Goal: Complete Application Form: Complete application form

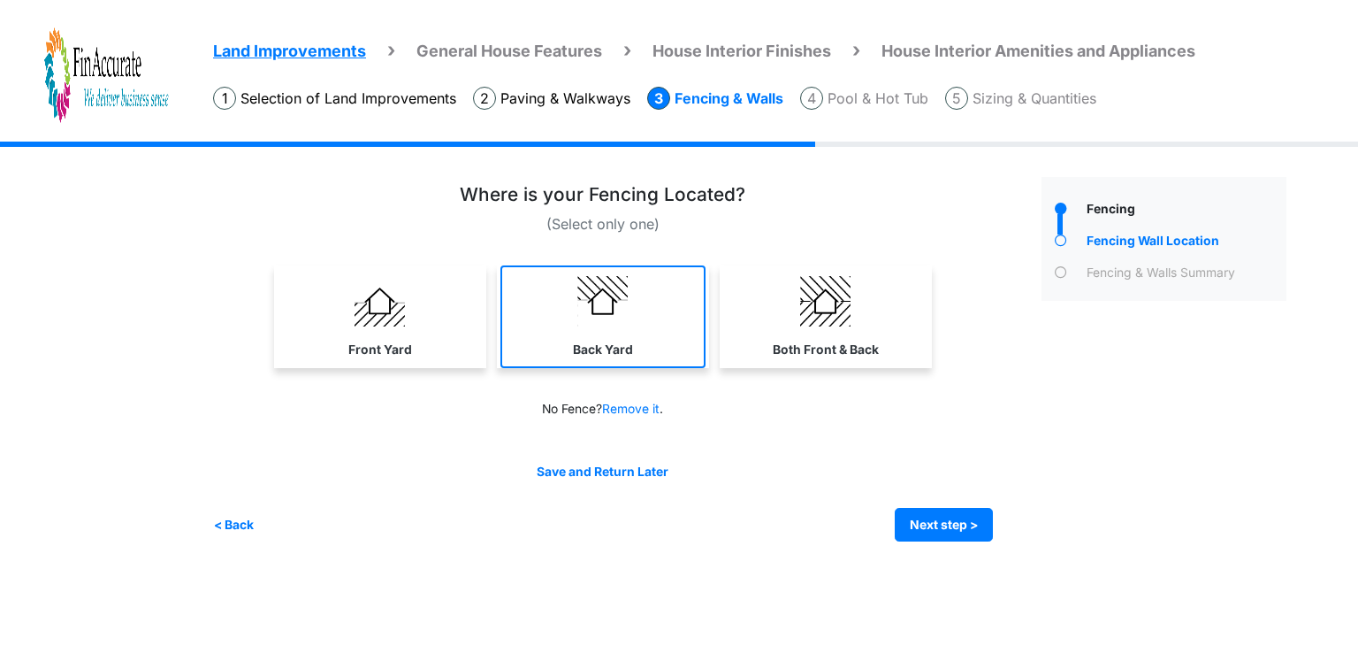
click at [623, 314] on img at bounding box center [602, 301] width 50 height 50
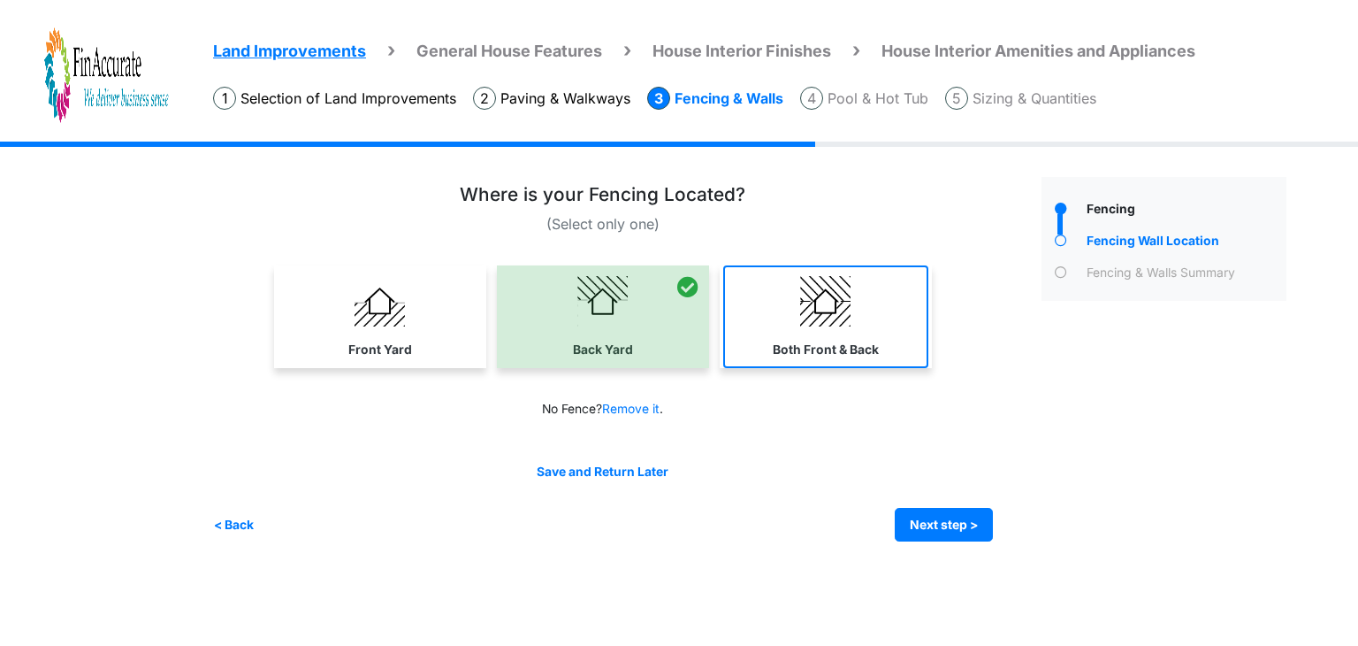
click at [846, 350] on label "Both Front & Back" at bounding box center [826, 349] width 106 height 19
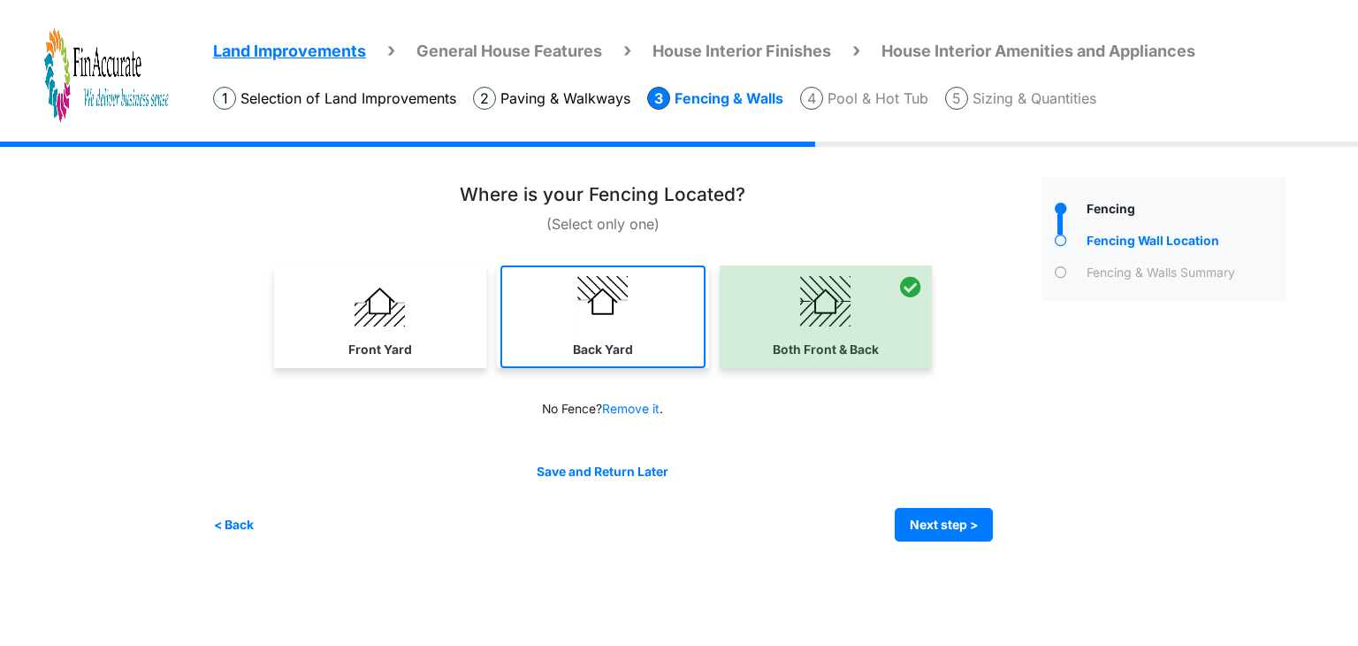
click at [638, 340] on link "Back Yard" at bounding box center [602, 316] width 205 height 103
select select "*"
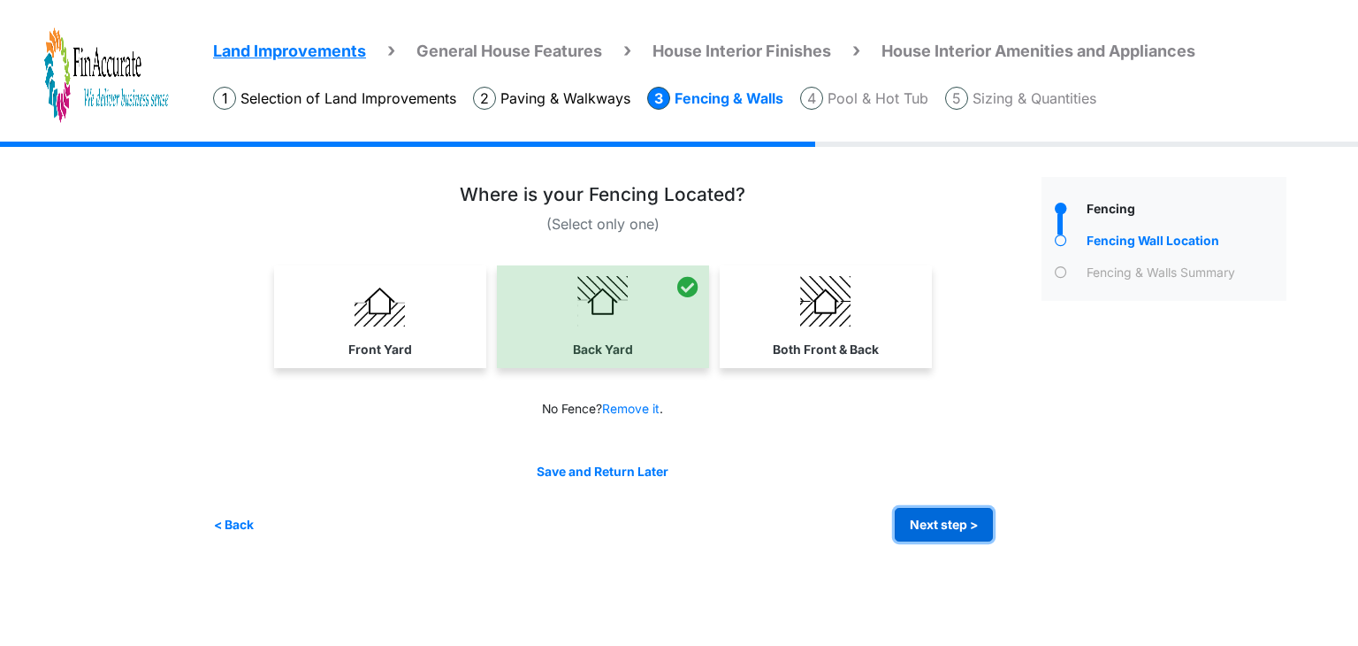
click at [959, 516] on button "Next step >" at bounding box center [944, 525] width 98 height 34
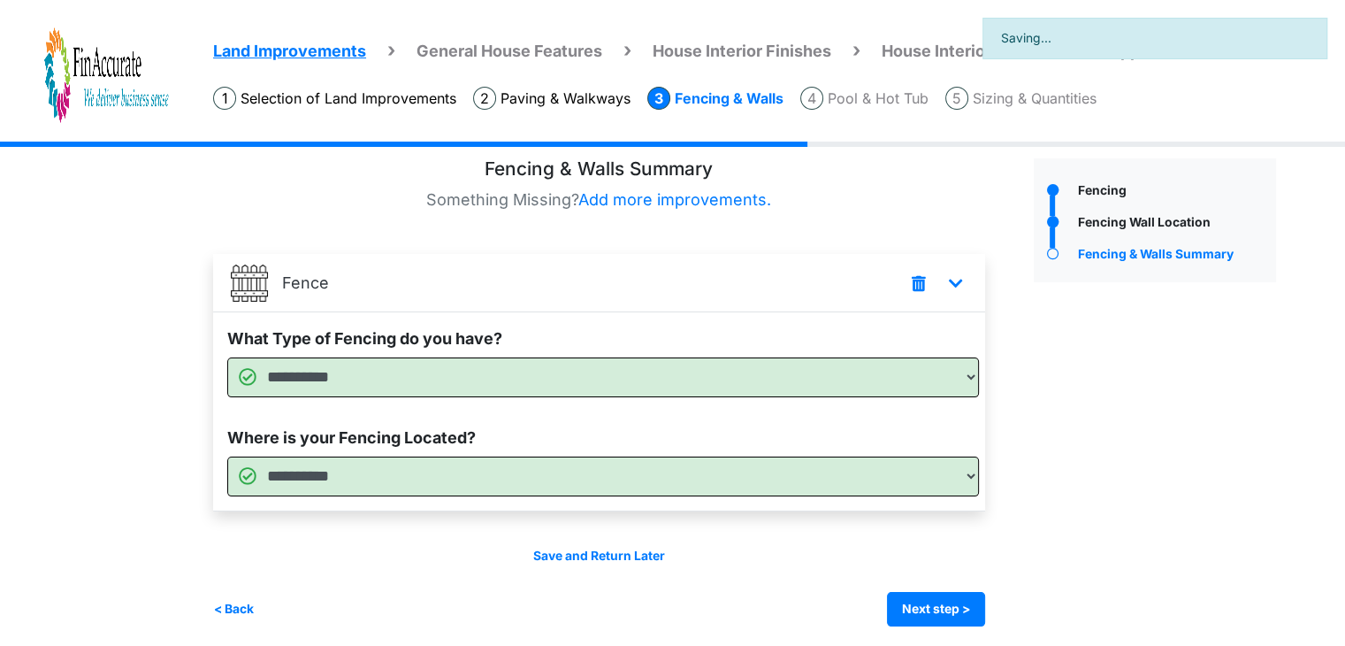
scroll to position [25, 0]
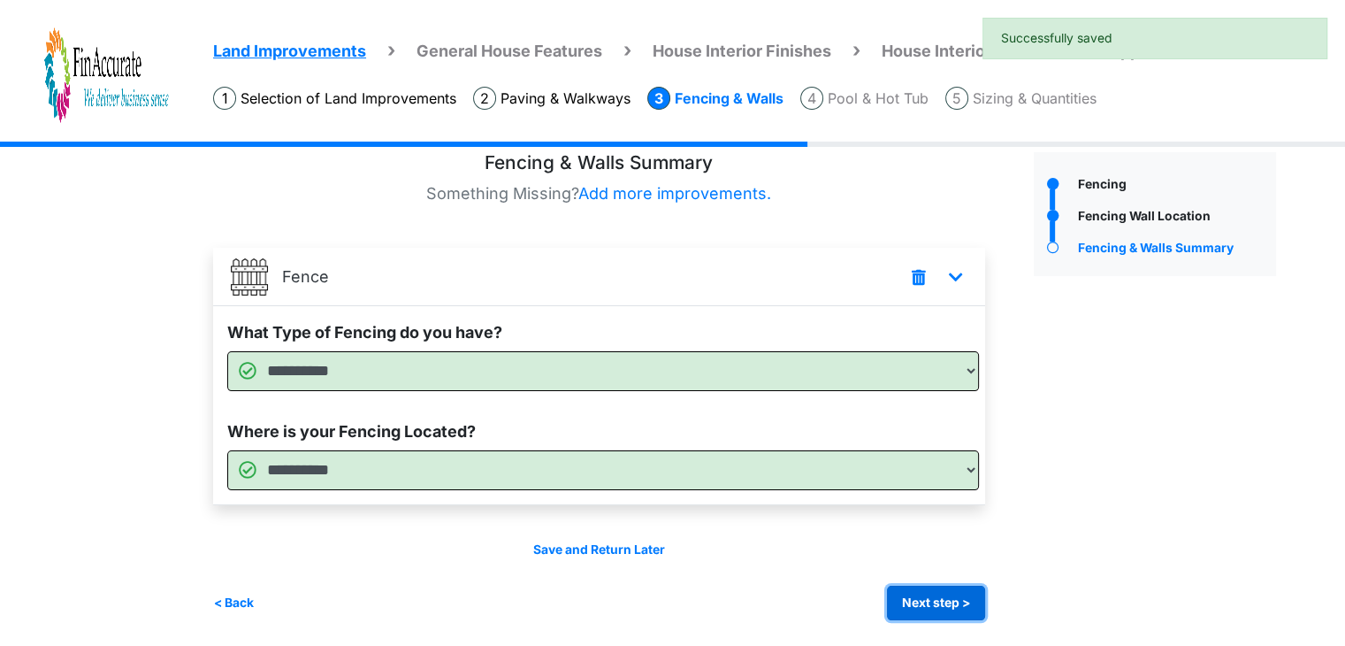
click at [929, 592] on button "Next step >" at bounding box center [936, 602] width 98 height 34
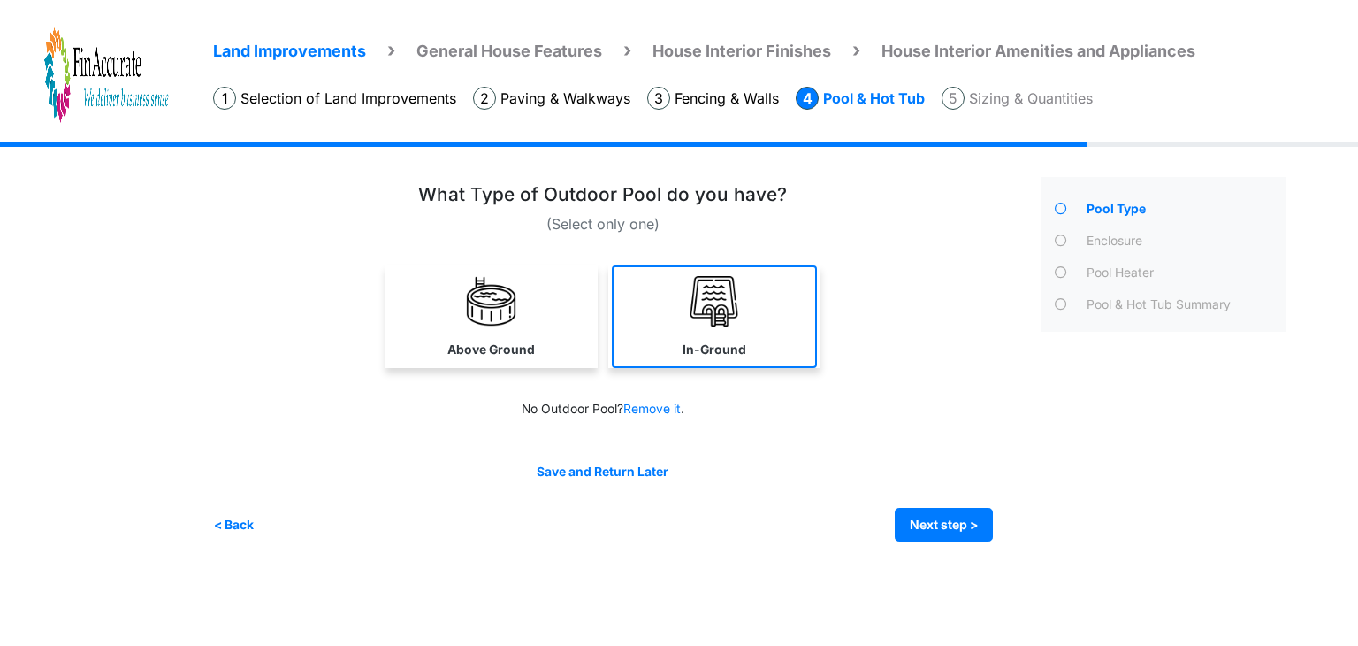
click at [770, 296] on link "In-Ground" at bounding box center [714, 316] width 205 height 103
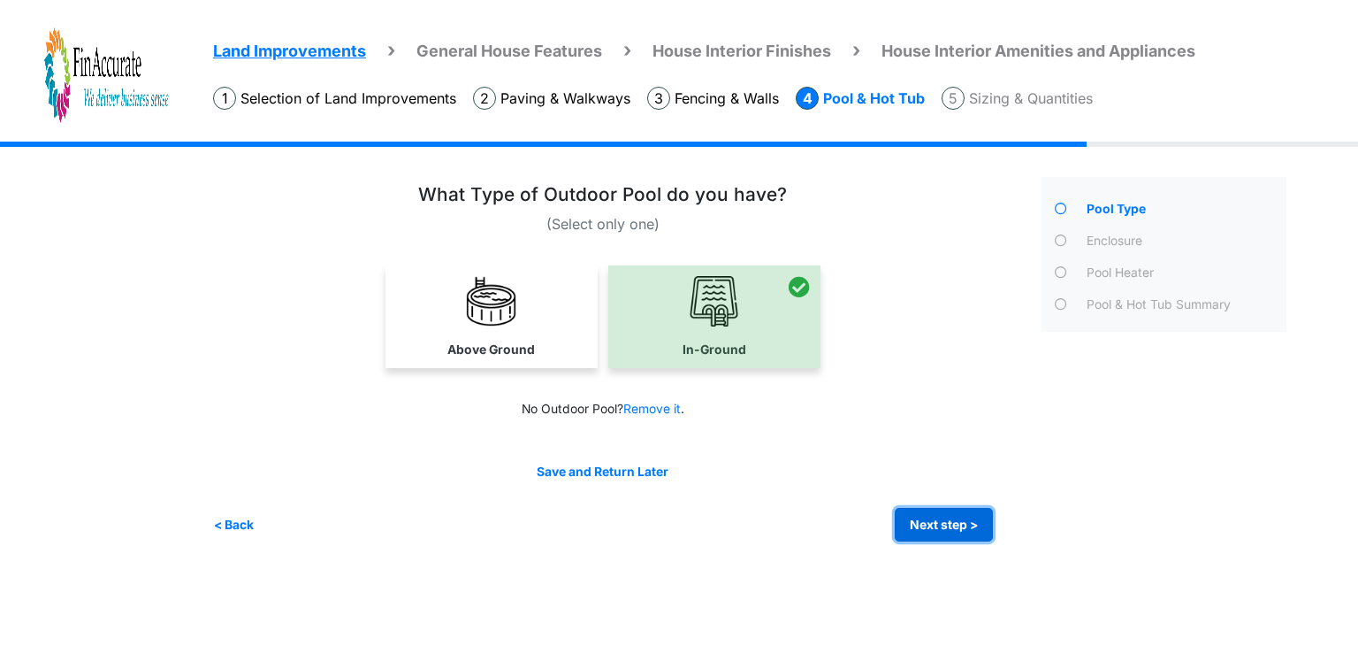
click at [973, 521] on button "Next step >" at bounding box center [944, 525] width 98 height 34
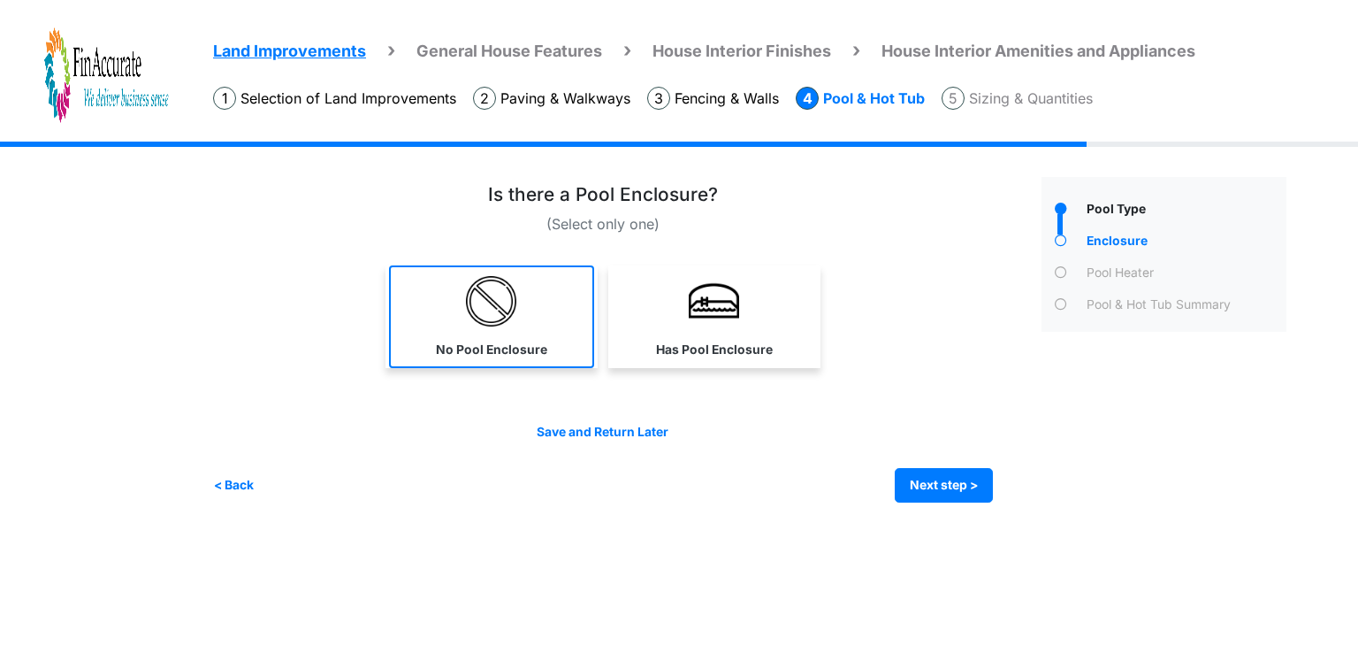
click at [500, 331] on link "No Pool Enclosure" at bounding box center [491, 316] width 205 height 103
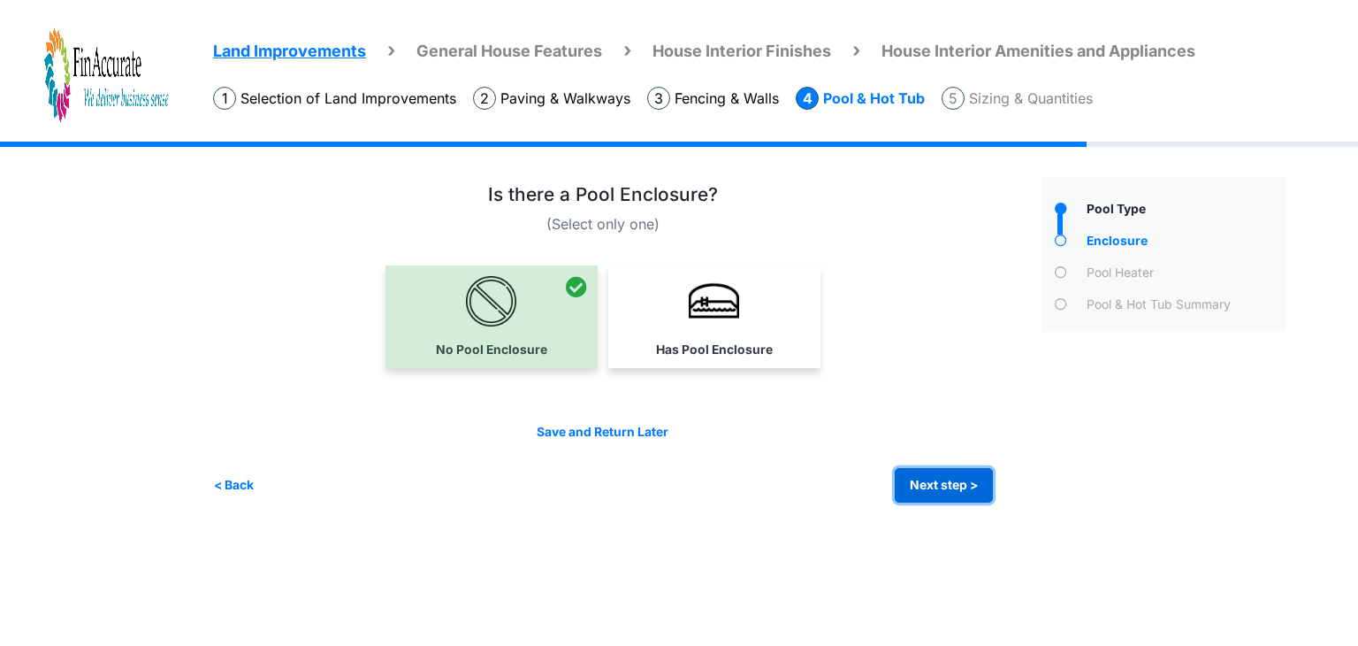
click at [935, 482] on button "Next step >" at bounding box center [944, 485] width 98 height 34
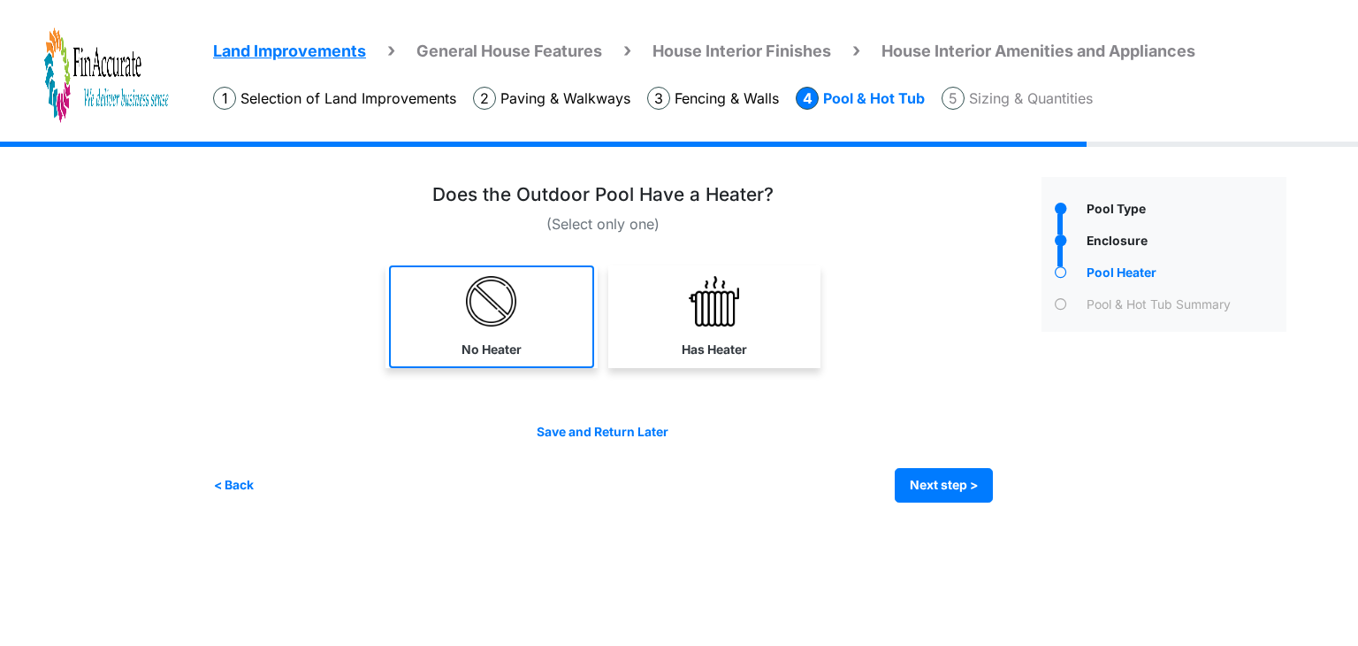
click at [419, 300] on link "No Heater" at bounding box center [491, 316] width 205 height 103
select select "*"
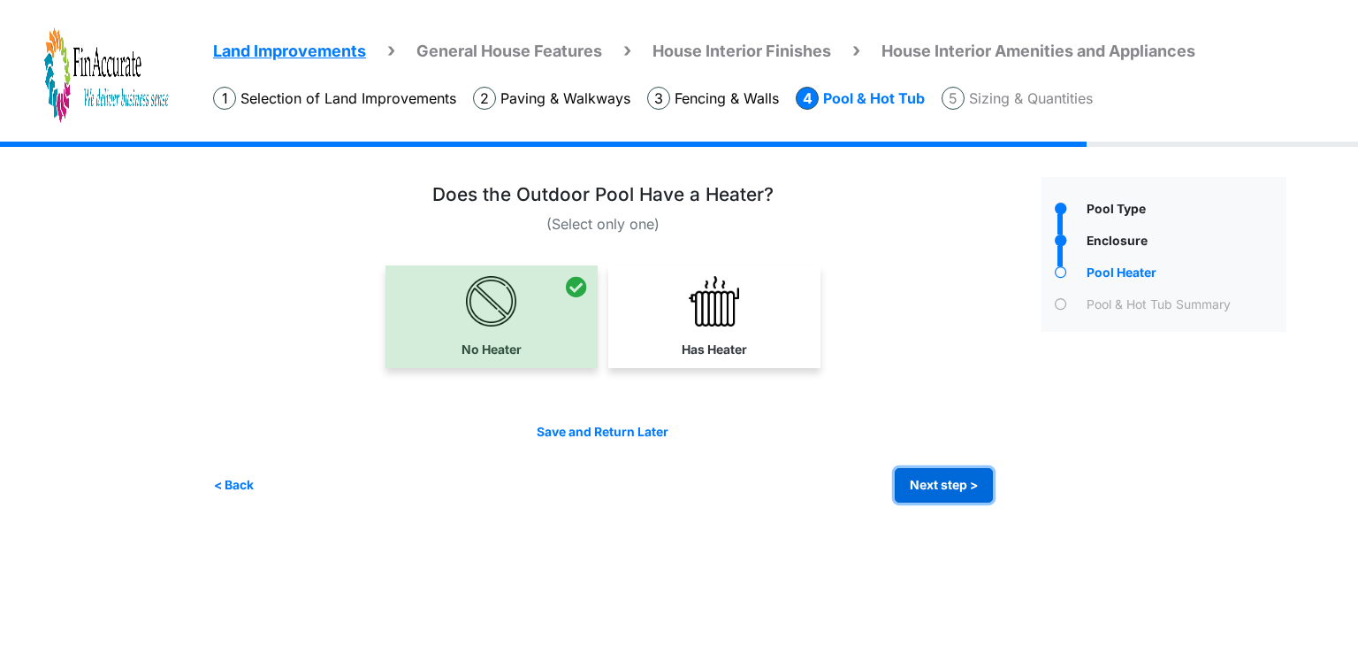
click at [916, 496] on button "Next step >" at bounding box center [944, 485] width 98 height 34
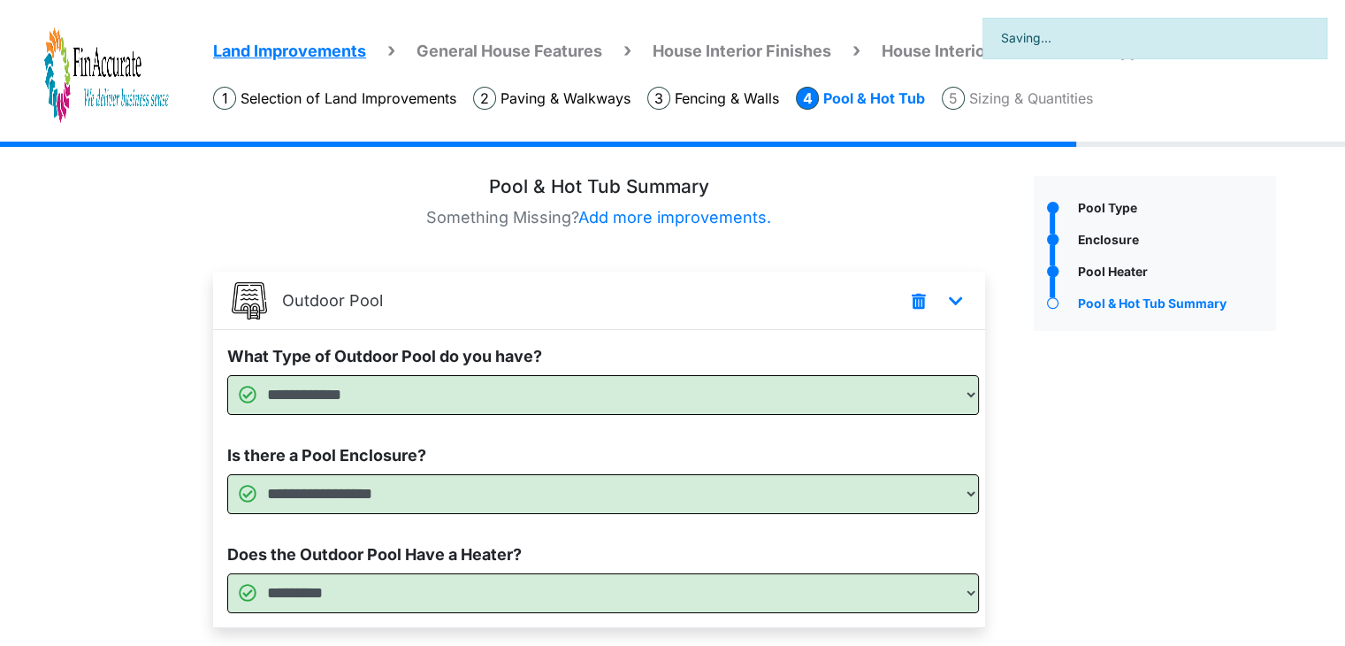
scroll to position [124, 0]
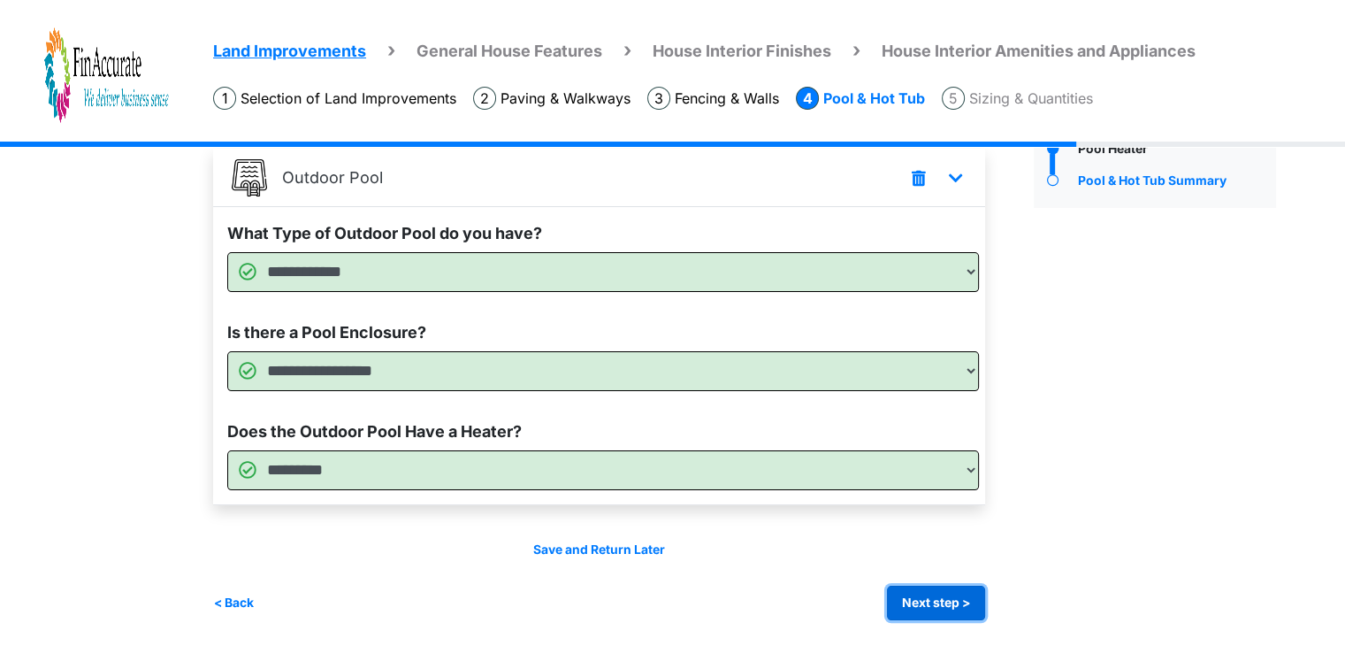
click at [895, 606] on button "Next step >" at bounding box center [936, 602] width 98 height 34
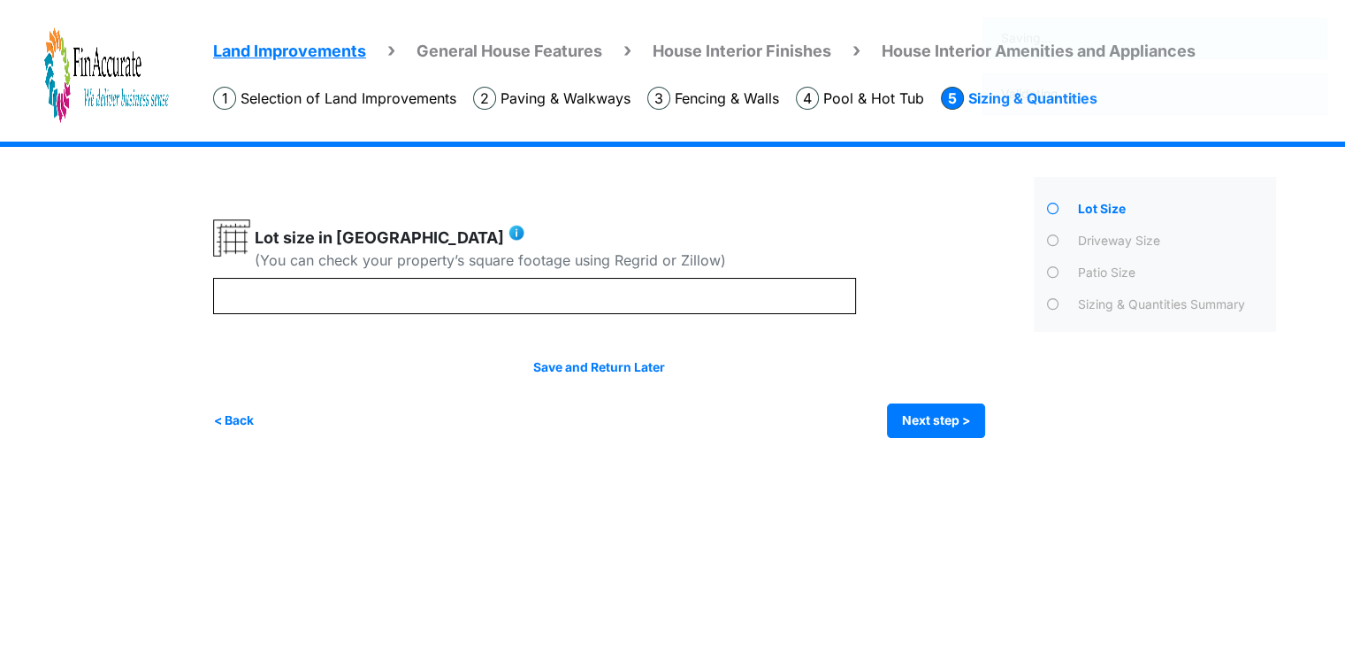
scroll to position [0, 0]
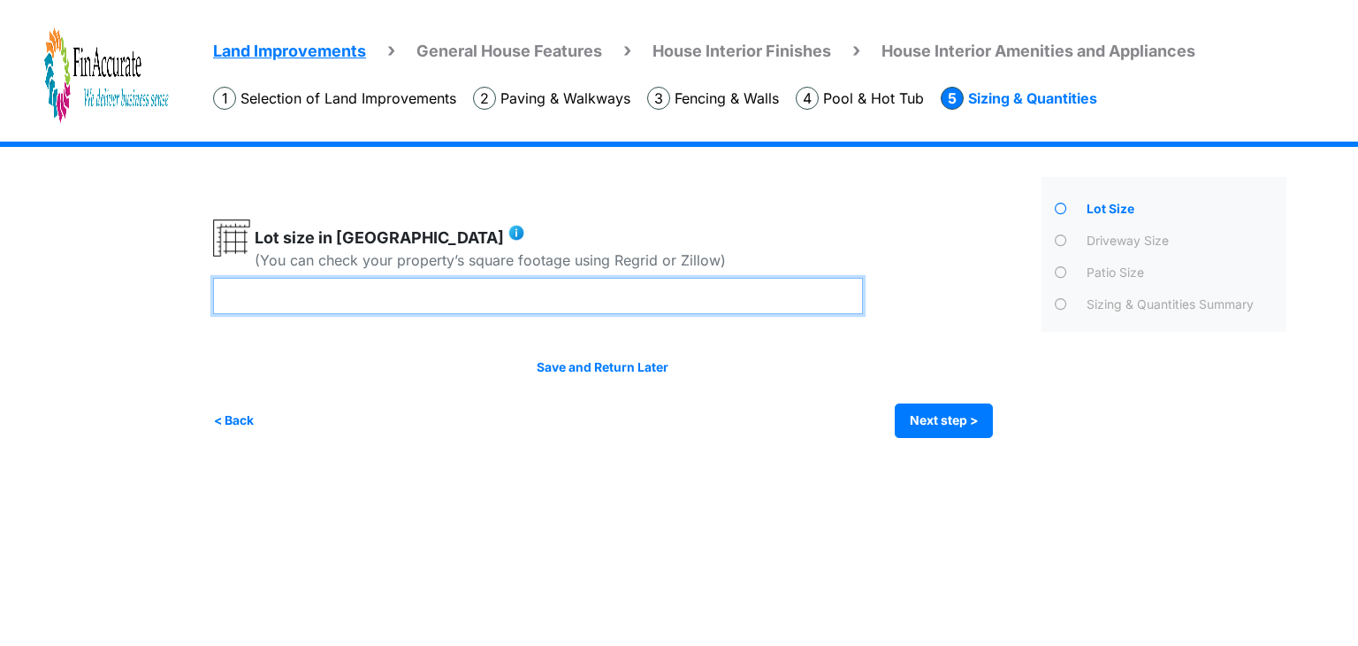
click at [299, 294] on input "number" at bounding box center [538, 296] width 650 height 36
paste input "*********"
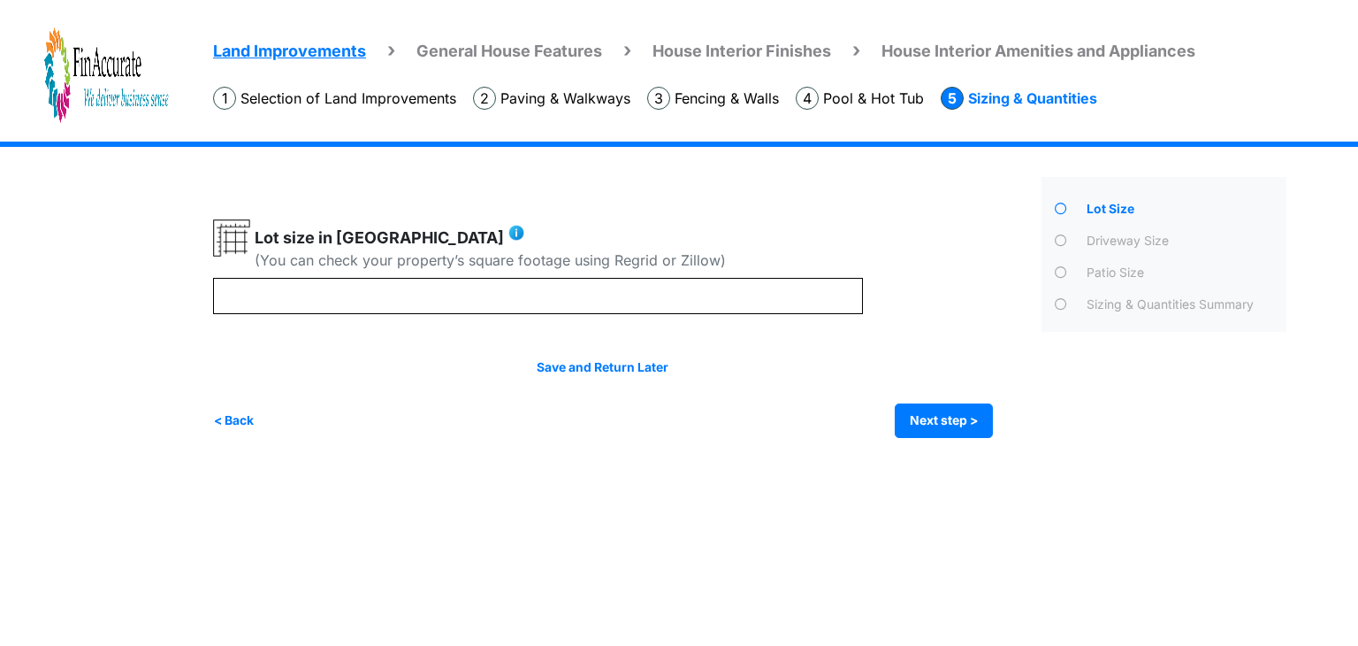
click at [378, 380] on div "Save and Return Later < Back Next step > Save and submit" at bounding box center [603, 398] width 780 height 80
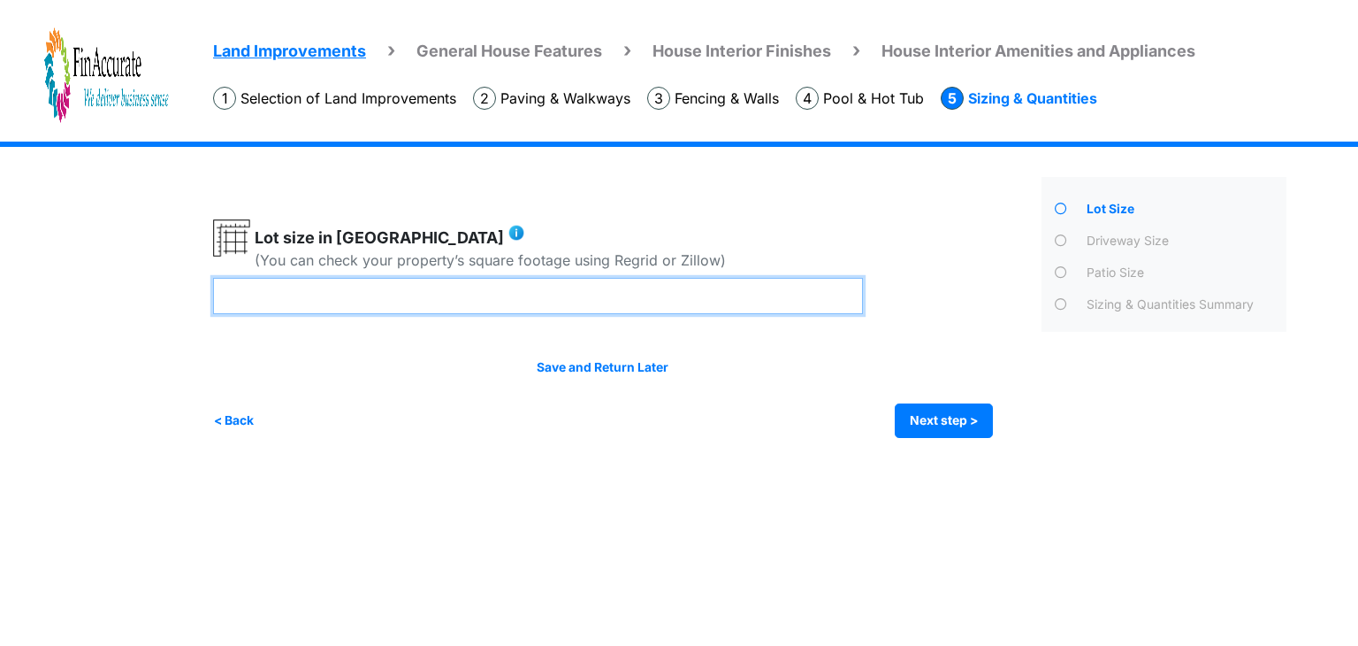
click at [341, 299] on input "*********" at bounding box center [538, 296] width 650 height 36
type input "****"
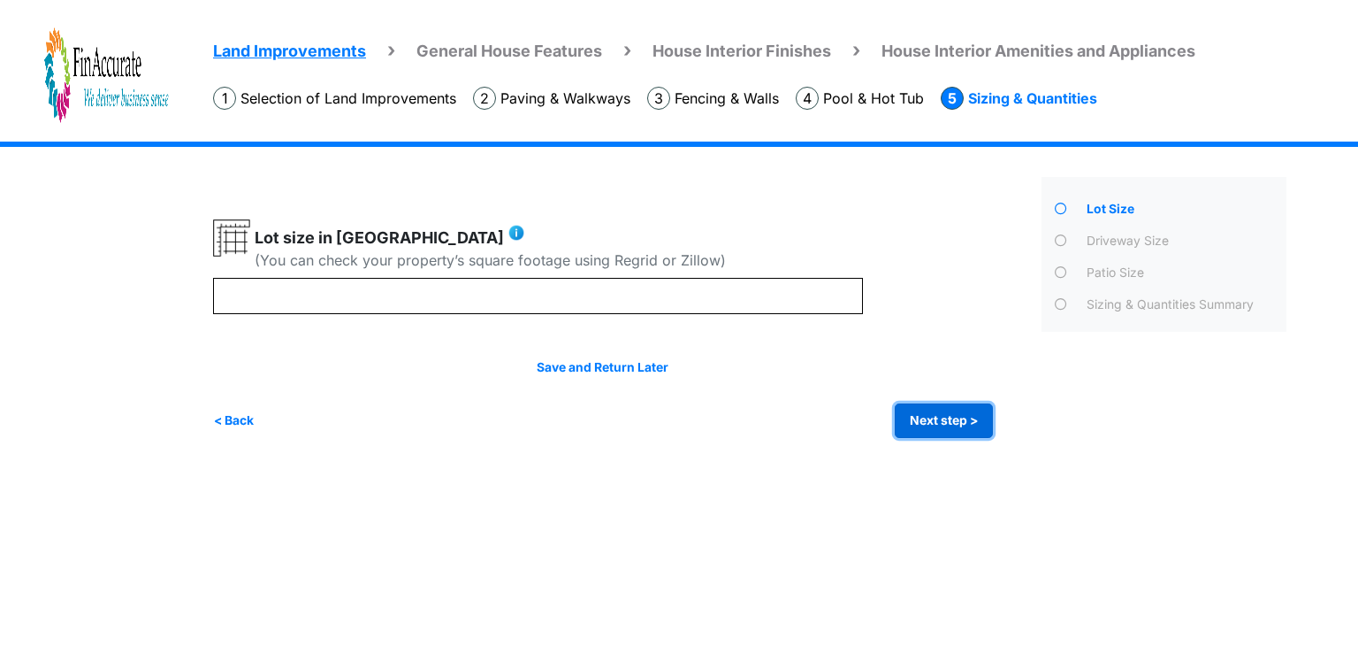
click at [974, 424] on button "Next step >" at bounding box center [944, 420] width 98 height 34
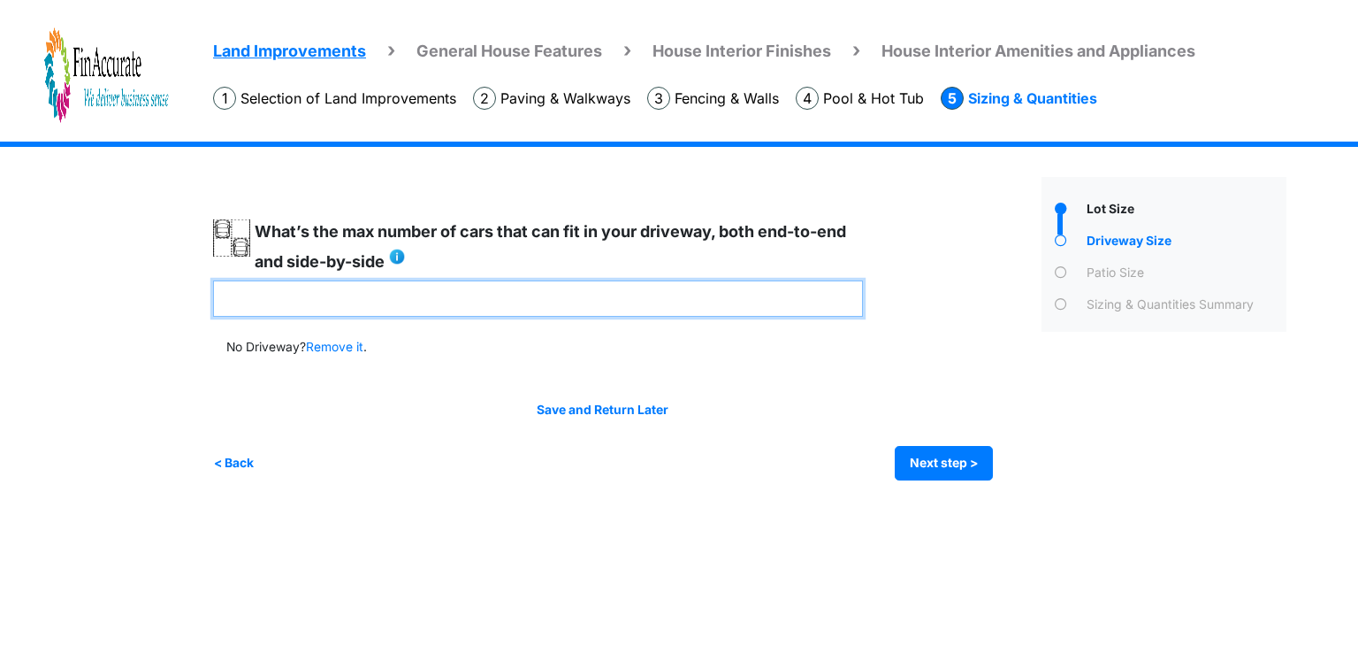
click at [309, 301] on input "number" at bounding box center [538, 298] width 650 height 36
type input "*"
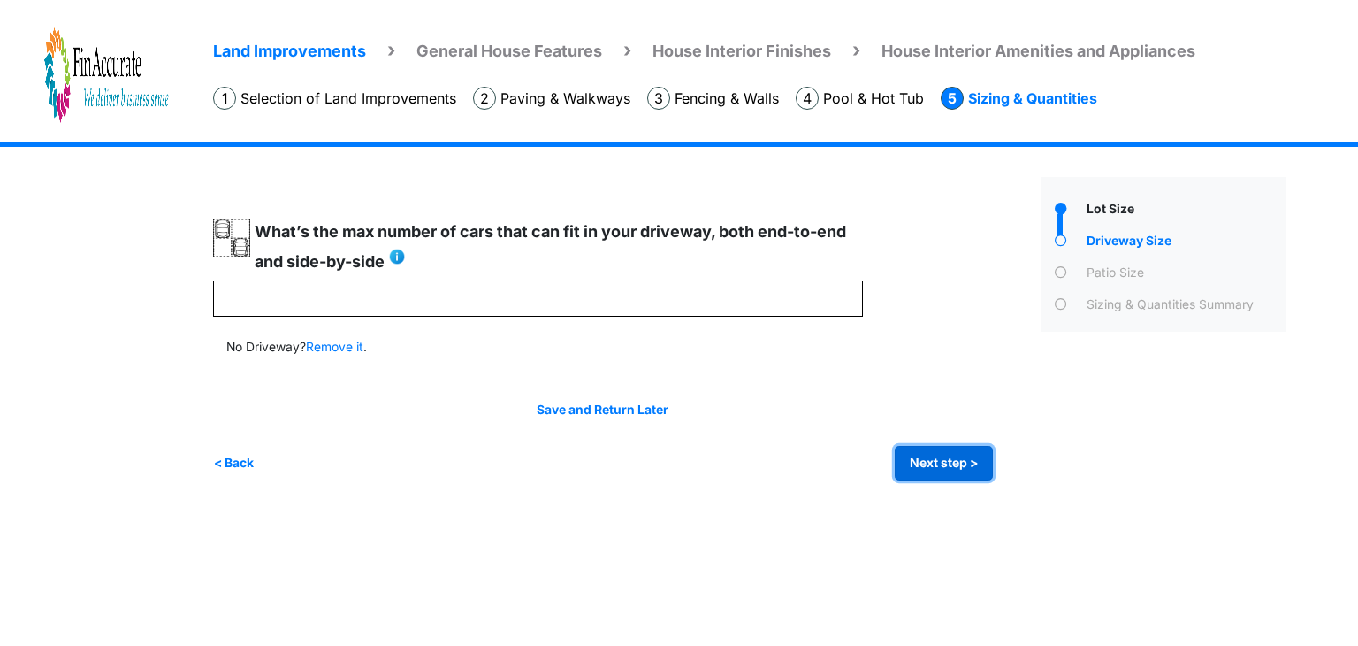
click at [947, 463] on button "Next step >" at bounding box center [944, 463] width 98 height 34
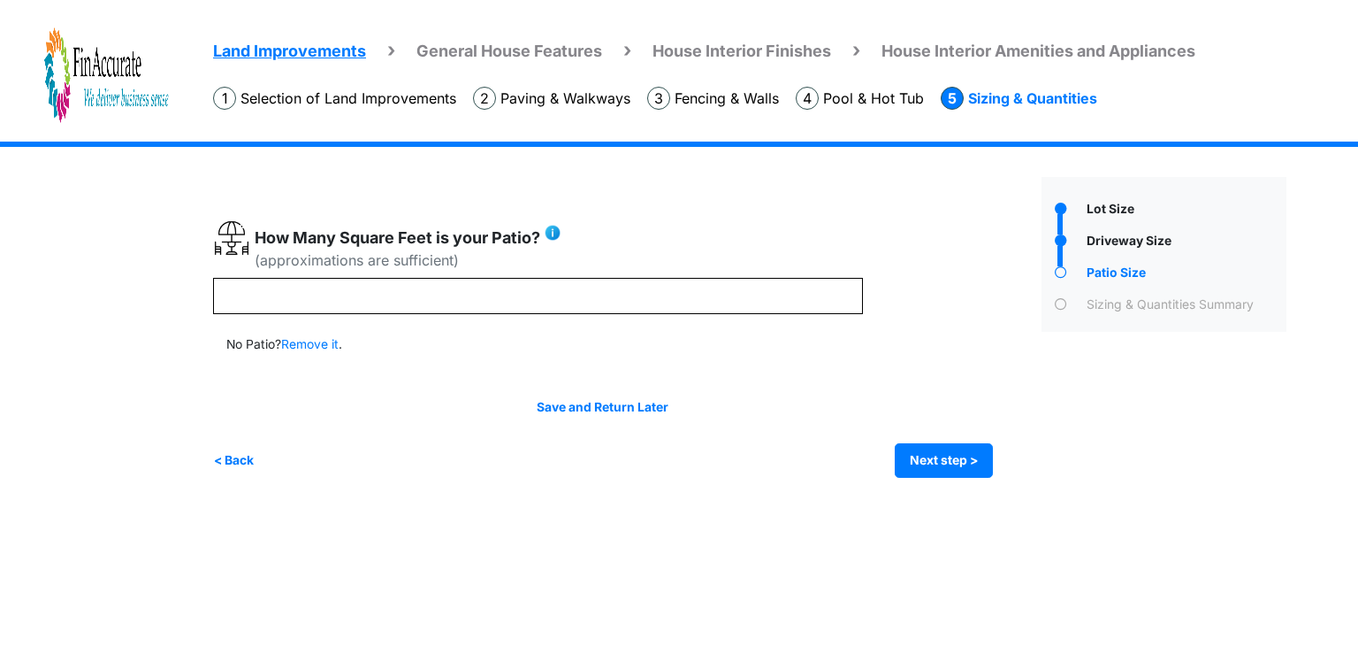
drag, startPoint x: 540, startPoint y: 236, endPoint x: 236, endPoint y: 234, distance: 304.2
click at [236, 234] on div "How Many Square Feet is your Patio? (approximations are sufficient)" at bounding box center [538, 248] width 650 height 58
copy div "How Many Square Feet is your Patio?"
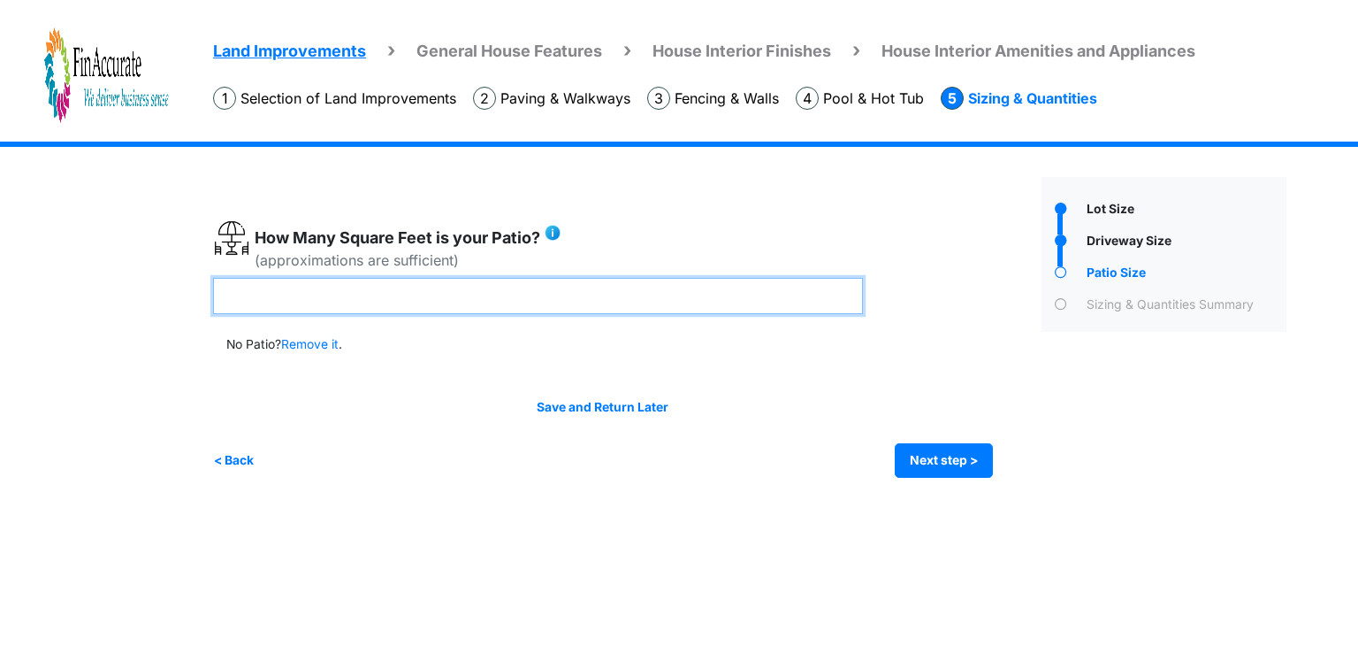
click at [317, 300] on input "number" at bounding box center [538, 296] width 650 height 36
type input "***"
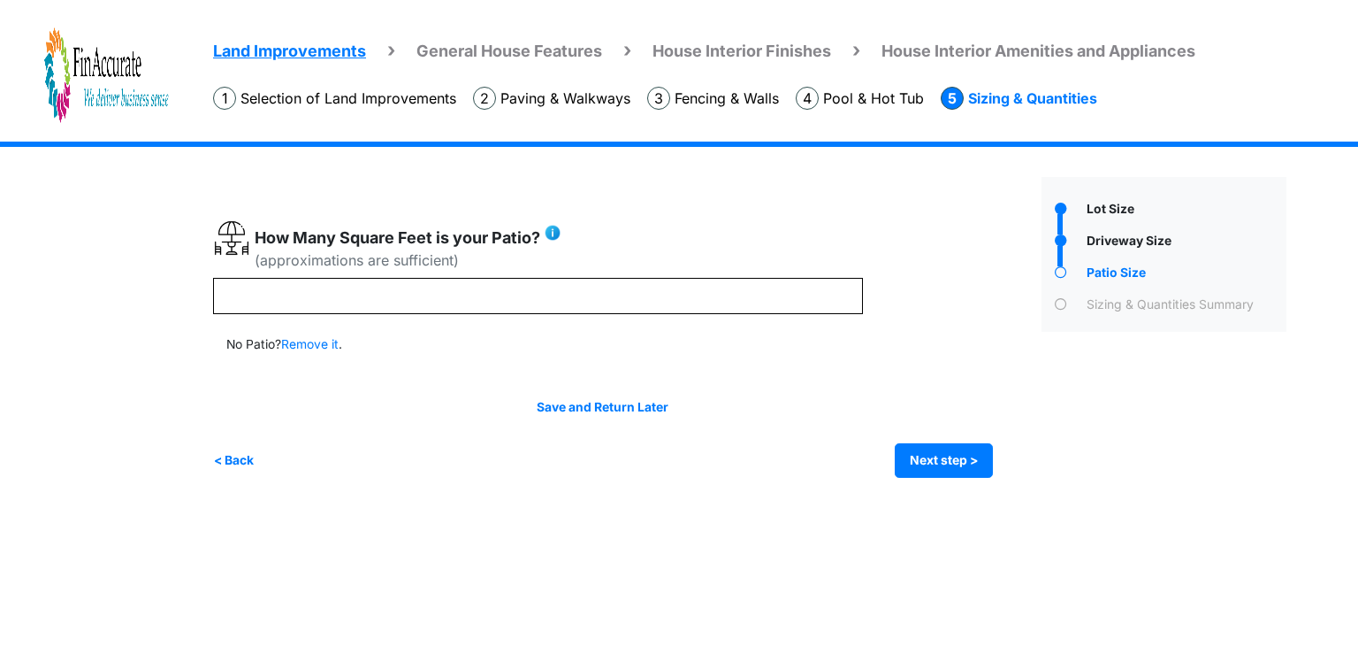
click at [410, 454] on div "< Back Next step > Save and submit" at bounding box center [603, 460] width 780 height 34
click at [949, 460] on button "Next step >" at bounding box center [944, 460] width 98 height 34
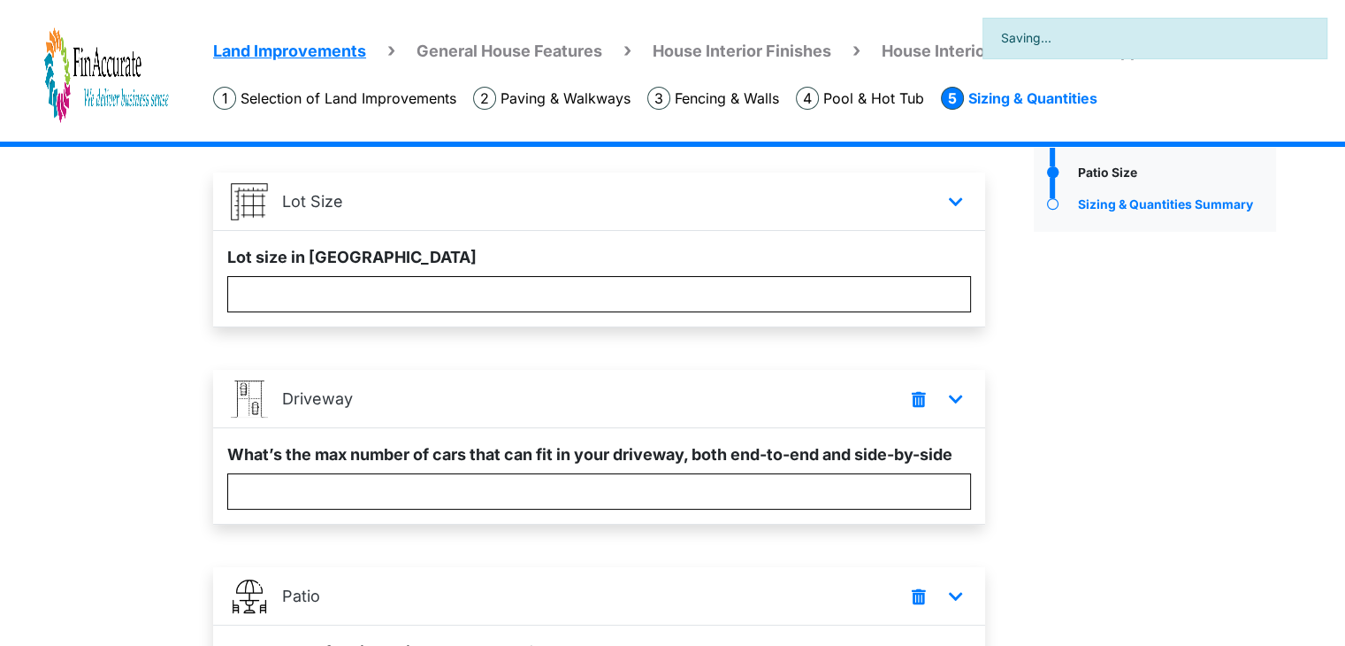
scroll to position [88, 0]
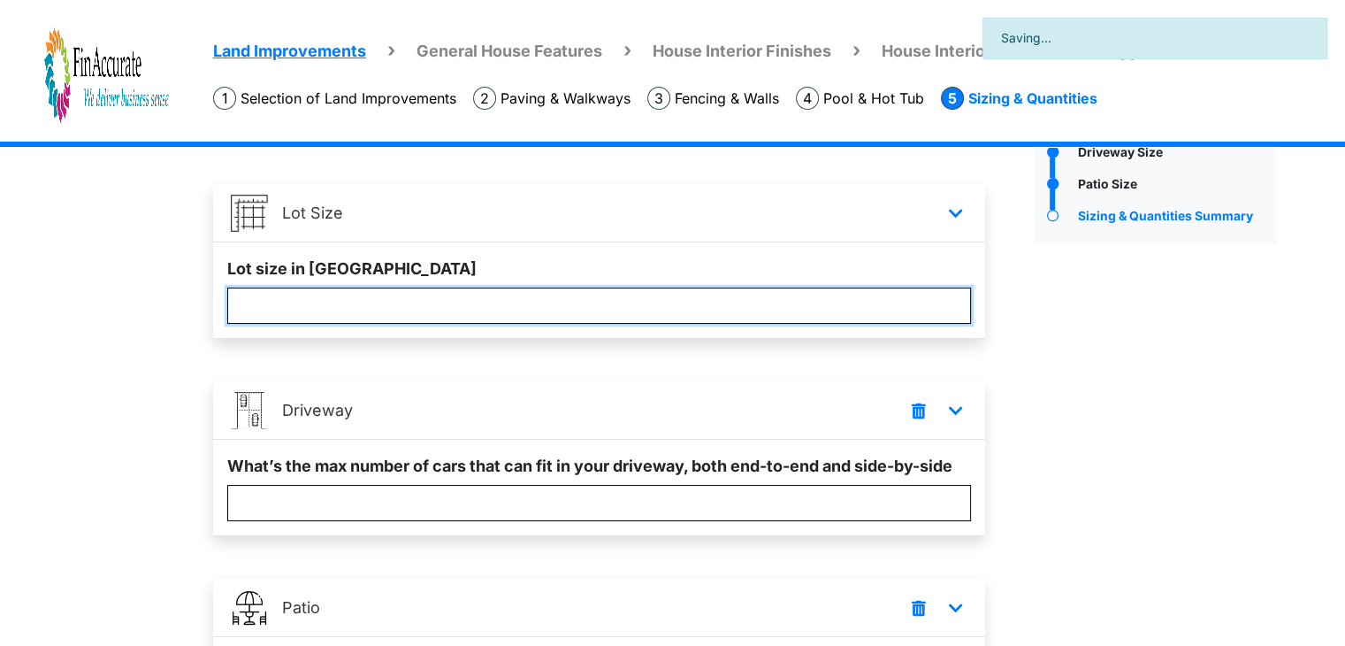
click at [276, 310] on input "****" at bounding box center [599, 305] width 744 height 36
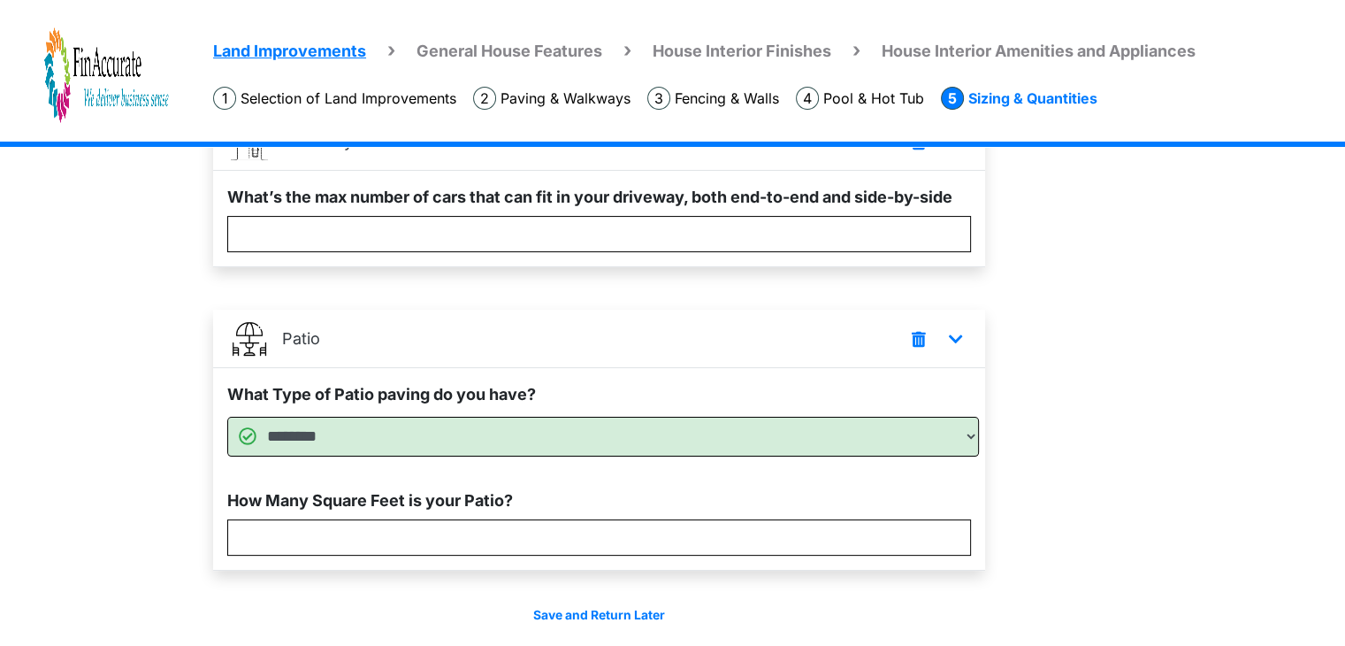
scroll to position [422, 0]
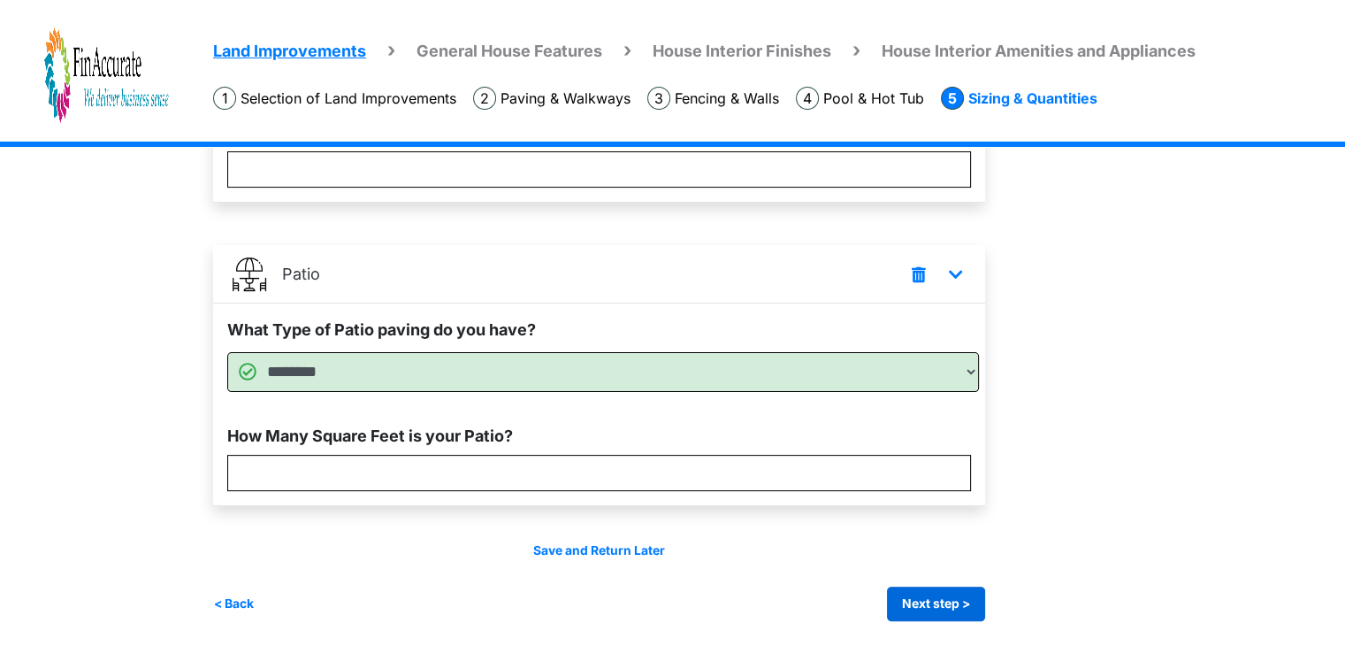
type input "****"
click at [938, 601] on button "Next step >" at bounding box center [936, 603] width 98 height 34
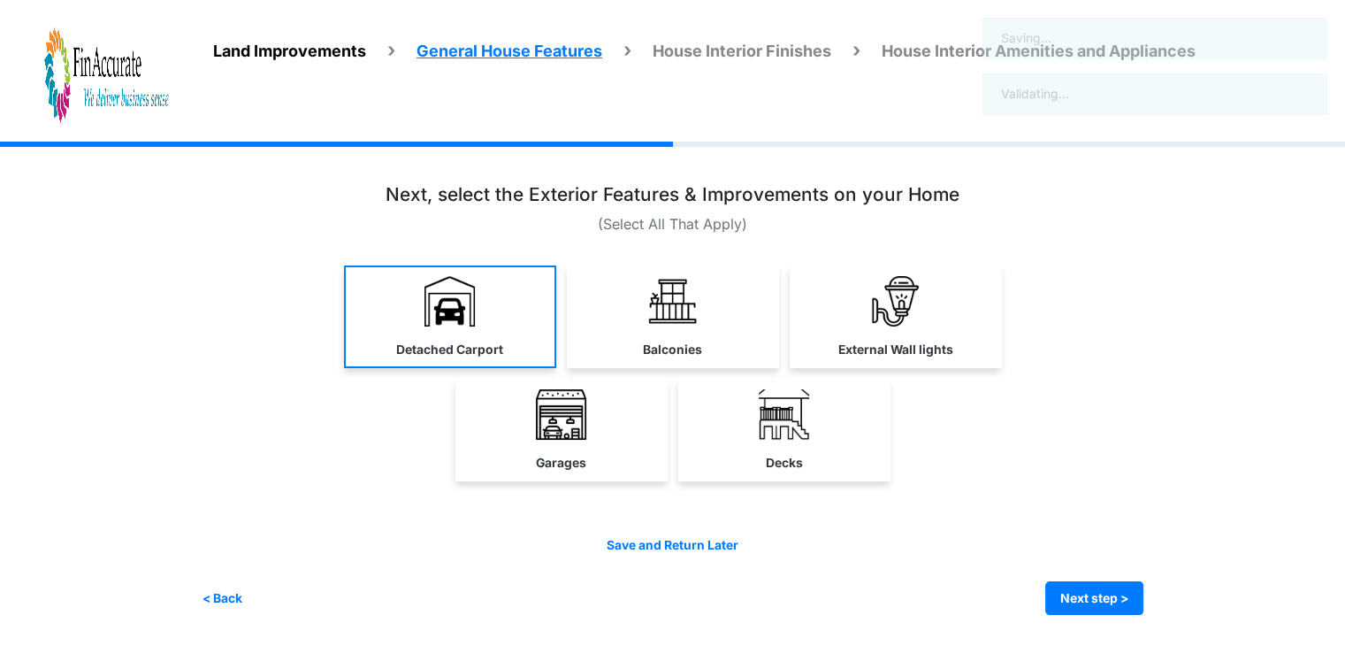
scroll to position [0, 0]
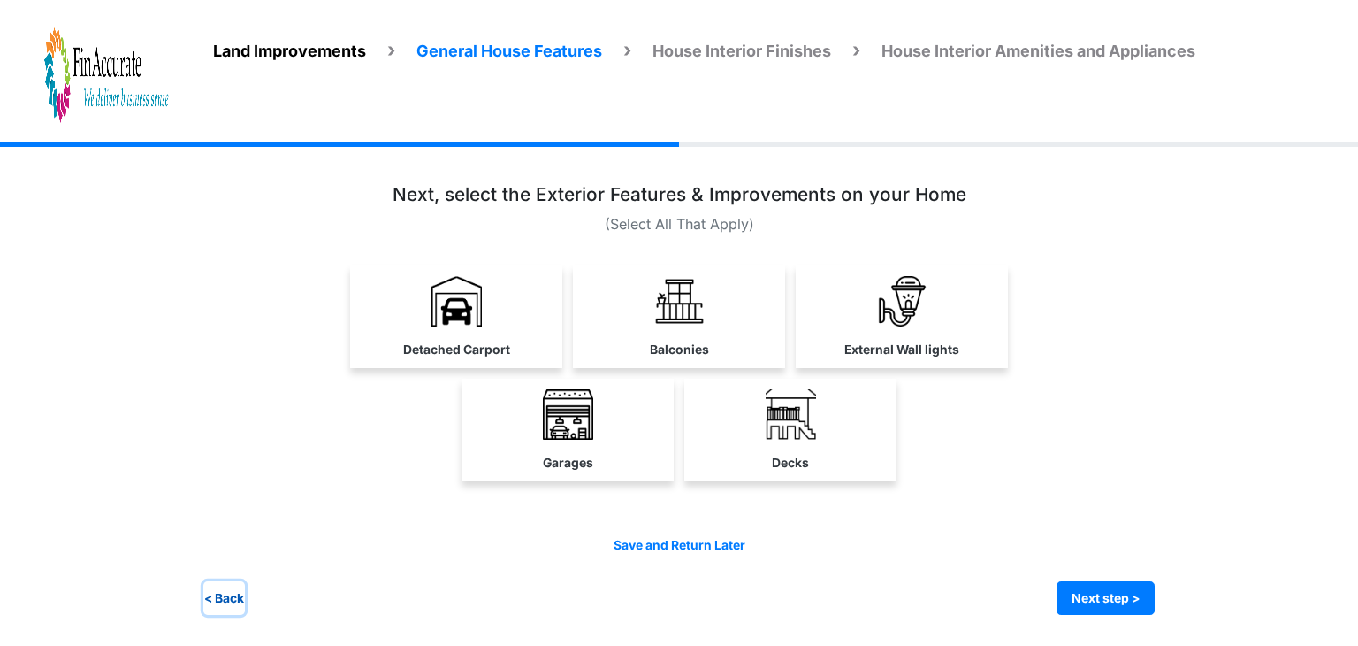
click at [227, 598] on button "< Back" at bounding box center [224, 598] width 42 height 34
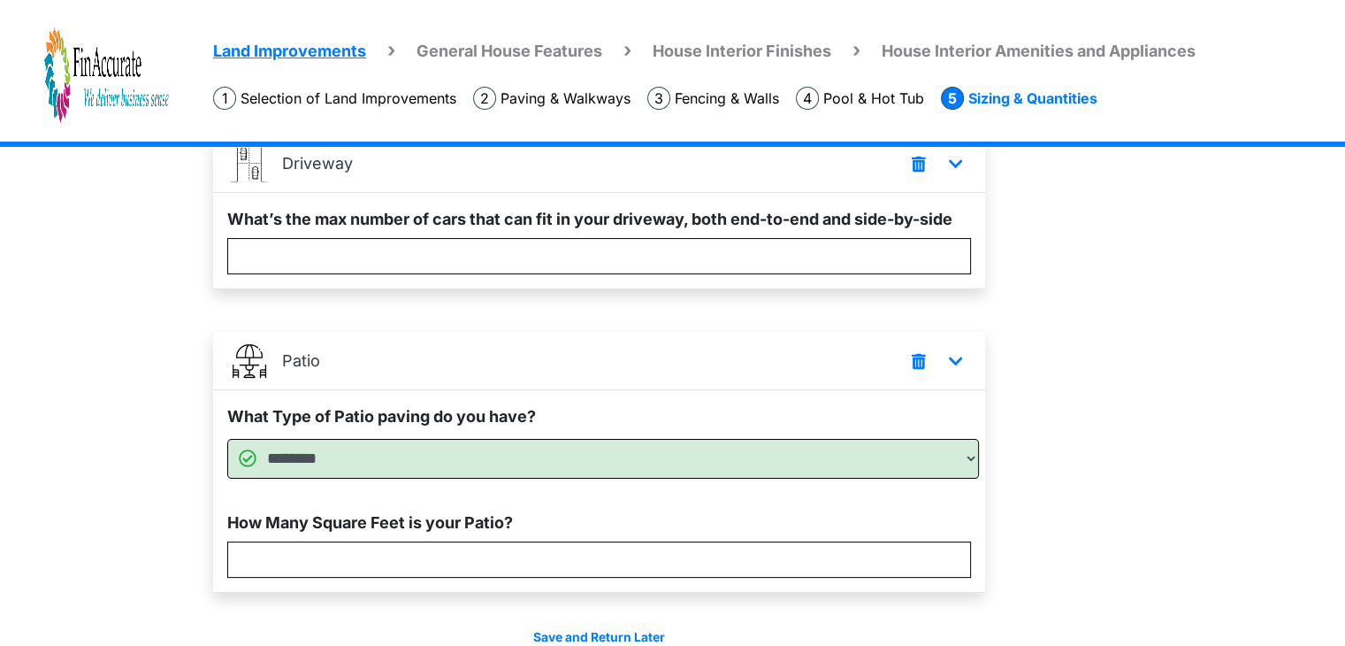
scroll to position [422, 0]
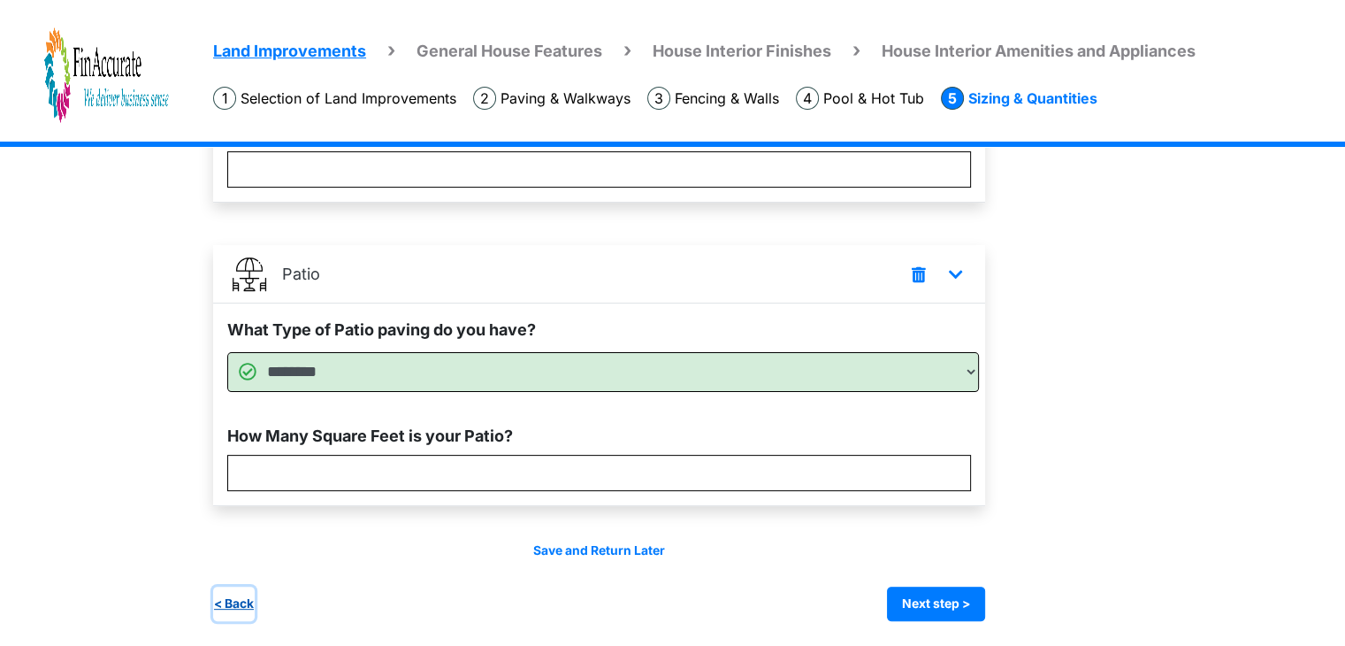
click at [249, 603] on button "< Back" at bounding box center [234, 603] width 42 height 34
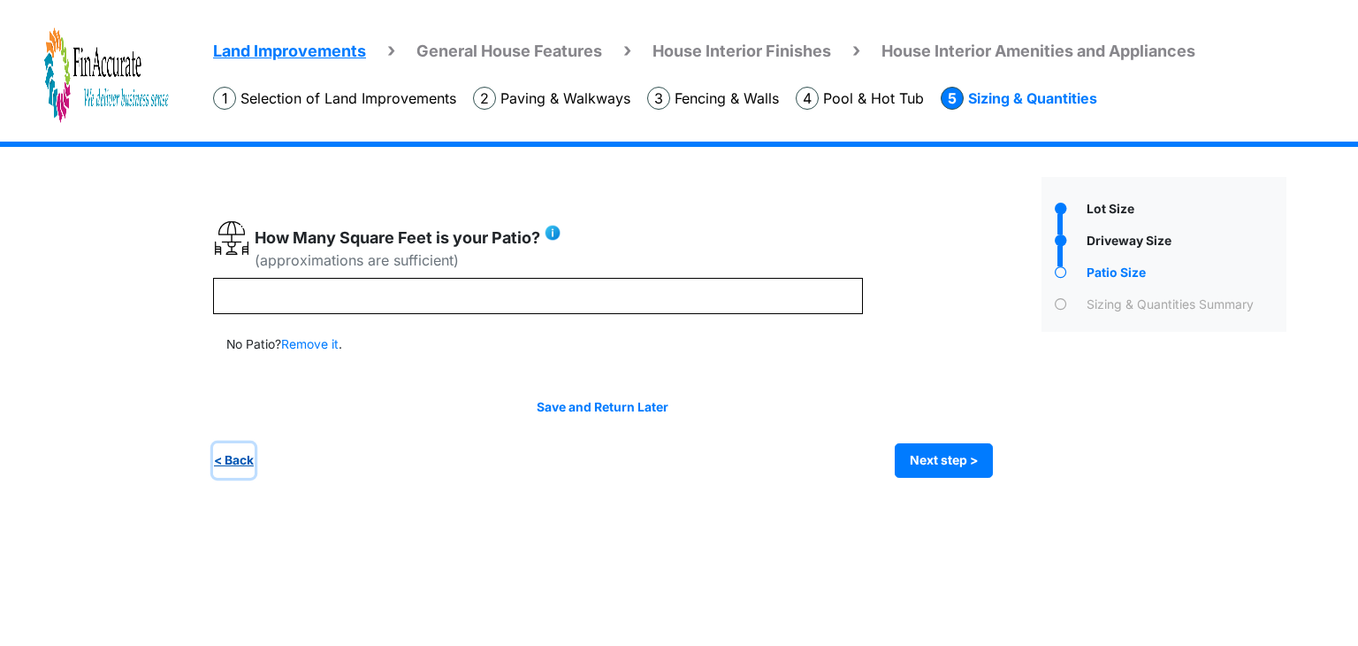
click at [243, 460] on button "< Back" at bounding box center [234, 460] width 42 height 34
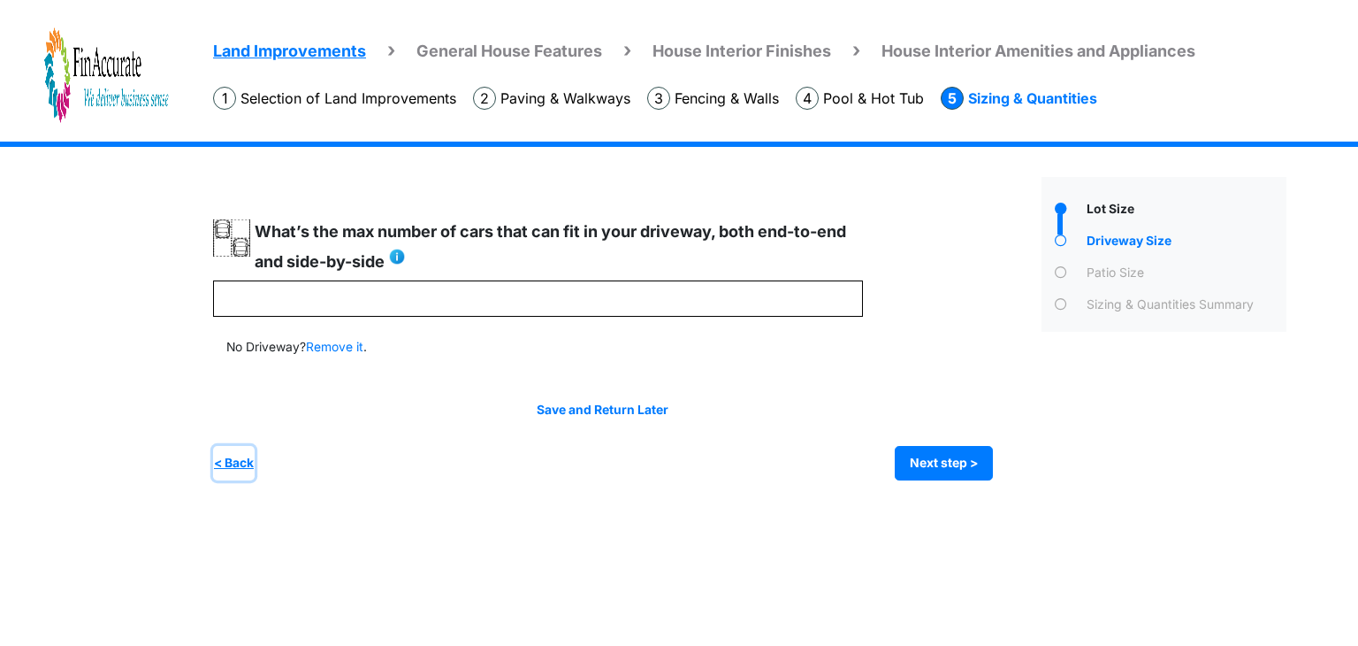
click at [243, 460] on button "< Back" at bounding box center [234, 463] width 42 height 34
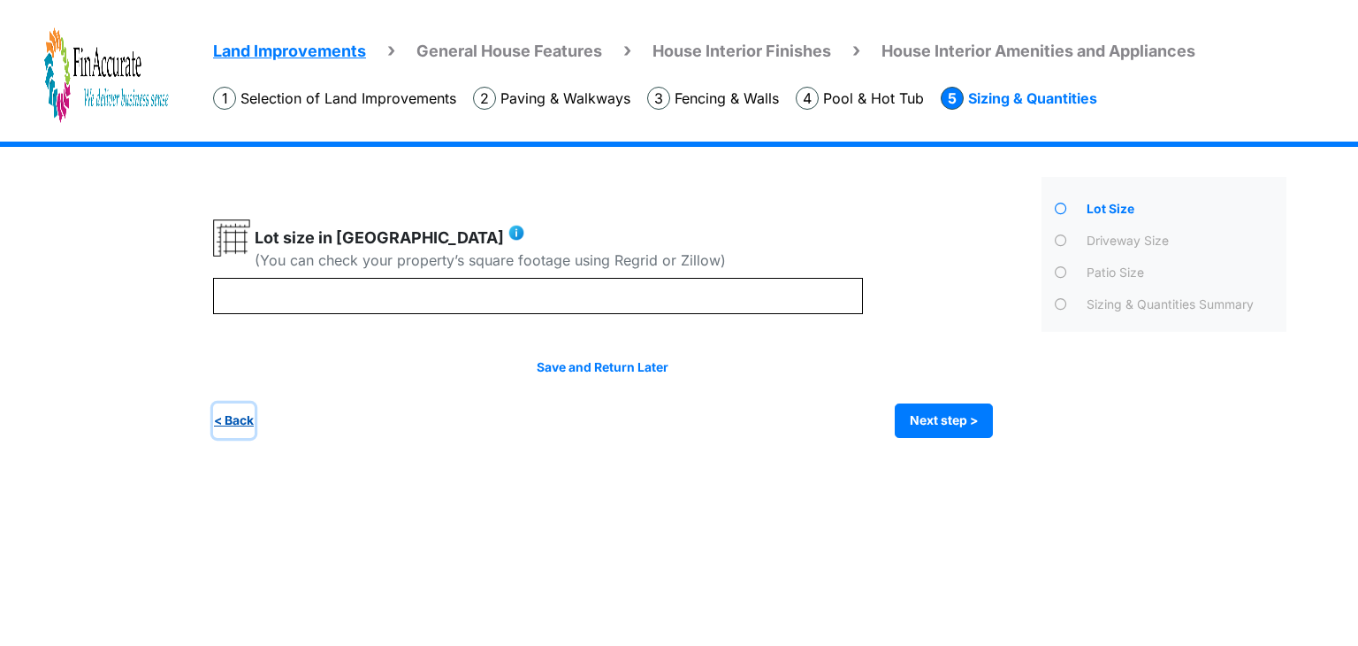
click at [241, 420] on button "< Back" at bounding box center [234, 420] width 42 height 34
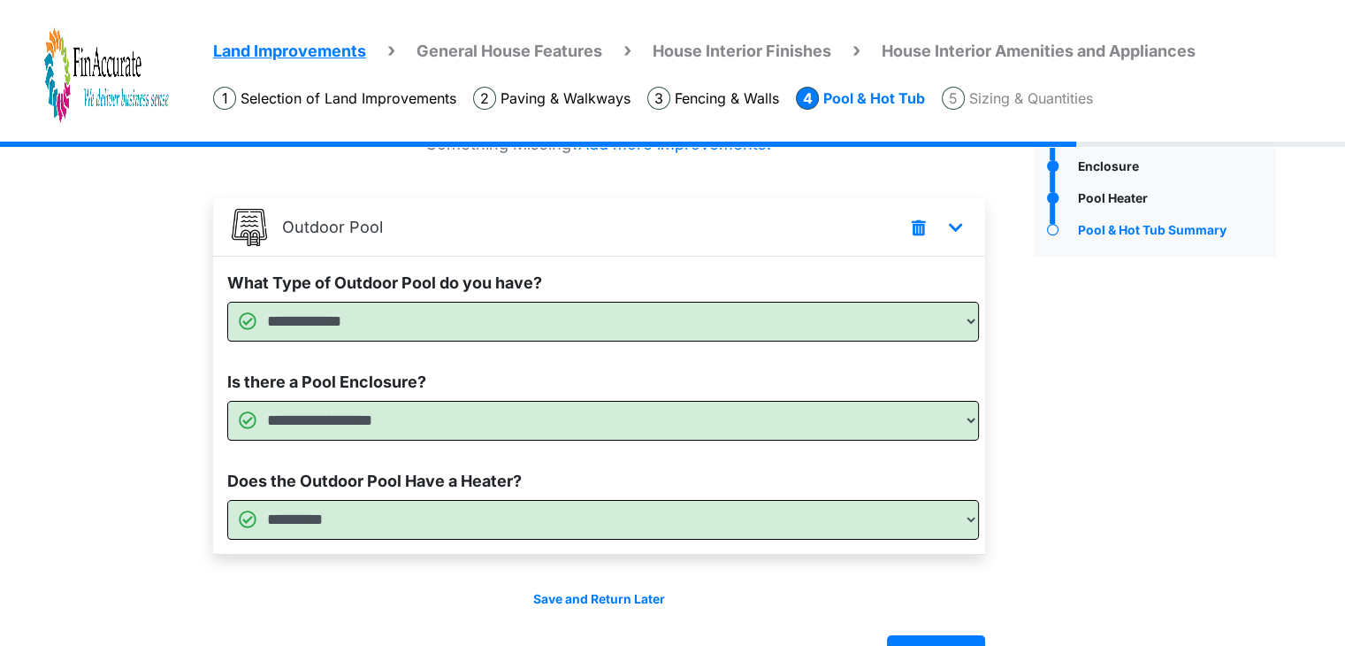
scroll to position [124, 0]
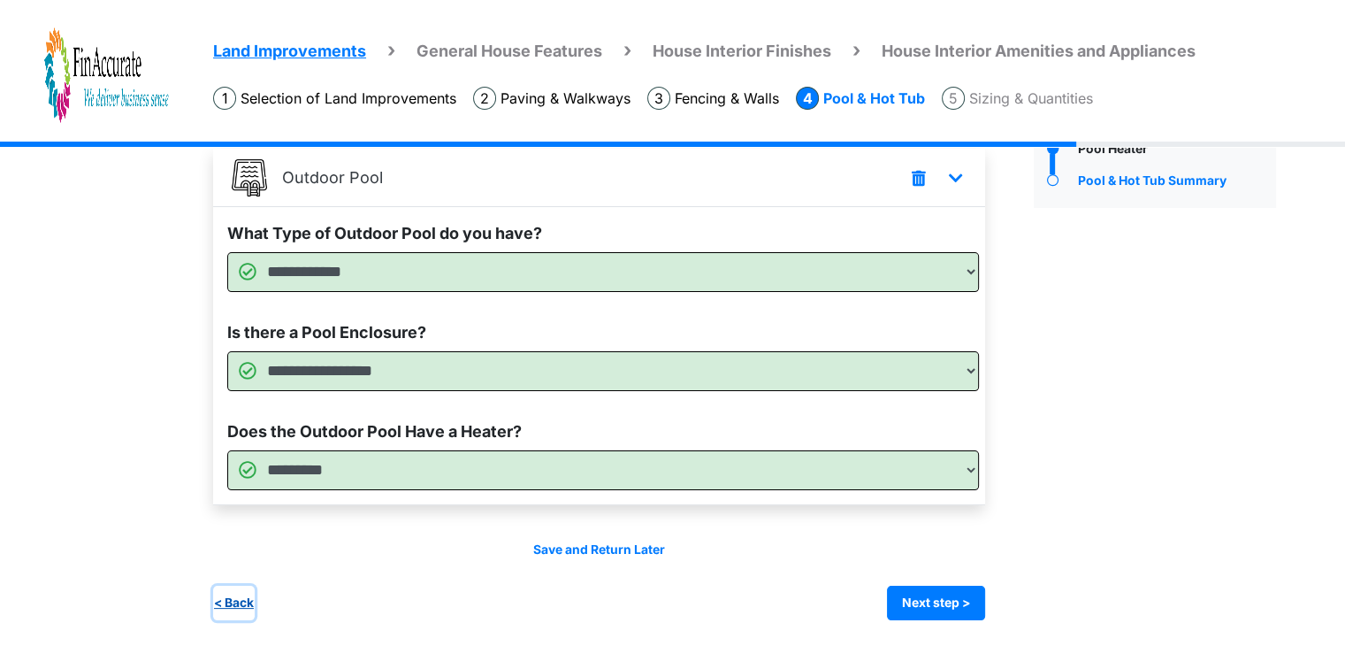
click at [241, 603] on button "< Back" at bounding box center [234, 602] width 42 height 34
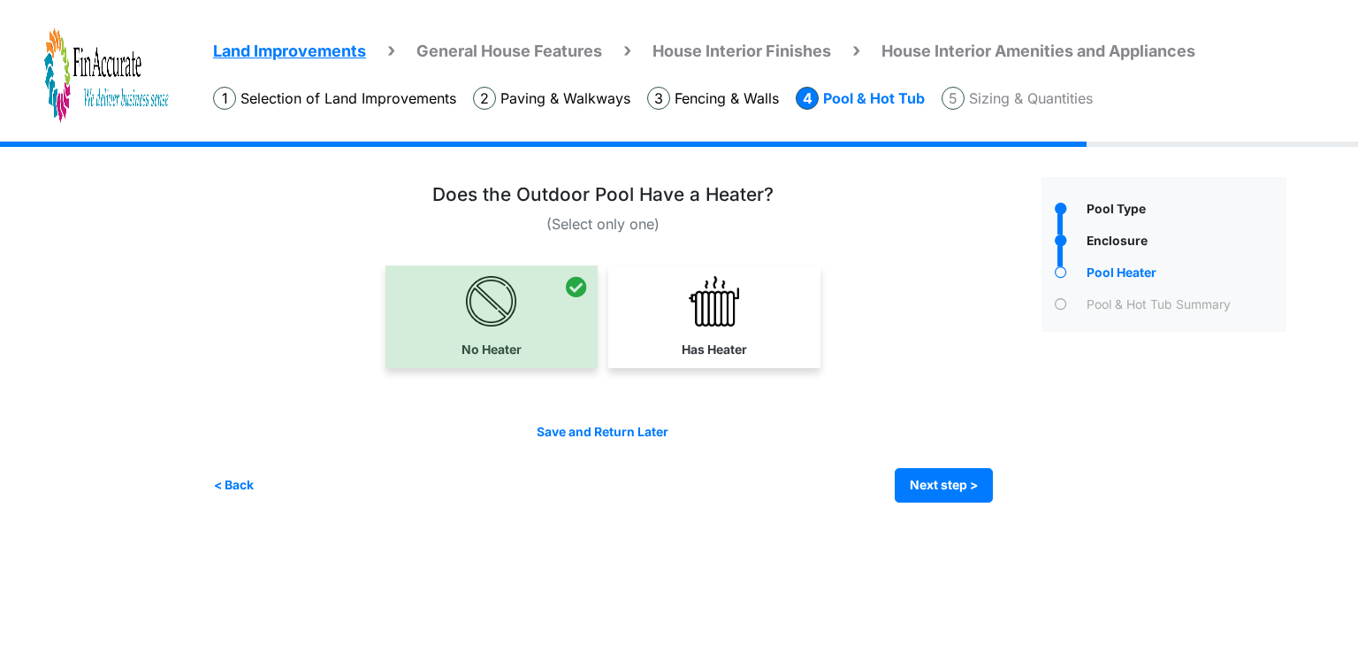
click at [723, 340] on label "Has Heater" at bounding box center [714, 349] width 65 height 19
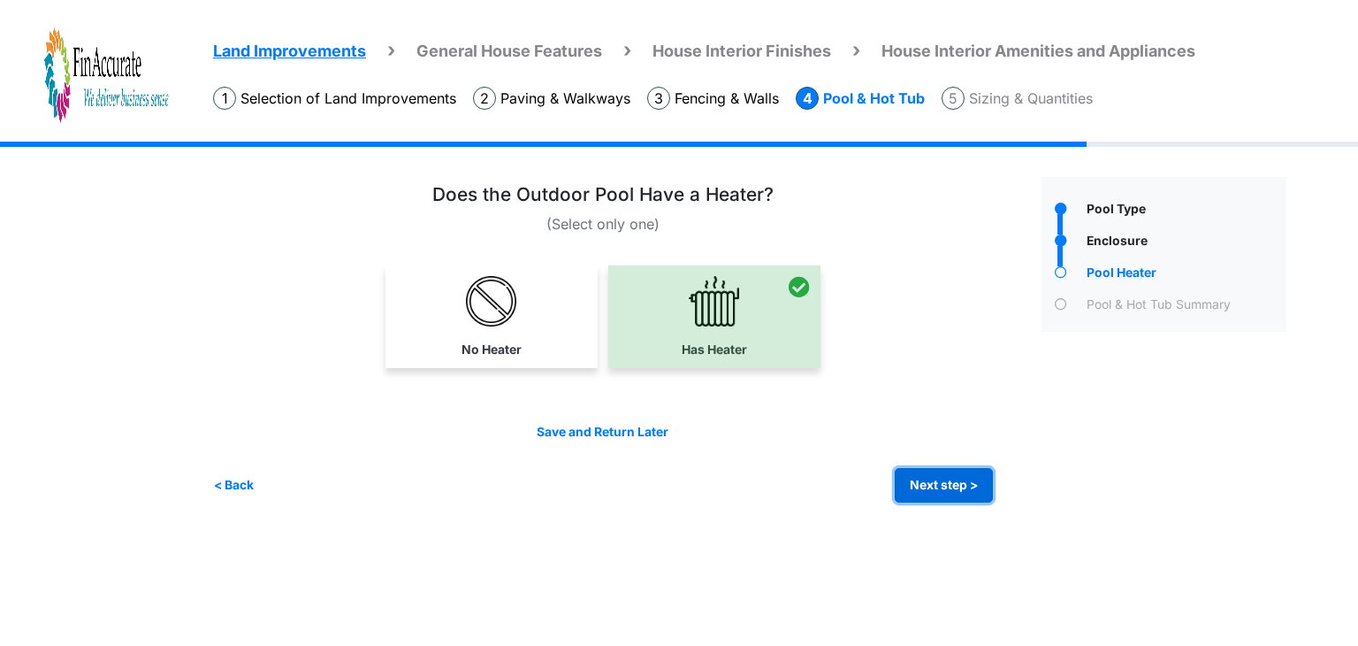
click at [976, 482] on button "Next step >" at bounding box center [944, 485] width 98 height 34
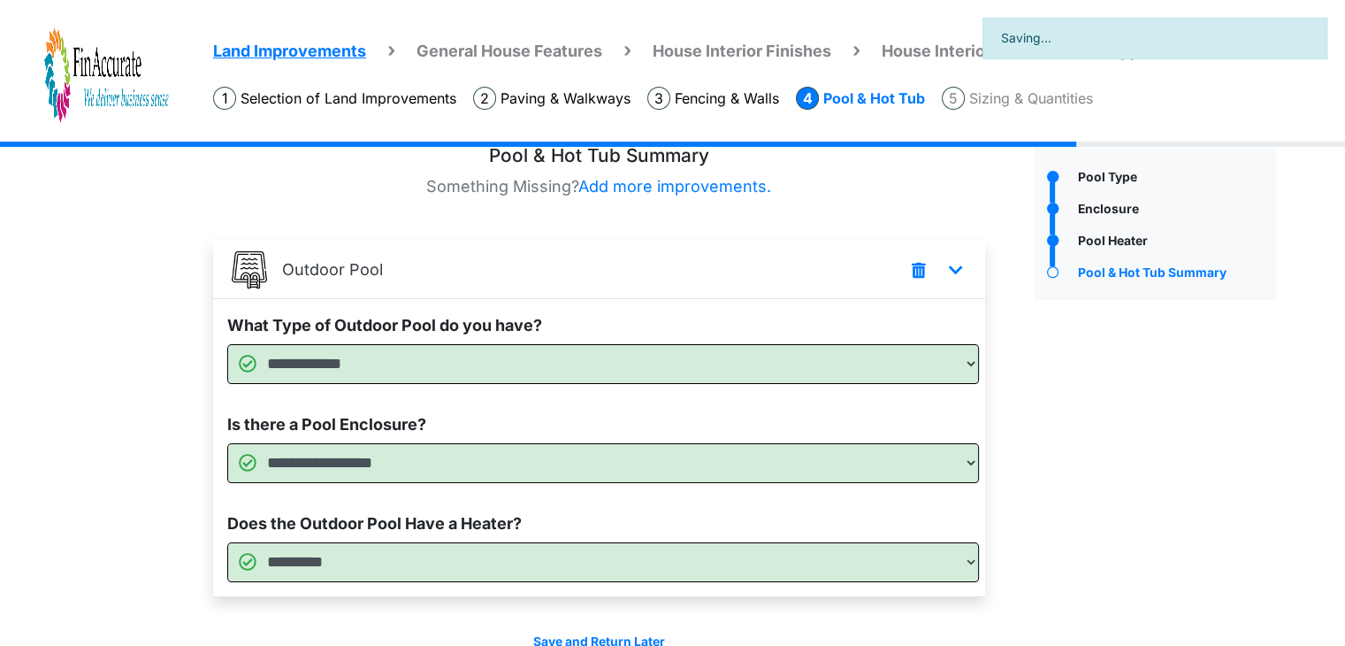
scroll to position [124, 0]
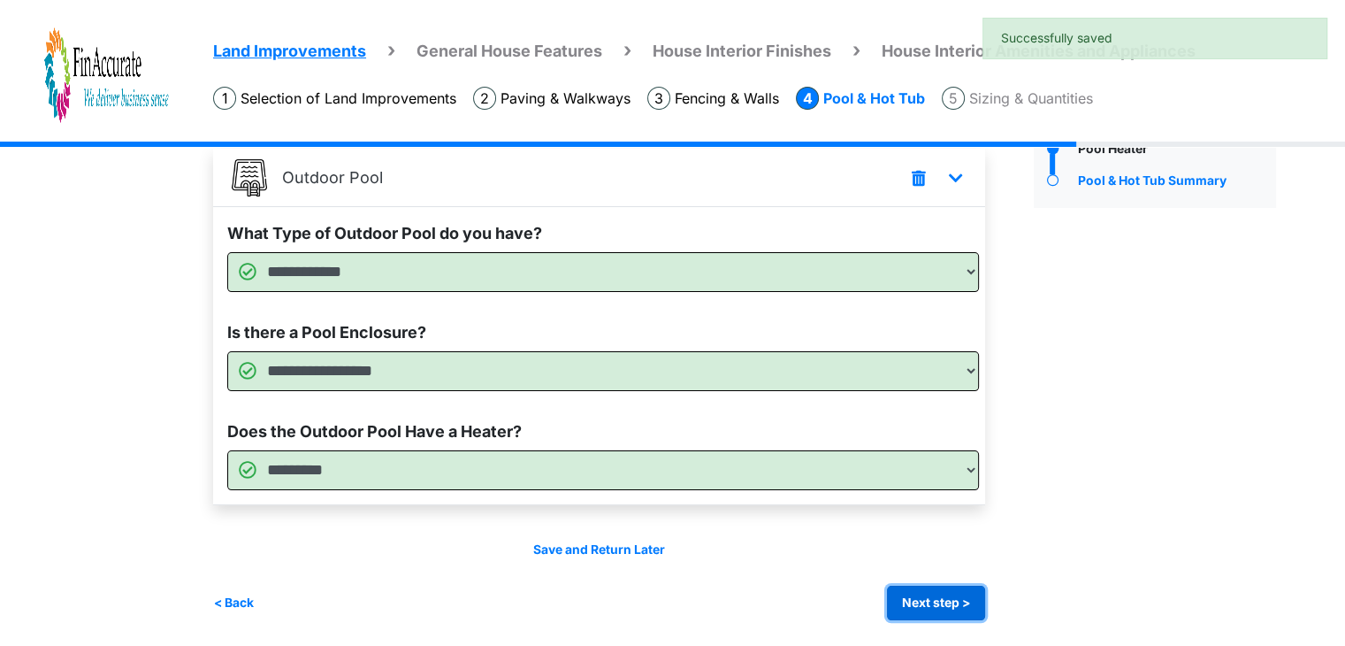
click at [945, 607] on button "Next step >" at bounding box center [936, 602] width 98 height 34
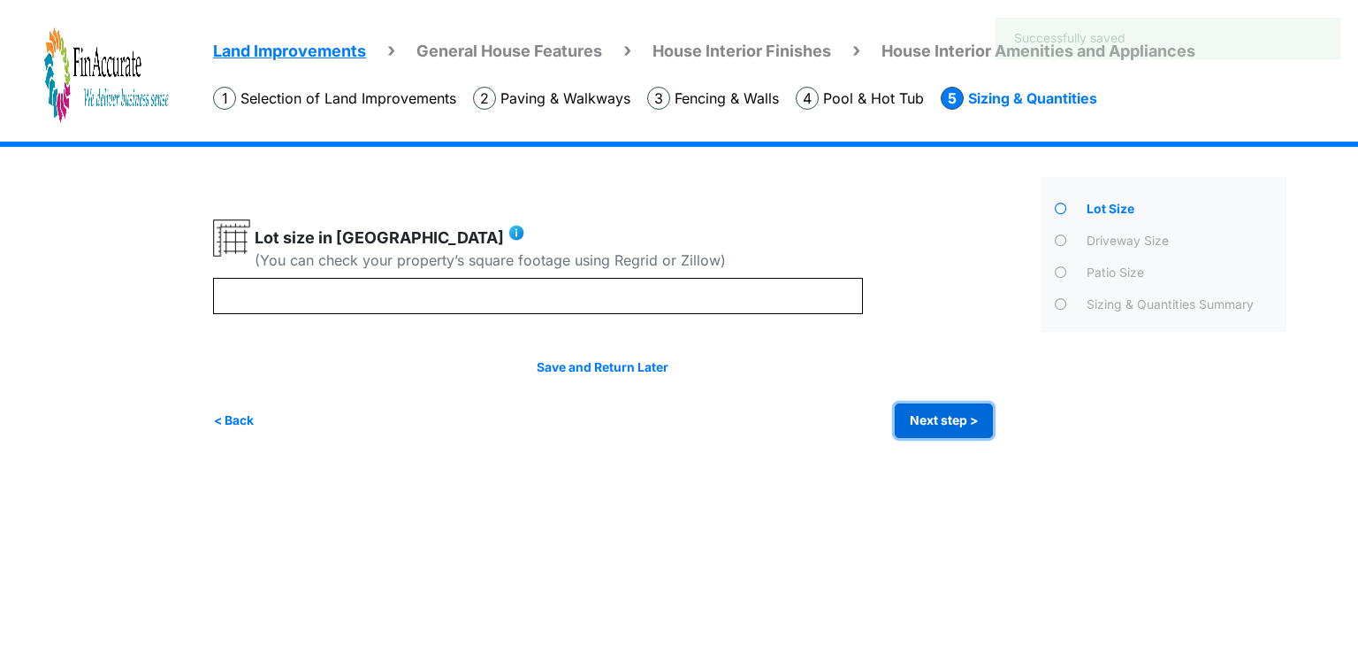
click at [942, 404] on button "Next step >" at bounding box center [944, 420] width 98 height 34
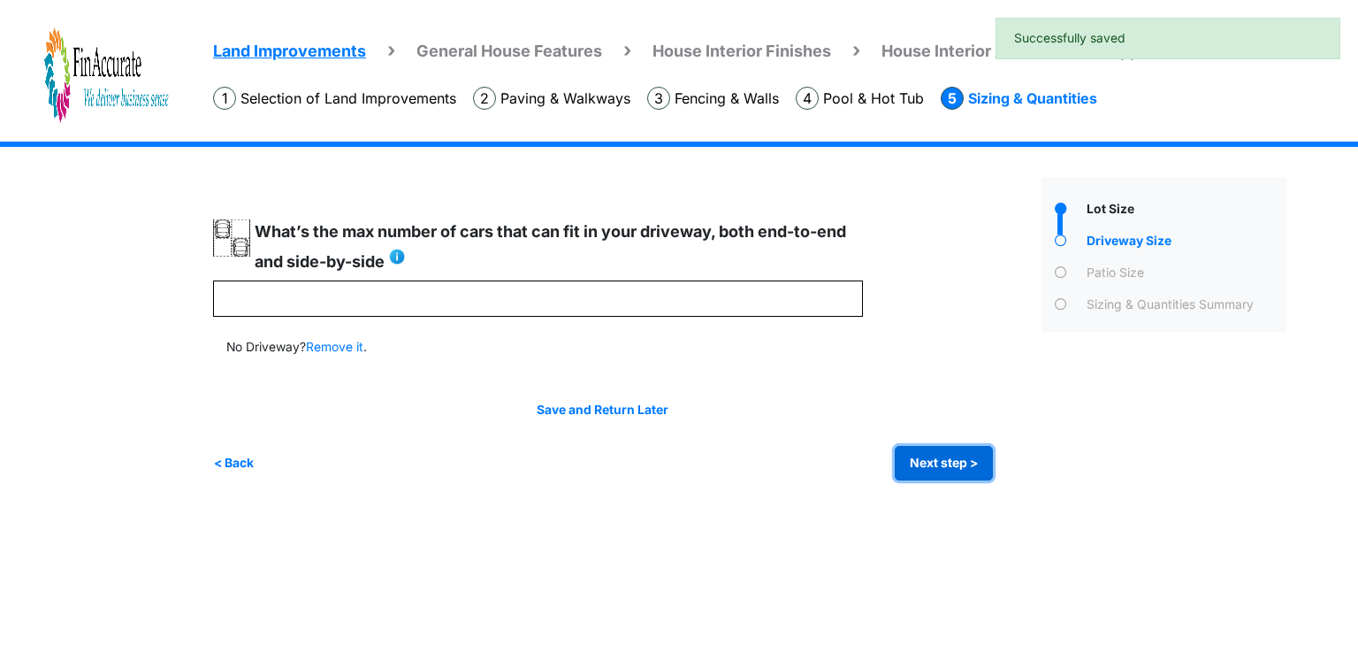
click at [938, 462] on button "Next step >" at bounding box center [944, 463] width 98 height 34
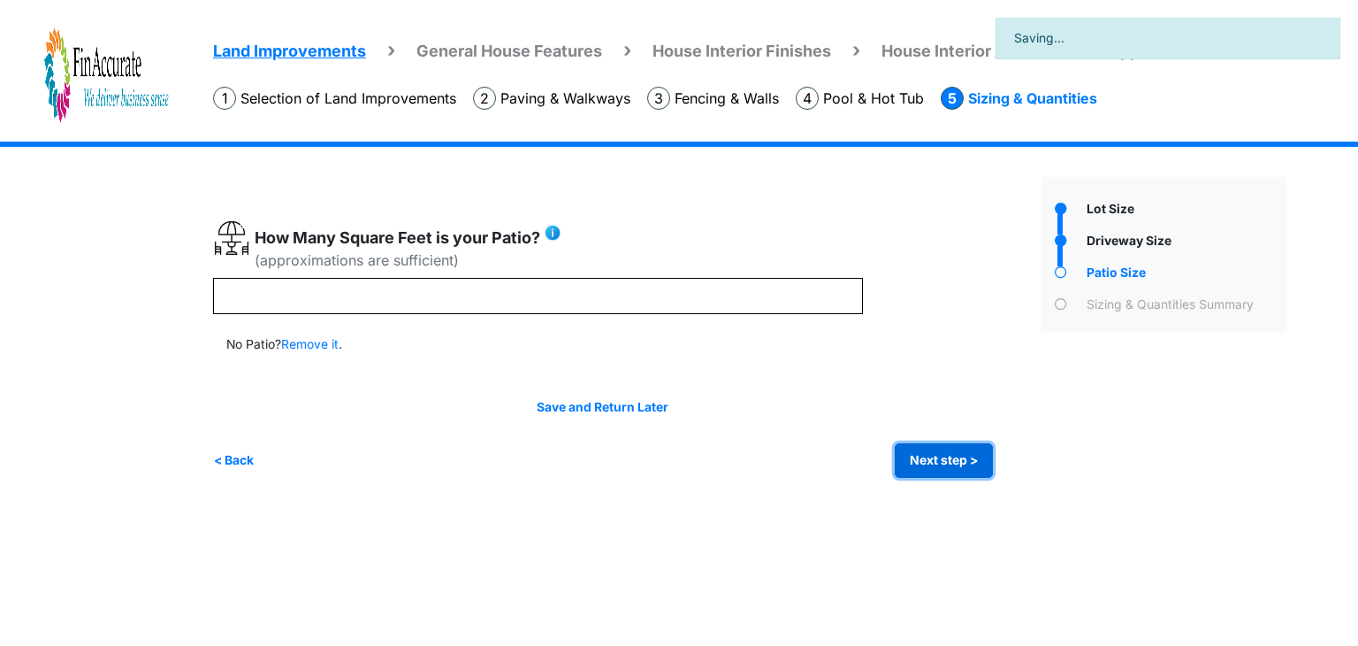
click at [943, 467] on button "Next step >" at bounding box center [944, 460] width 98 height 34
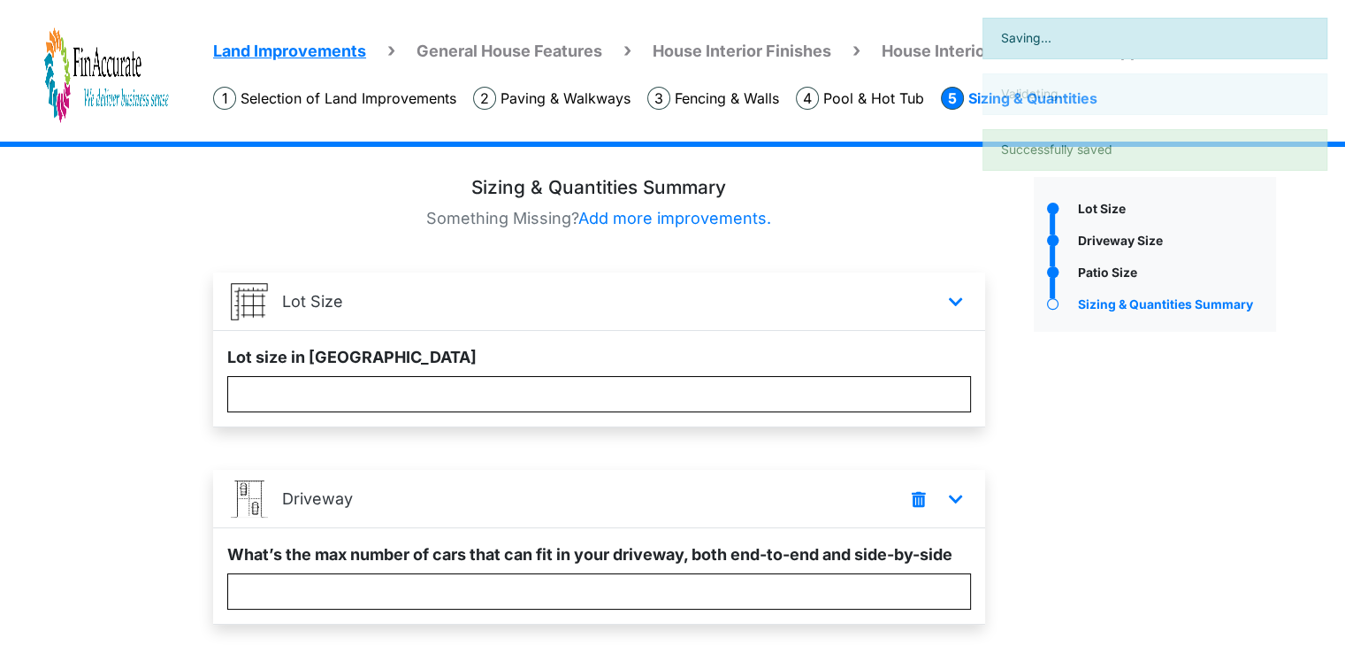
scroll to position [422, 0]
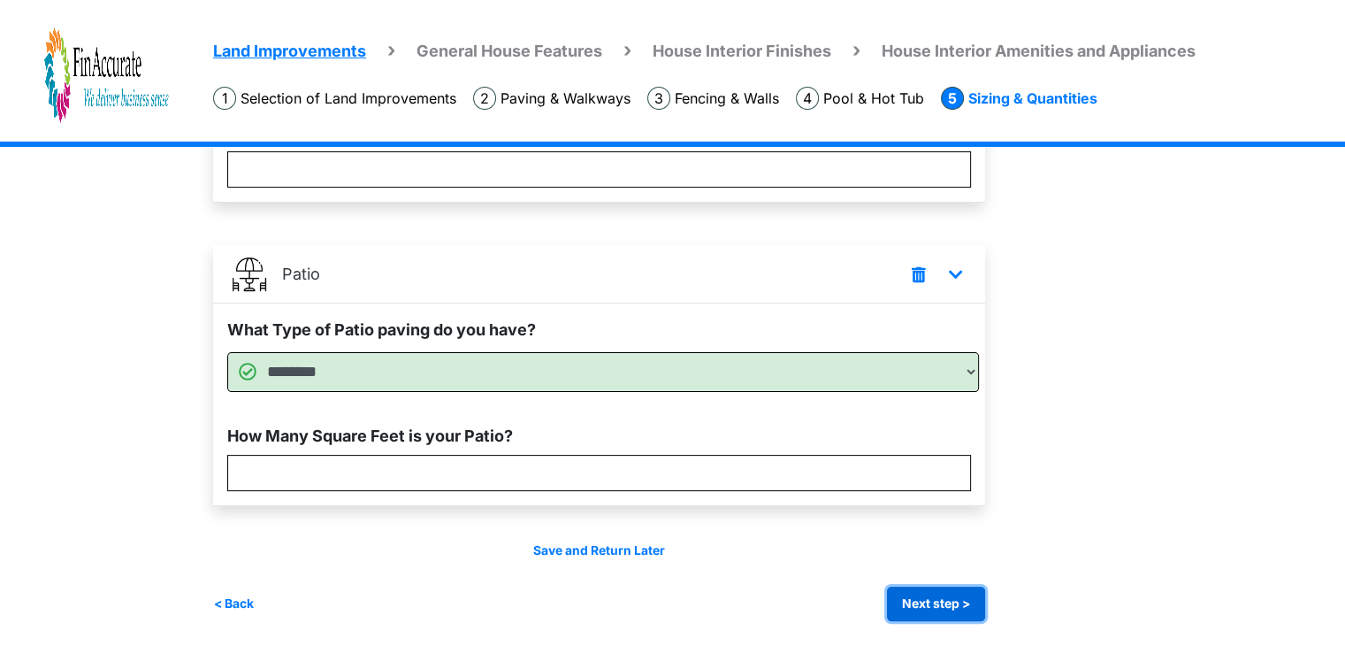
click at [956, 597] on button "Next step >" at bounding box center [936, 603] width 98 height 34
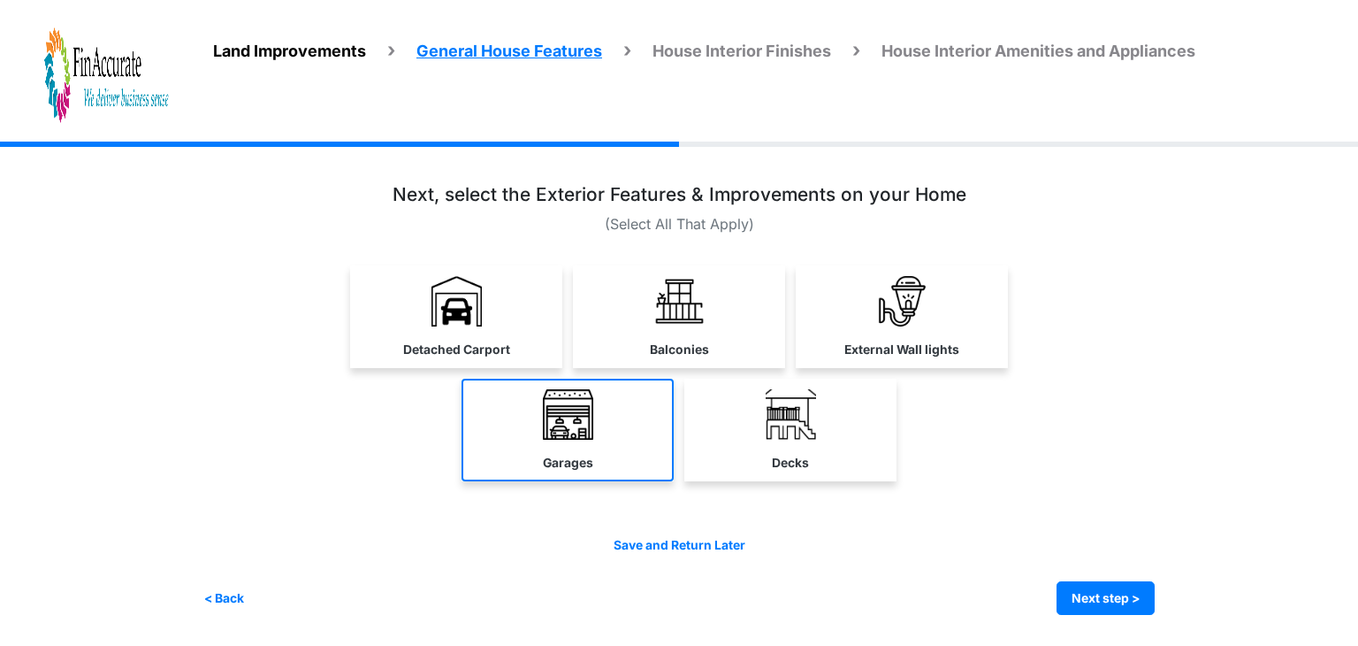
click at [639, 435] on link "Garages" at bounding box center [568, 429] width 212 height 103
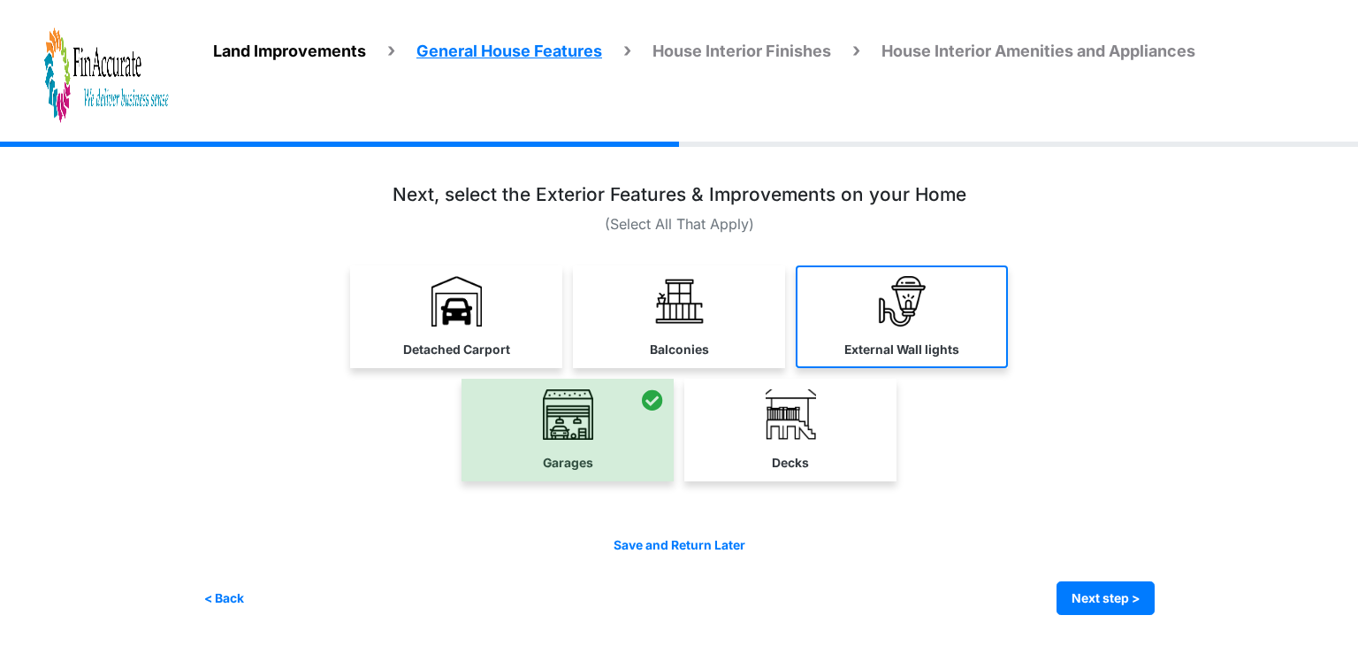
click at [887, 332] on link "External Wall lights" at bounding box center [902, 316] width 212 height 103
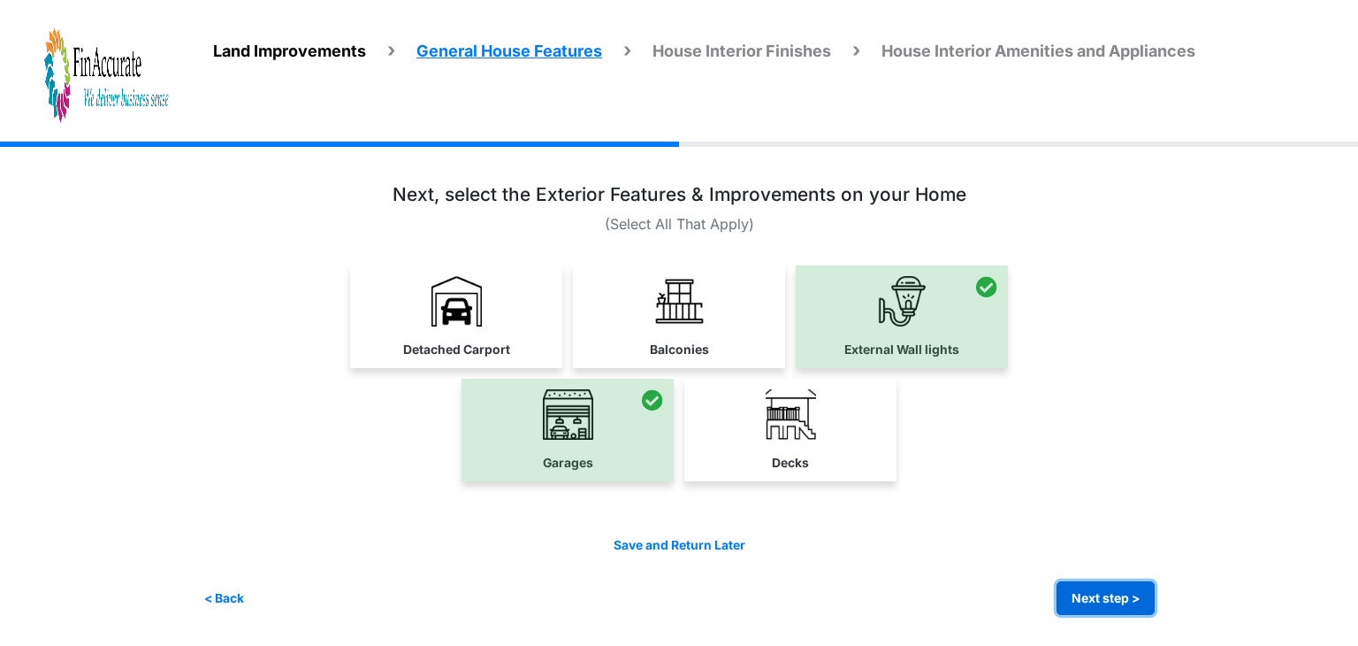
click at [1072, 586] on button "Next step >" at bounding box center [1106, 598] width 98 height 34
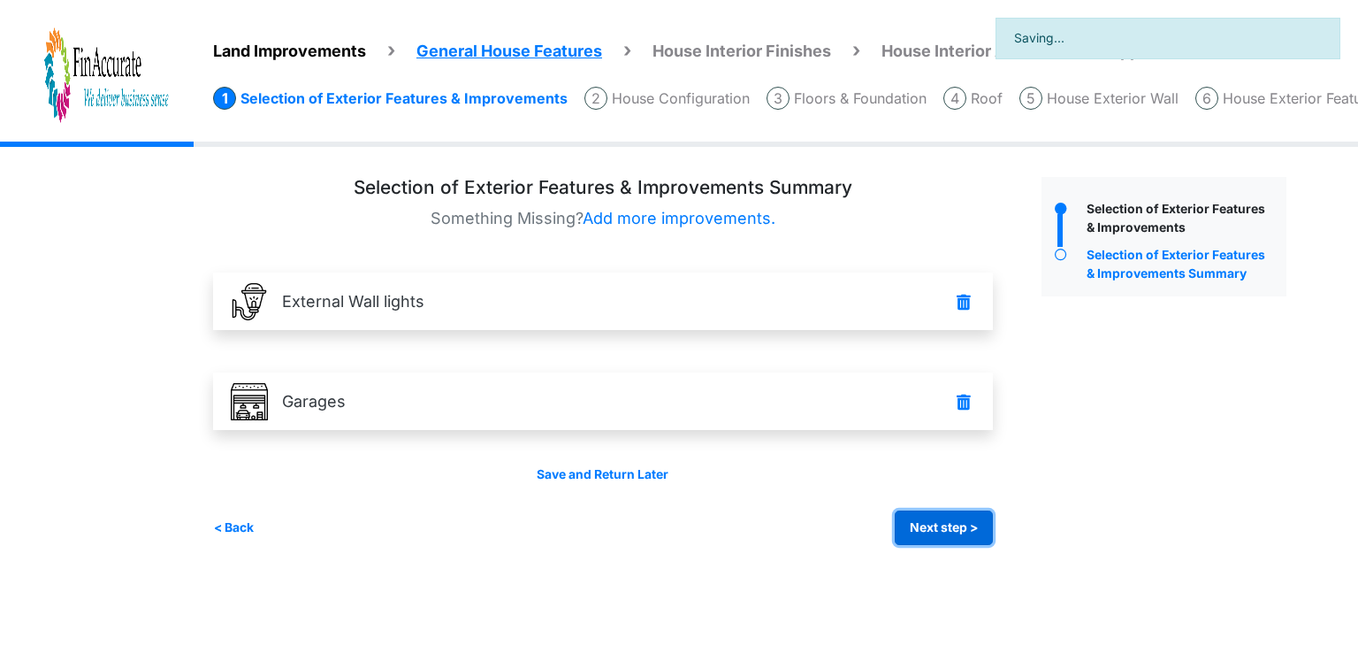
click at [951, 513] on button "Next step >" at bounding box center [944, 527] width 98 height 34
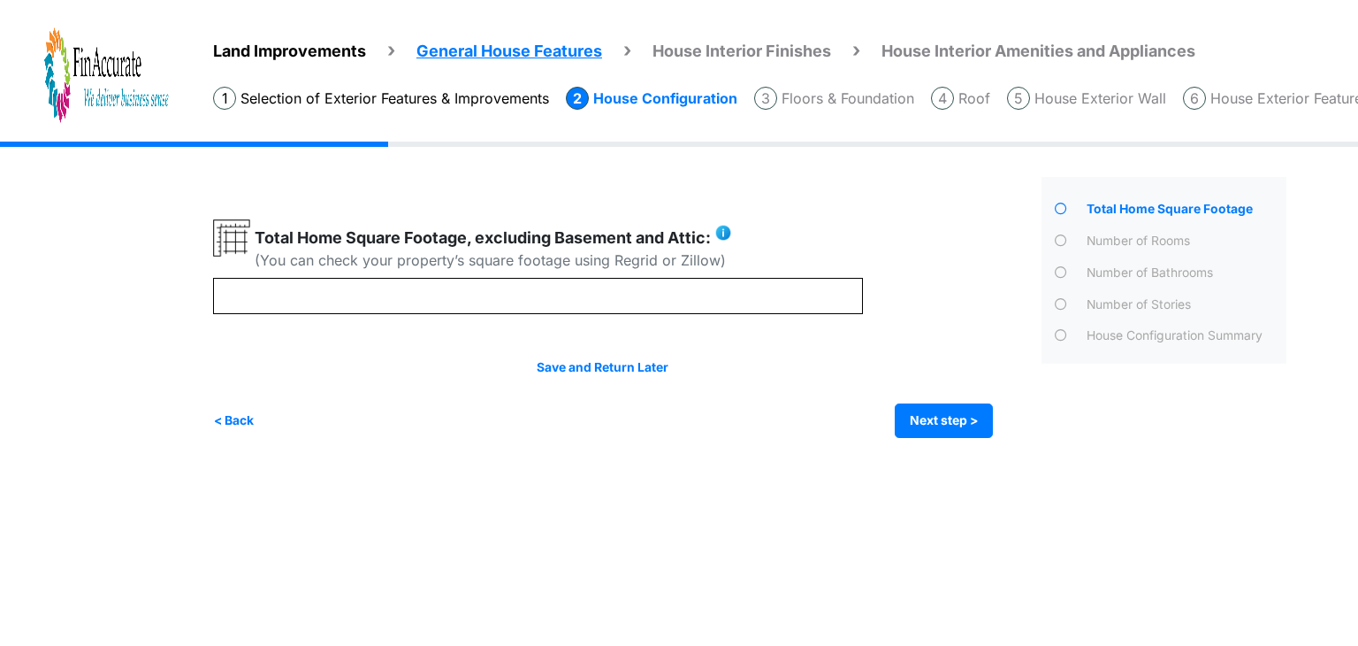
drag, startPoint x: 255, startPoint y: 236, endPoint x: 719, endPoint y: 241, distance: 464.3
click at [719, 241] on label "Total Home Square Footage, excluding Basement and Attic:" at bounding box center [493, 234] width 477 height 30
copy label "Total Home Square Footage, excluding Basement and Attic:"
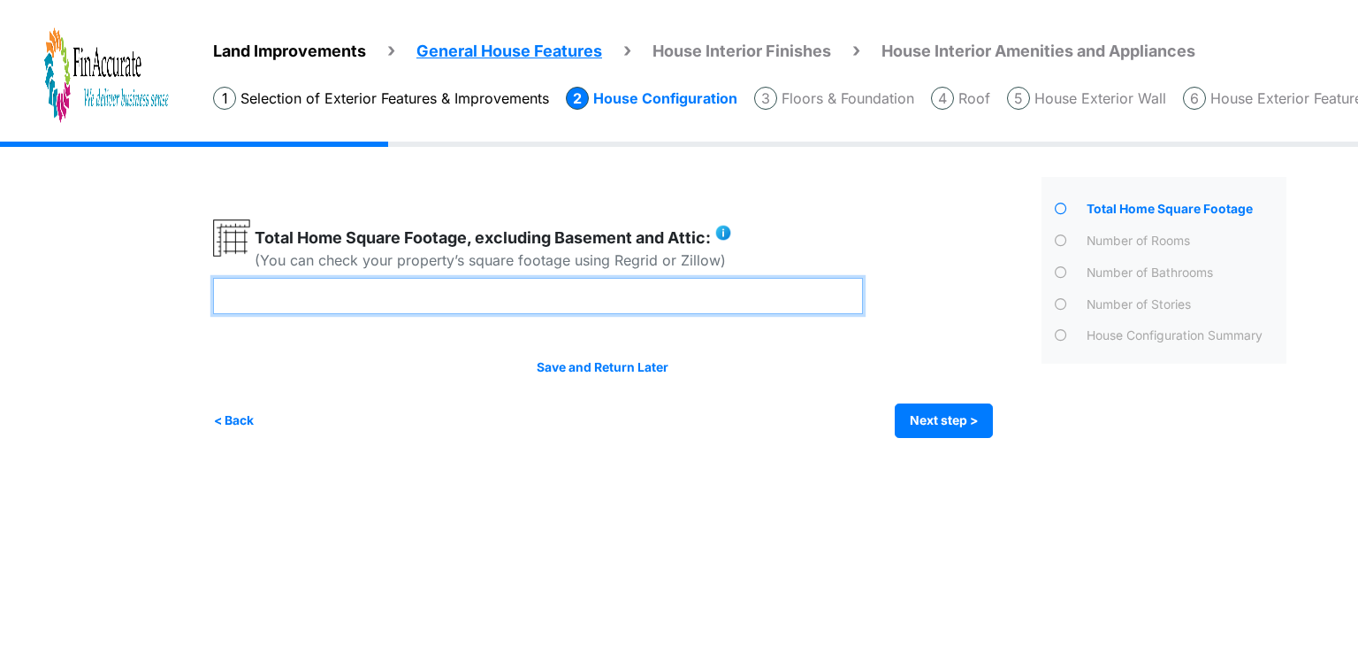
click at [384, 302] on input "number" at bounding box center [538, 296] width 650 height 36
type input "****"
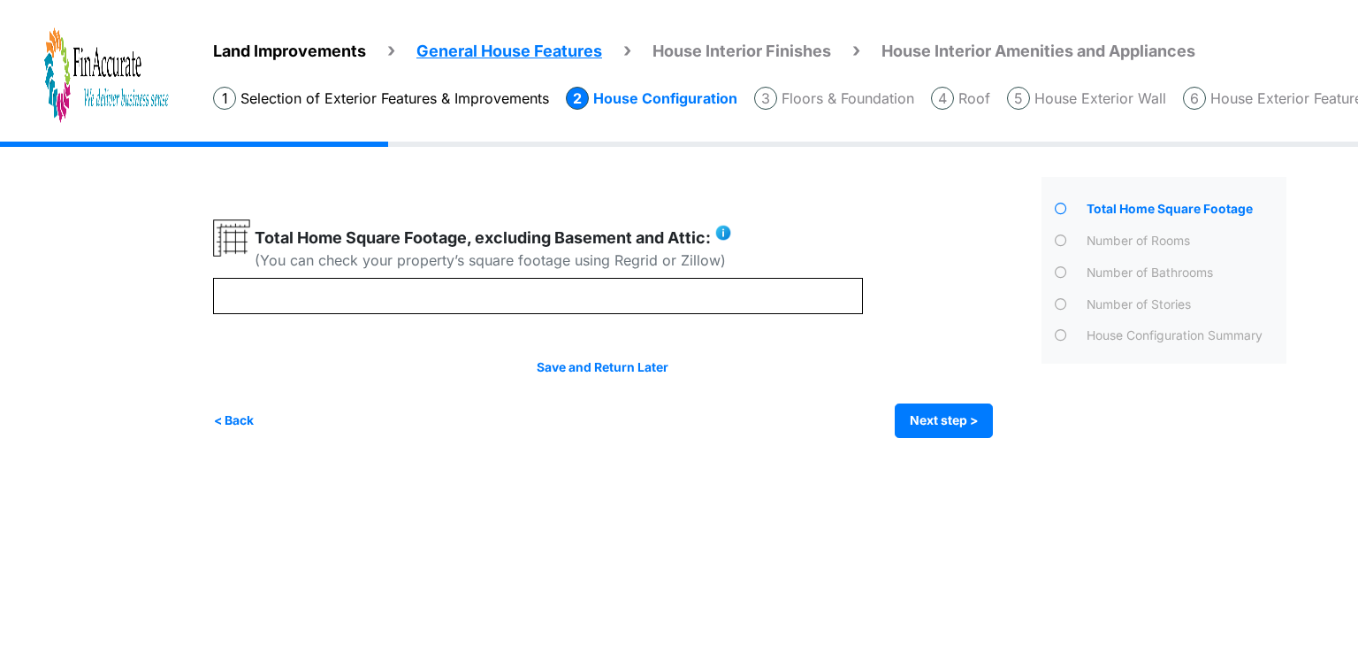
click at [402, 404] on div "< Back Next step > Save and submit" at bounding box center [603, 420] width 780 height 34
click at [923, 426] on button "Next step >" at bounding box center [944, 420] width 98 height 34
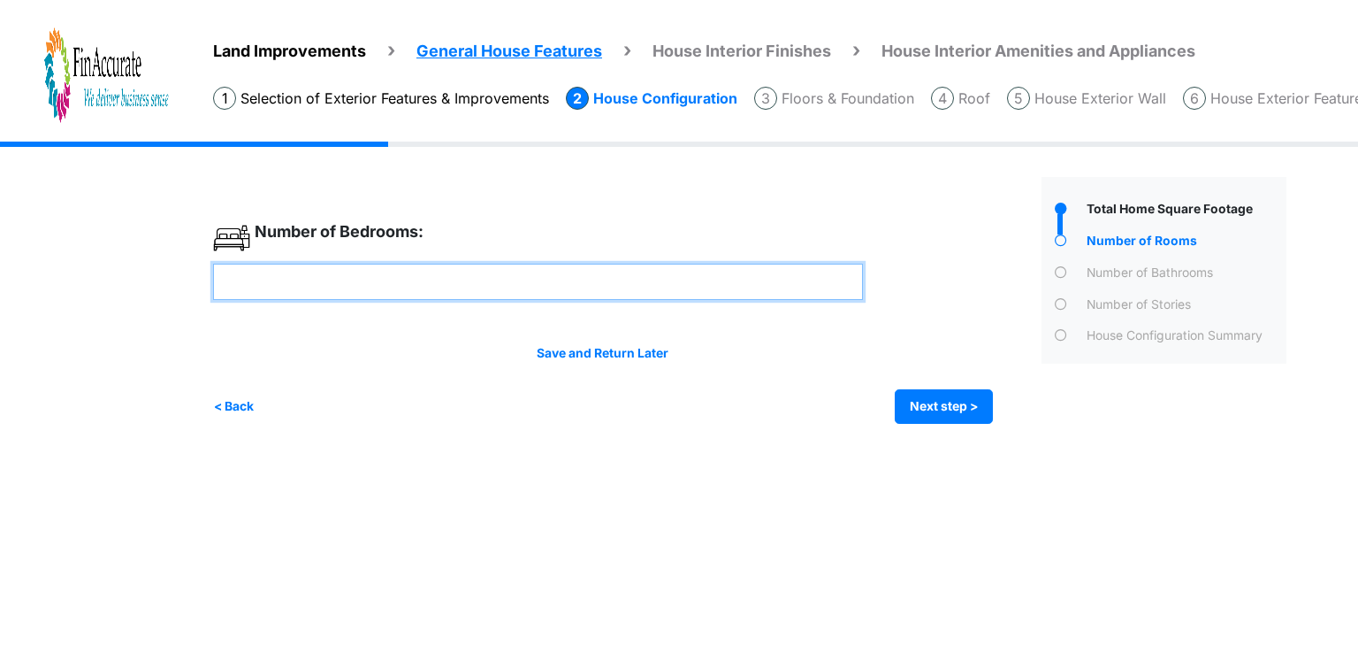
click at [413, 277] on input "number" at bounding box center [538, 282] width 650 height 36
type input "*"
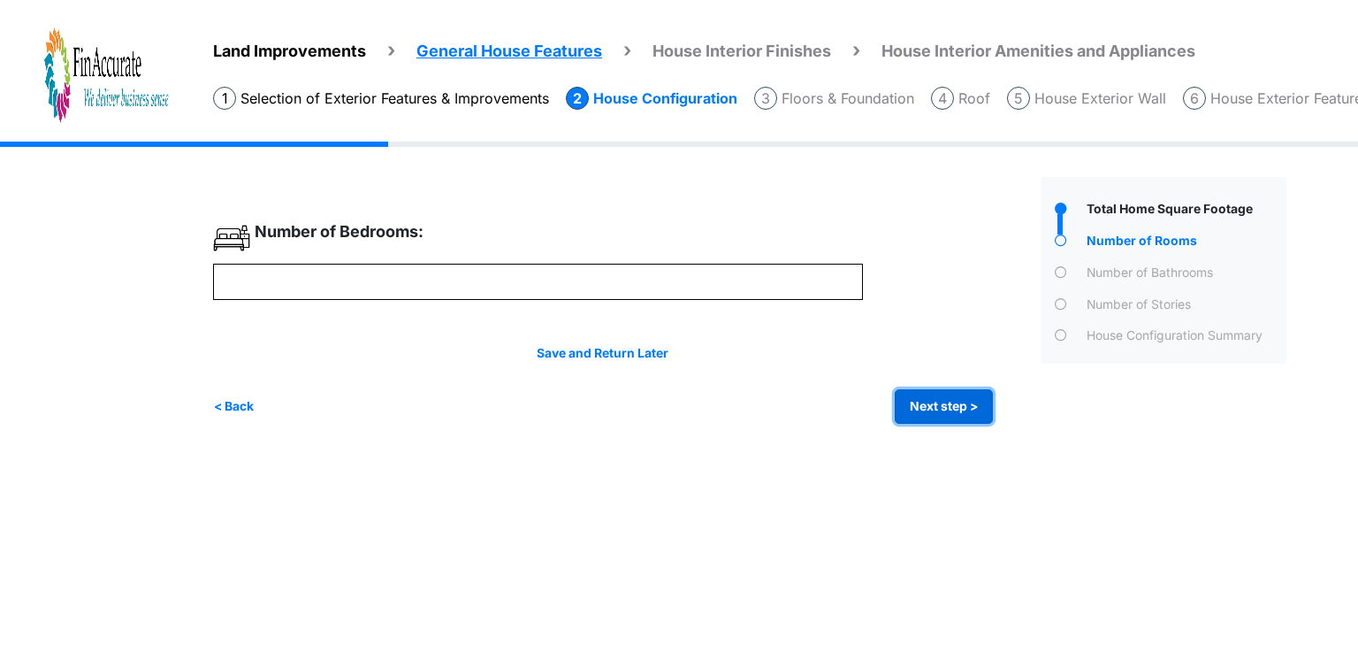
click at [922, 415] on button "Next step >" at bounding box center [944, 406] width 98 height 34
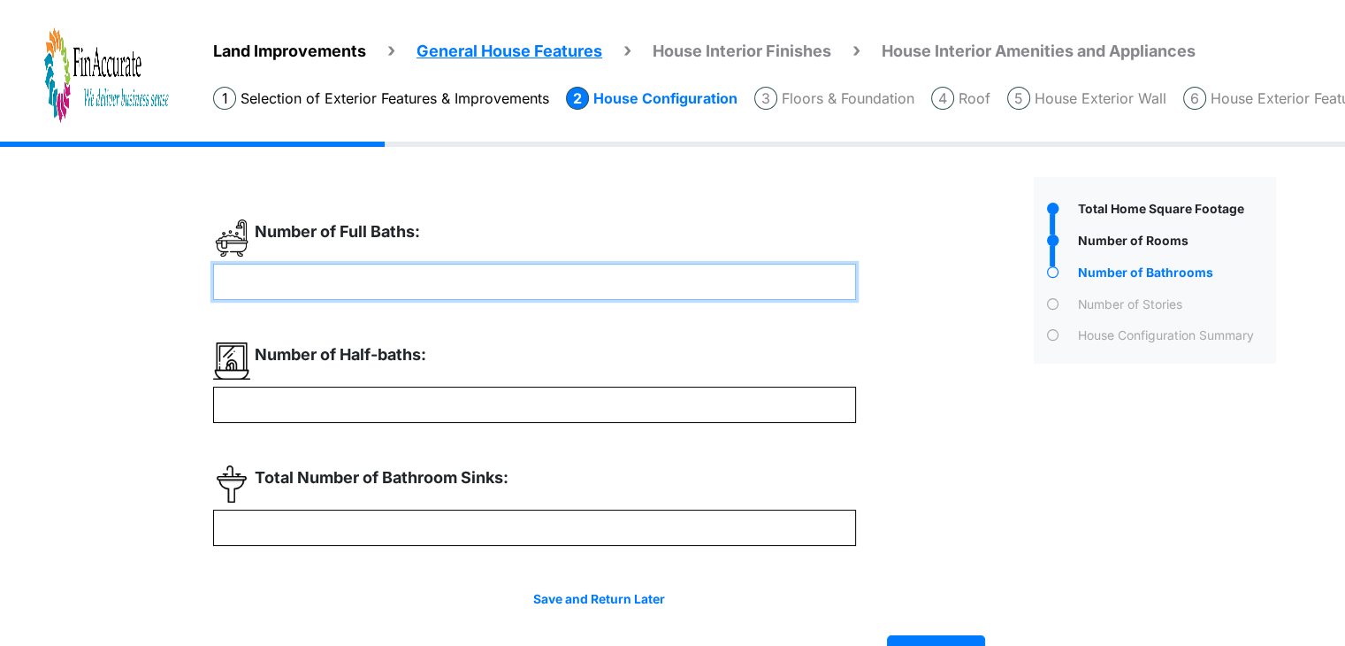
click at [361, 282] on input "number" at bounding box center [534, 282] width 643 height 36
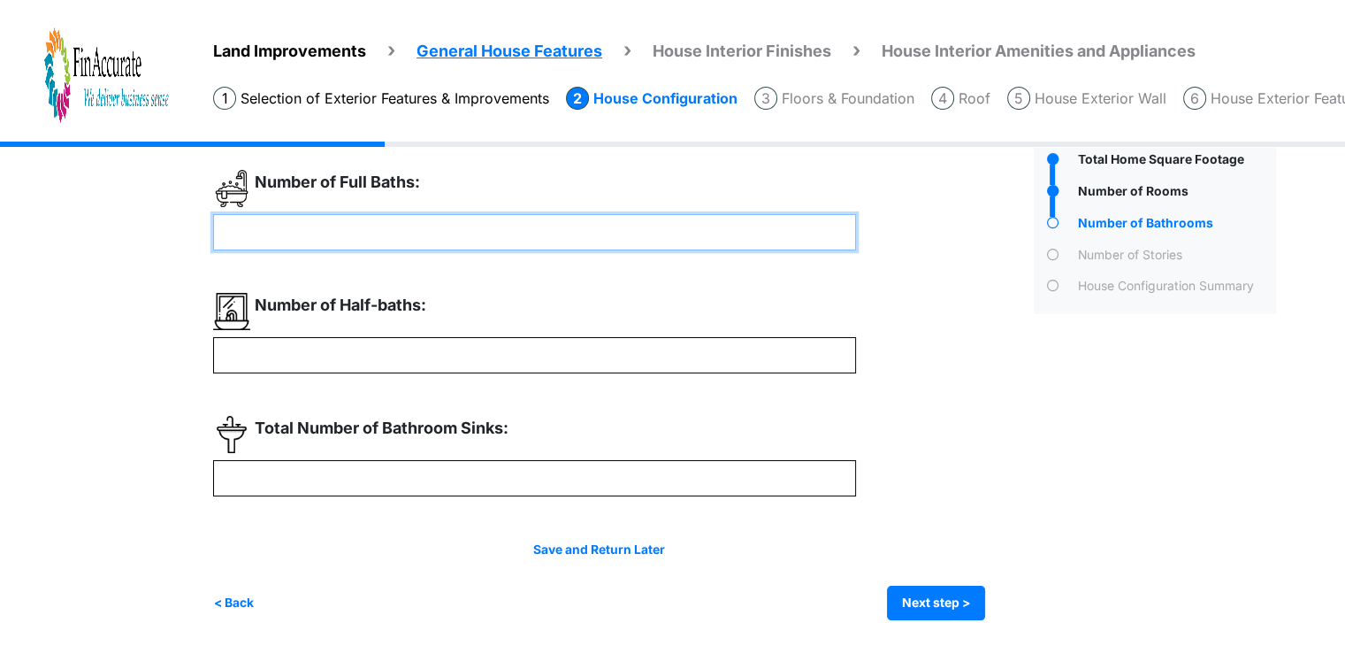
type input "*"
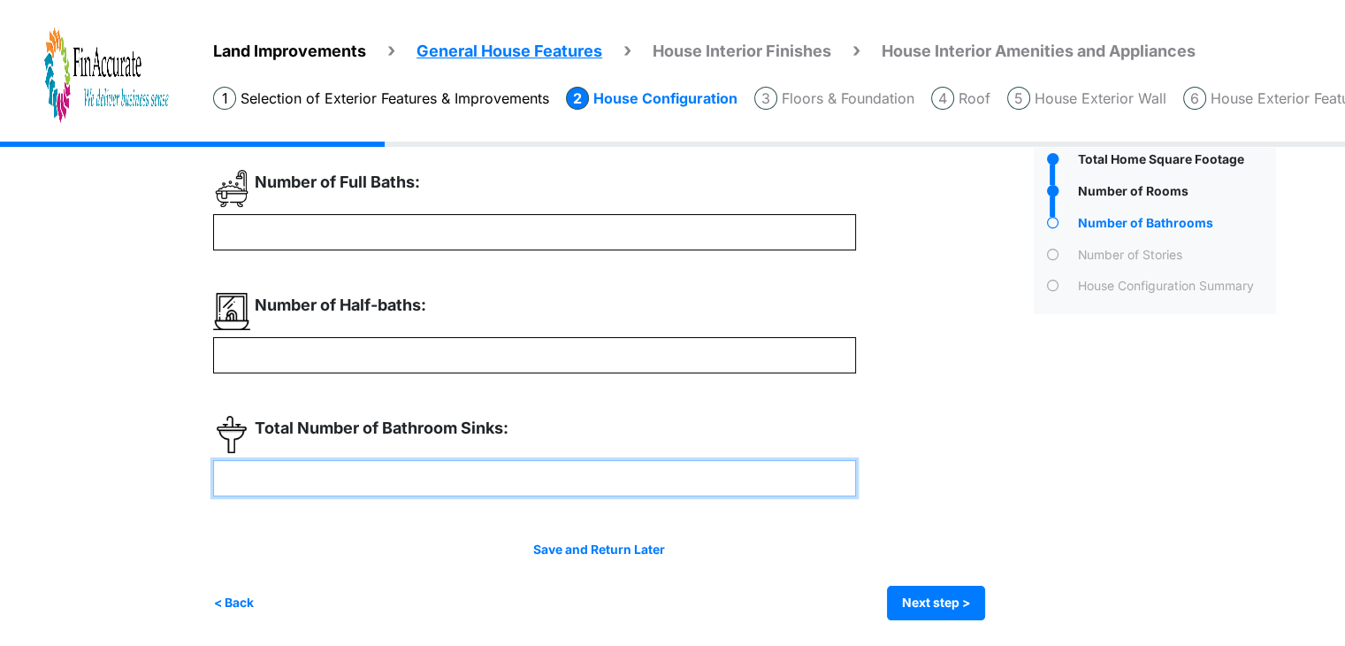
click at [290, 475] on input "number" at bounding box center [534, 478] width 643 height 36
type input "*"
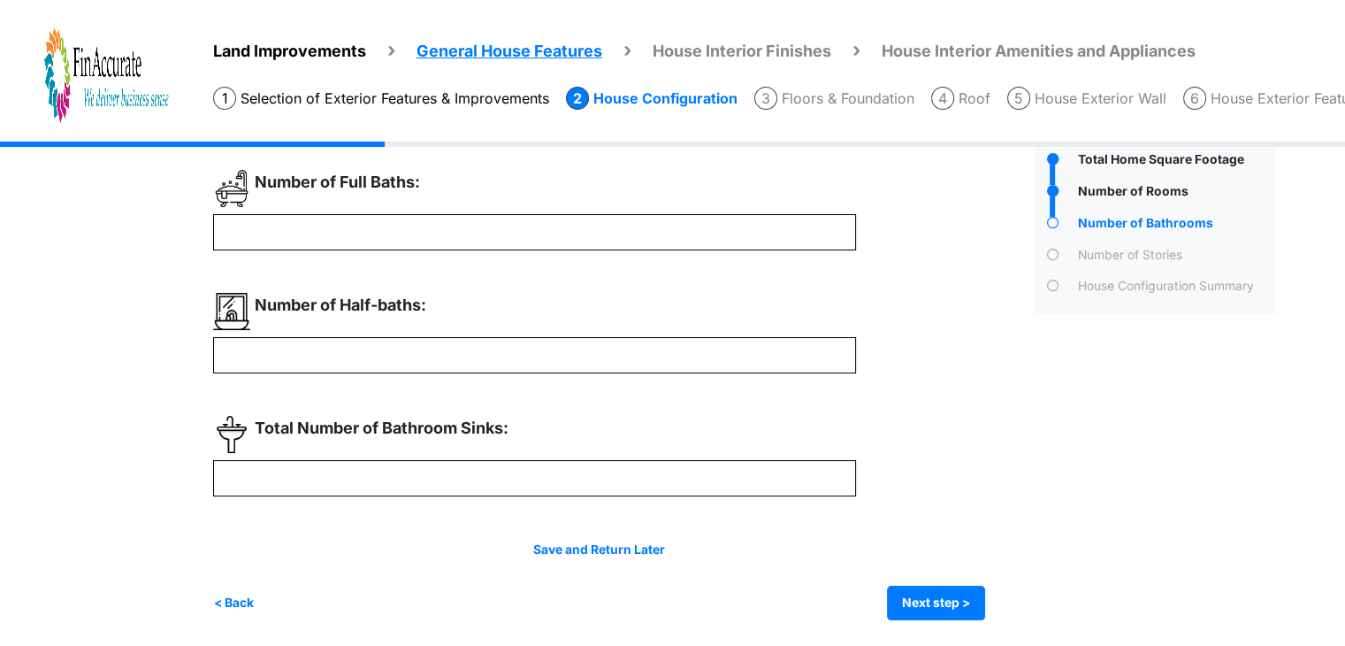
click at [322, 525] on div "* *" at bounding box center [616, 395] width 807 height 450
click at [934, 603] on button "Next step >" at bounding box center [936, 602] width 98 height 34
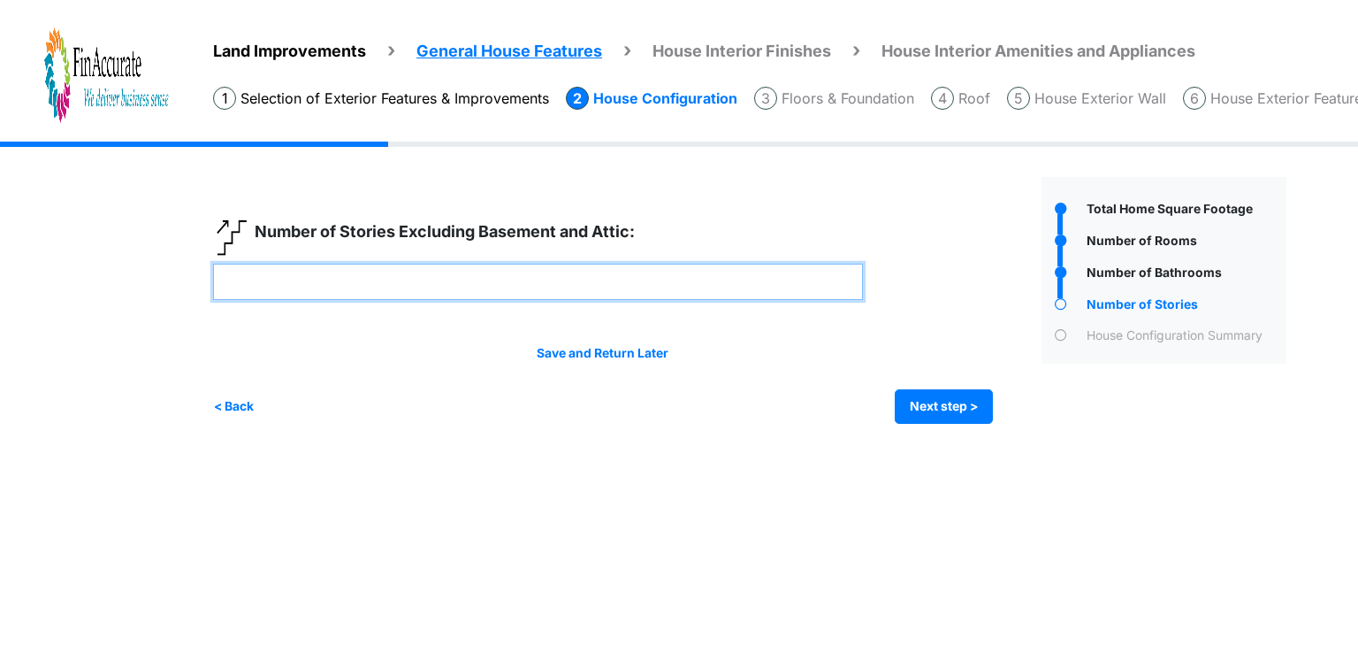
click at [329, 283] on input "number" at bounding box center [538, 282] width 650 height 36
type input "*"
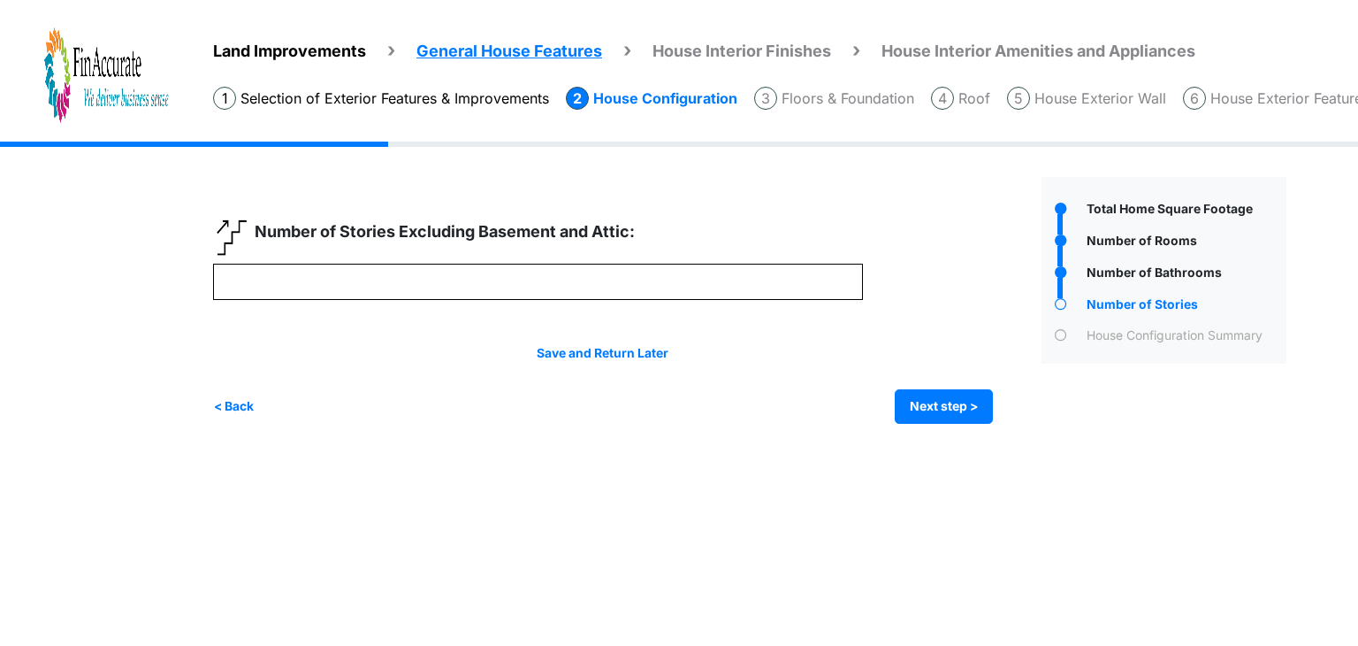
click at [368, 382] on div "Save and Return Later < Back Next step > Save and submit" at bounding box center [603, 384] width 780 height 80
click at [922, 408] on button "Next step >" at bounding box center [944, 406] width 98 height 34
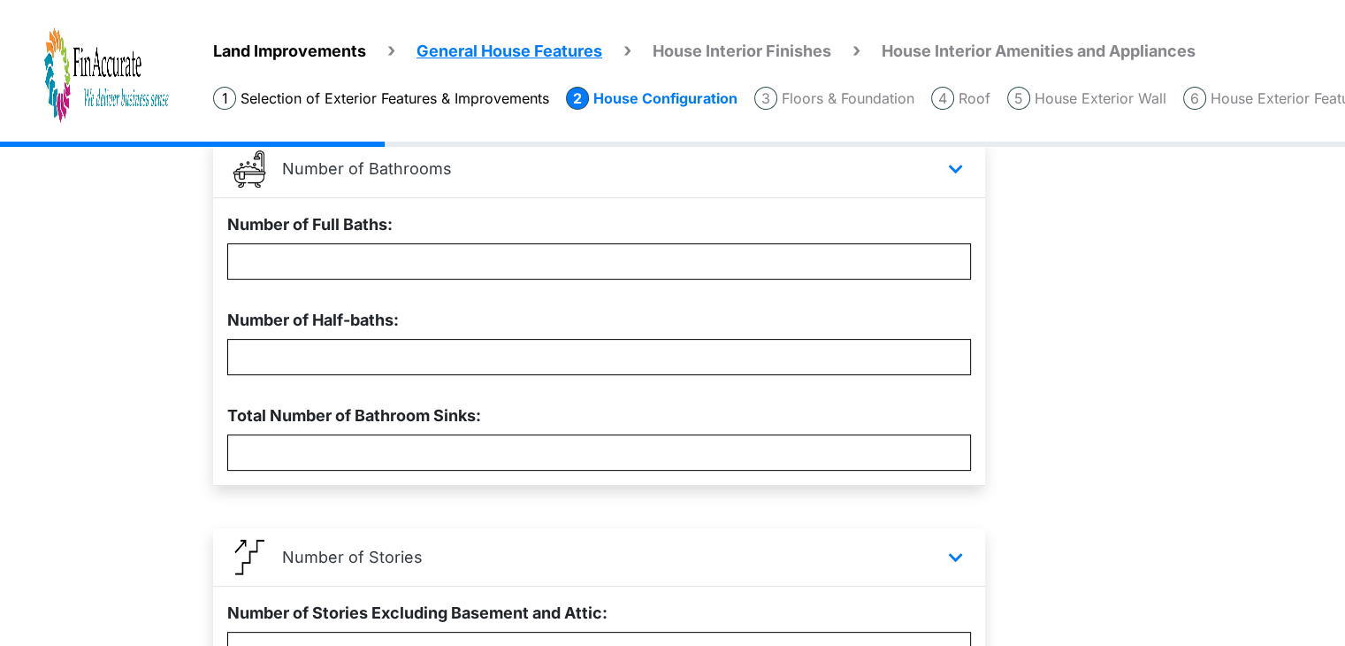
scroll to position [704, 0]
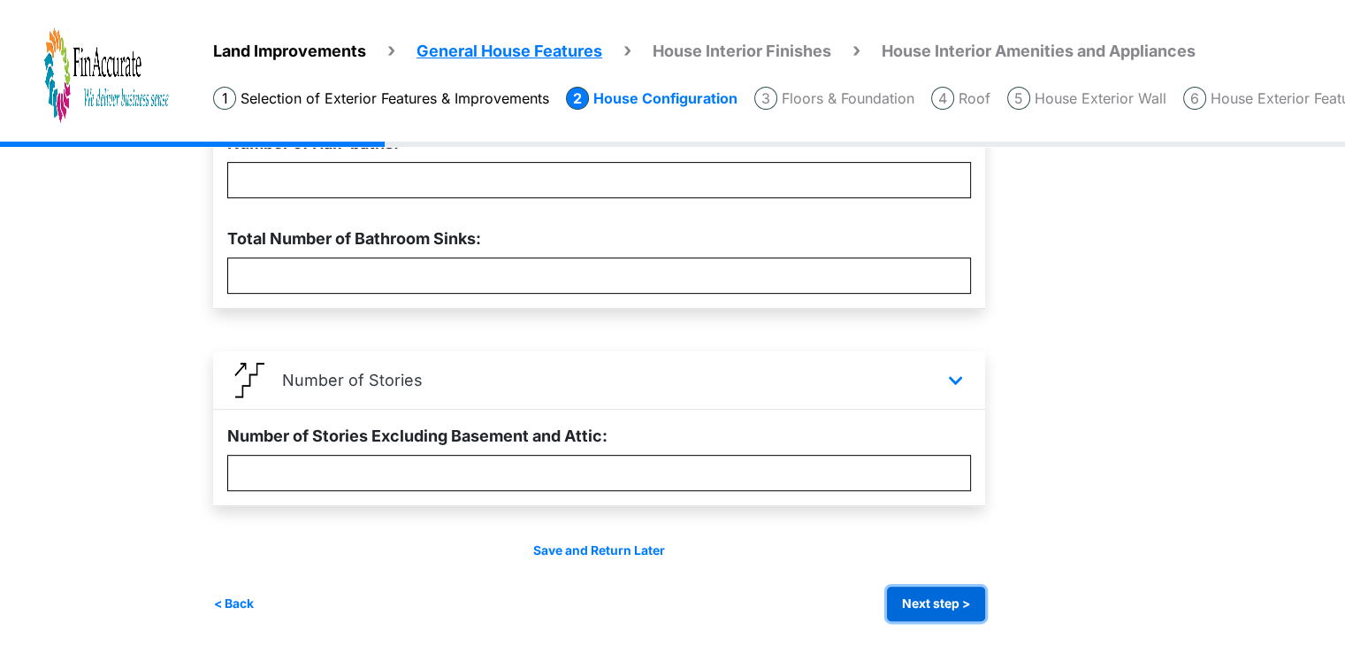
click at [933, 605] on button "Next step >" at bounding box center [936, 603] width 98 height 34
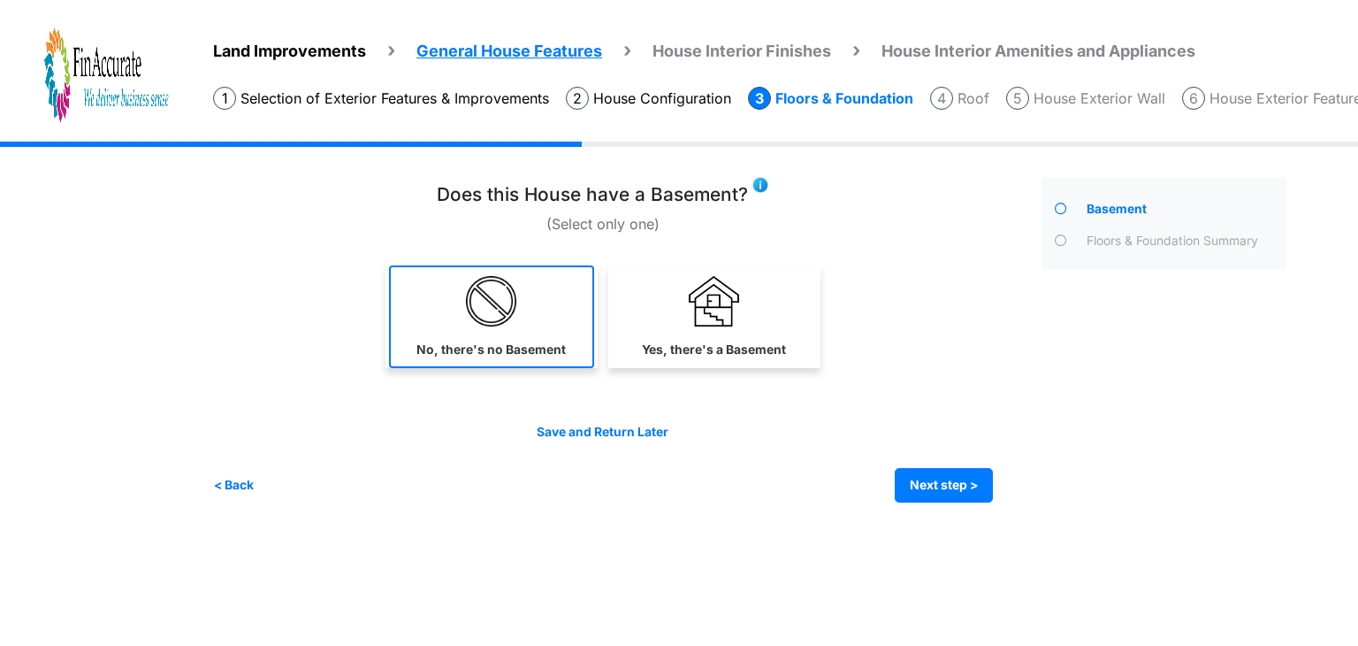
click at [499, 317] on img at bounding box center [491, 301] width 50 height 50
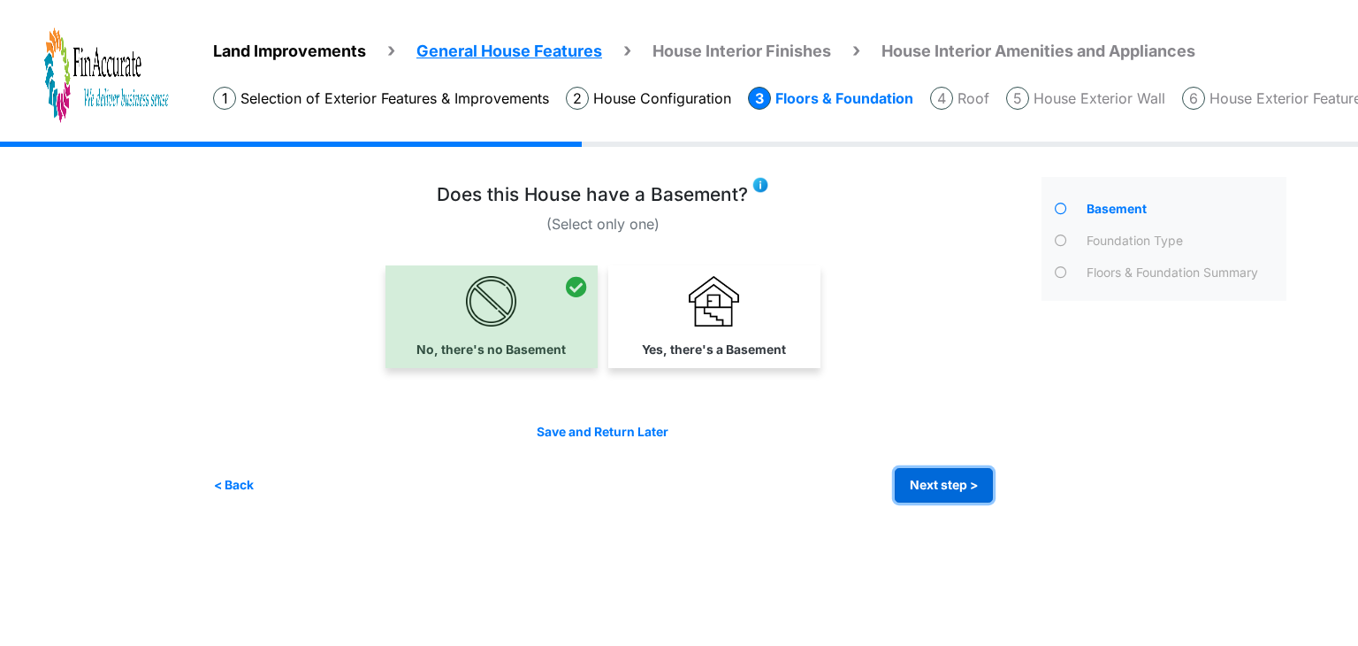
click at [930, 477] on button "Next step >" at bounding box center [944, 485] width 98 height 34
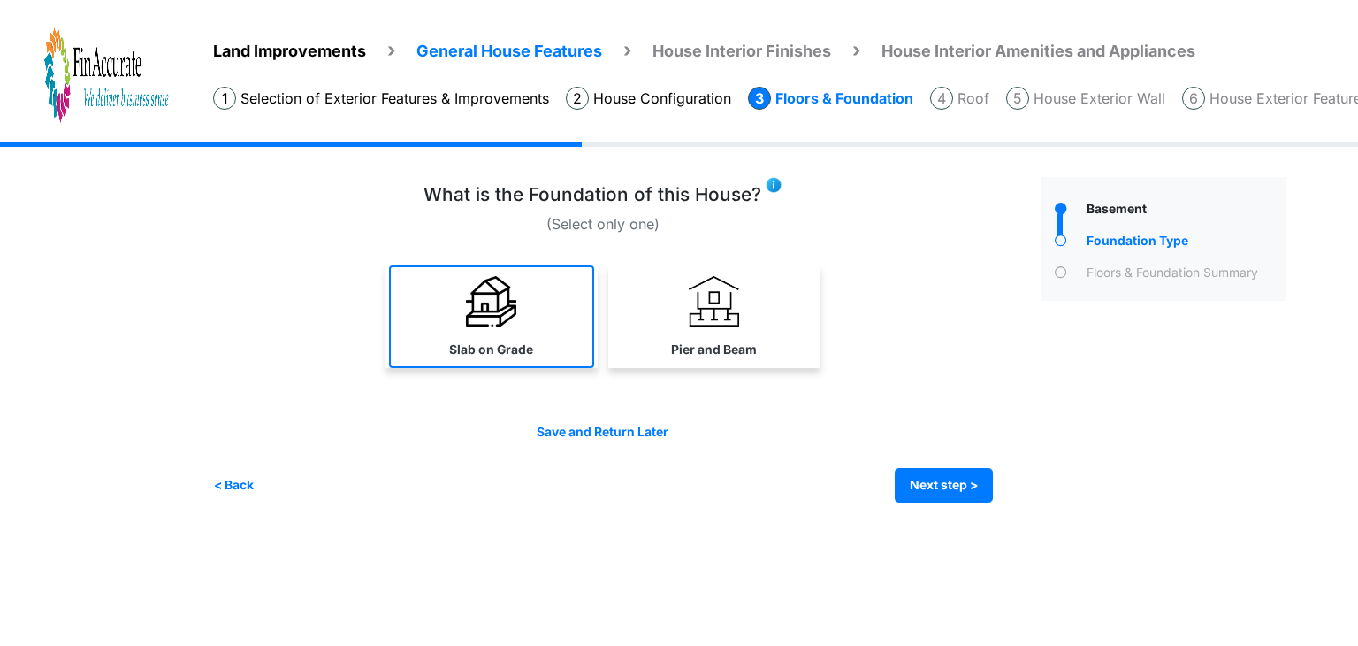
click at [517, 332] on link "Slab on Grade" at bounding box center [491, 316] width 205 height 103
select select "*"
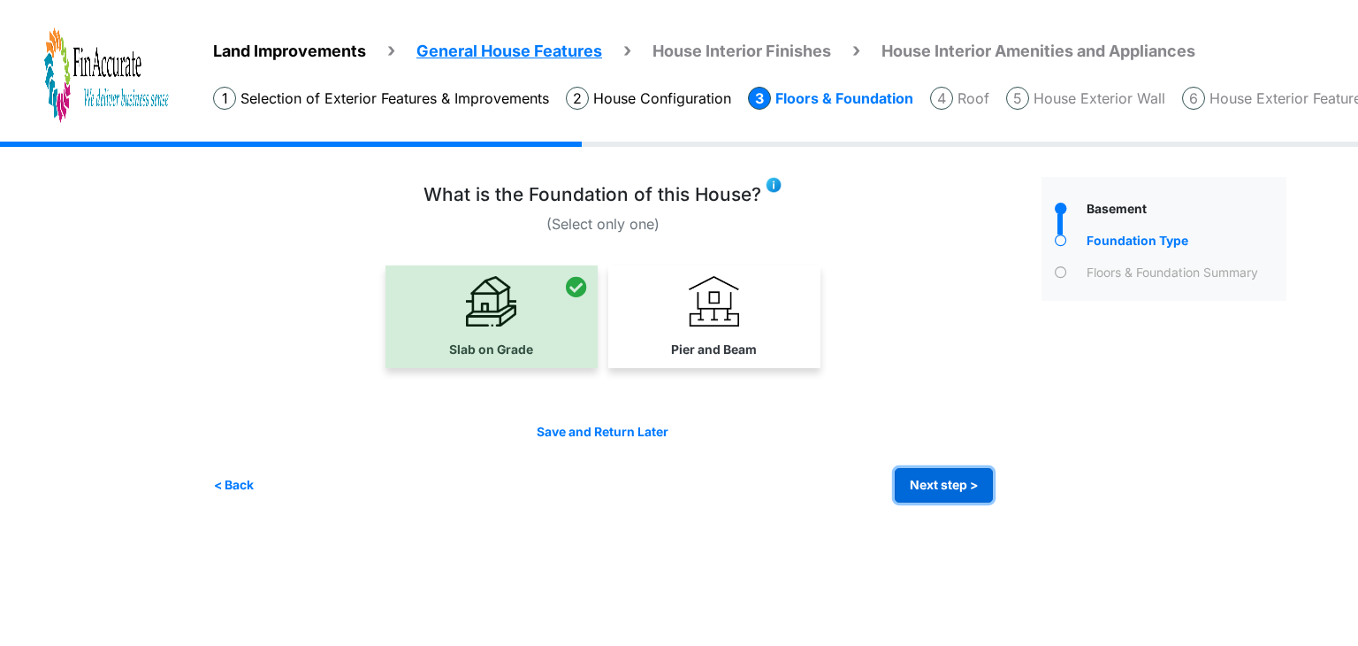
click at [947, 493] on button "Next step >" at bounding box center [944, 485] width 98 height 34
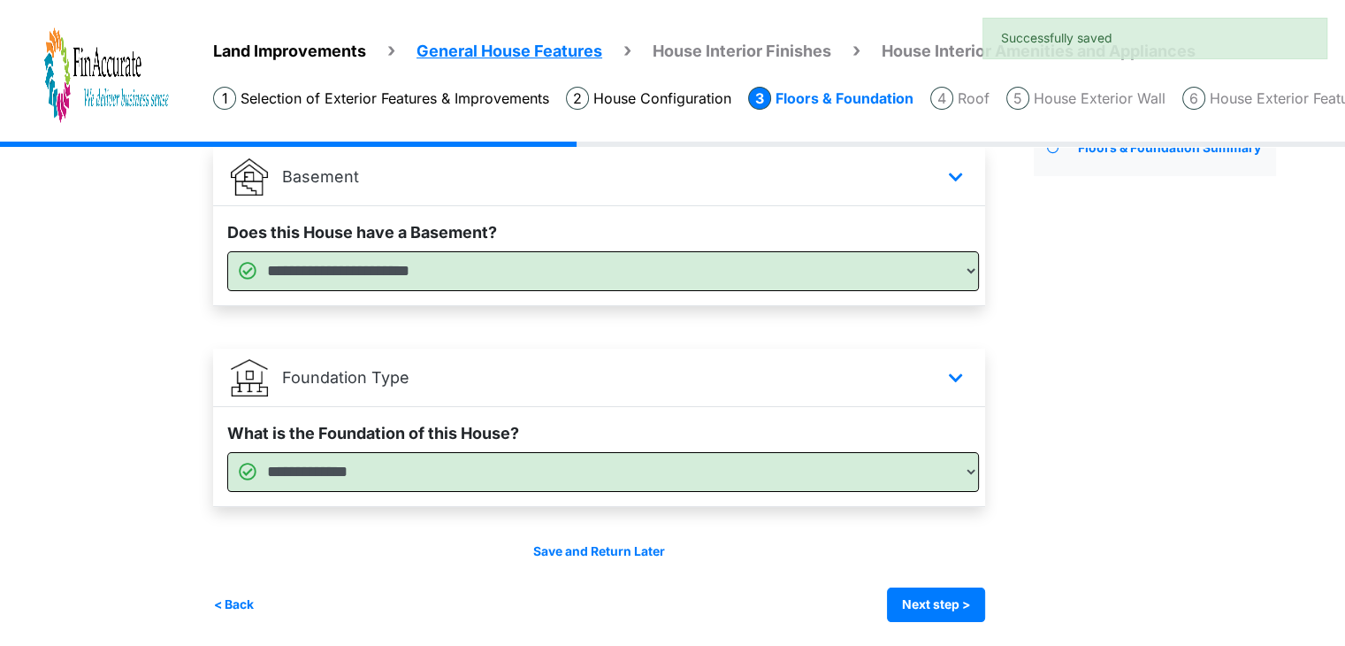
scroll to position [126, 0]
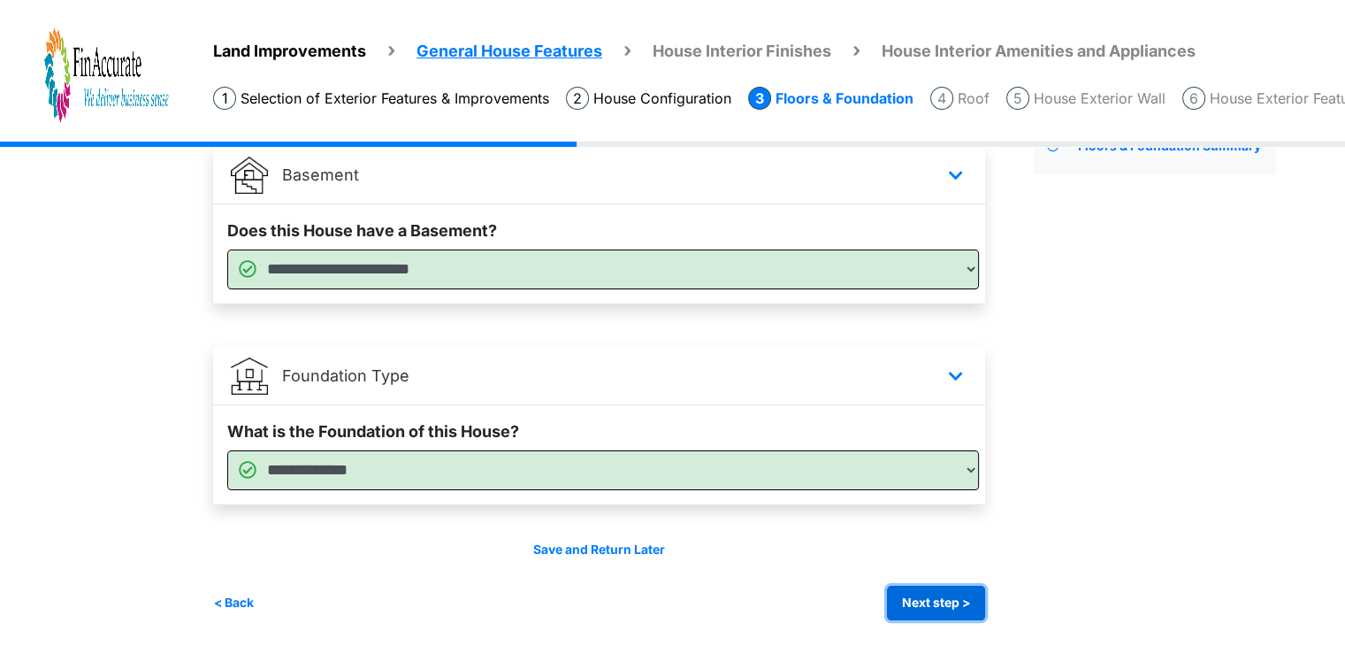
click at [949, 604] on button "Next step >" at bounding box center [936, 602] width 98 height 34
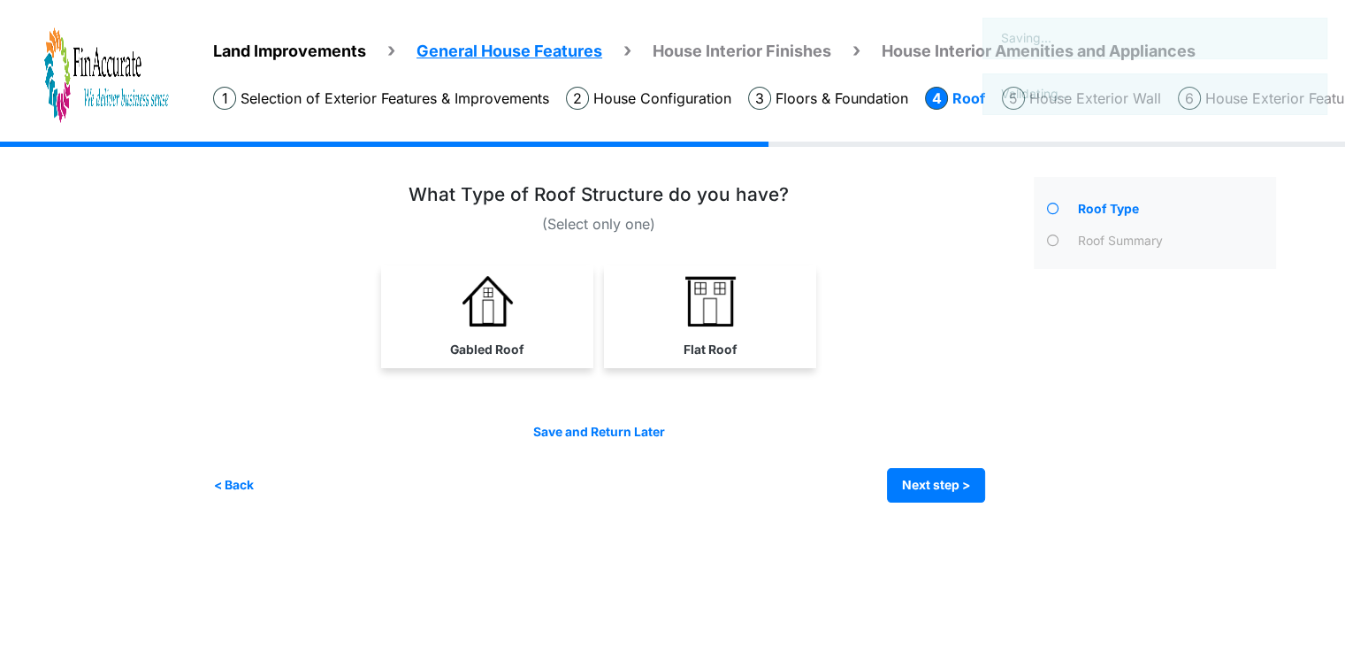
scroll to position [0, 0]
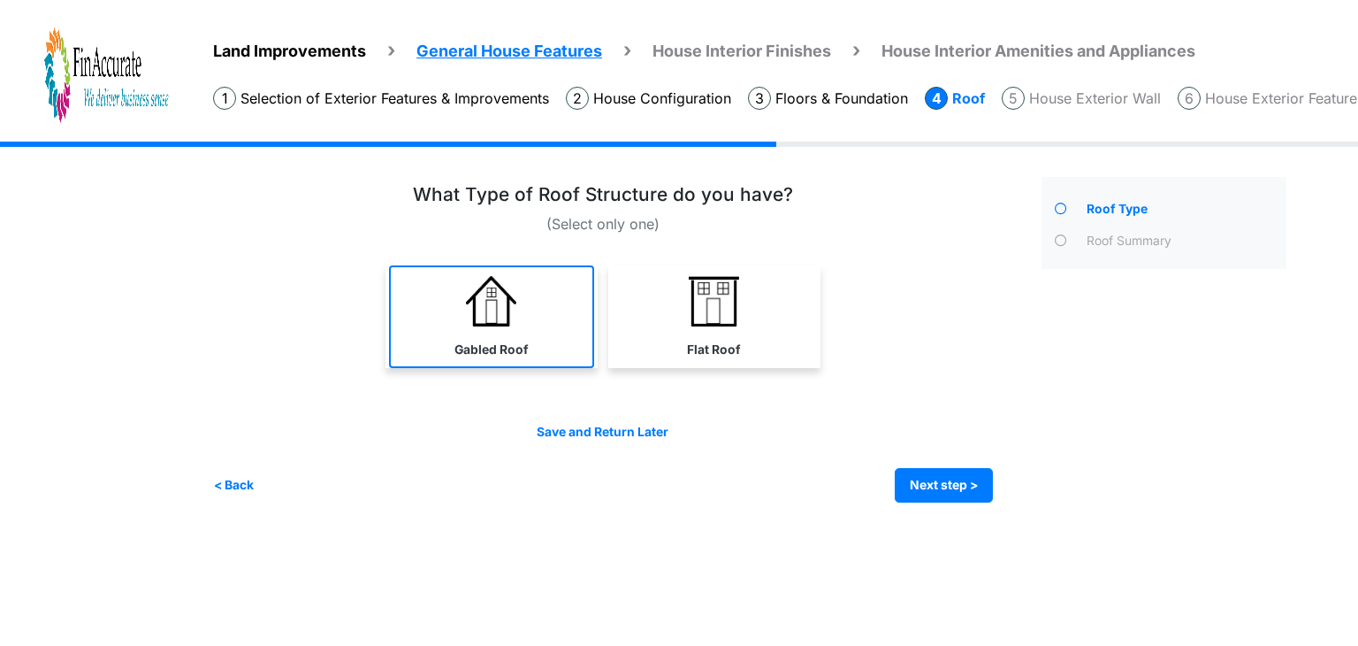
click at [553, 324] on link "Gabled Roof" at bounding box center [491, 316] width 205 height 103
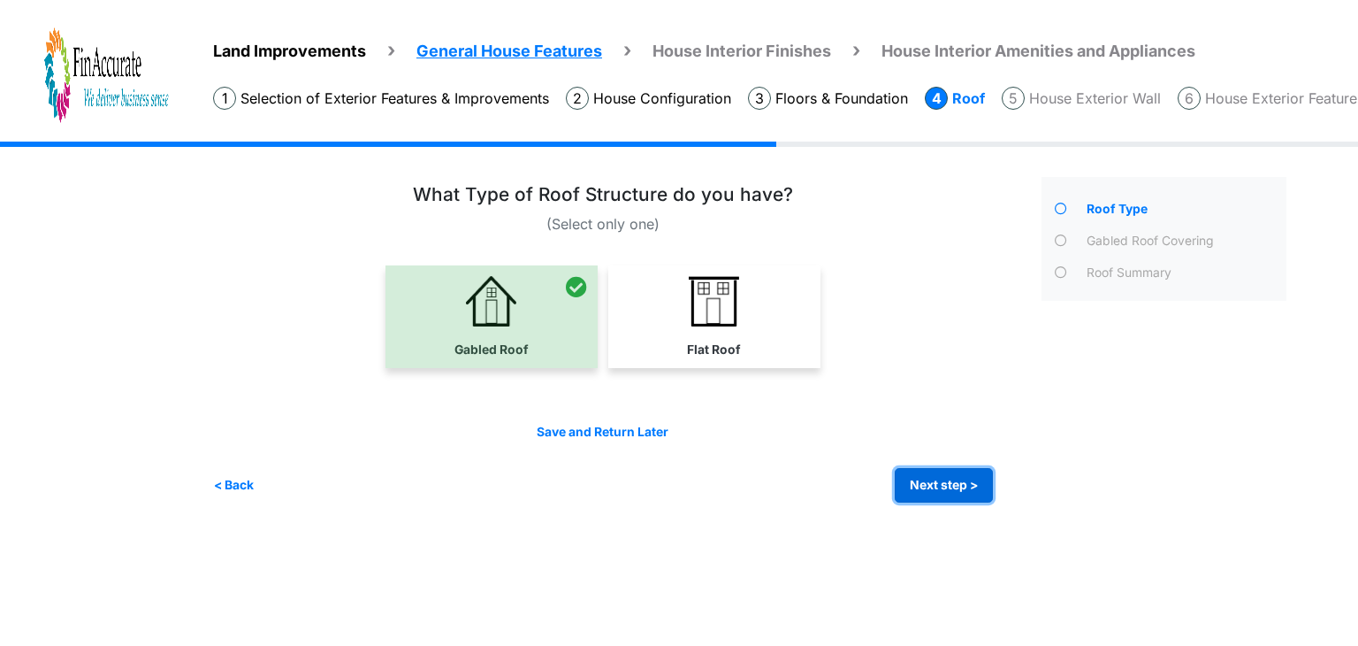
click at [963, 491] on button "Next step >" at bounding box center [944, 485] width 98 height 34
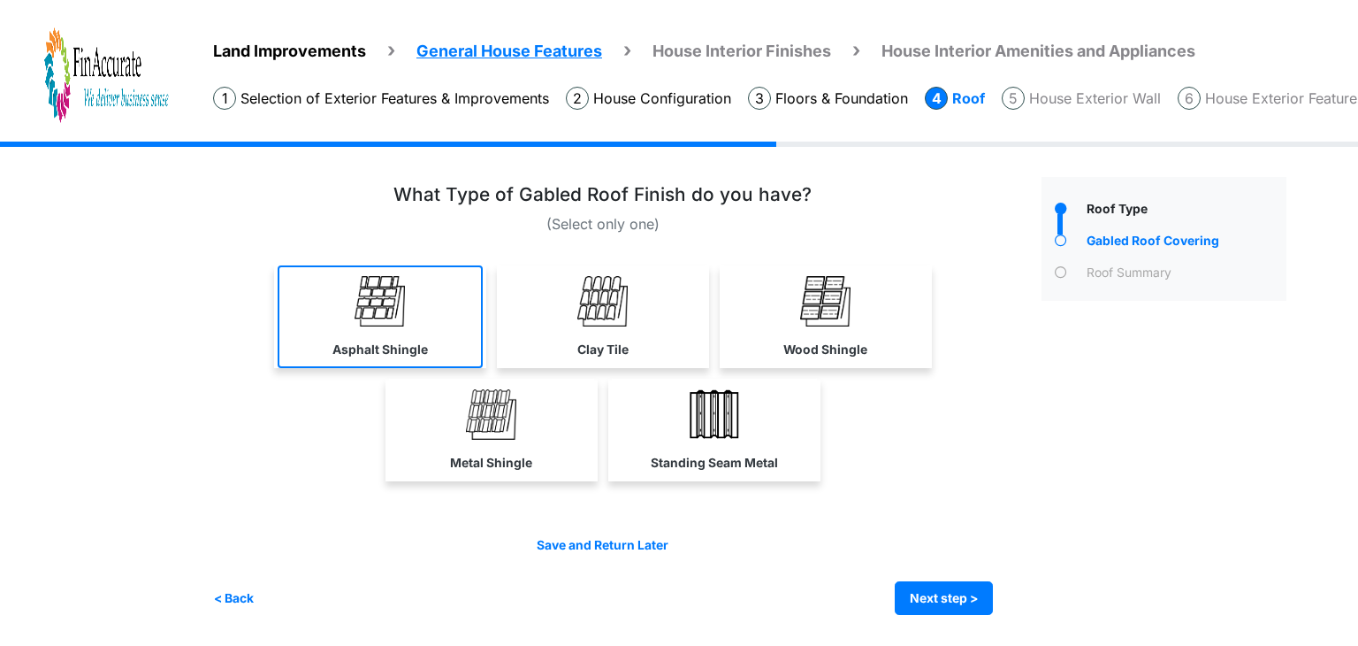
click at [401, 294] on img at bounding box center [380, 301] width 50 height 50
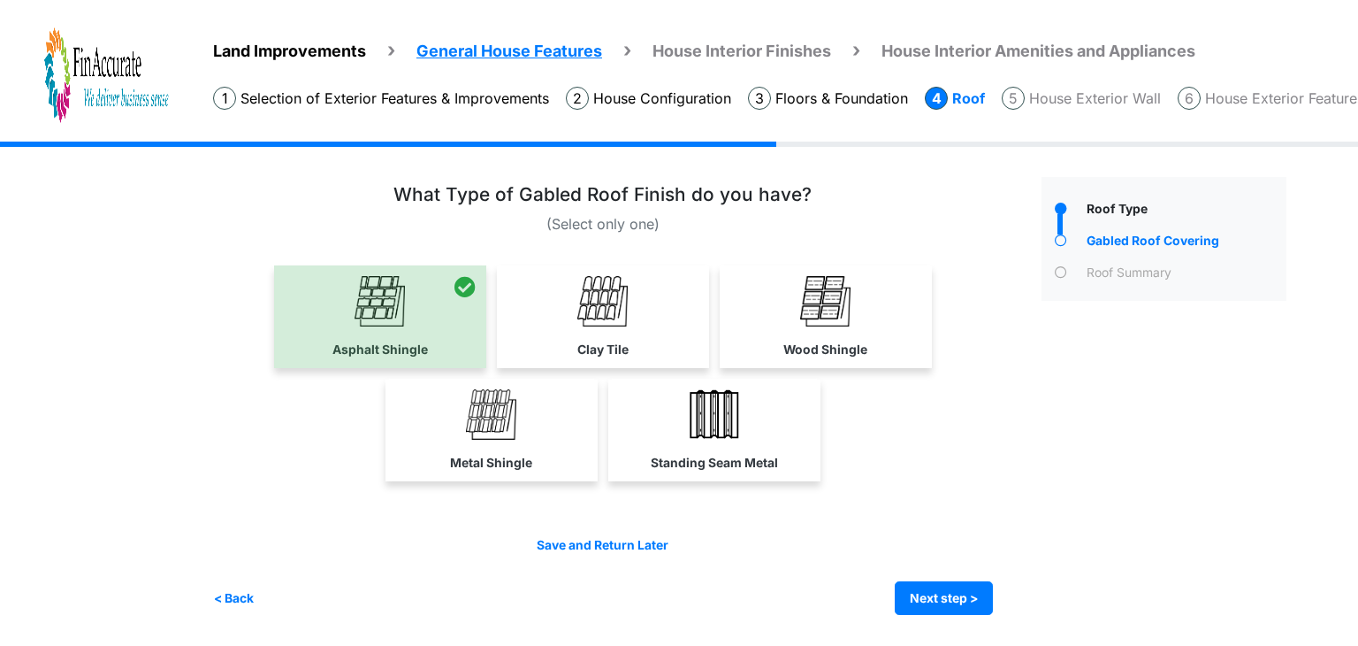
drag, startPoint x: 401, startPoint y: 195, endPoint x: 808, endPoint y: 199, distance: 406.8
click at [808, 199] on div "What Type of Gabled Roof Finish do you have?" at bounding box center [603, 198] width 780 height 29
copy h3 "What Type of Gabled Roof Finish do you have?"
click at [909, 584] on button "Next step >" at bounding box center [944, 598] width 98 height 34
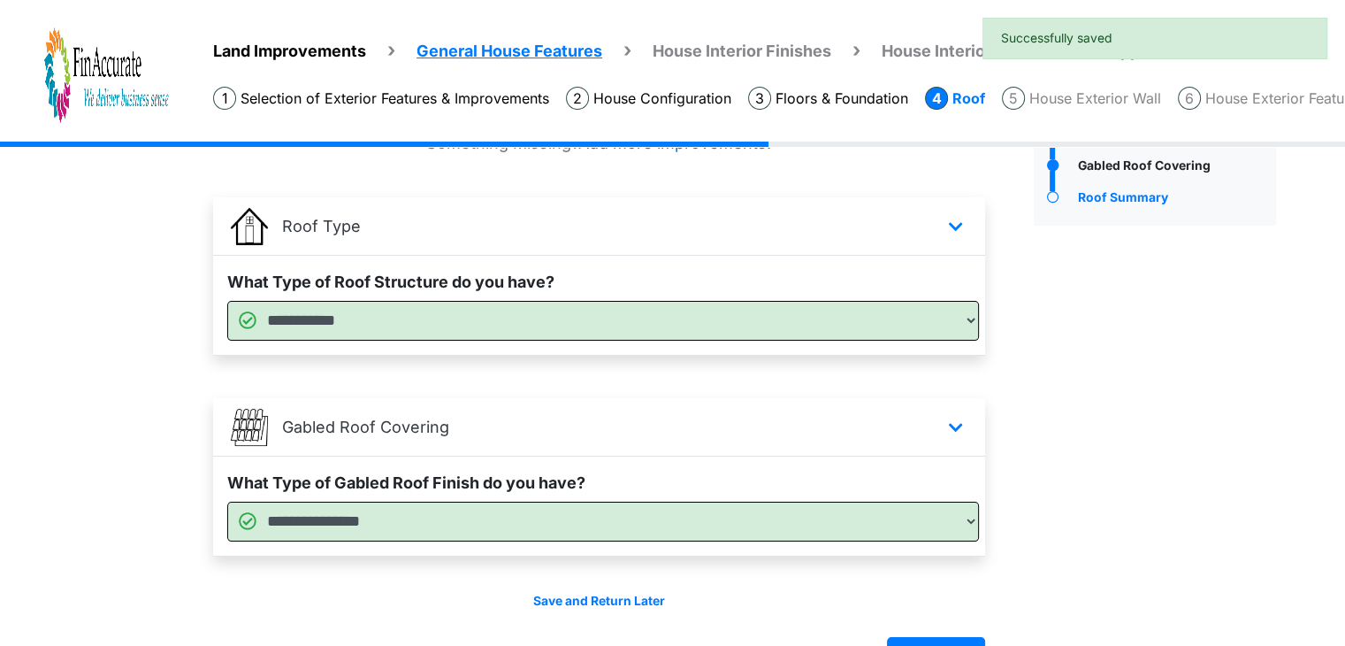
scroll to position [126, 0]
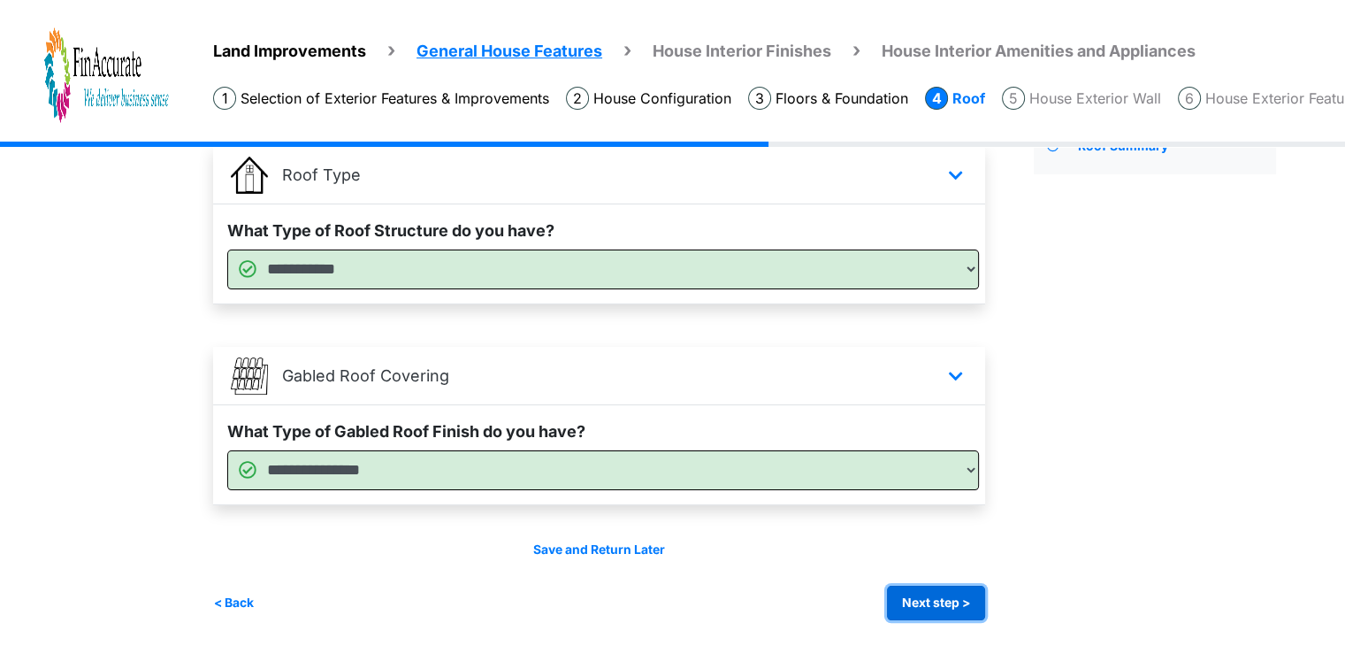
click at [957, 601] on button "Next step >" at bounding box center [936, 602] width 98 height 34
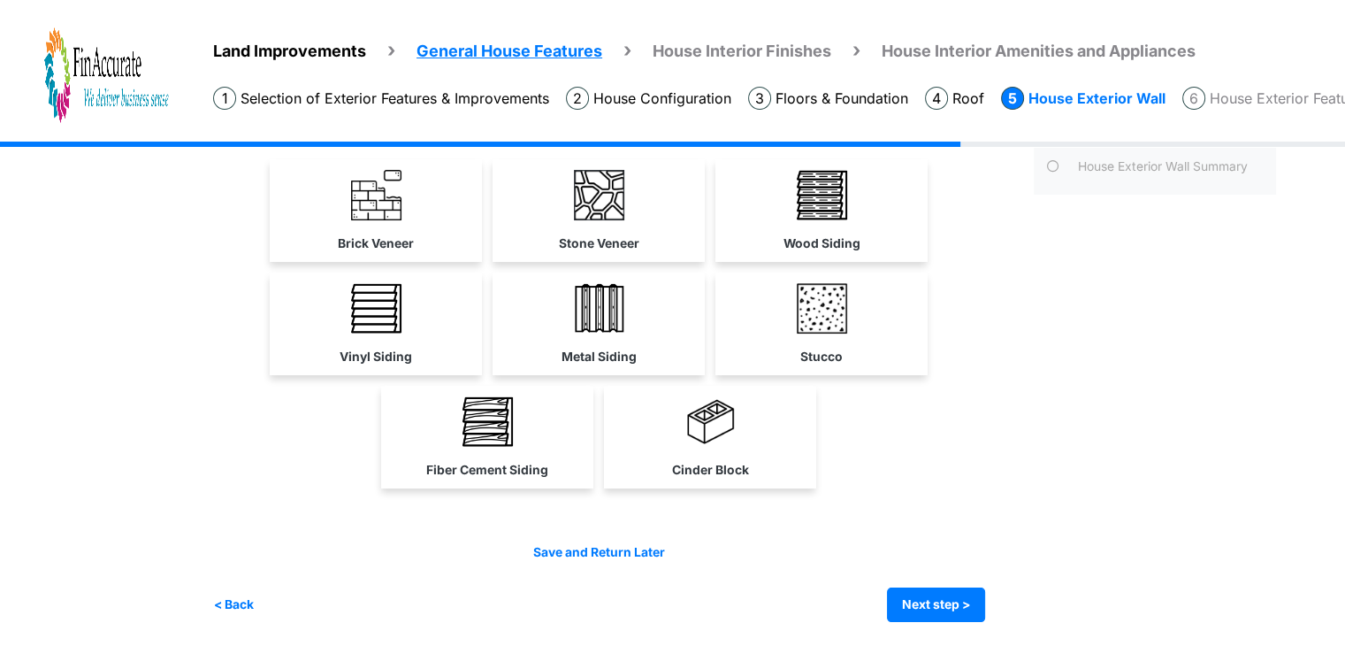
scroll to position [18, 0]
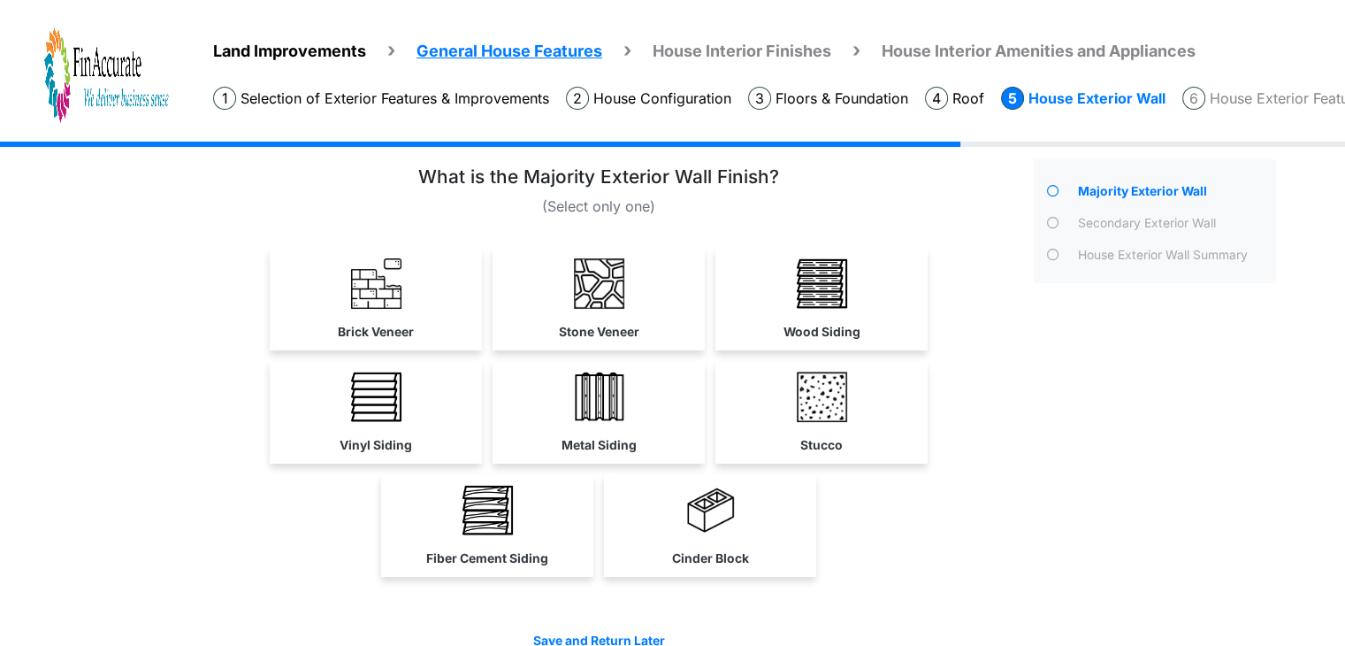
drag, startPoint x: 427, startPoint y: 171, endPoint x: 790, endPoint y: 178, distance: 362.6
click at [790, 178] on div "What is the Majority Exterior Wall Finish?" at bounding box center [599, 180] width 772 height 29
copy h3 "What is the Majority Exterior Wall Finish?"
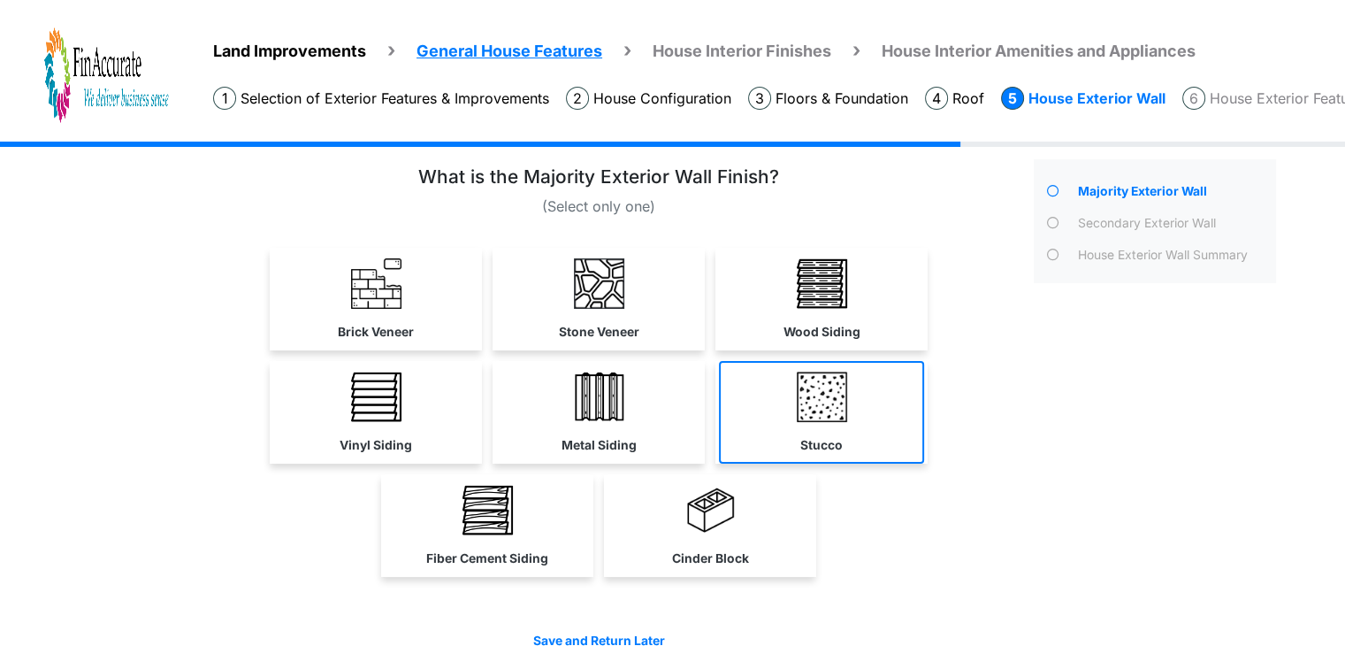
click at [847, 418] on img at bounding box center [822, 396] width 50 height 50
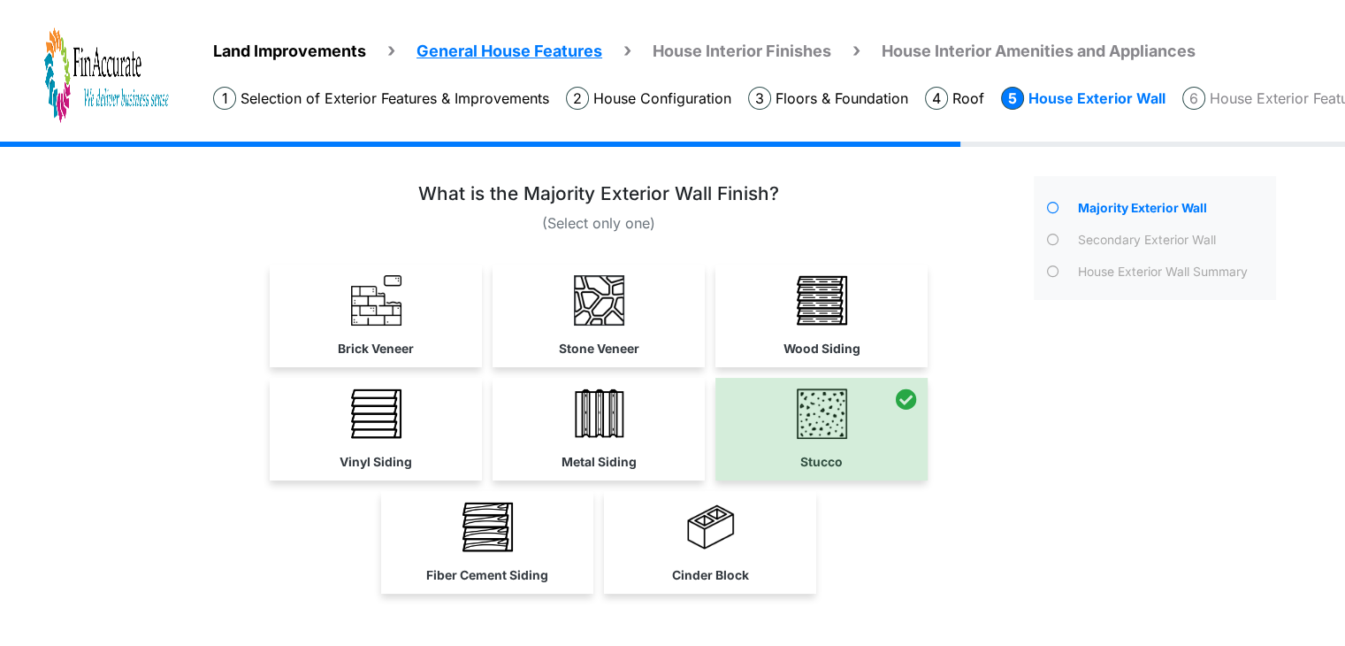
scroll to position [0, 0]
click at [205, 316] on div "Land Improvements General House Features House Interior Finishes House Interior…" at bounding box center [672, 447] width 1345 height 613
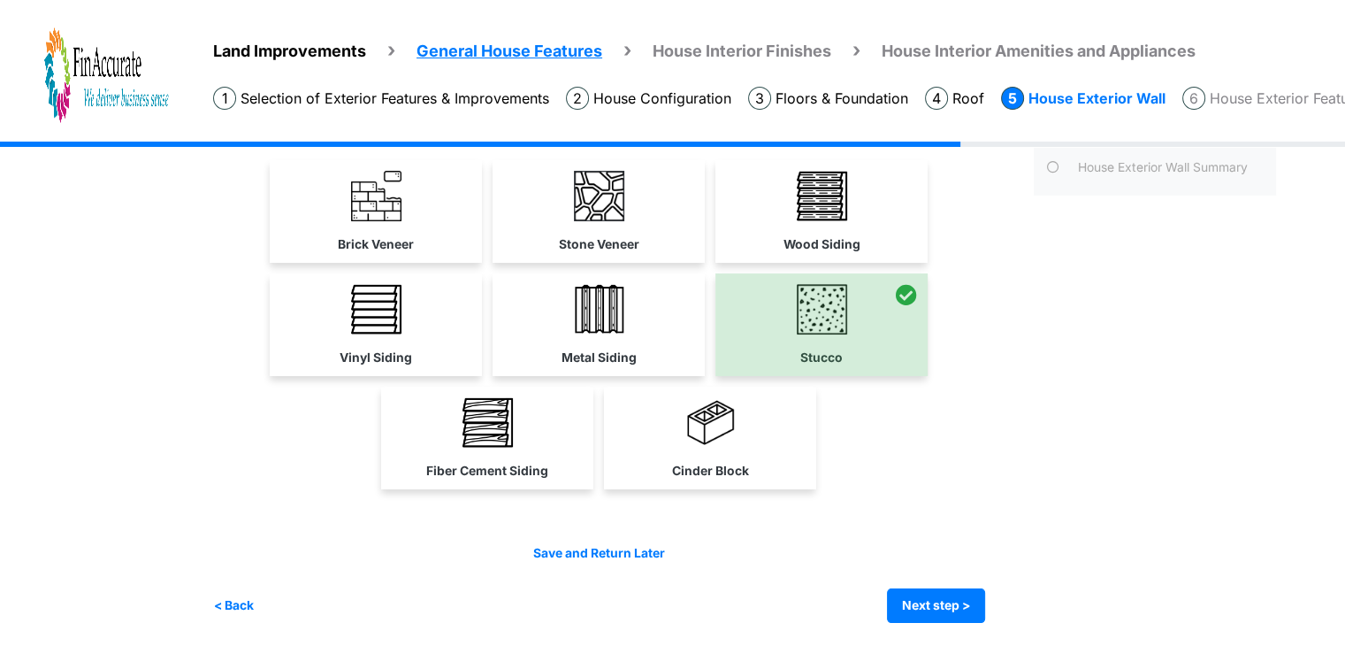
scroll to position [106, 0]
click at [959, 603] on button "Next step >" at bounding box center [936, 604] width 98 height 34
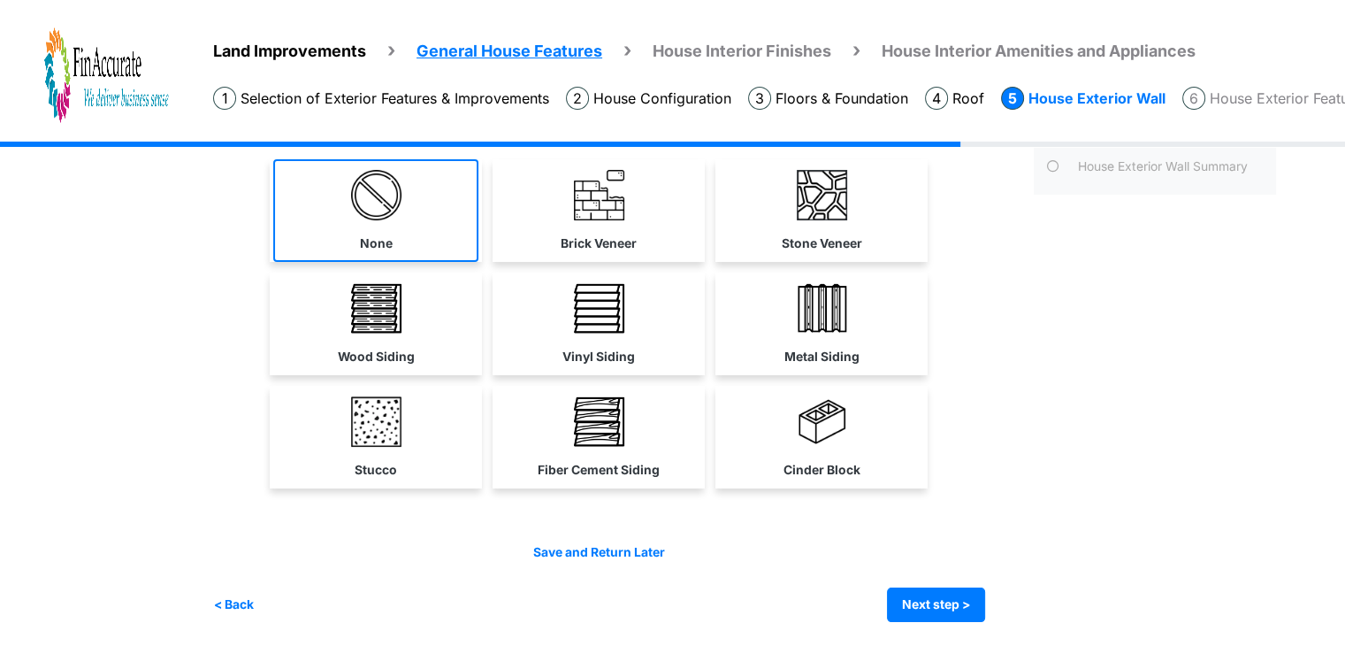
click at [387, 208] on img at bounding box center [376, 195] width 50 height 50
select select "*"
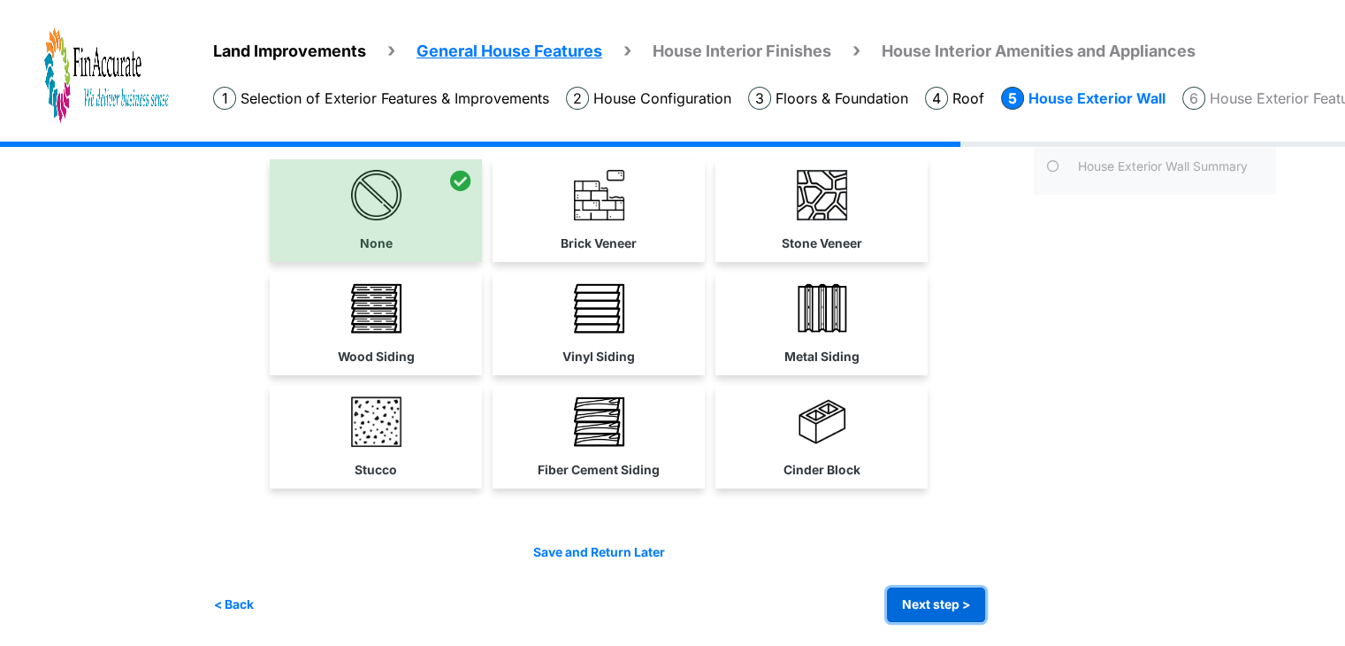
click at [968, 611] on button "Next step >" at bounding box center [936, 604] width 98 height 34
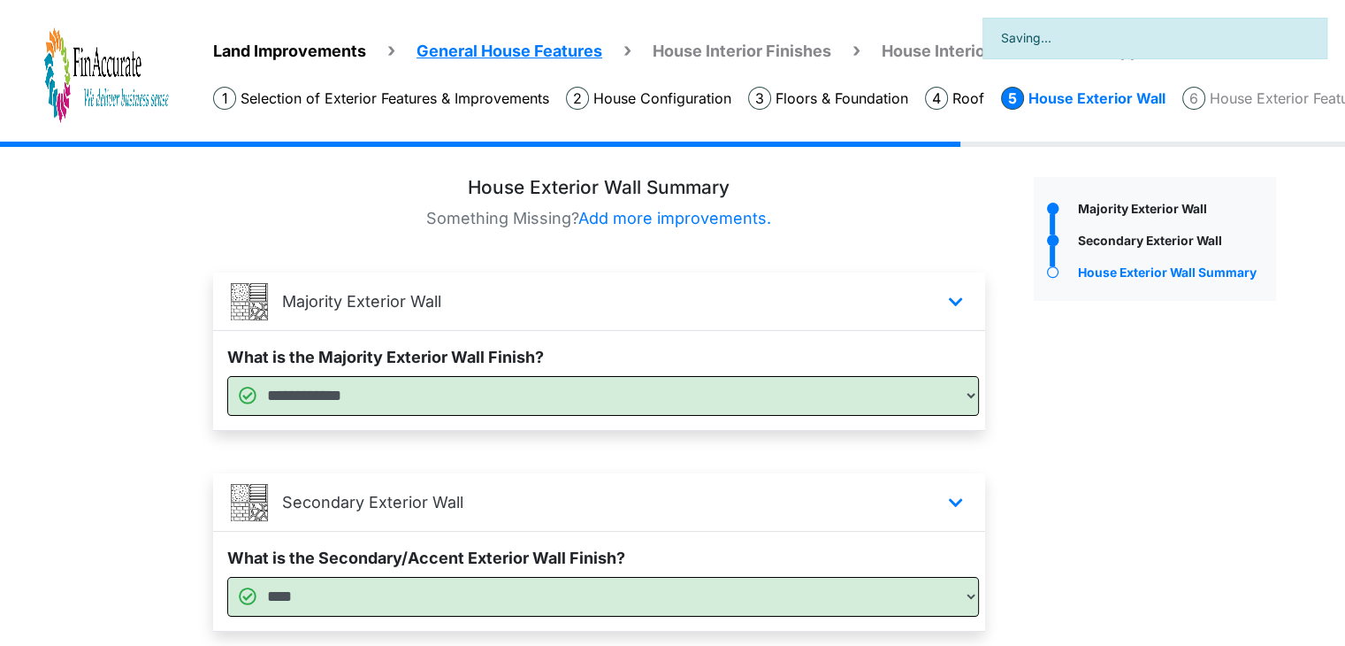
scroll to position [126, 0]
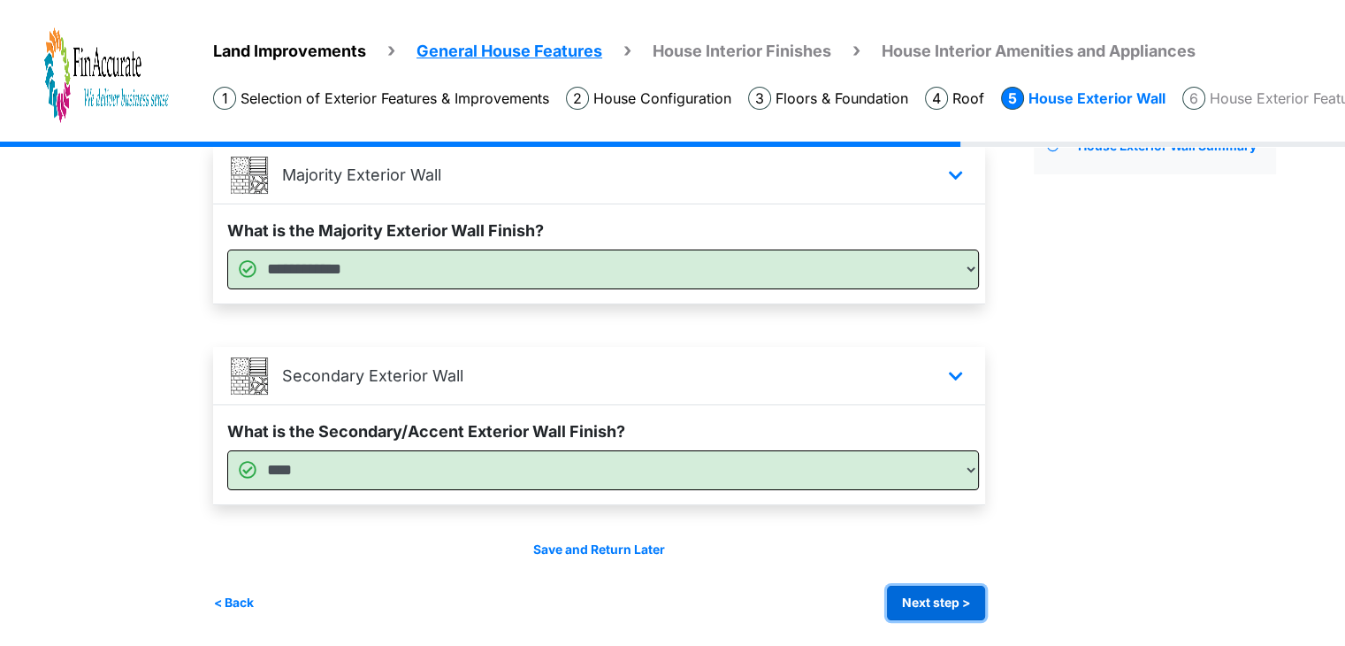
click at [952, 588] on button "Next step >" at bounding box center [936, 602] width 98 height 34
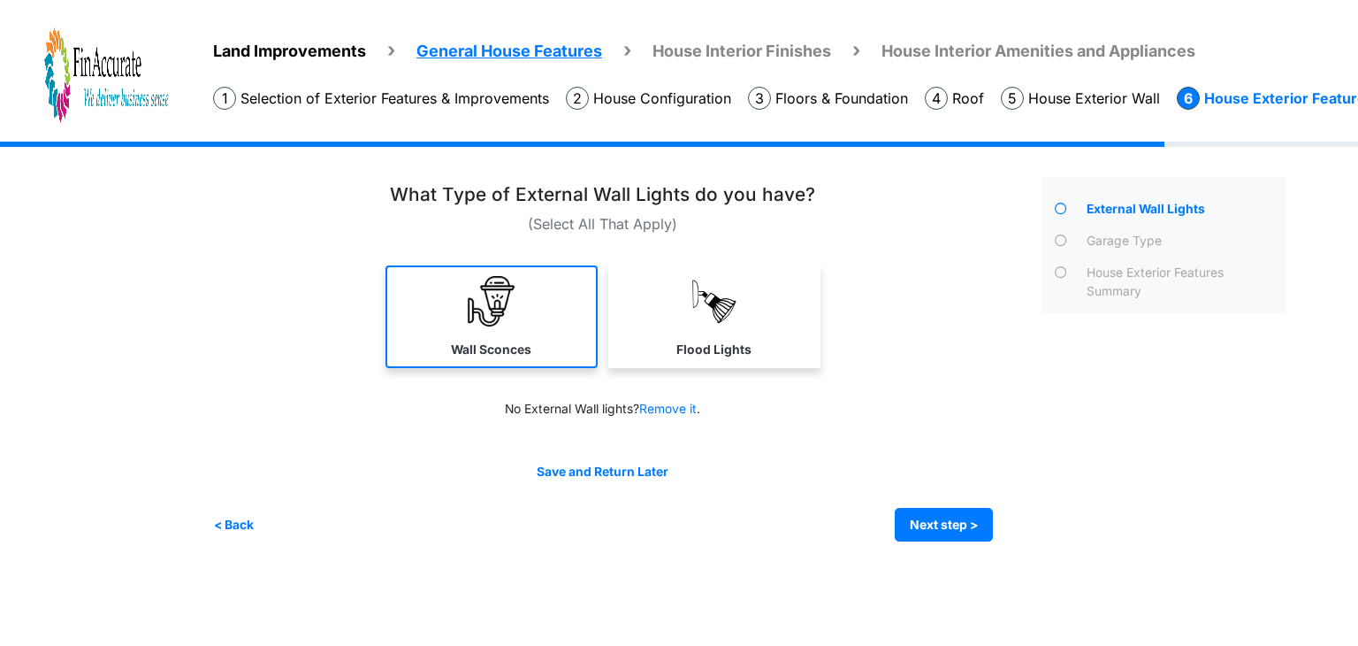
click at [470, 347] on label "Wall Sconces" at bounding box center [491, 349] width 80 height 19
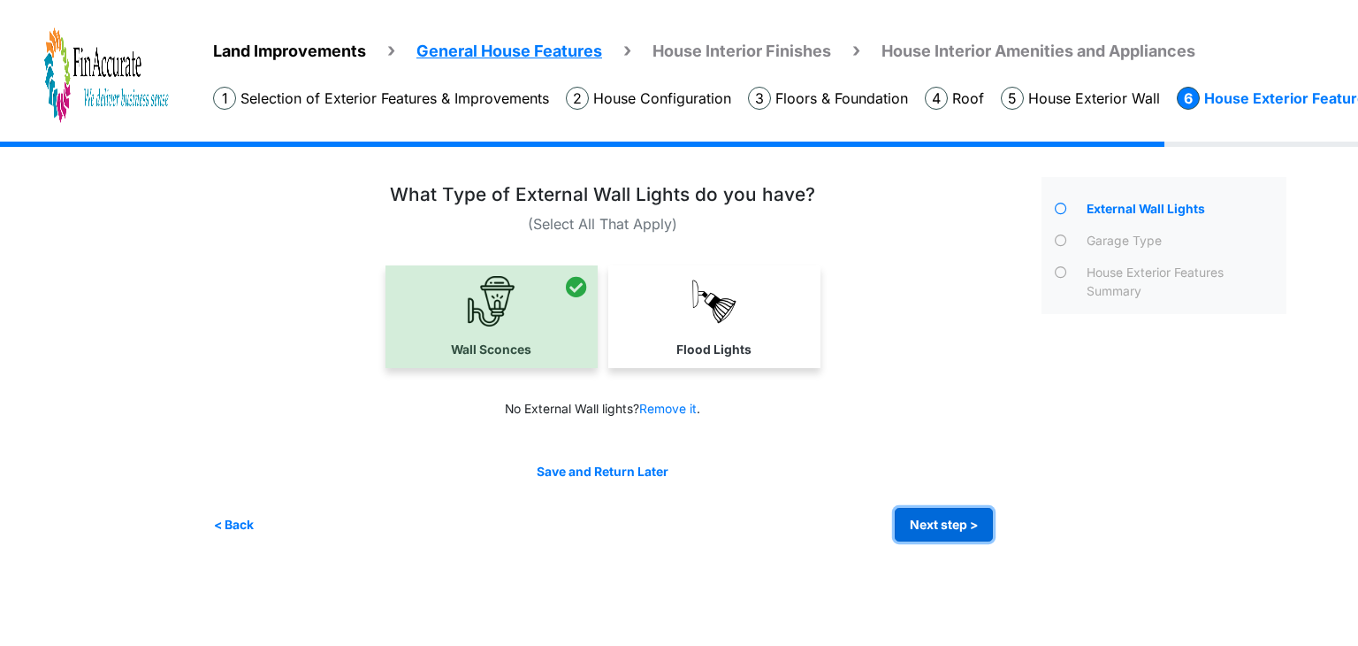
click at [959, 531] on button "Next step >" at bounding box center [944, 525] width 98 height 34
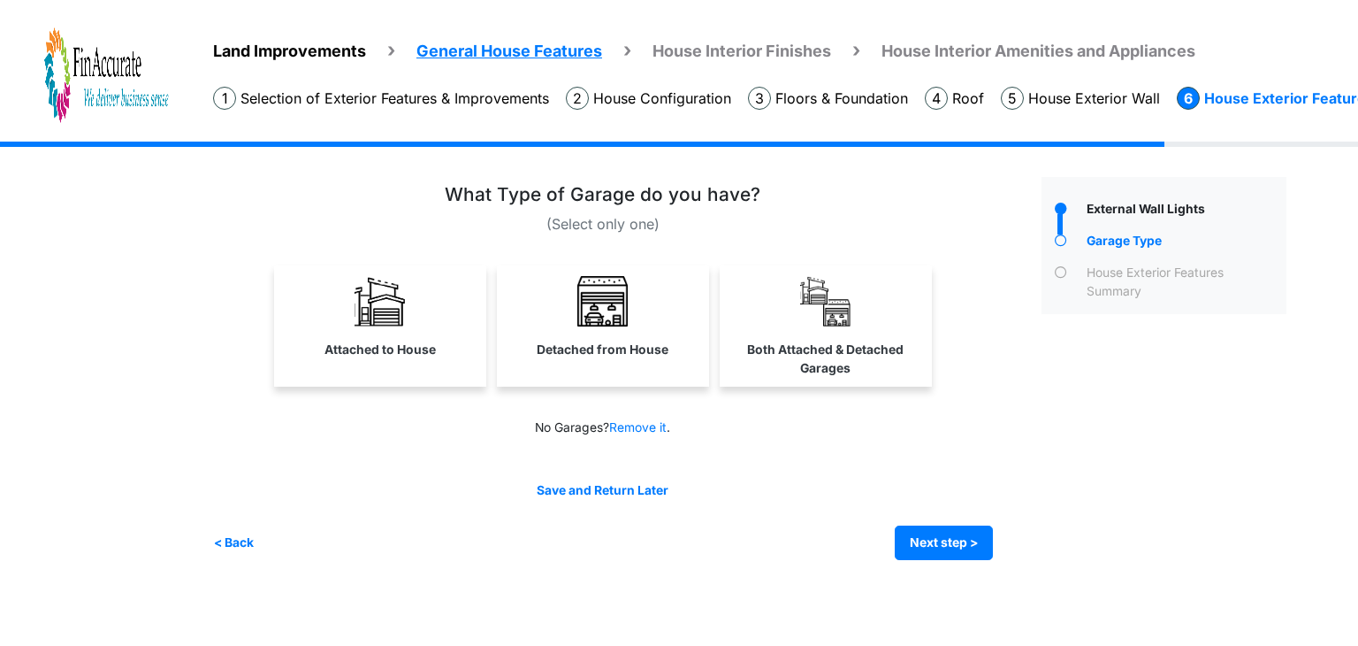
click at [396, 326] on link "Attached to House" at bounding box center [380, 316] width 205 height 103
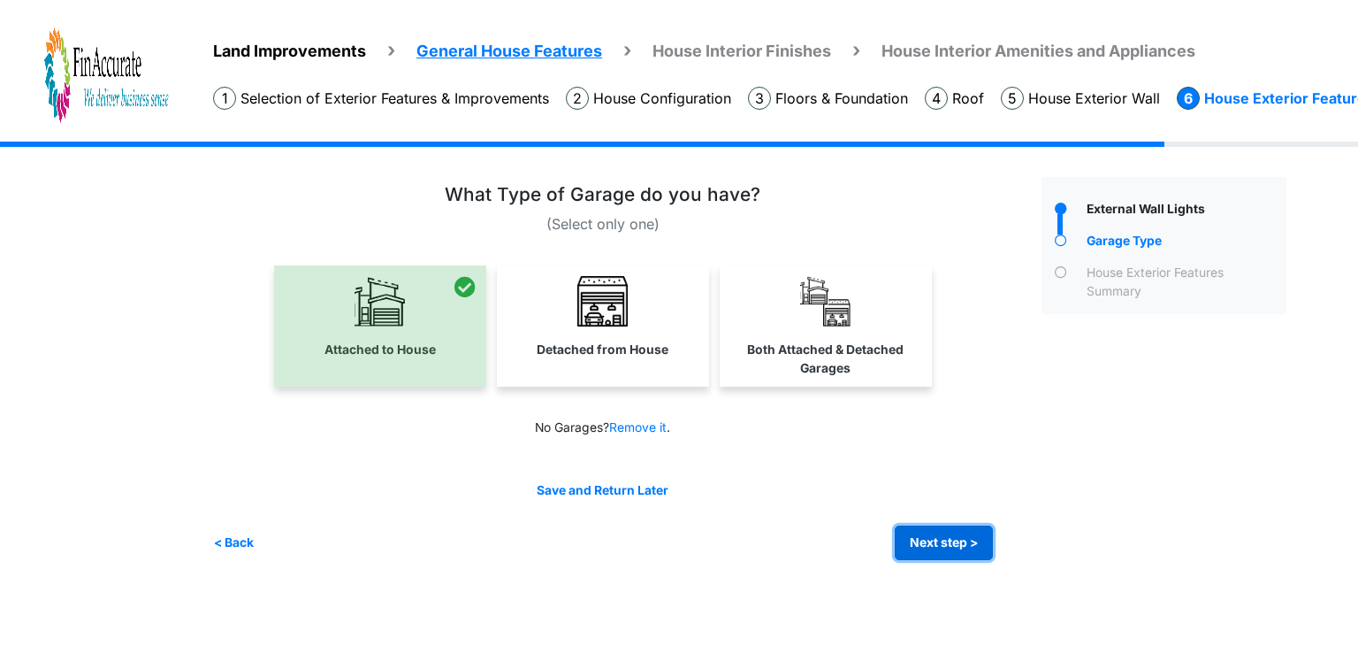
click at [916, 533] on button "Next step >" at bounding box center [944, 542] width 98 height 34
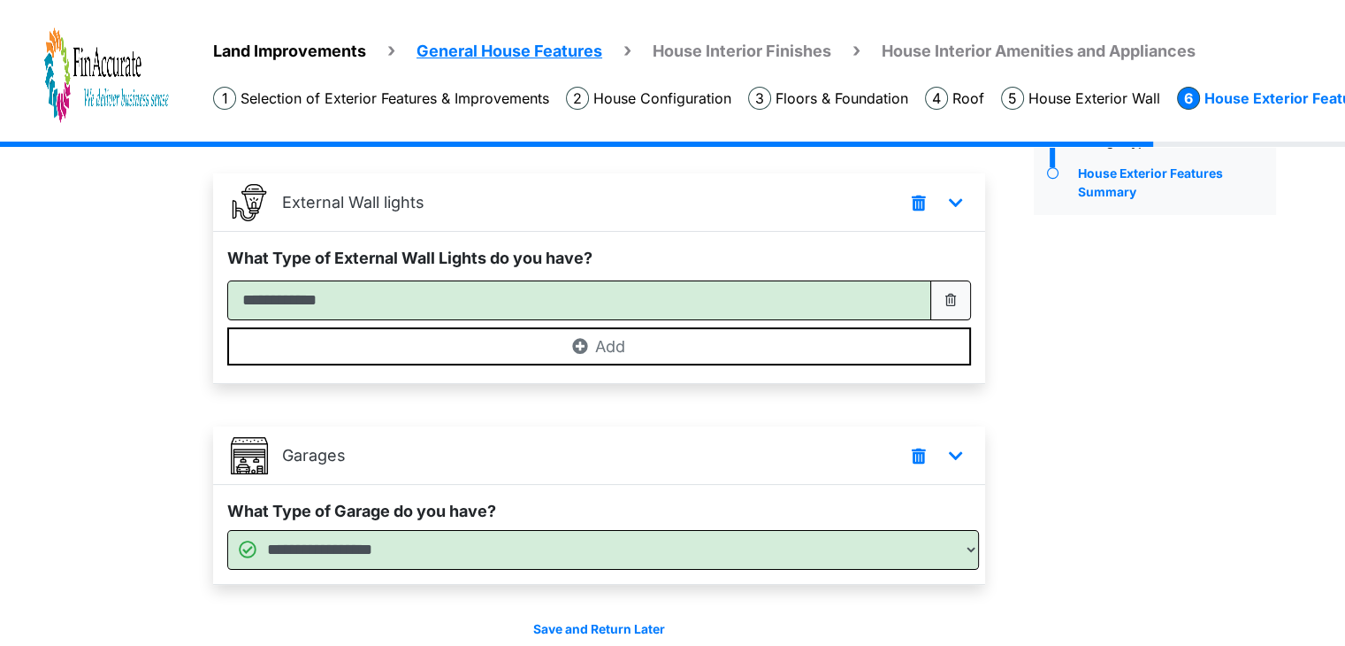
scroll to position [177, 0]
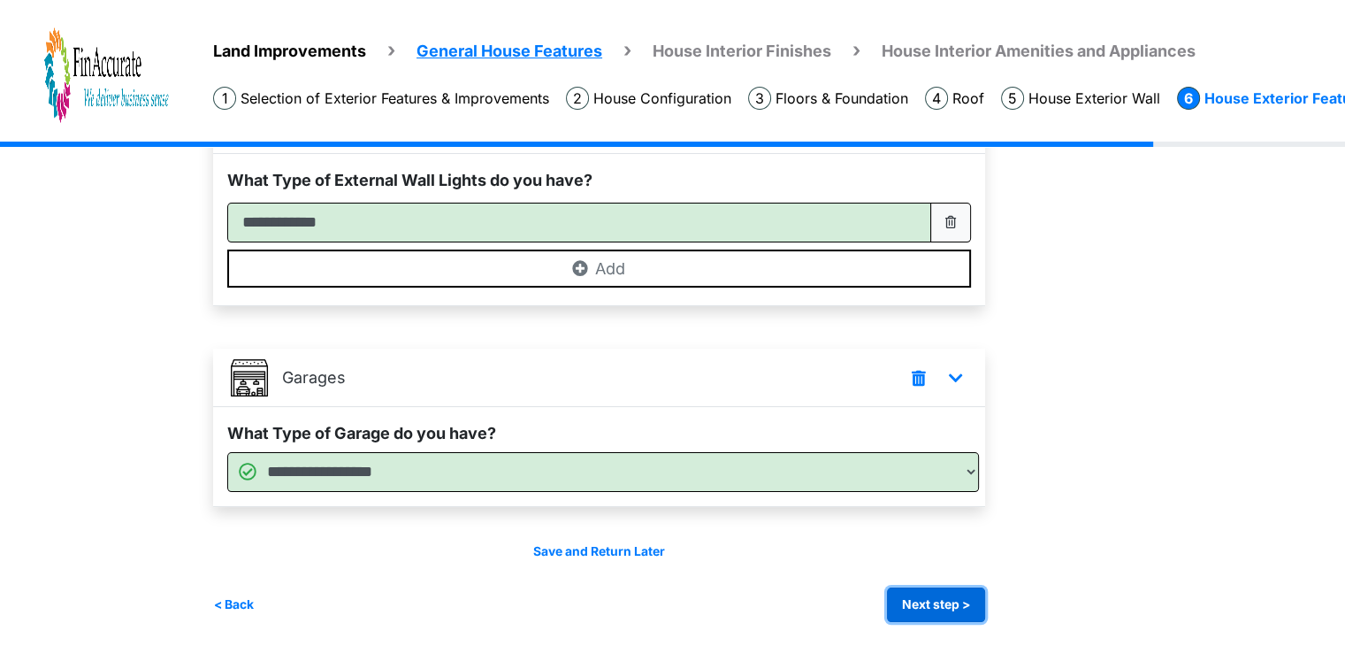
click at [952, 598] on button "Next step >" at bounding box center [936, 604] width 98 height 34
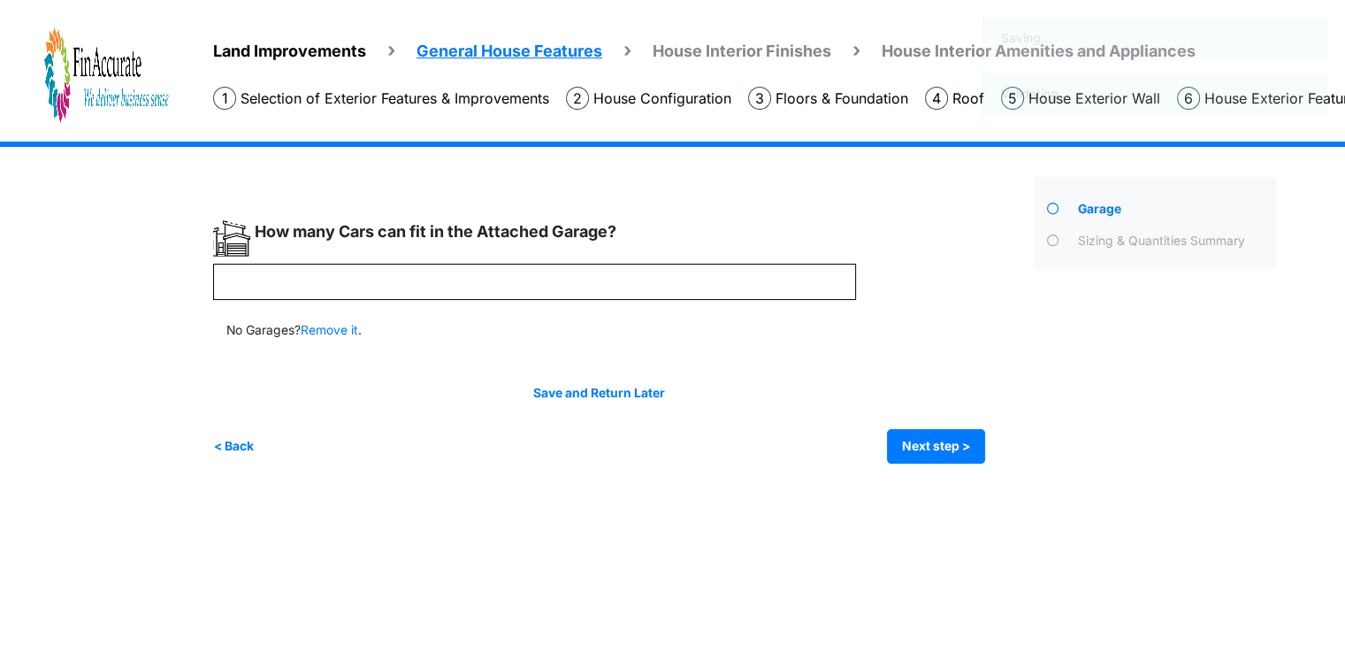
scroll to position [0, 0]
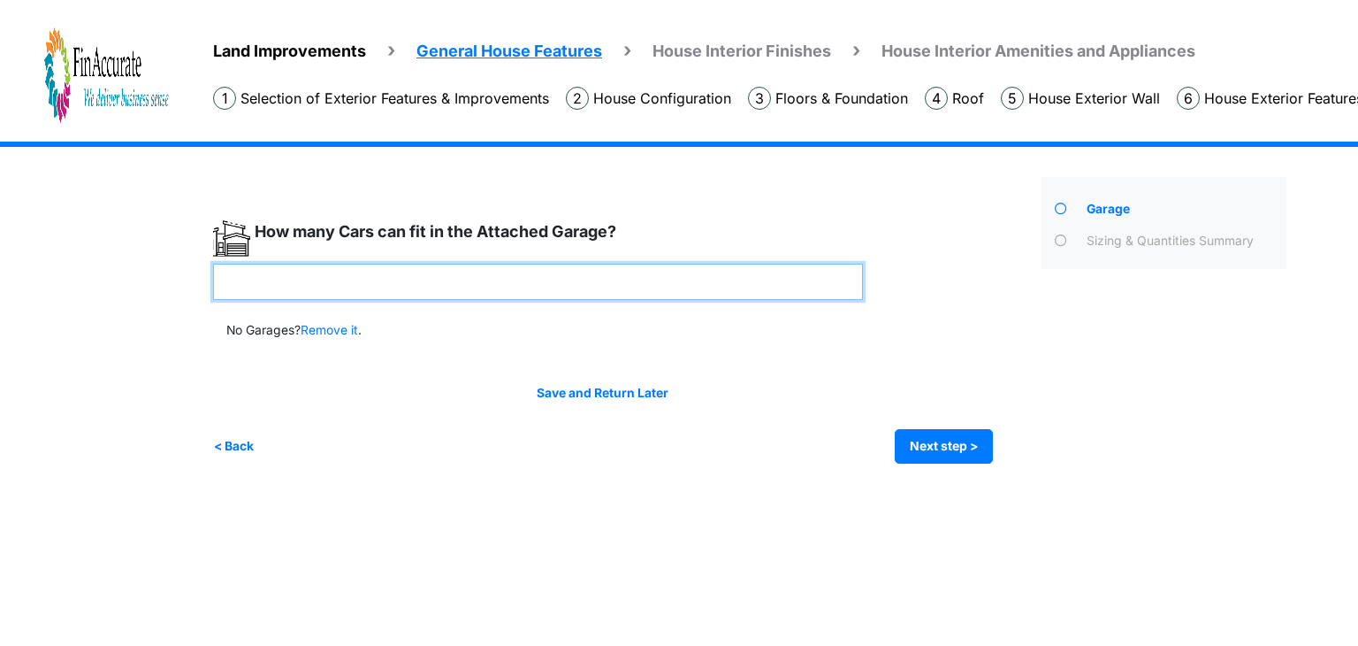
click at [333, 290] on input "number" at bounding box center [538, 282] width 650 height 36
type input "*"
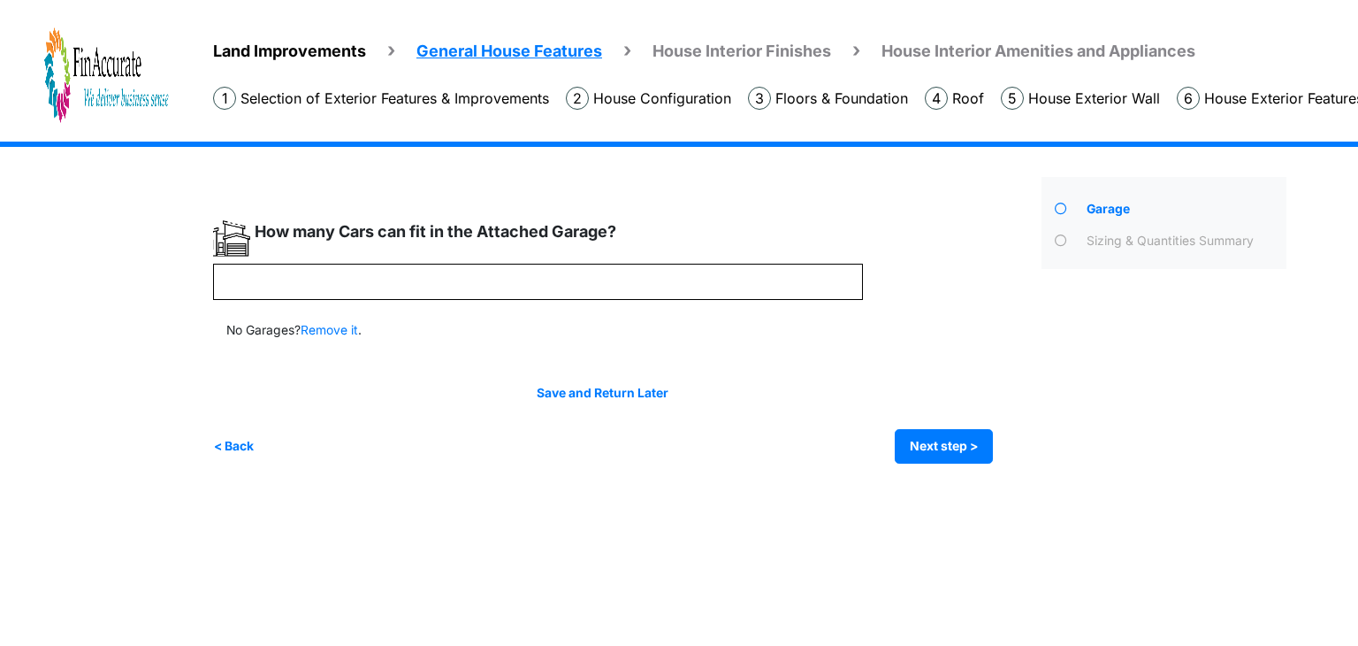
click at [410, 460] on div "< Back Next step > Save and submit" at bounding box center [603, 446] width 780 height 34
click at [945, 465] on div "Irrigation Flag pole" at bounding box center [756, 315] width 1087 height 348
click at [941, 450] on button "Next step >" at bounding box center [944, 446] width 98 height 34
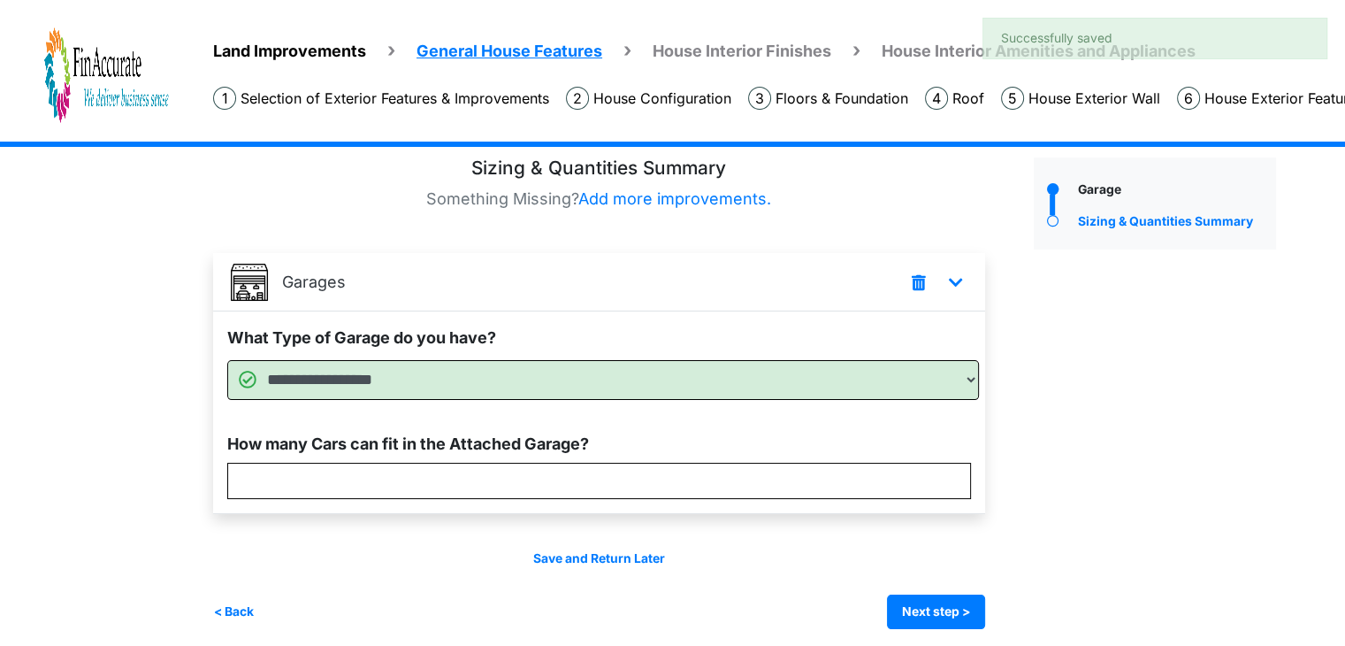
scroll to position [28, 0]
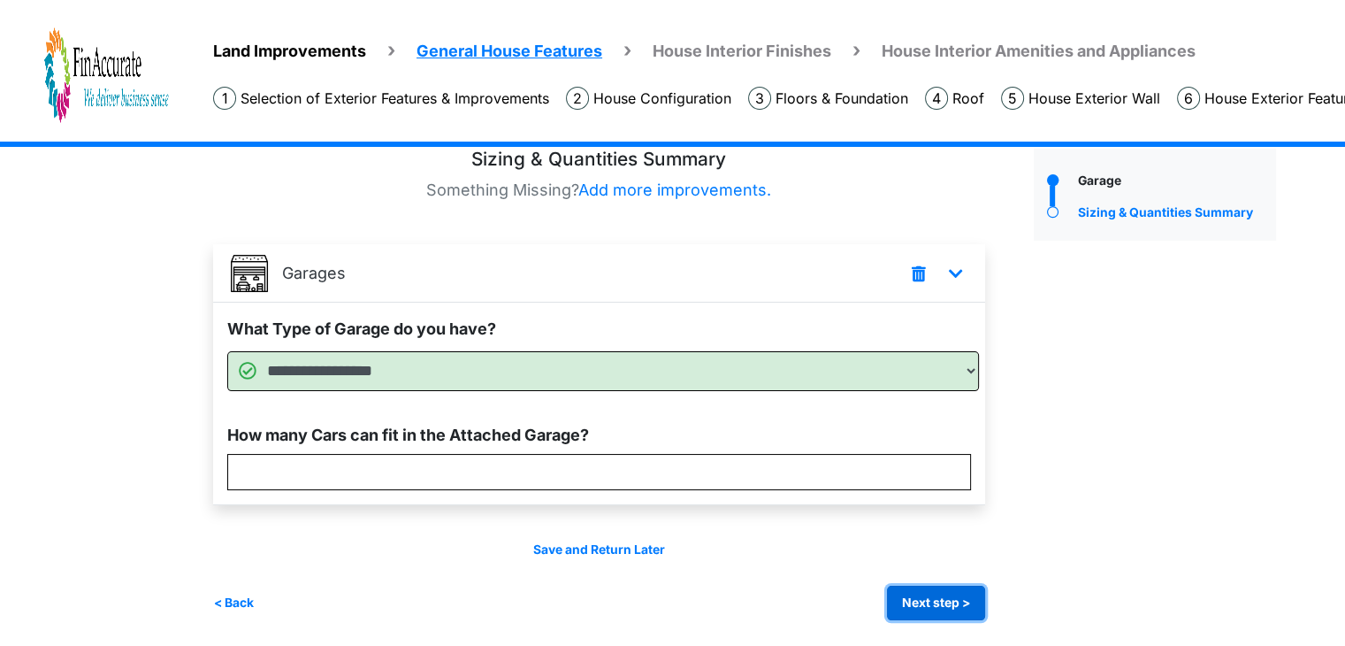
click at [907, 600] on button "Next step >" at bounding box center [936, 602] width 98 height 34
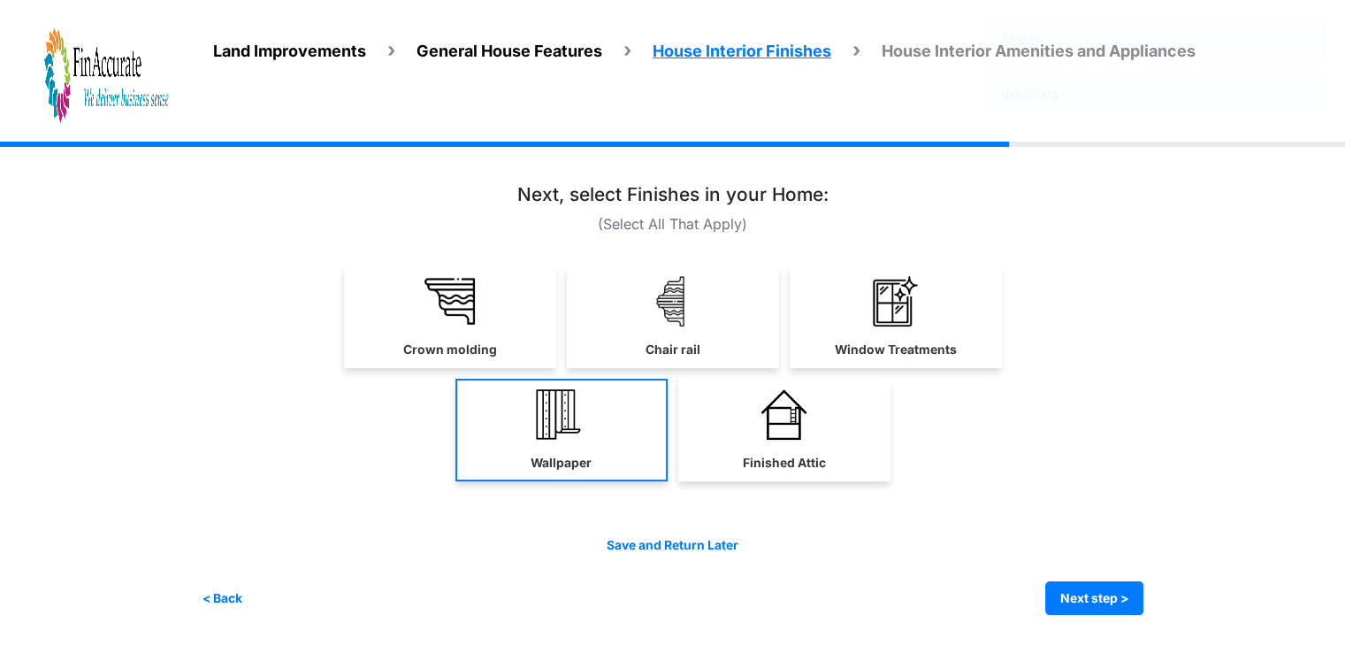
scroll to position [0, 0]
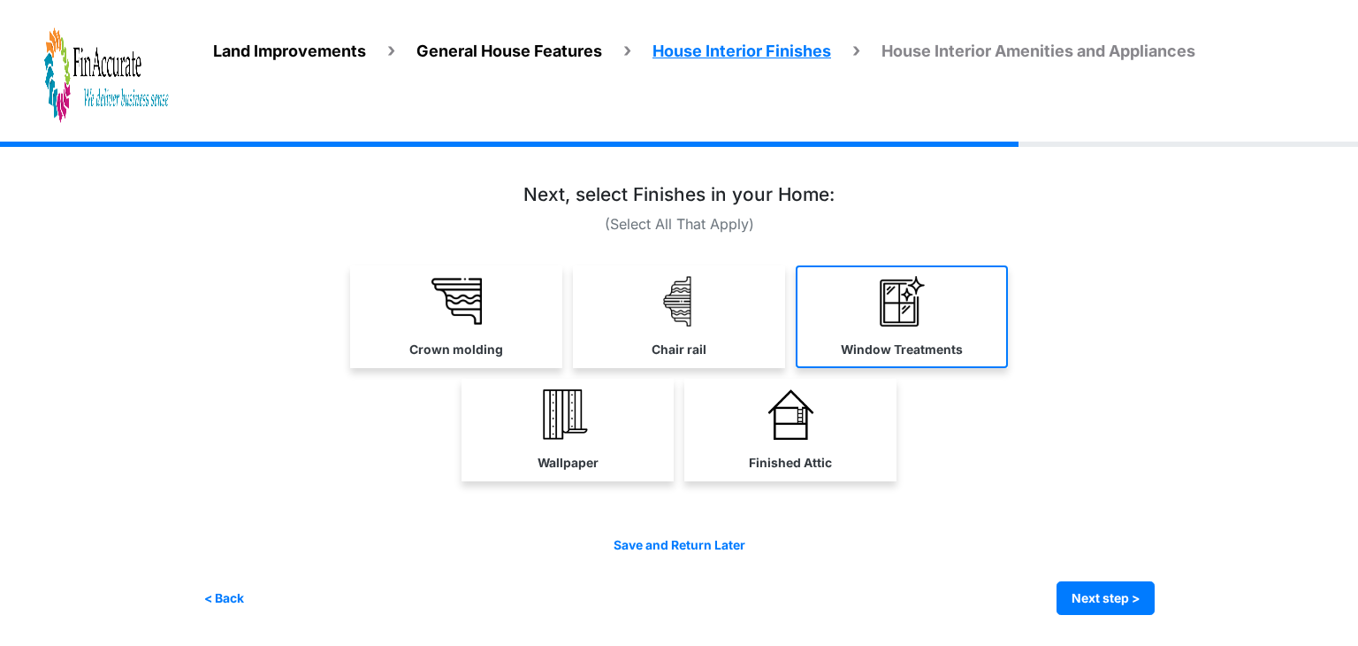
click at [915, 333] on link "Window Treatments" at bounding box center [902, 316] width 212 height 103
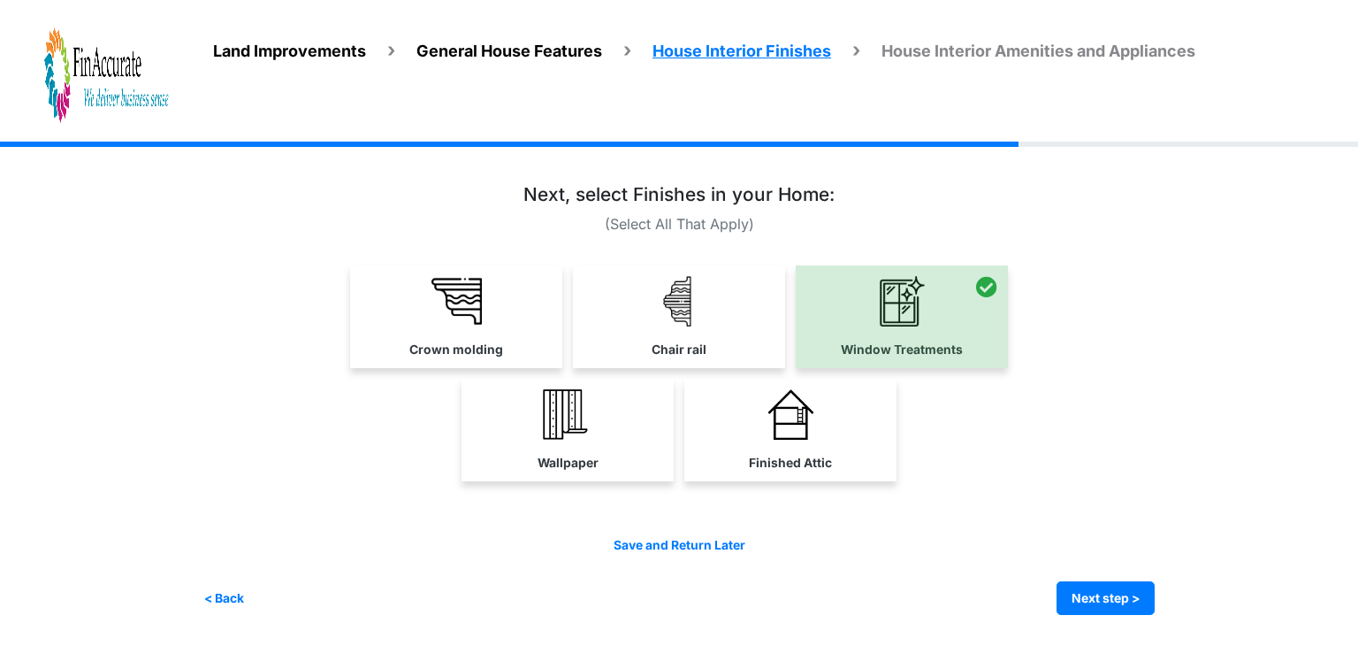
click at [265, 182] on div at bounding box center [678, 396] width 951 height 438
click at [1092, 598] on button "Next step >" at bounding box center [1106, 598] width 98 height 34
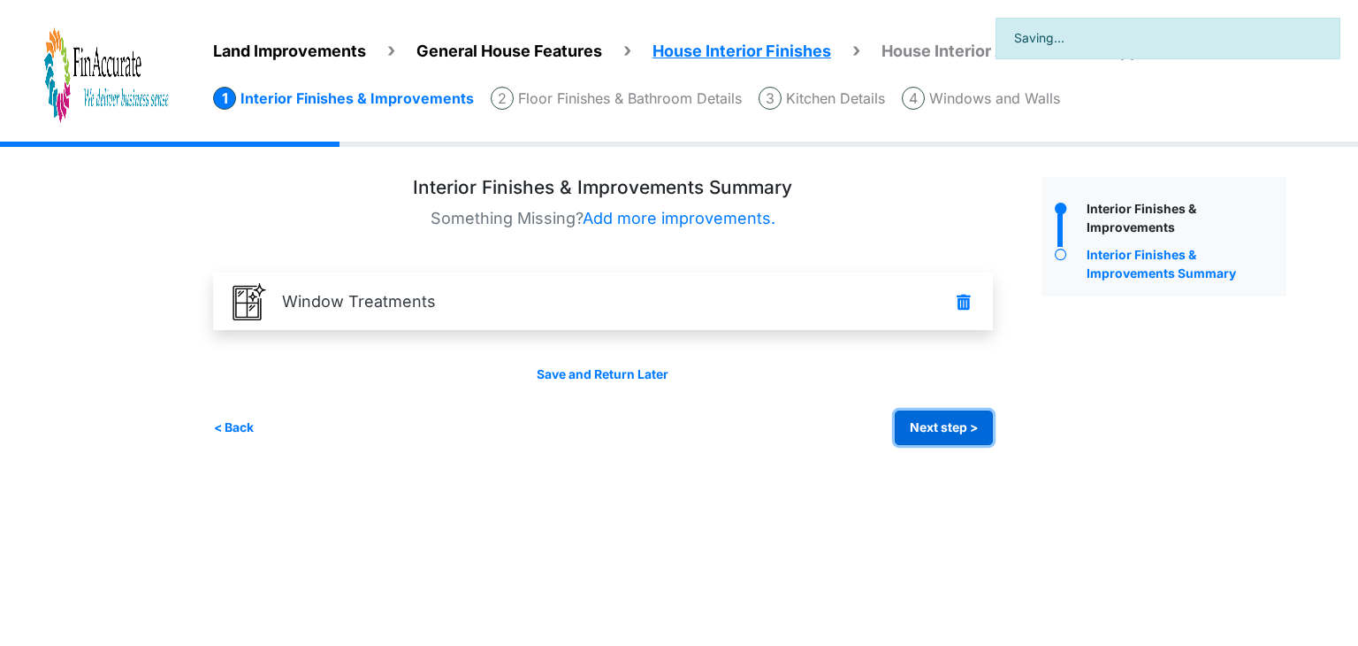
click at [961, 424] on button "Next step >" at bounding box center [944, 427] width 98 height 34
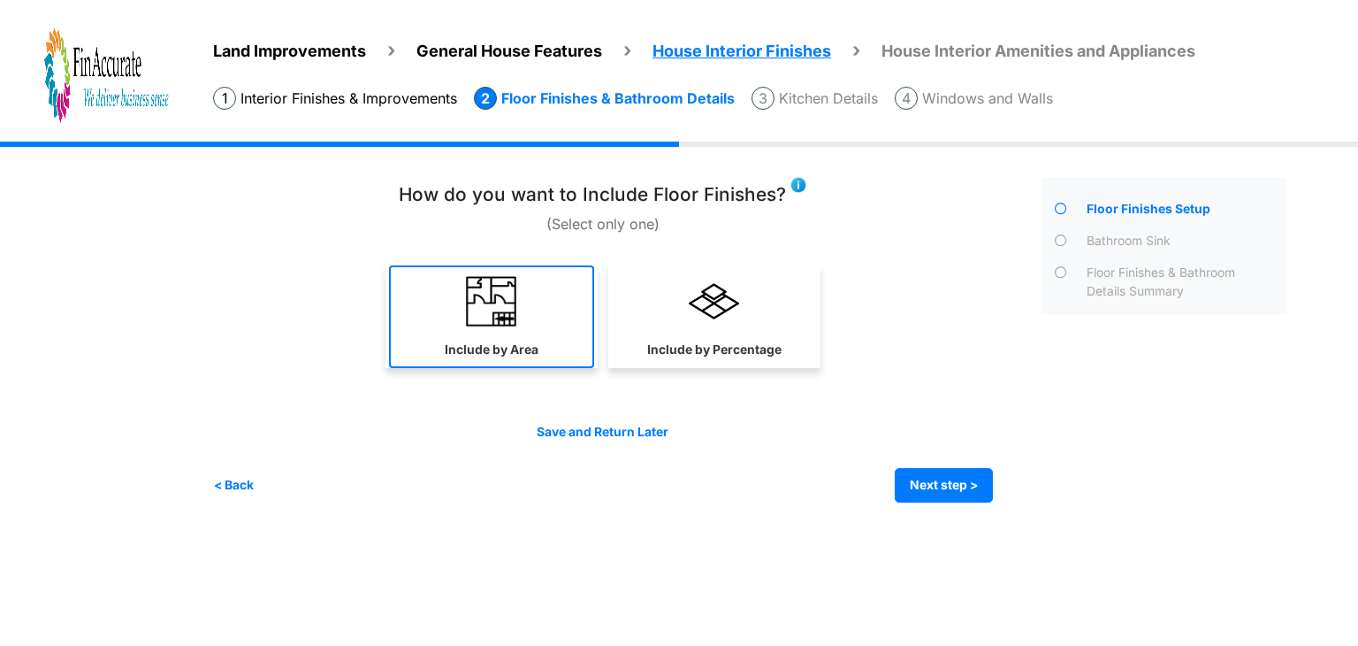
click at [483, 319] on img at bounding box center [491, 301] width 50 height 50
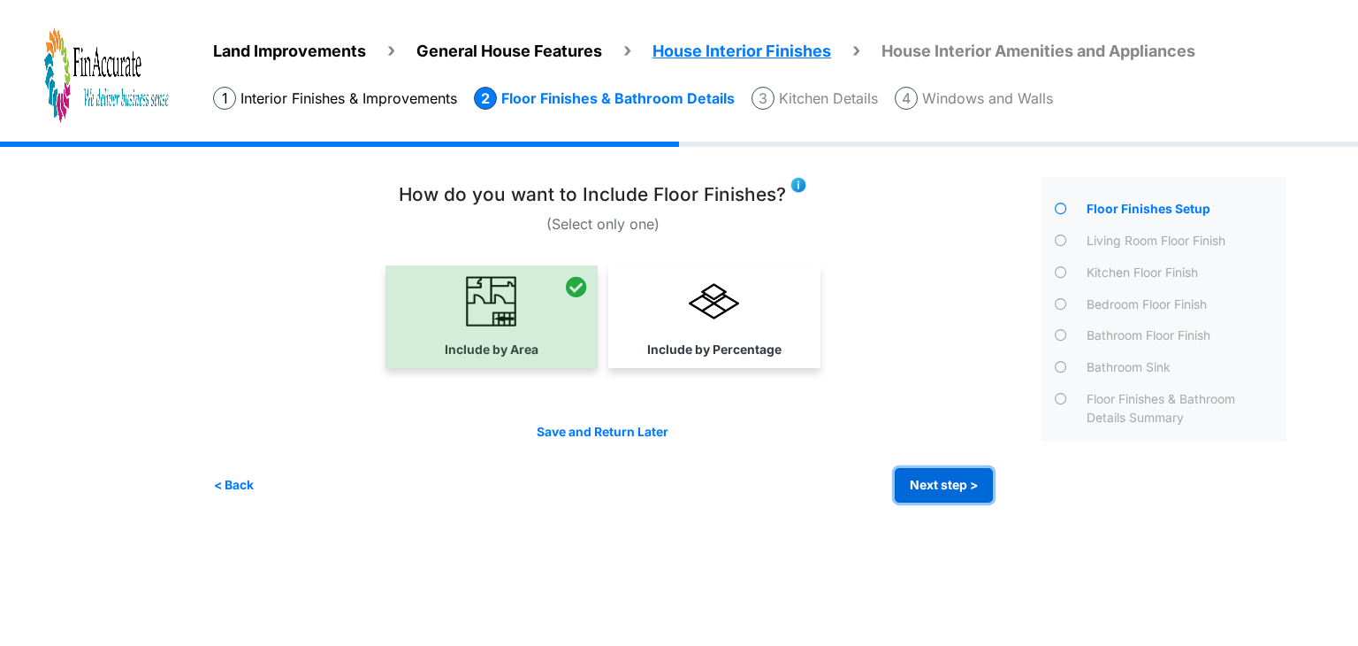
click at [916, 480] on button "Next step >" at bounding box center [944, 485] width 98 height 34
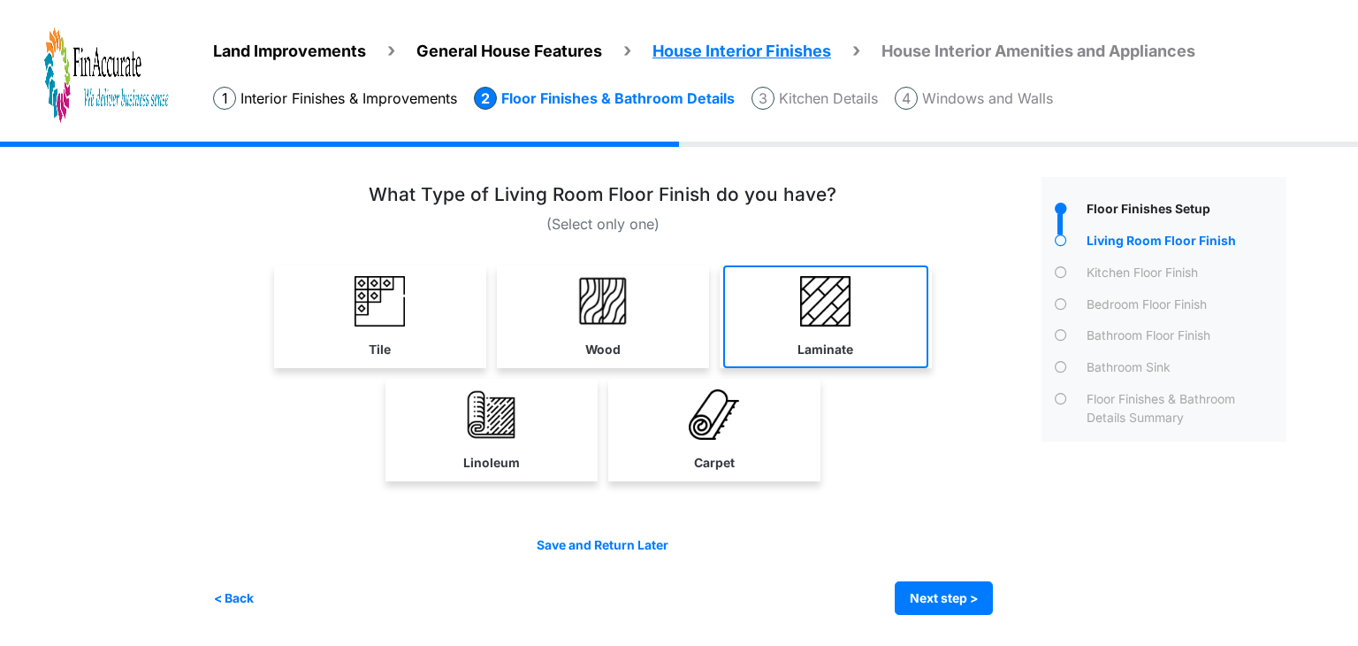
click at [835, 319] on img at bounding box center [825, 301] width 50 height 50
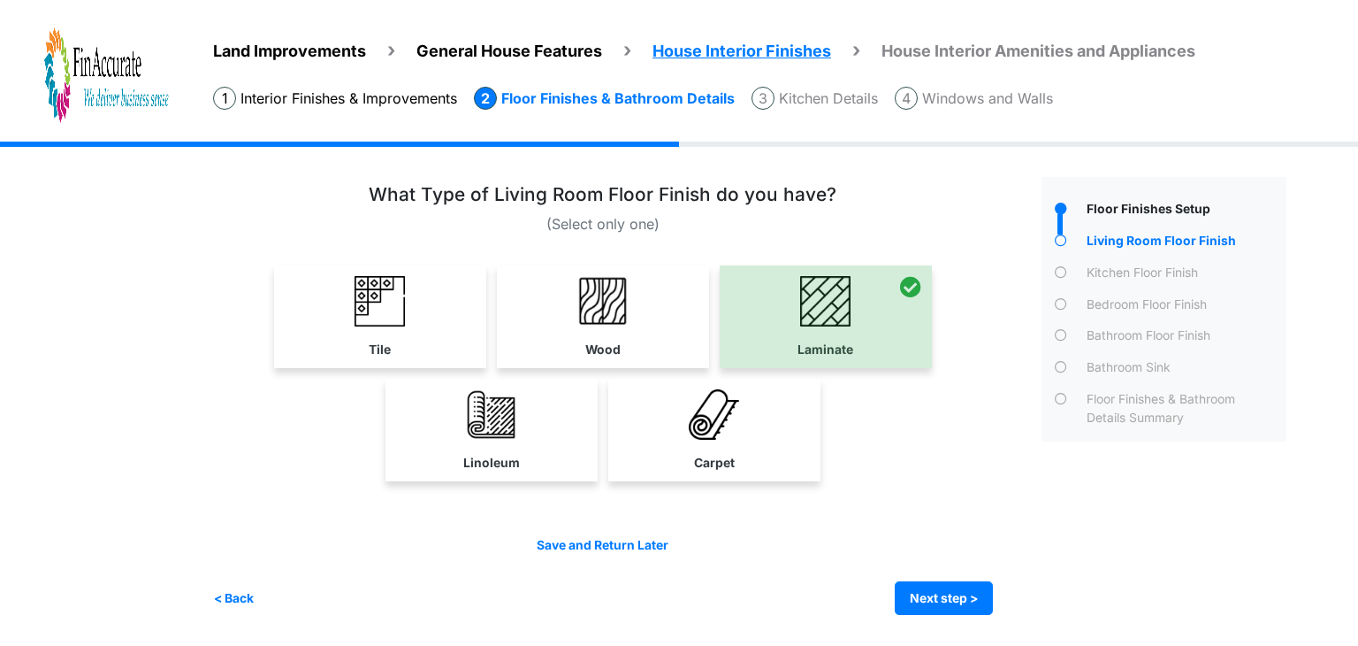
drag, startPoint x: 368, startPoint y: 193, endPoint x: 842, endPoint y: 185, distance: 474.0
click at [842, 185] on div "What Type of Living Room Floor Finish do you have?" at bounding box center [603, 198] width 780 height 29
copy h3 "What Type of Living Room Floor Finish do you have?"
click at [959, 602] on button "Next step >" at bounding box center [944, 598] width 98 height 34
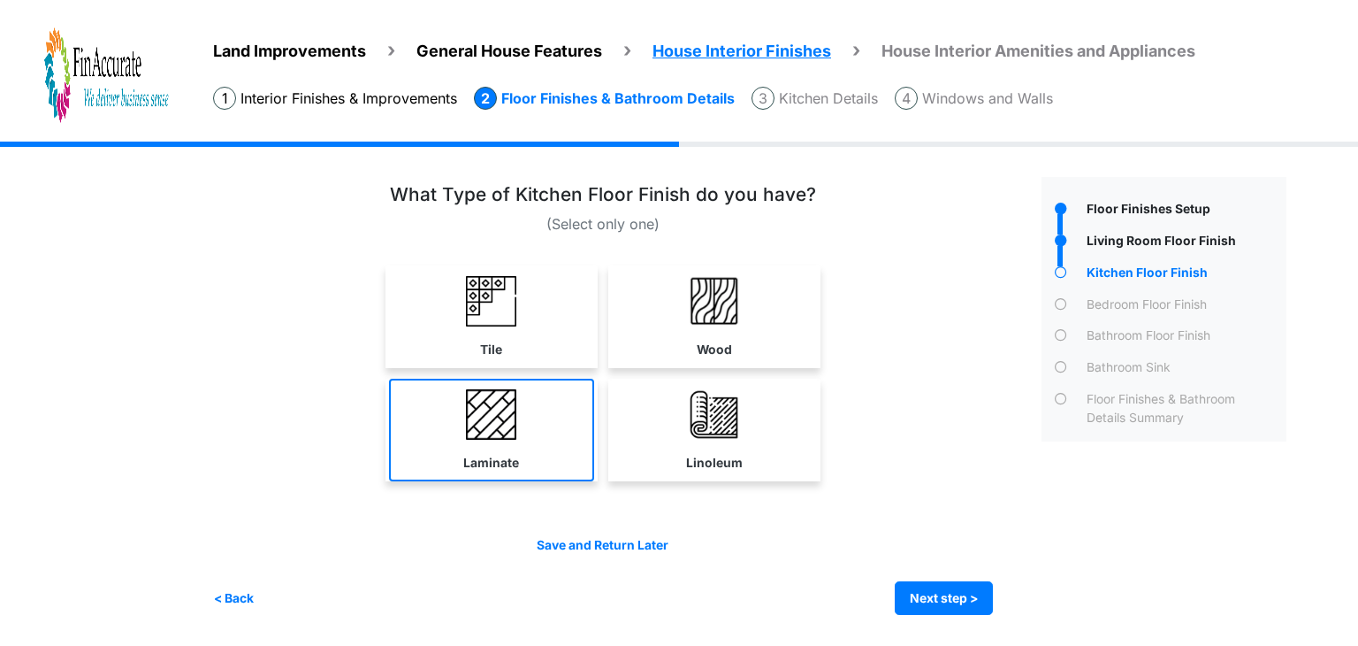
click at [481, 435] on img at bounding box center [491, 414] width 50 height 50
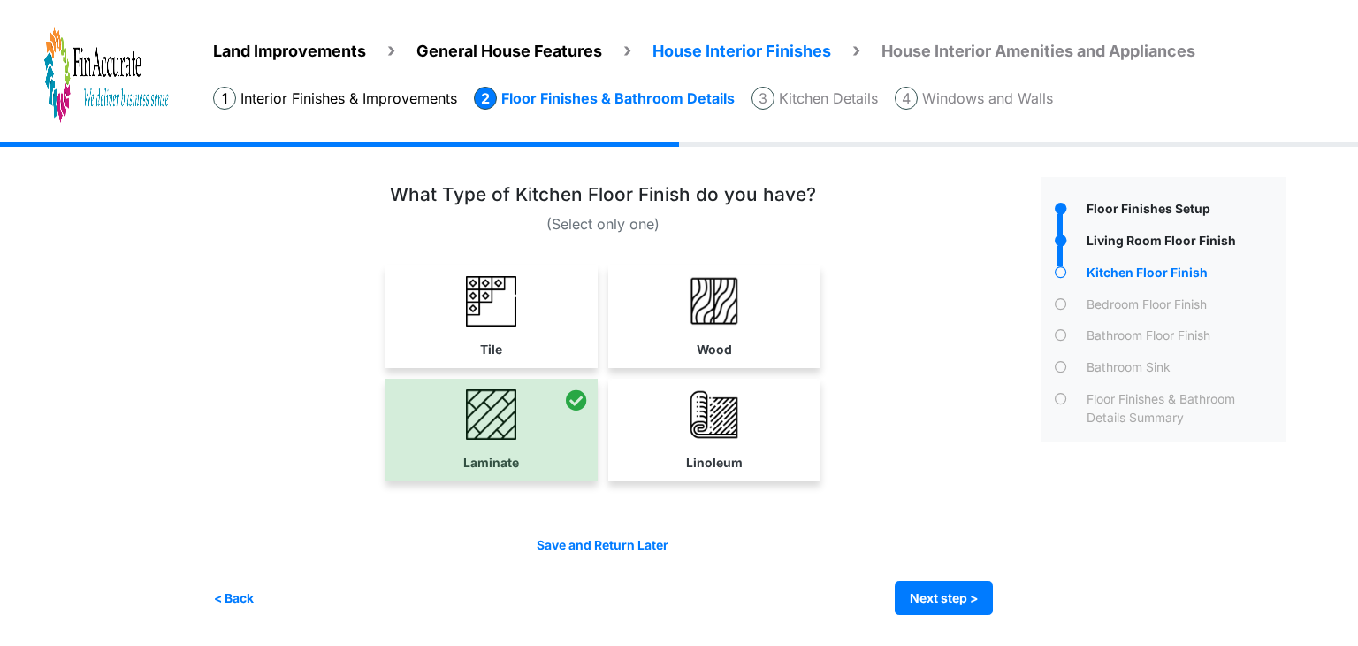
drag, startPoint x: 392, startPoint y: 190, endPoint x: 807, endPoint y: 206, distance: 415.9
click at [807, 206] on div "What Type of Kitchen Floor Finish do you have?" at bounding box center [603, 198] width 780 height 29
copy h3 "What Type of Kitchen Floor Finish do you have?"
click at [470, 307] on img at bounding box center [491, 301] width 50 height 50
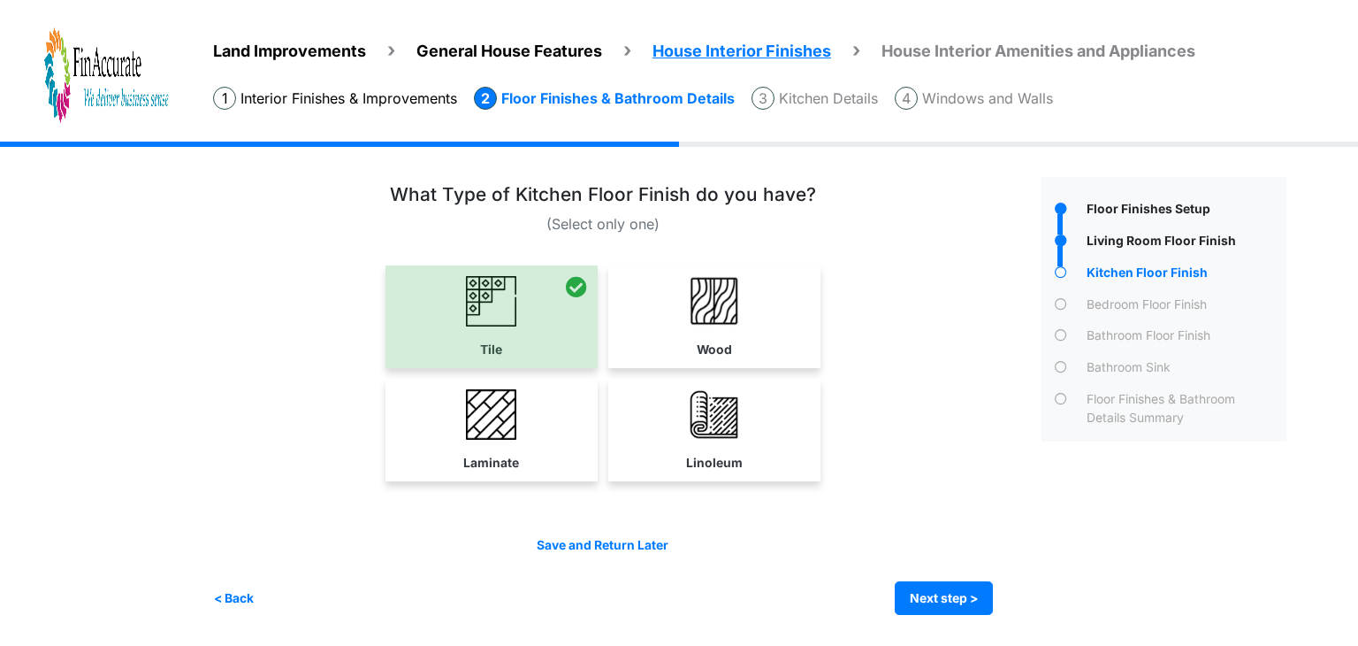
click at [137, 400] on div "Land Improvements General House Features House Interior Finishes House Interior…" at bounding box center [679, 391] width 1358 height 500
click at [930, 605] on button "Next step >" at bounding box center [944, 598] width 98 height 34
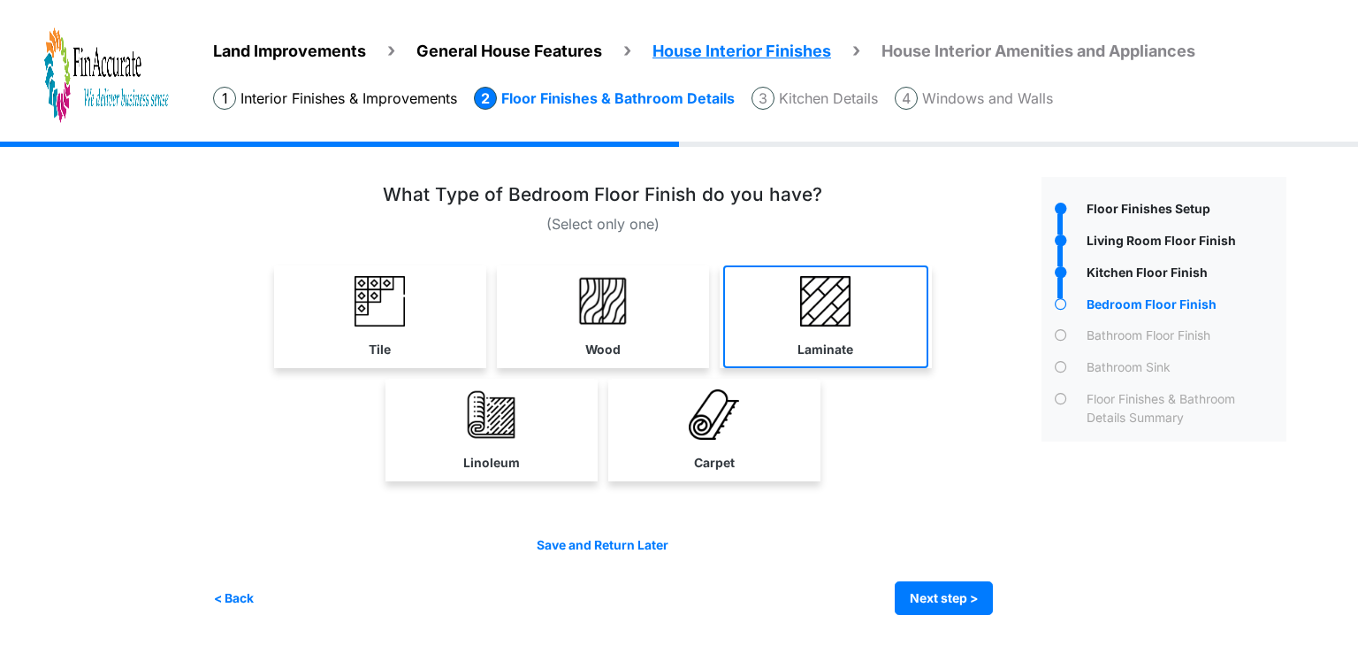
click at [842, 320] on img at bounding box center [825, 301] width 50 height 50
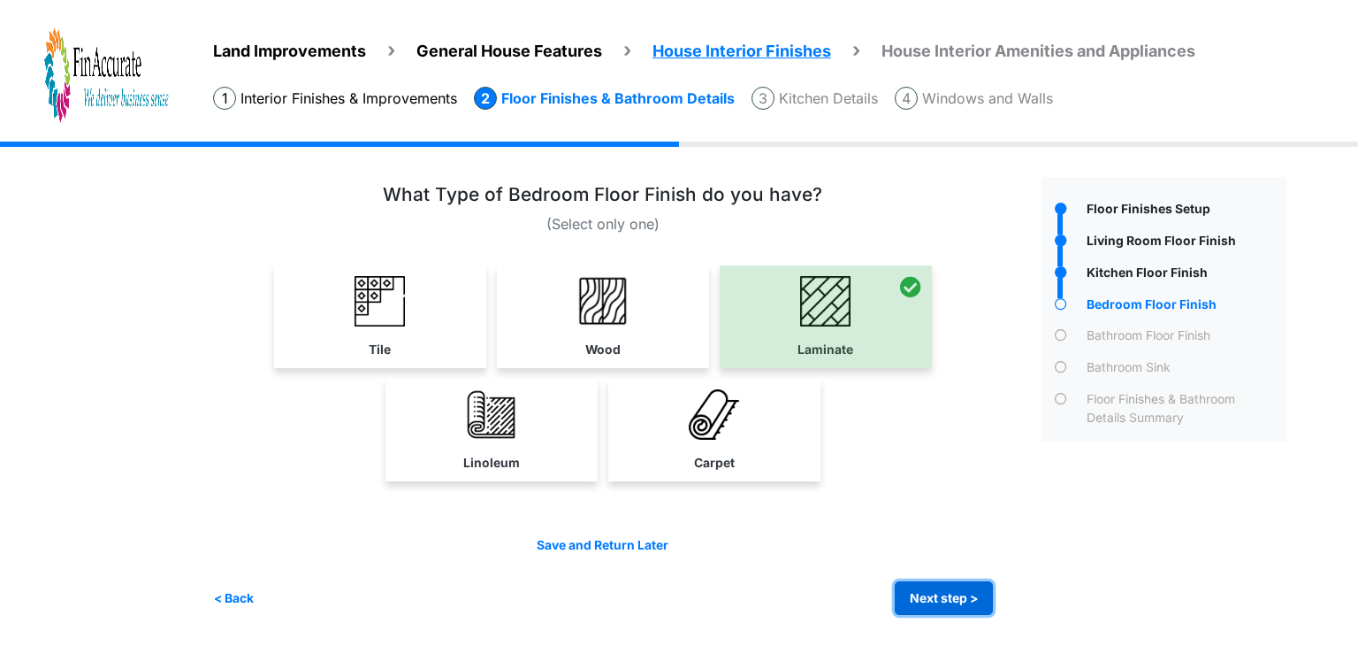
click at [951, 606] on button "Next step >" at bounding box center [944, 598] width 98 height 34
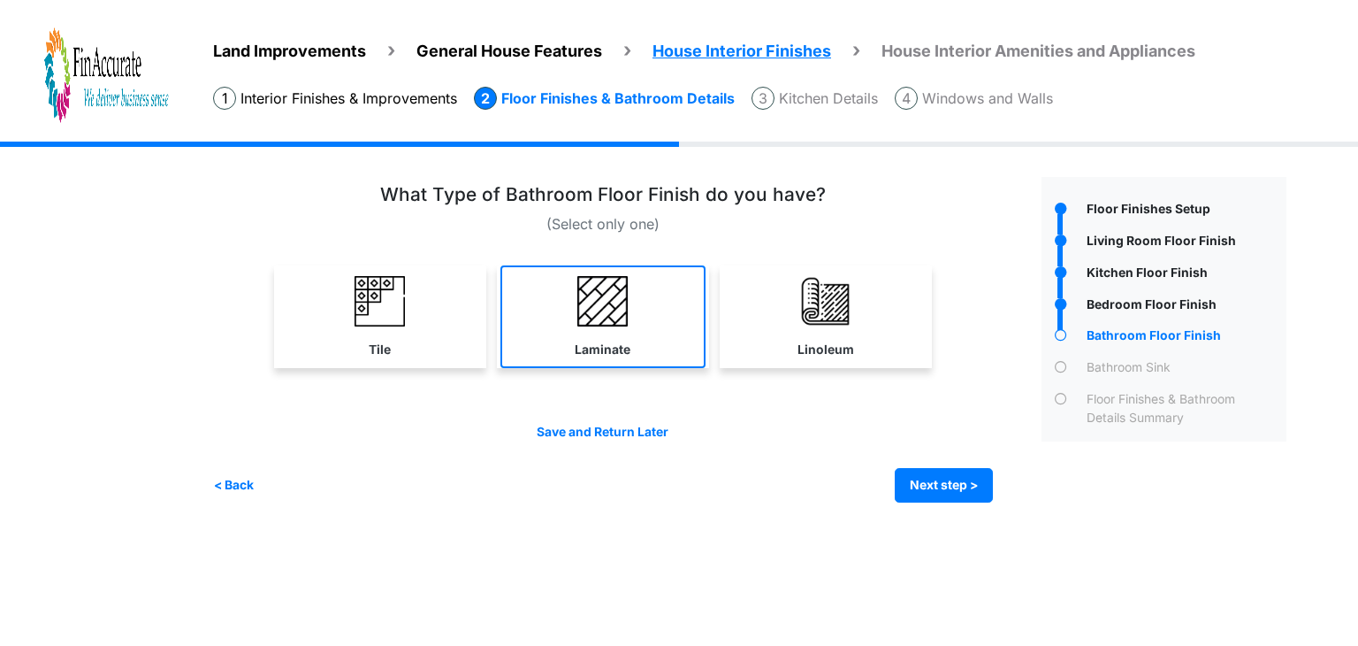
click at [566, 353] on link "Laminate" at bounding box center [602, 316] width 205 height 103
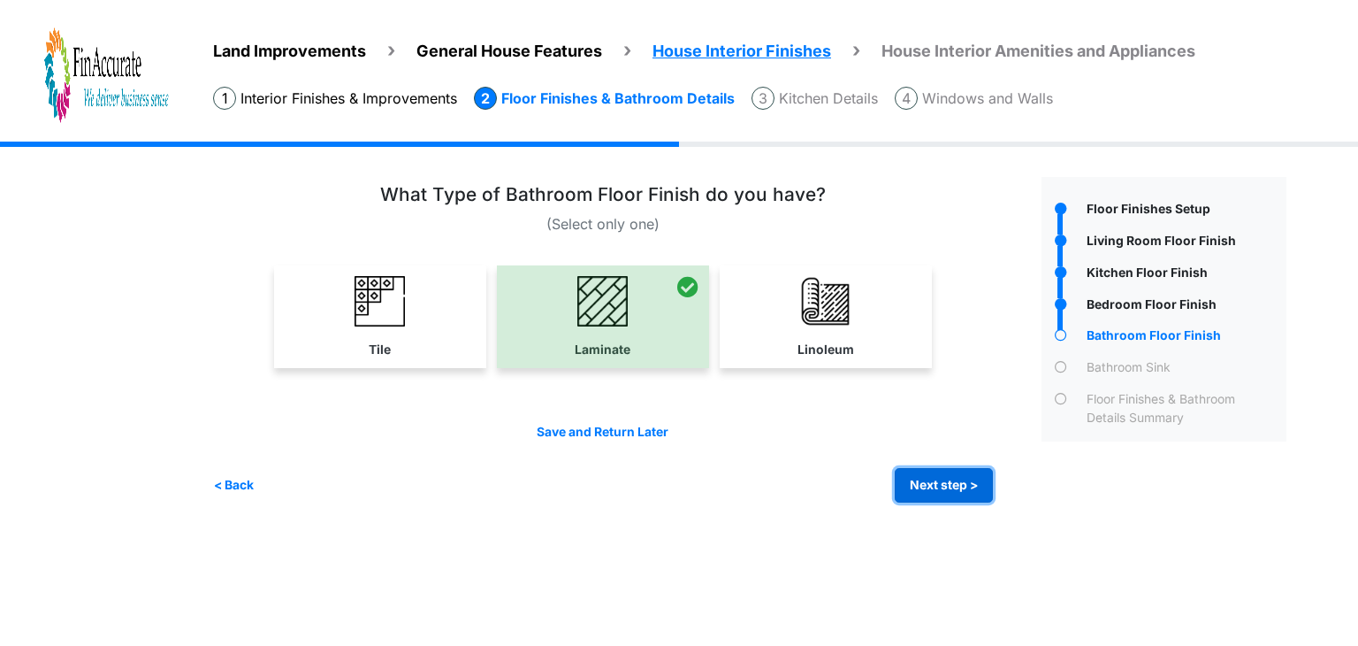
click at [927, 484] on button "Next step >" at bounding box center [944, 485] width 98 height 34
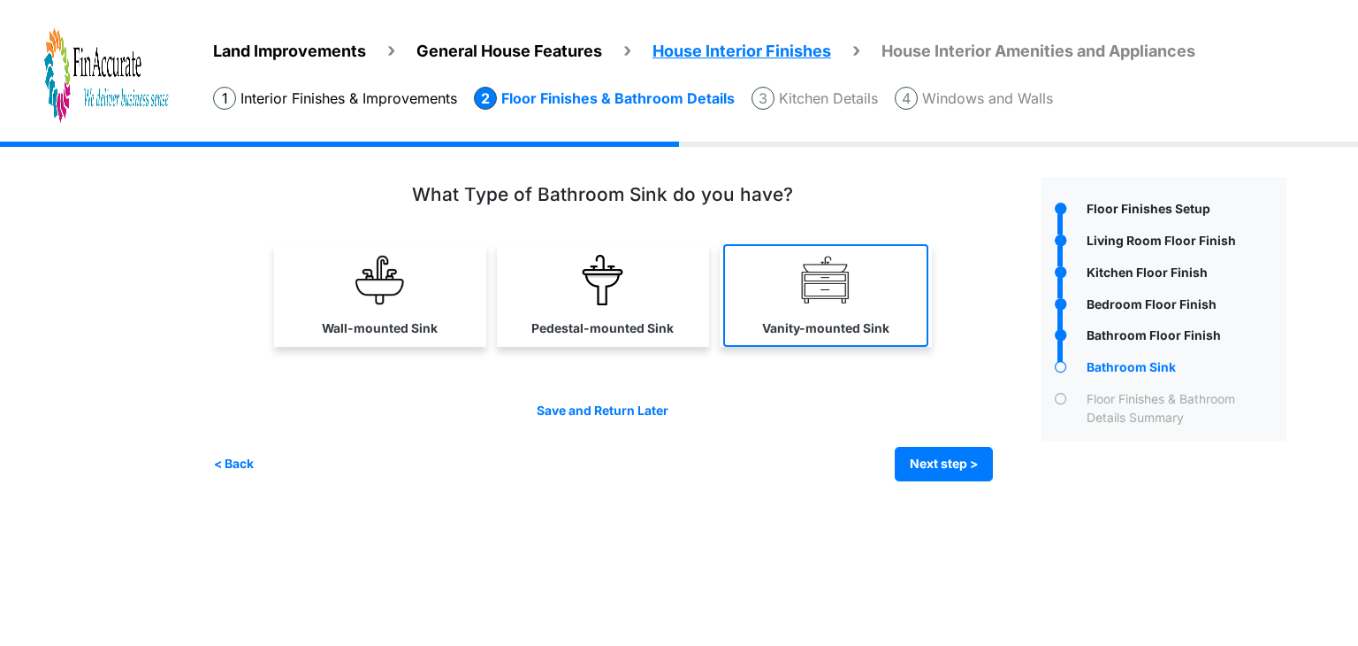
click at [874, 298] on link "Vanity-mounted Sink" at bounding box center [825, 295] width 205 height 103
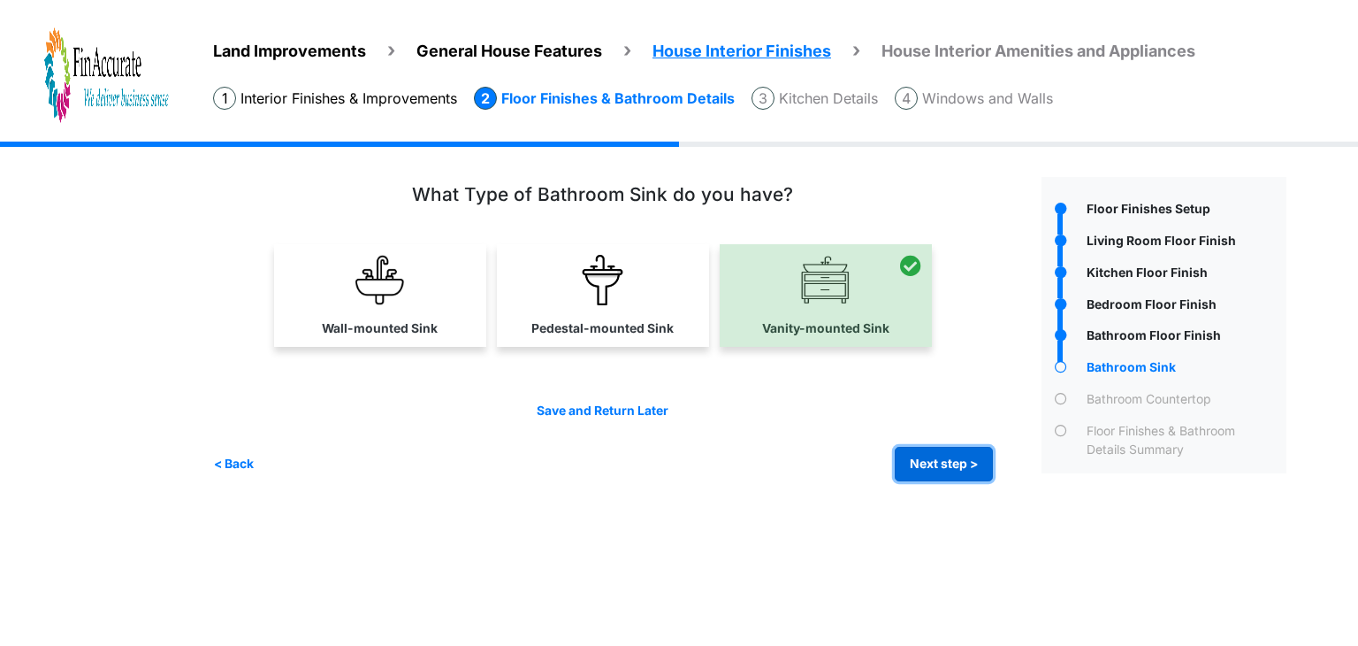
click at [949, 469] on button "Next step >" at bounding box center [944, 464] width 98 height 34
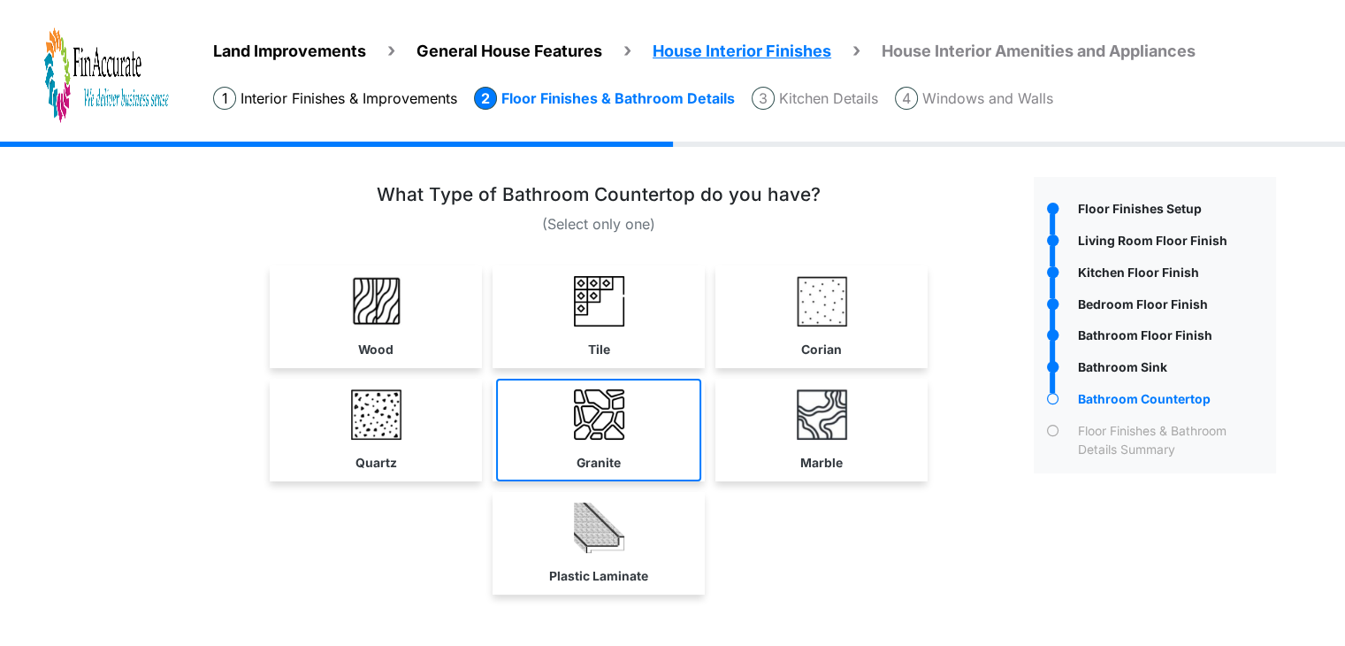
click at [644, 440] on link "Granite" at bounding box center [598, 429] width 205 height 103
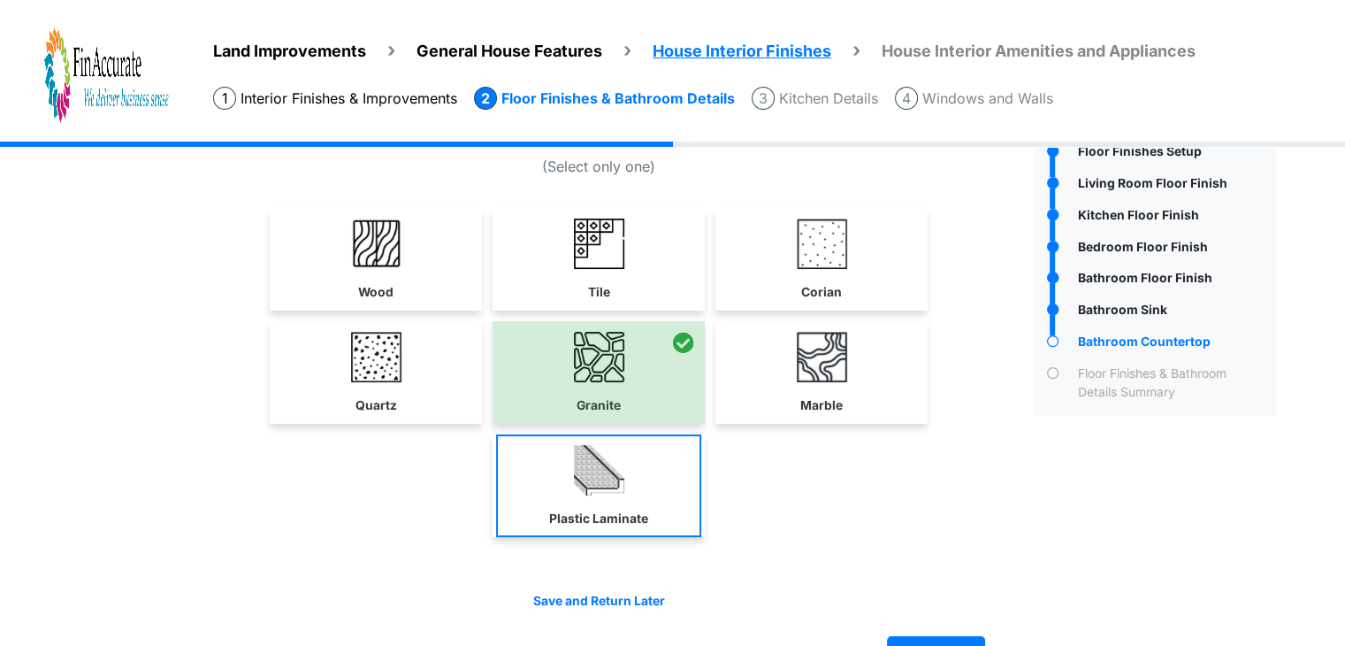
scroll to position [105, 0]
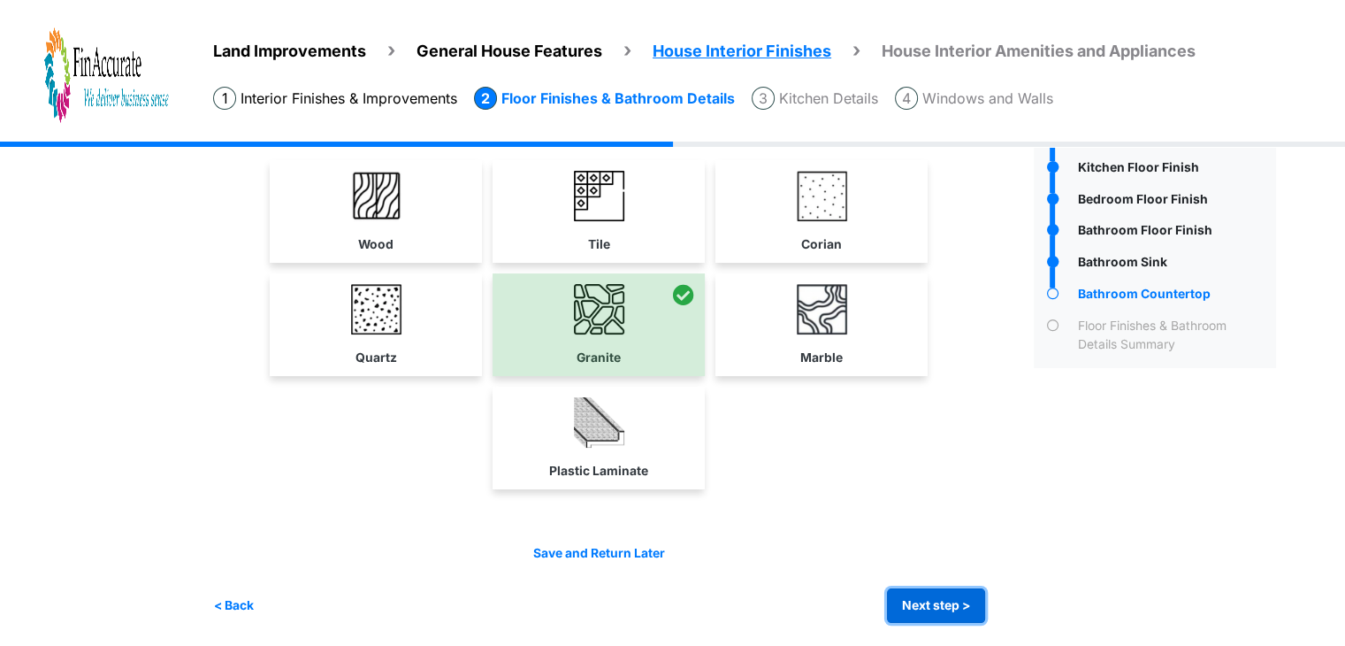
click at [964, 599] on button "Next step >" at bounding box center [936, 605] width 98 height 34
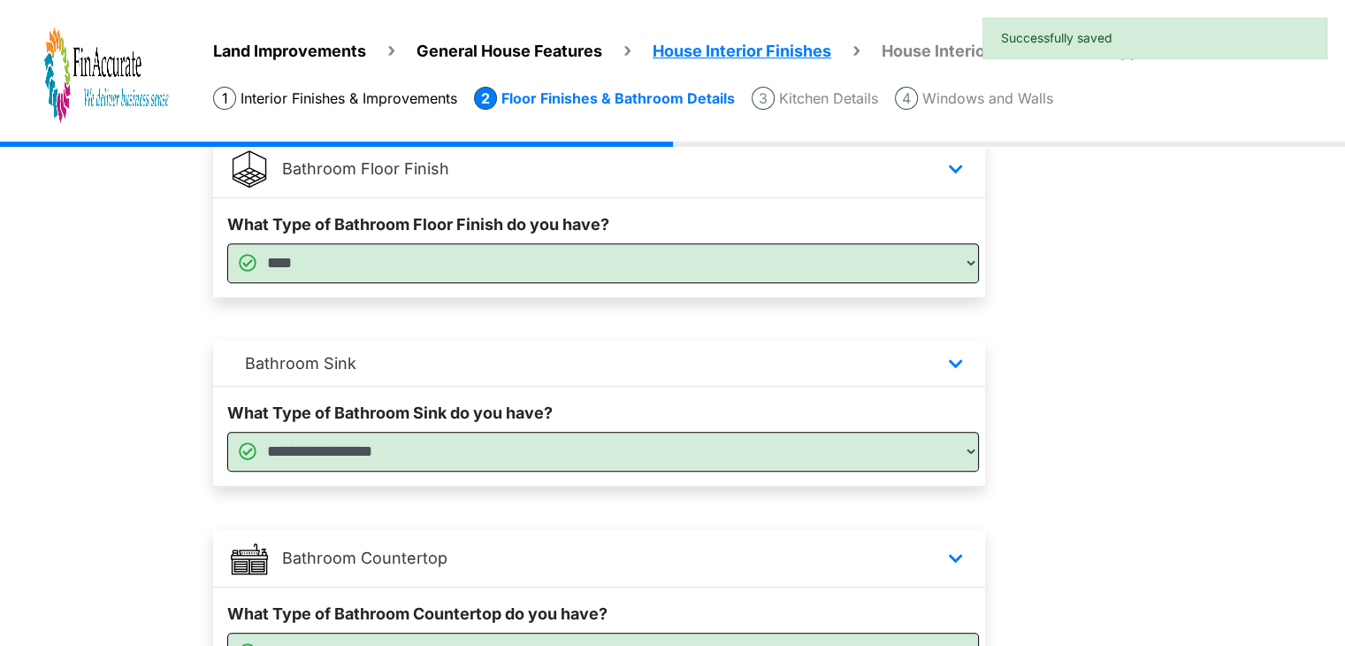
scroll to position [1115, 0]
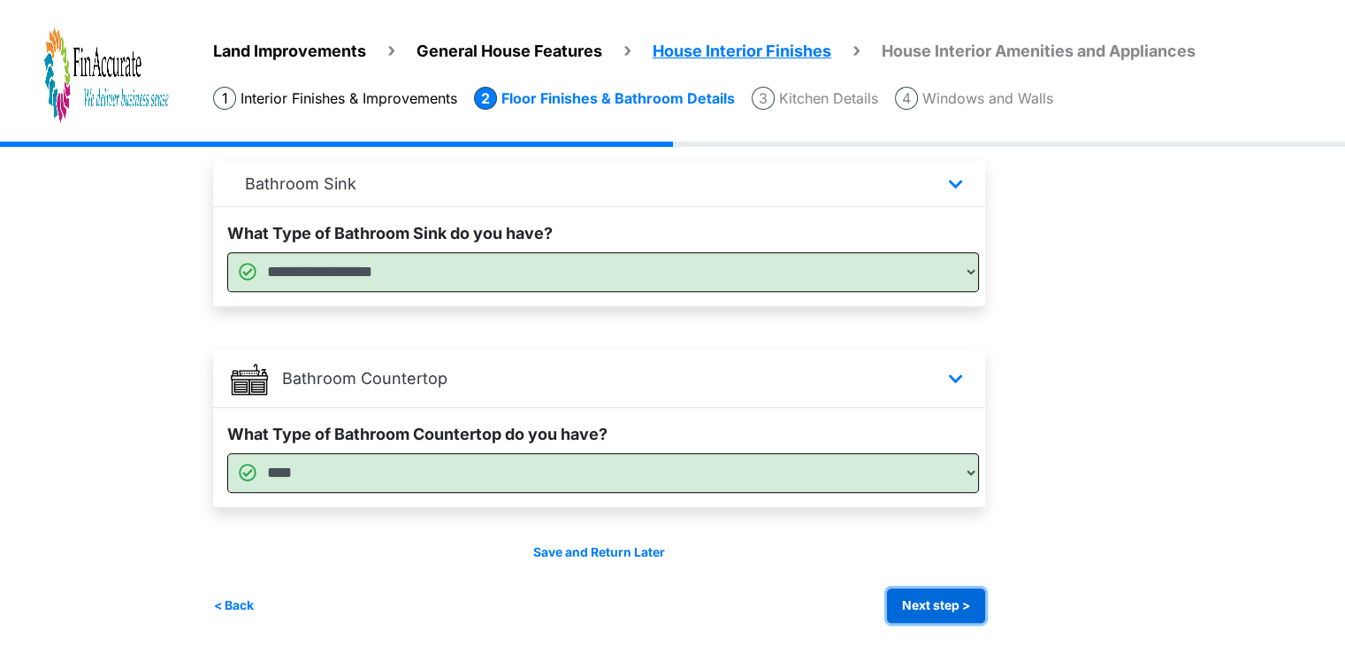
click at [953, 602] on button "Next step >" at bounding box center [936, 605] width 98 height 34
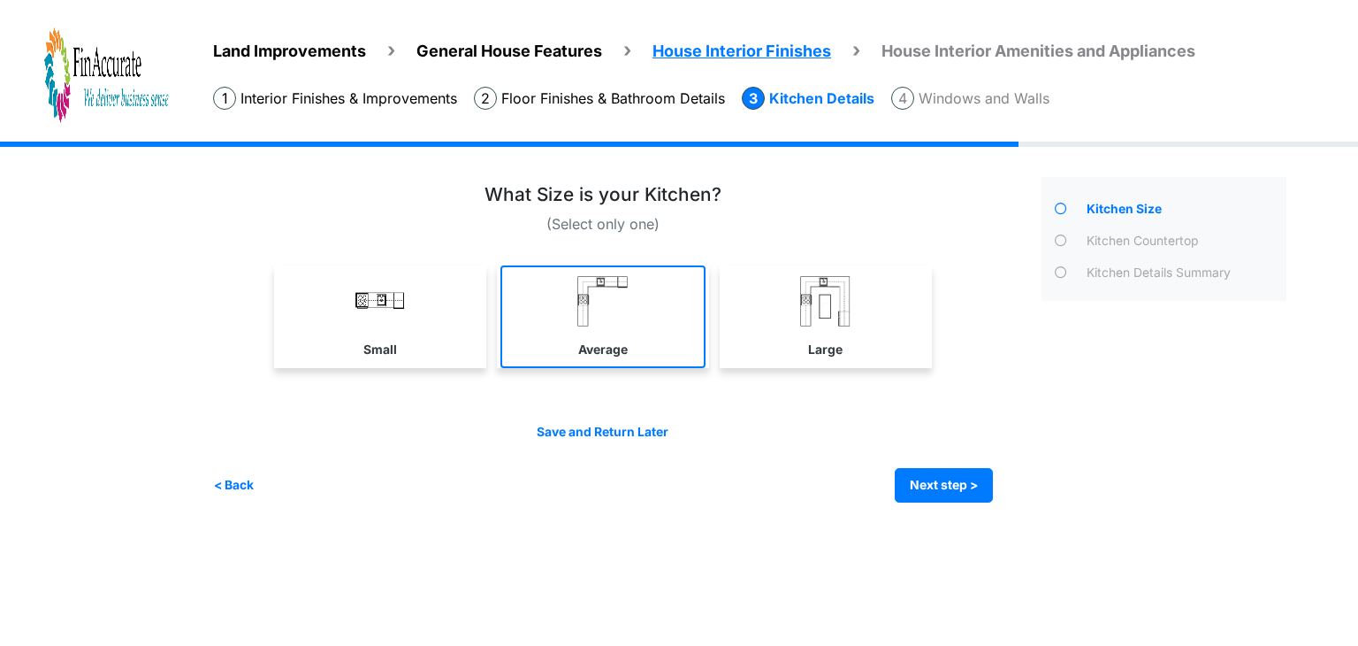
click at [601, 313] on img at bounding box center [602, 301] width 50 height 50
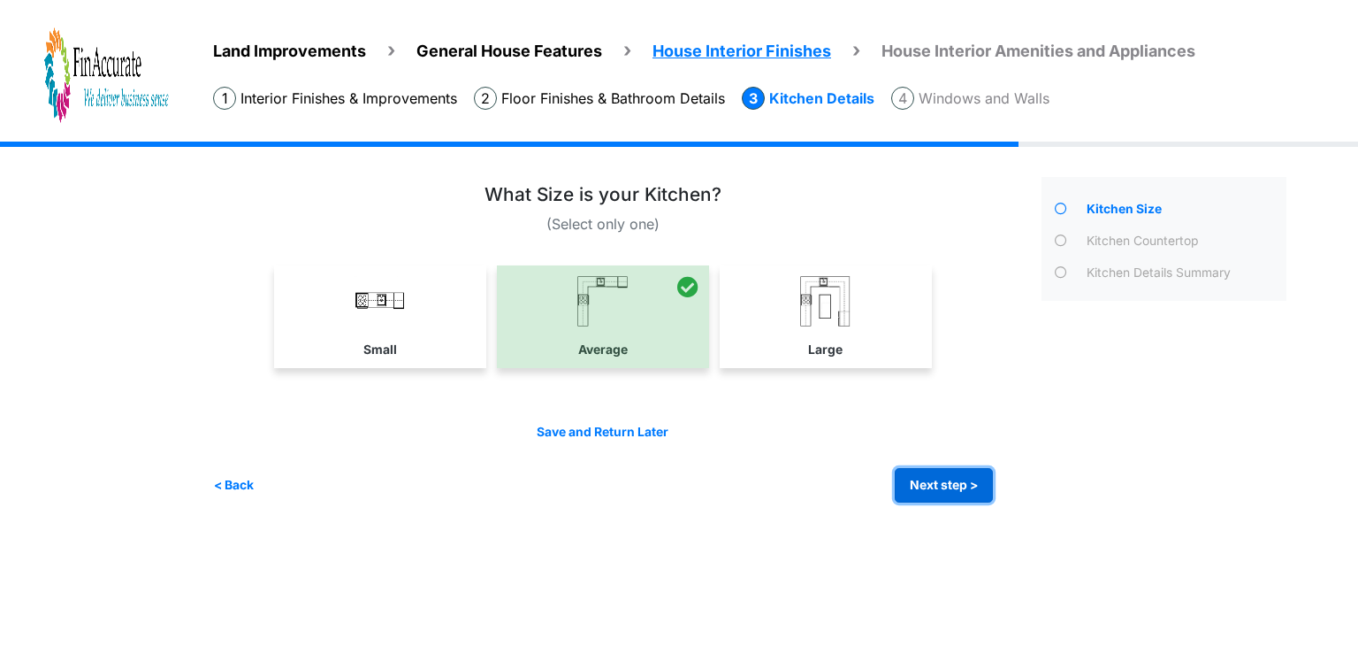
click at [941, 486] on button "Next step >" at bounding box center [944, 485] width 98 height 34
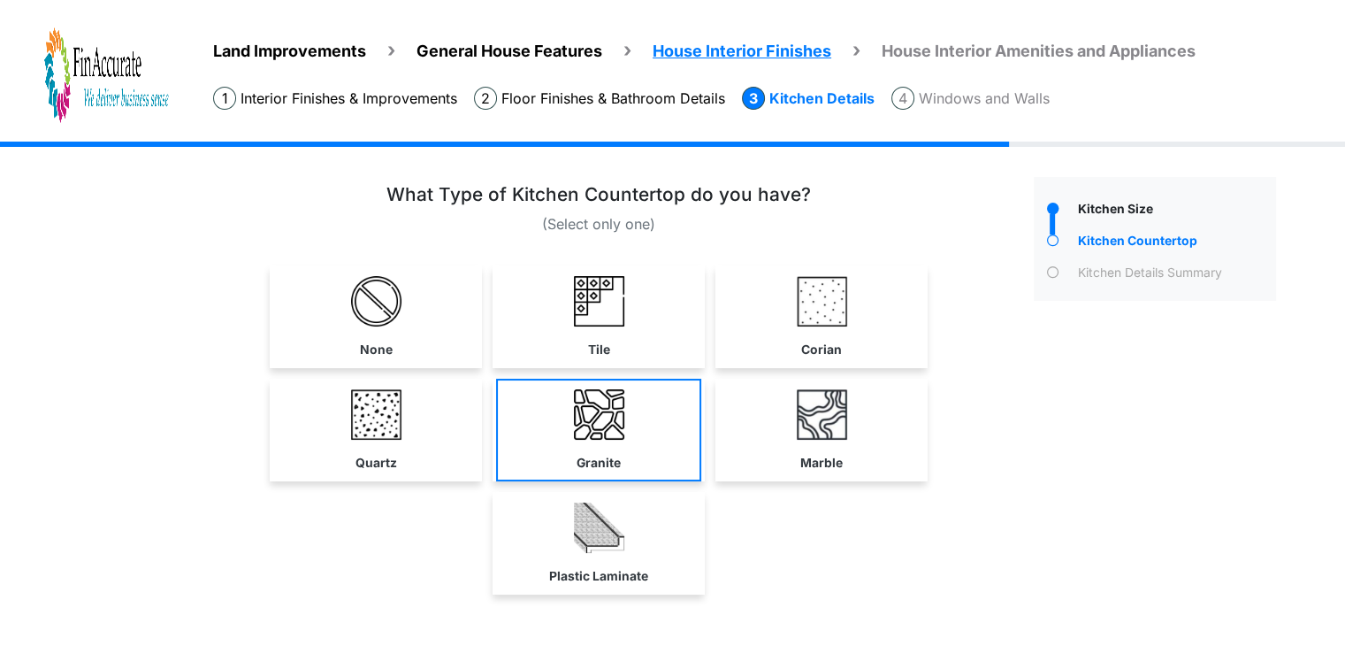
click at [559, 413] on link "Granite" at bounding box center [598, 429] width 205 height 103
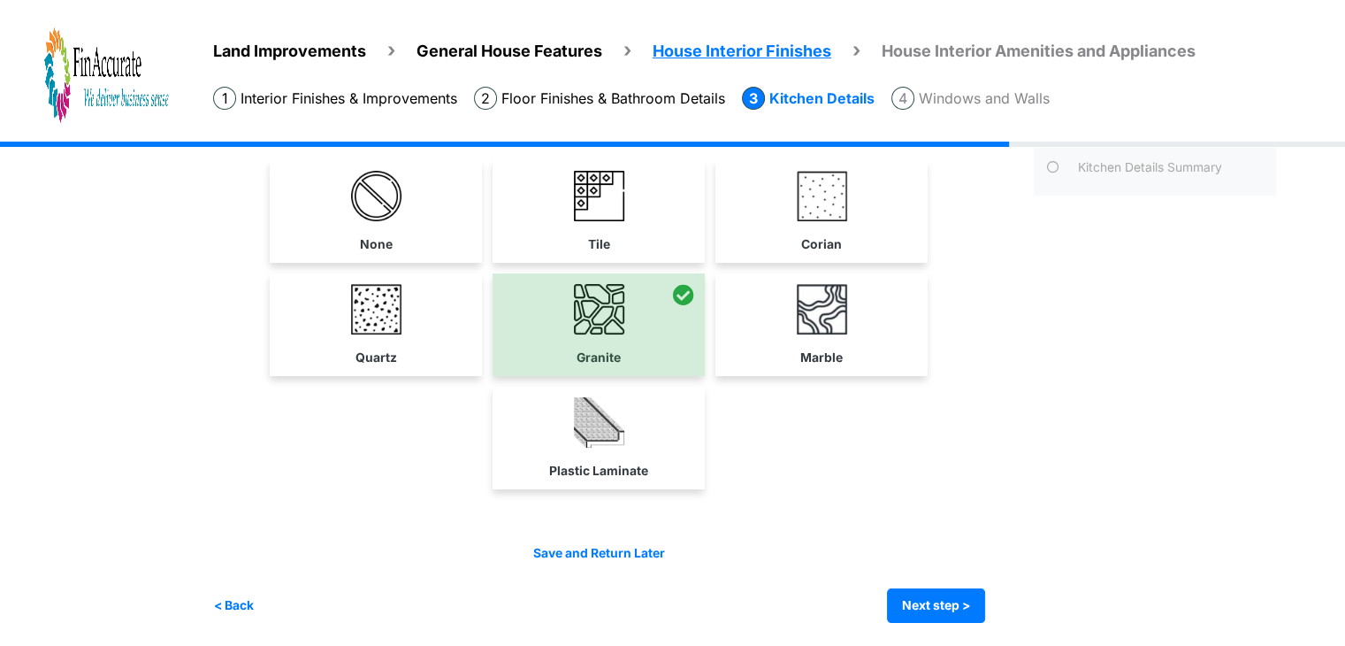
scroll to position [106, 0]
click at [978, 595] on button "Next step >" at bounding box center [936, 604] width 98 height 34
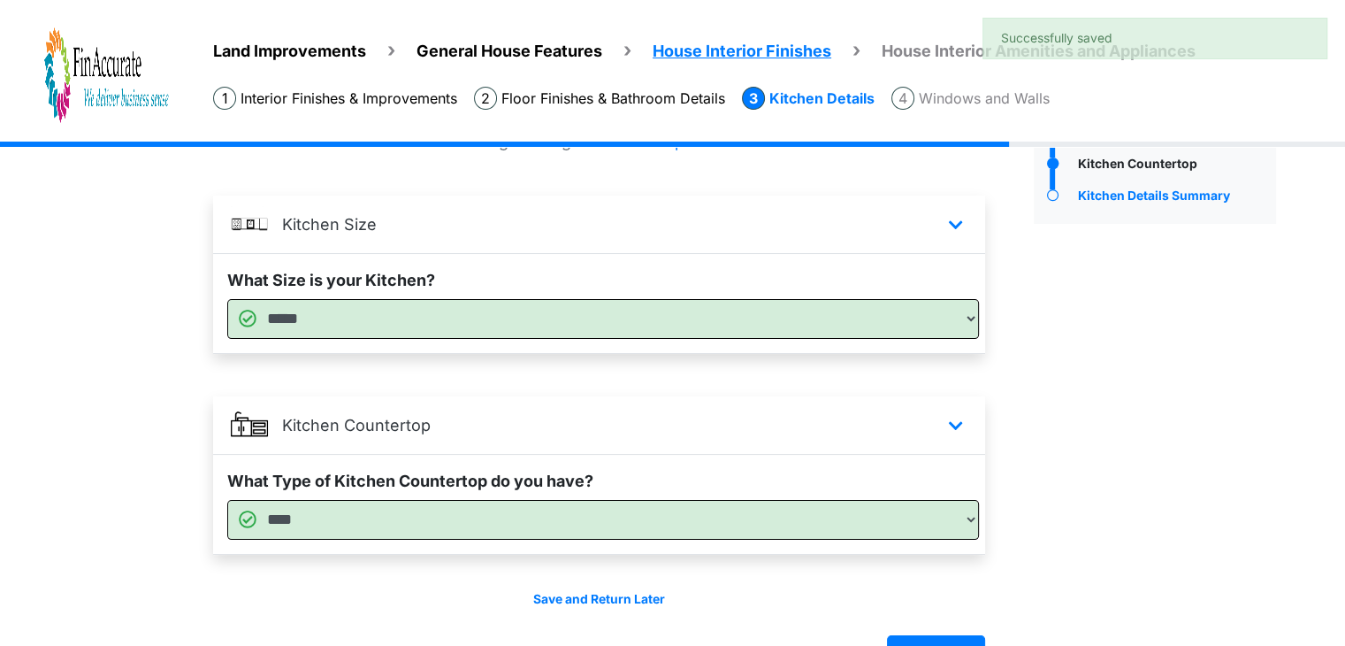
scroll to position [126, 0]
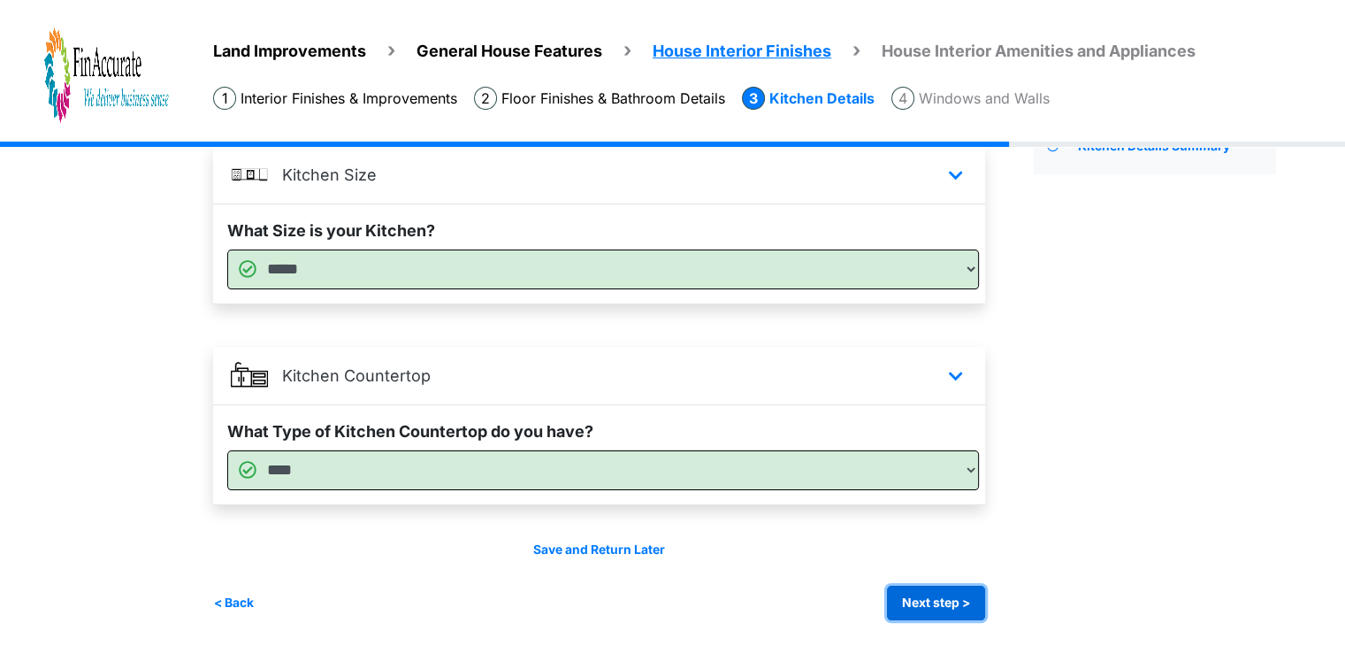
click at [940, 606] on button "Next step >" at bounding box center [936, 602] width 98 height 34
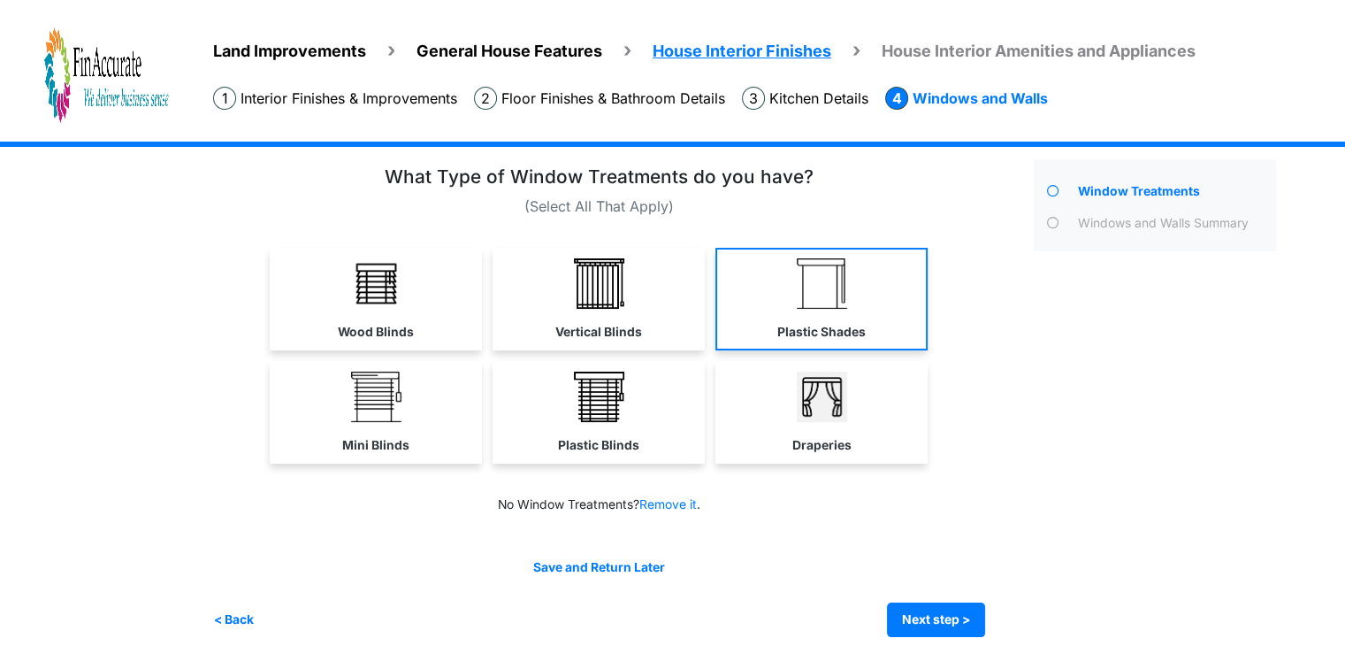
scroll to position [34, 0]
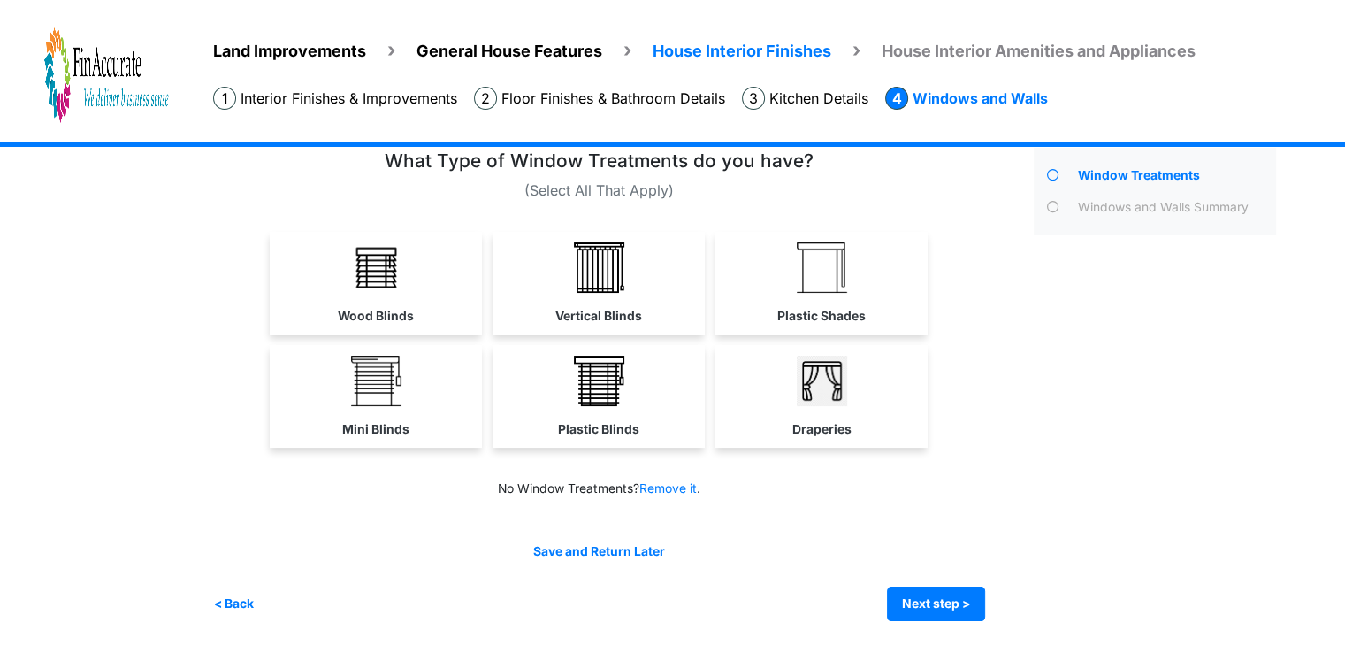
drag, startPoint x: 817, startPoint y: 163, endPoint x: 399, endPoint y: 157, distance: 418.3
click at [399, 157] on div "What Type of Window Treatments do you have?" at bounding box center [599, 164] width 772 height 29
copy h3 "What Type of Window Treatments do you have?"
click at [97, 295] on div "Land Improvements General House Features House Interior Finishes House Interior…" at bounding box center [672, 377] width 1345 height 539
drag, startPoint x: 389, startPoint y: 160, endPoint x: 838, endPoint y: 162, distance: 449.2
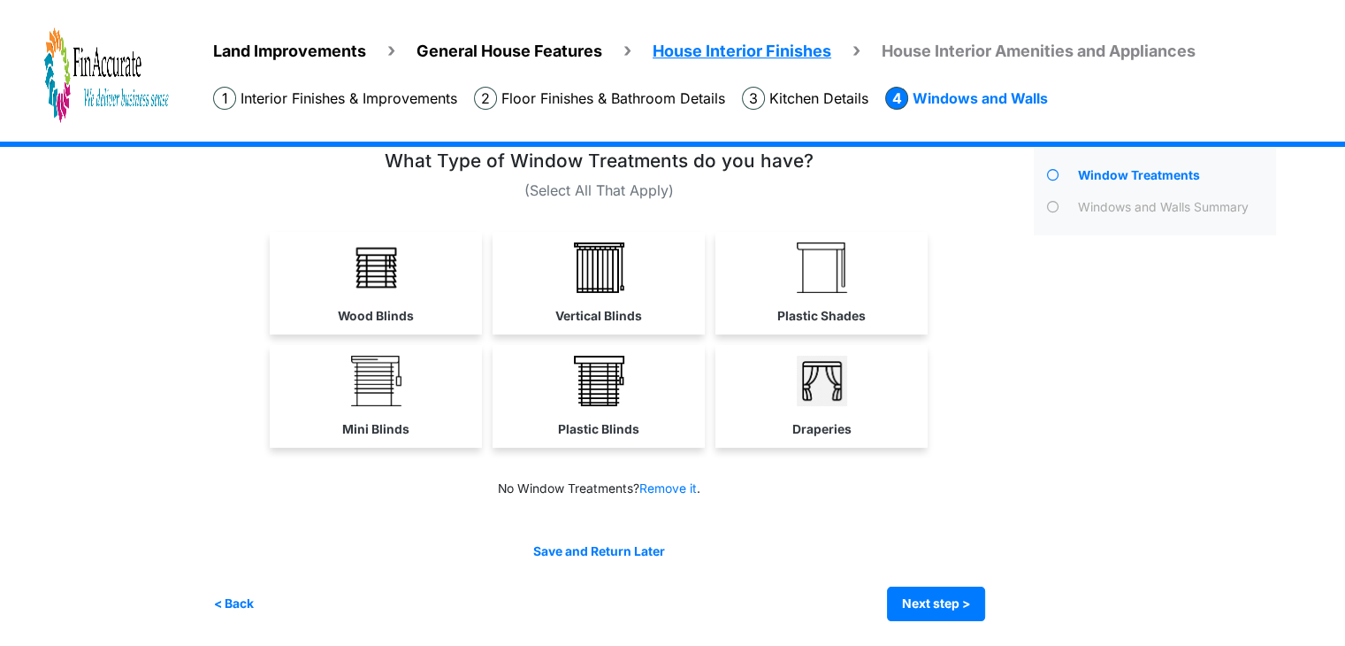
click at [838, 162] on div "What Type of Window Treatments do you have?" at bounding box center [599, 164] width 772 height 29
copy h3 "What Type of Window Treatments do you have?"
click at [202, 317] on div "Land Improvements General House Features House Interior Finishes House Interior…" at bounding box center [672, 377] width 1345 height 539
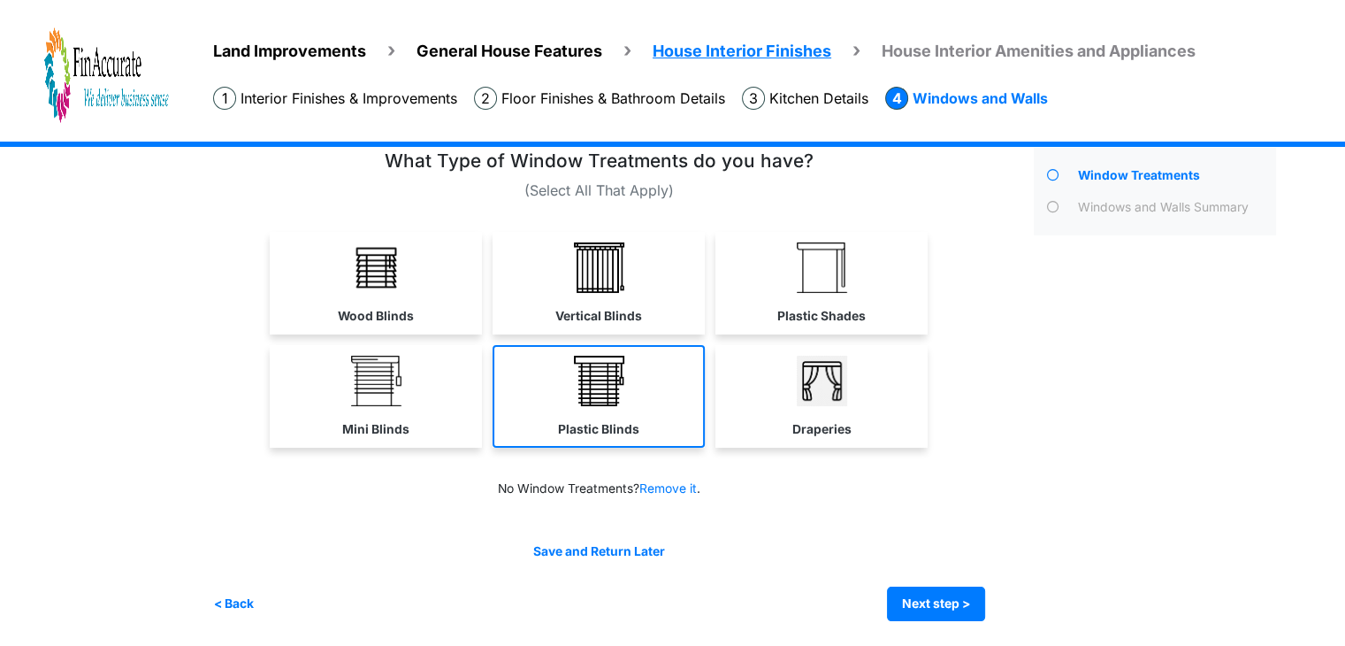
click at [605, 407] on link "Plastic Blinds" at bounding box center [599, 396] width 212 height 103
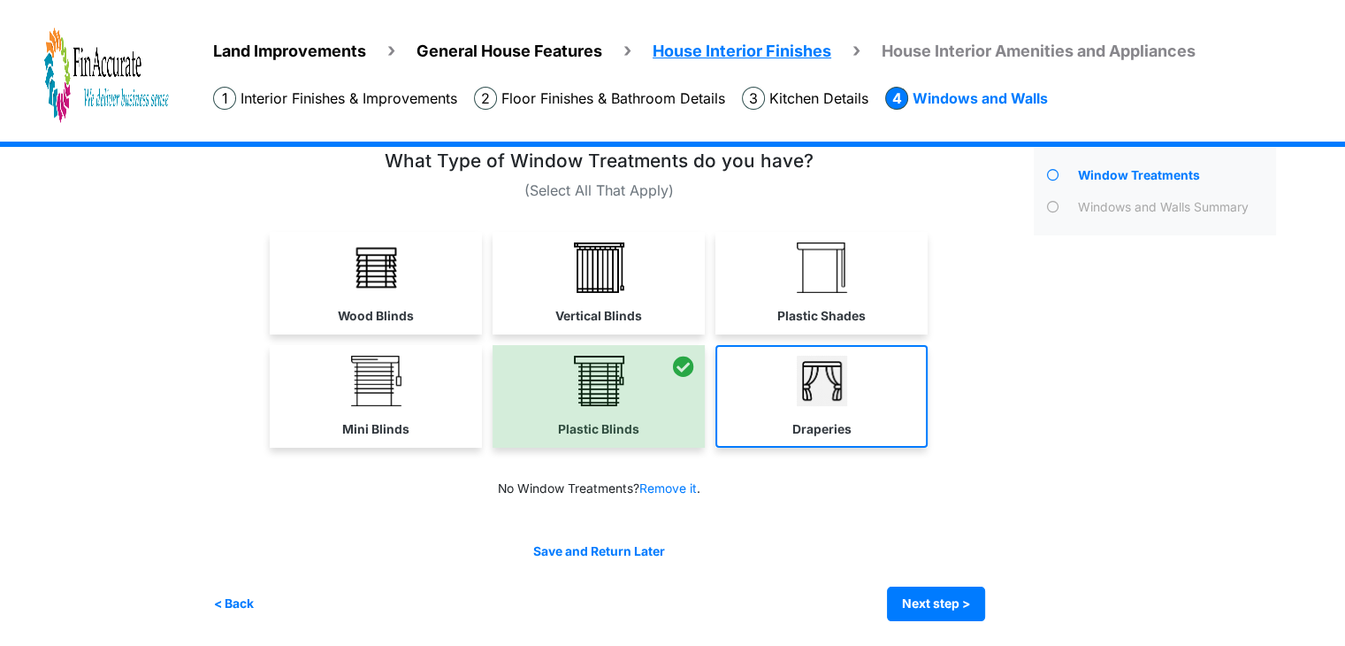
click at [874, 400] on link "Draperies" at bounding box center [821, 396] width 212 height 103
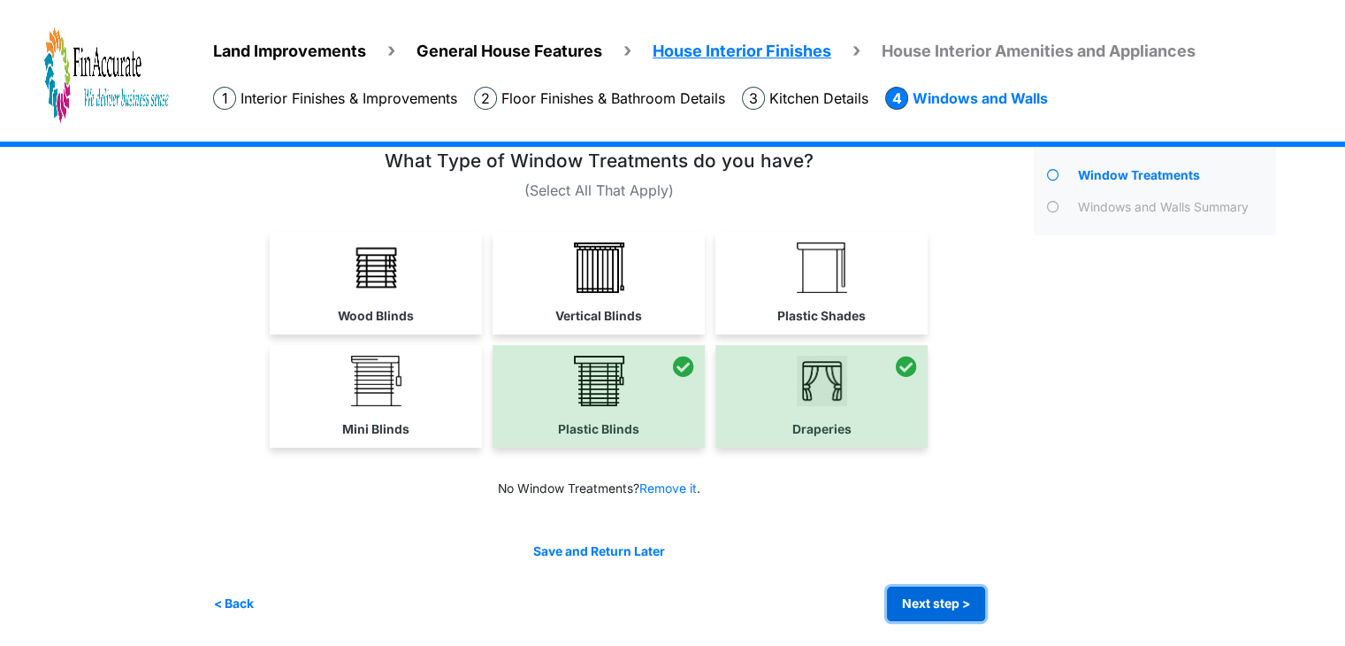
click at [970, 604] on button "Next step >" at bounding box center [936, 603] width 98 height 34
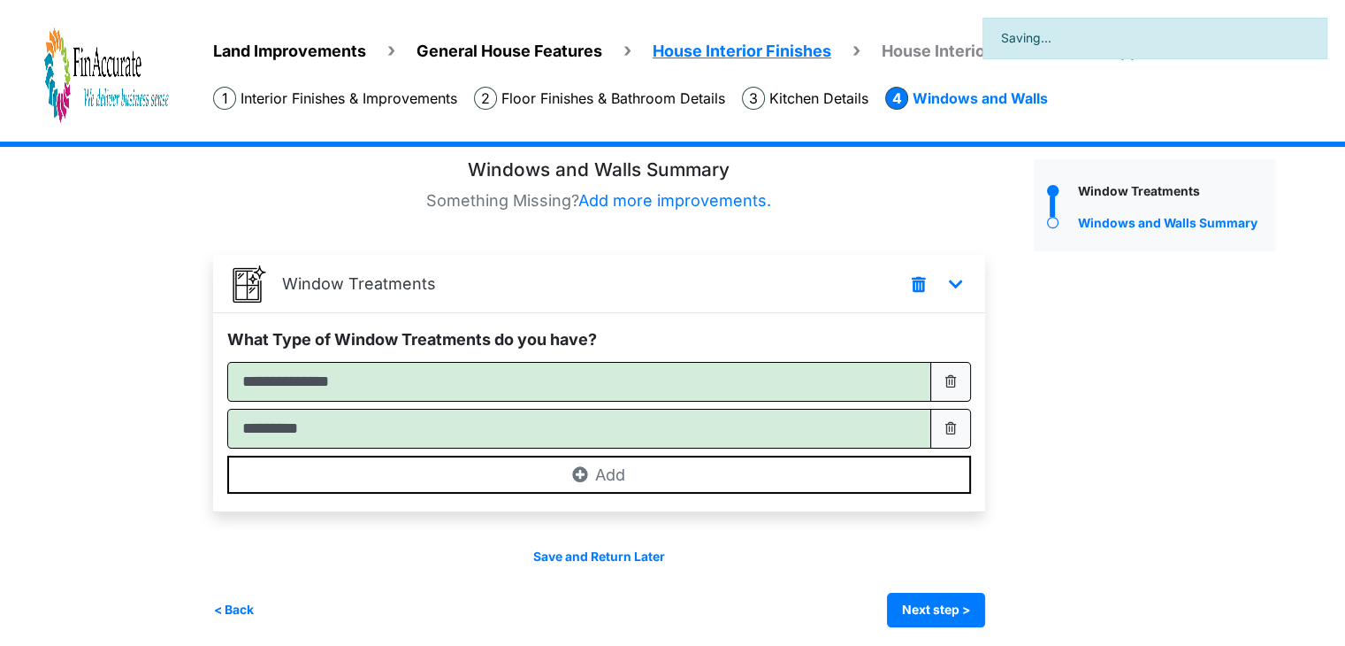
scroll to position [24, 0]
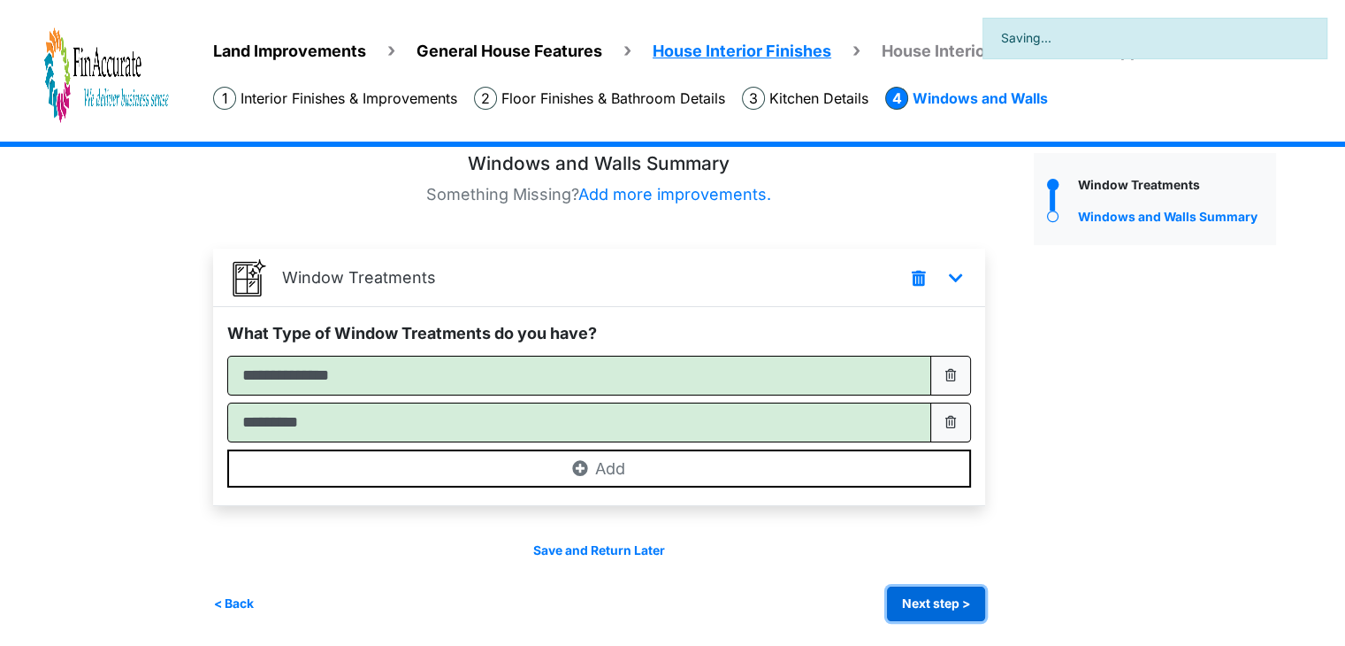
click at [934, 611] on button "Next step >" at bounding box center [936, 603] width 98 height 34
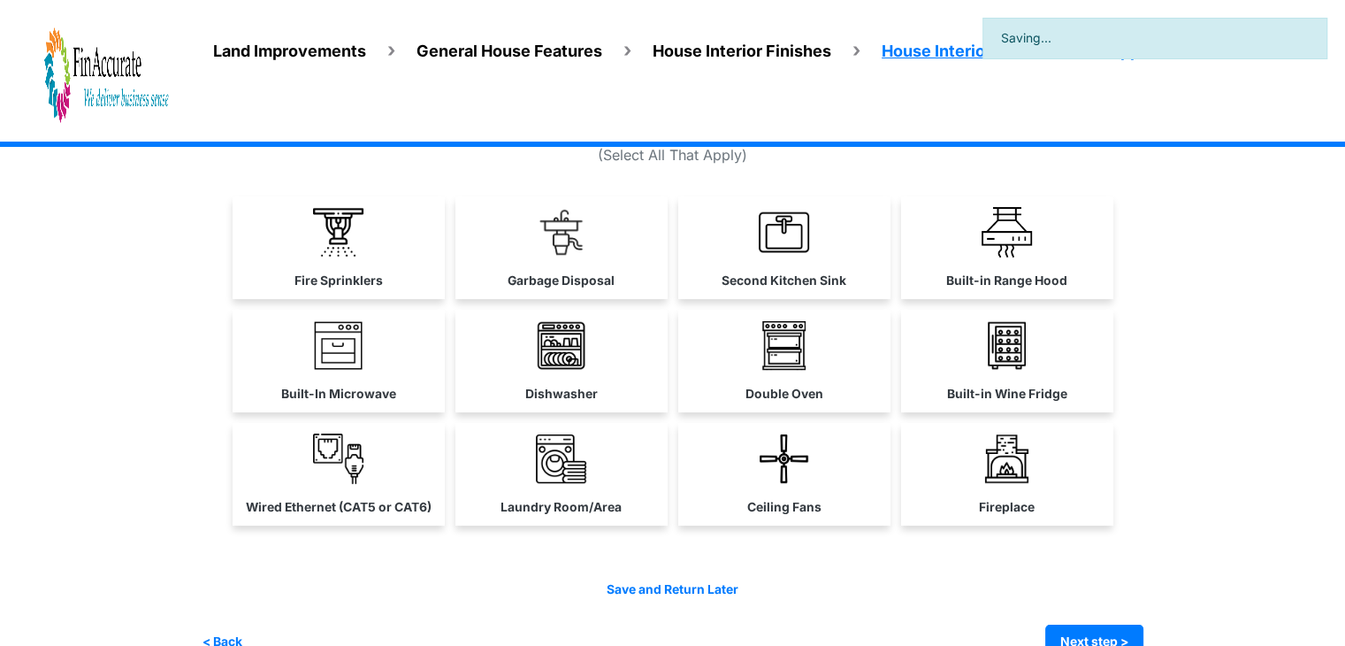
scroll to position [88, 0]
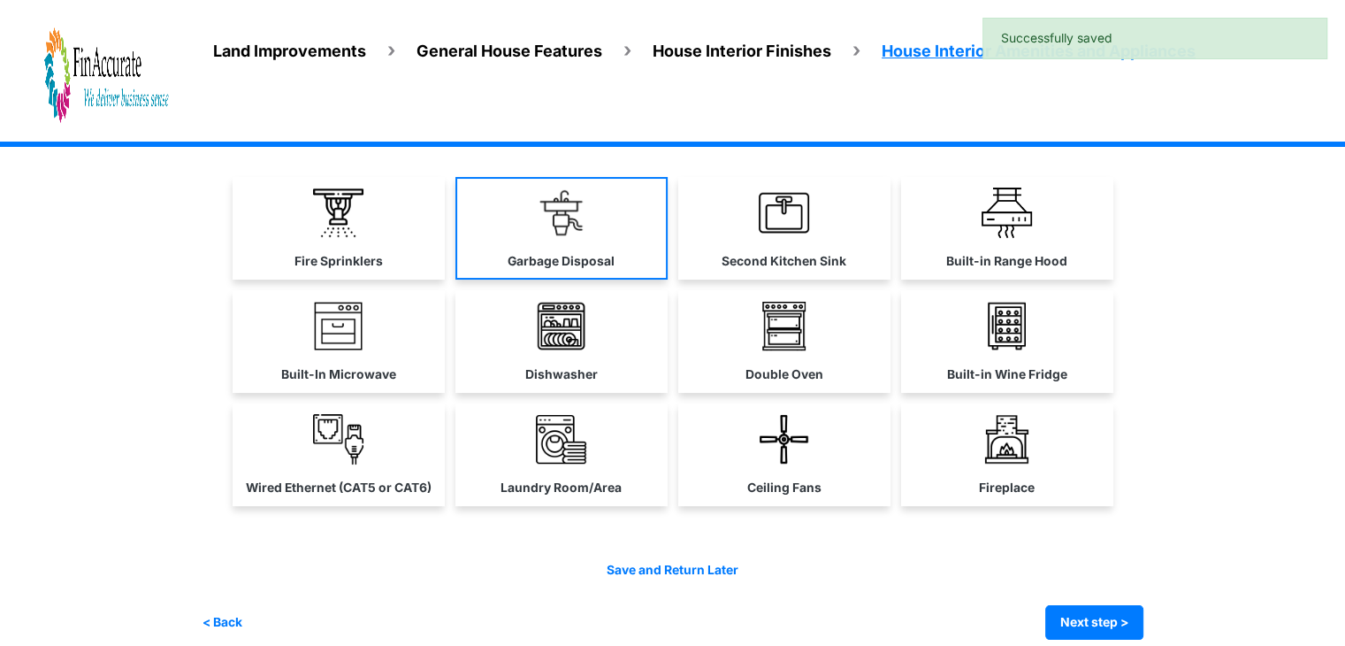
click at [523, 217] on link "Garbage Disposal" at bounding box center [561, 228] width 212 height 103
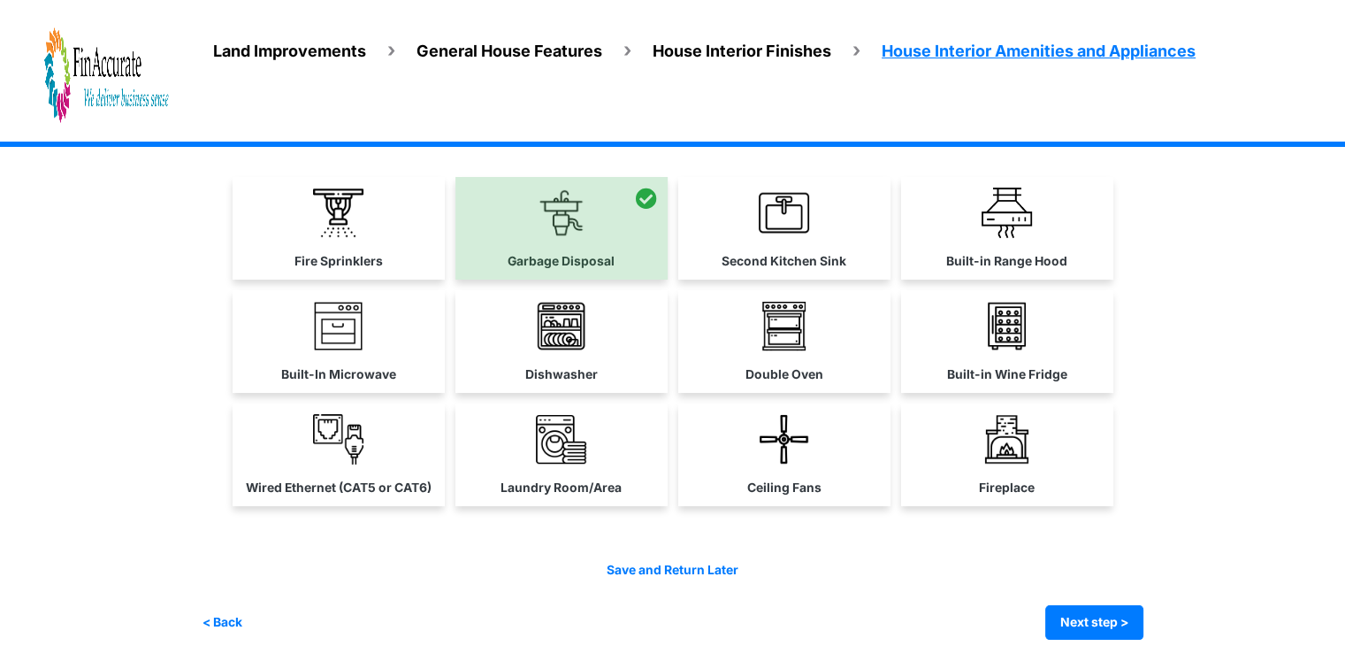
drag, startPoint x: 785, startPoint y: 448, endPoint x: 670, endPoint y: 440, distance: 115.2
click at [783, 447] on img at bounding box center [784, 439] width 50 height 50
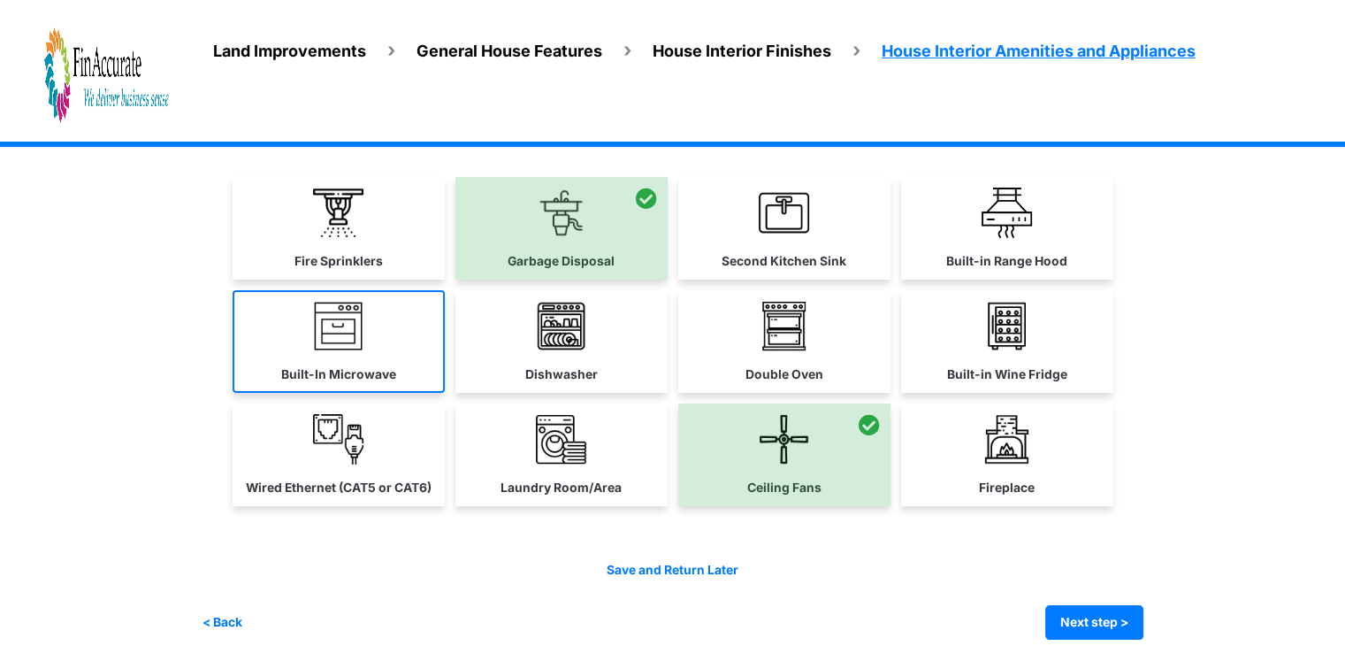
click at [317, 355] on link "Built-In Microwave" at bounding box center [339, 341] width 212 height 103
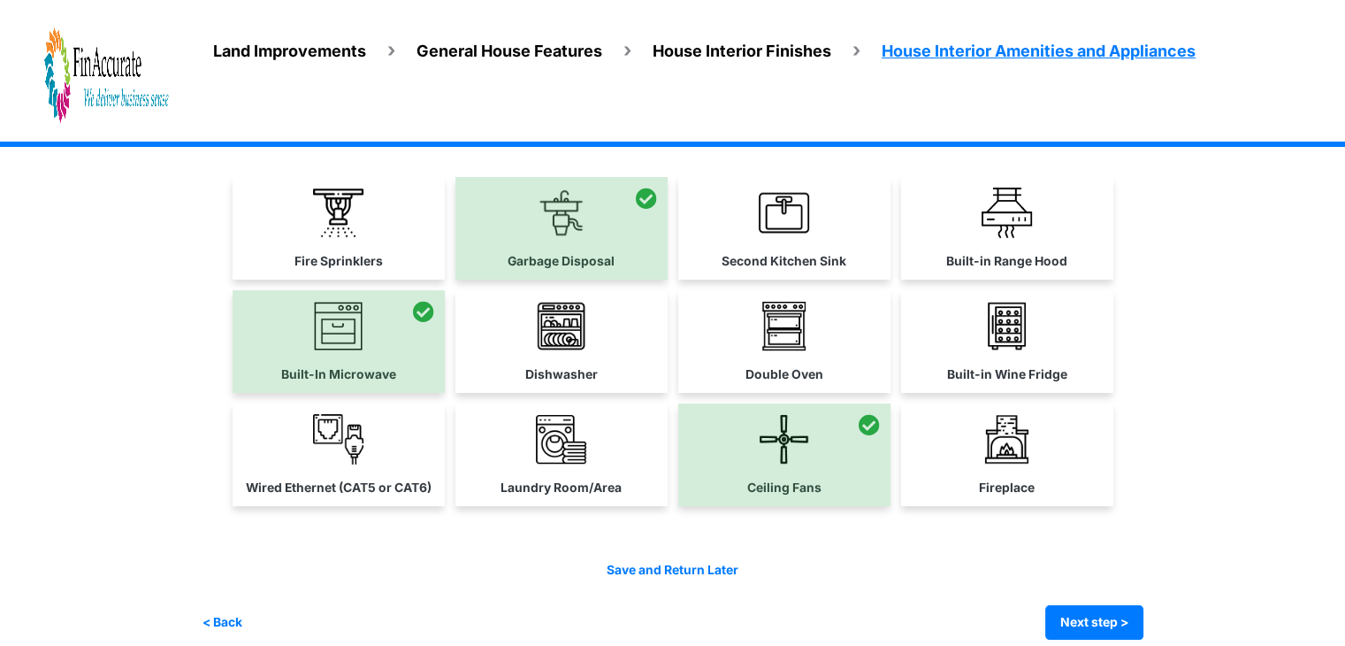
click at [422, 307] on icon at bounding box center [423, 311] width 21 height 21
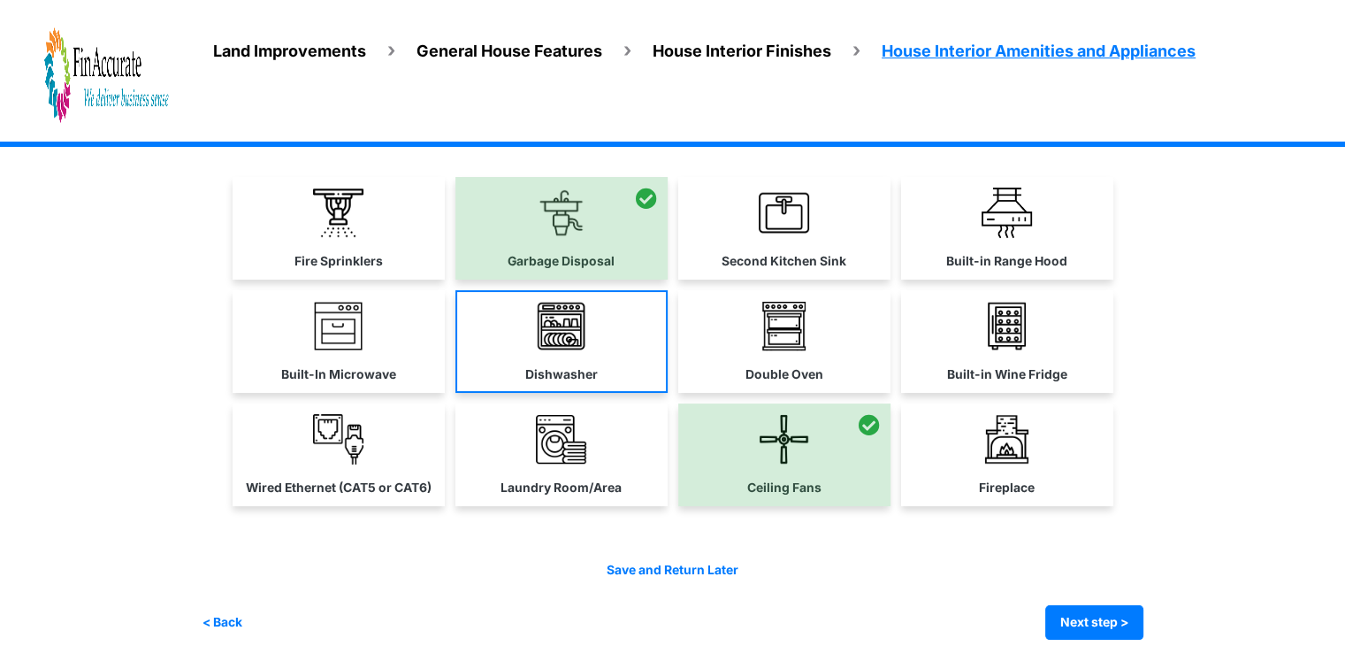
click at [569, 331] on img at bounding box center [561, 326] width 50 height 50
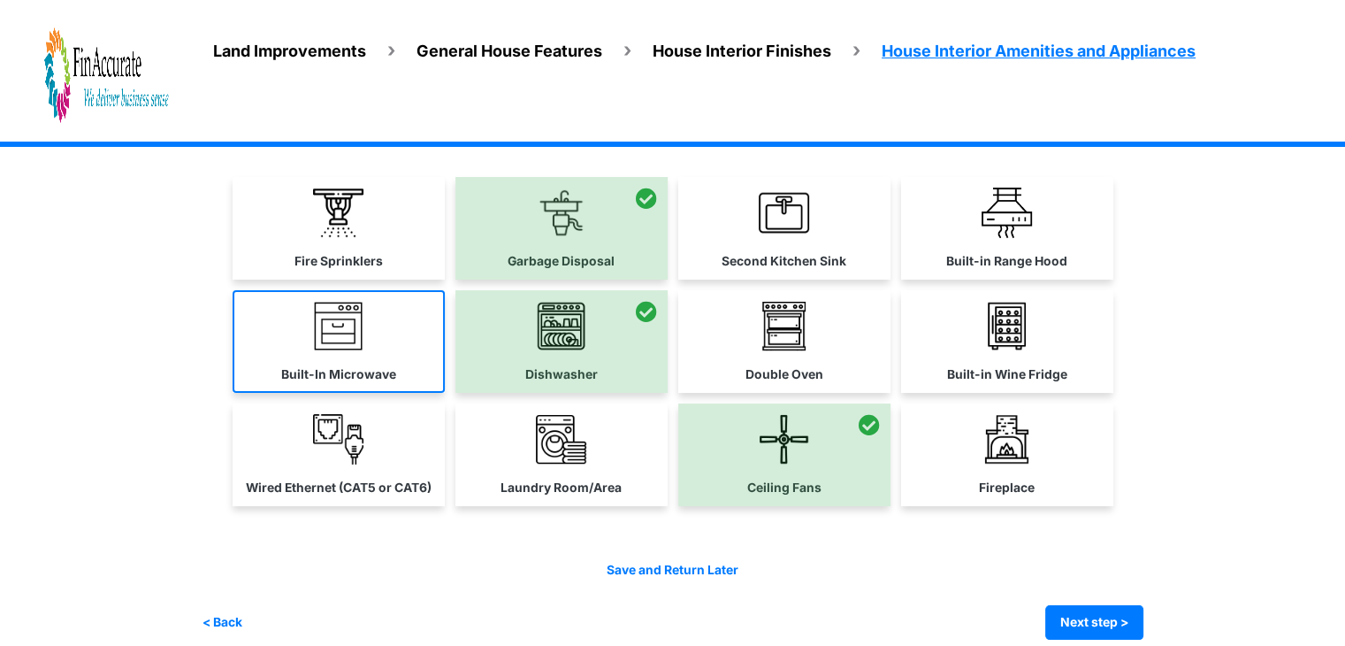
click at [324, 355] on link "Built-In Microwave" at bounding box center [339, 341] width 212 height 103
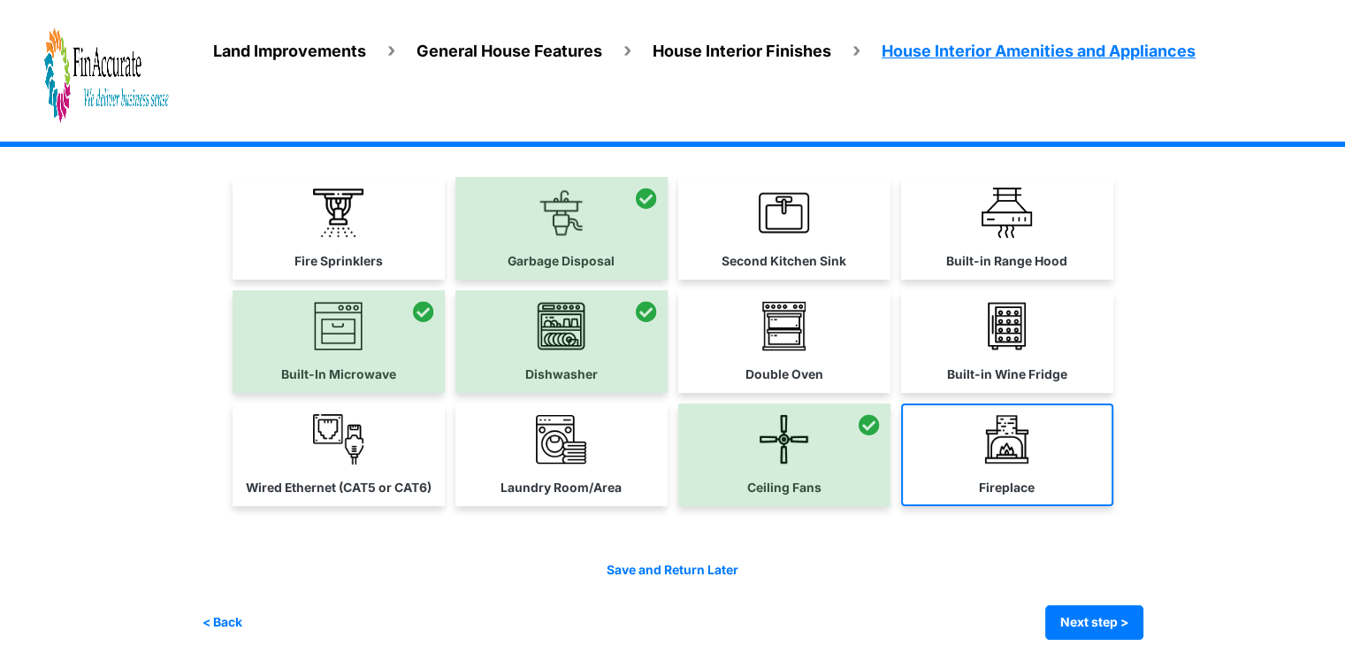
click at [1013, 470] on link "Fireplace" at bounding box center [1007, 454] width 212 height 103
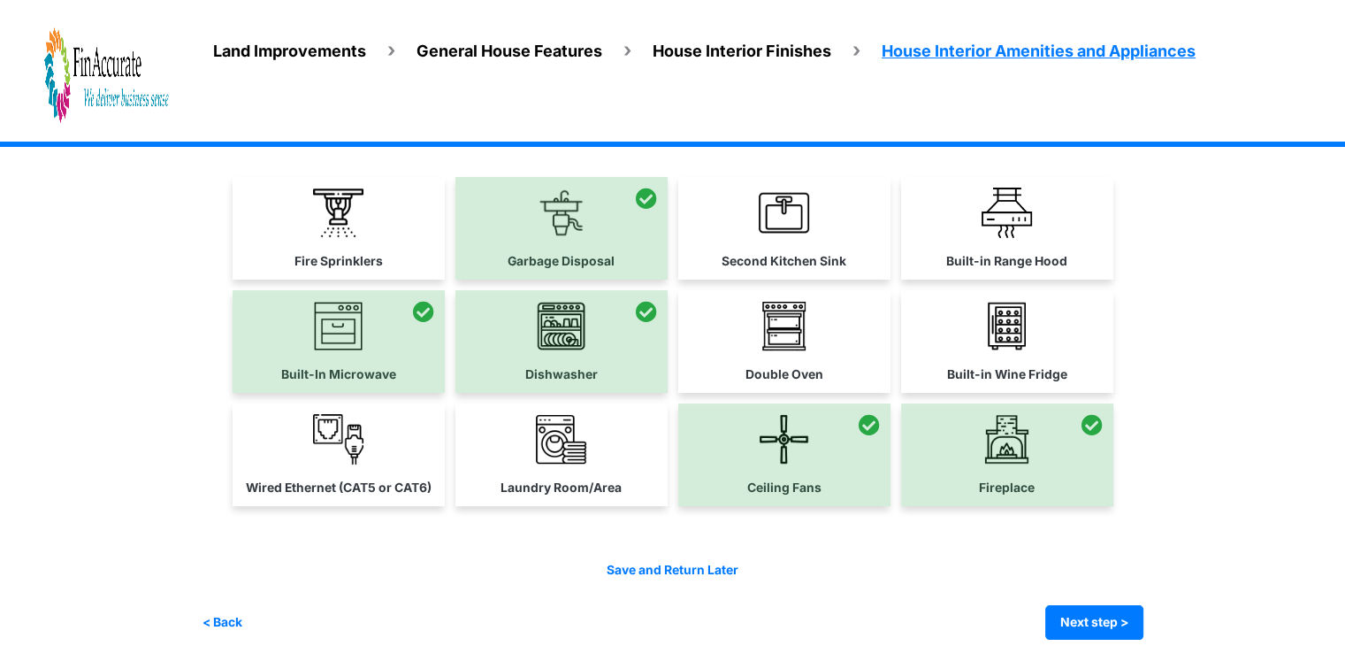
click at [569, 438] on img at bounding box center [561, 439] width 50 height 50
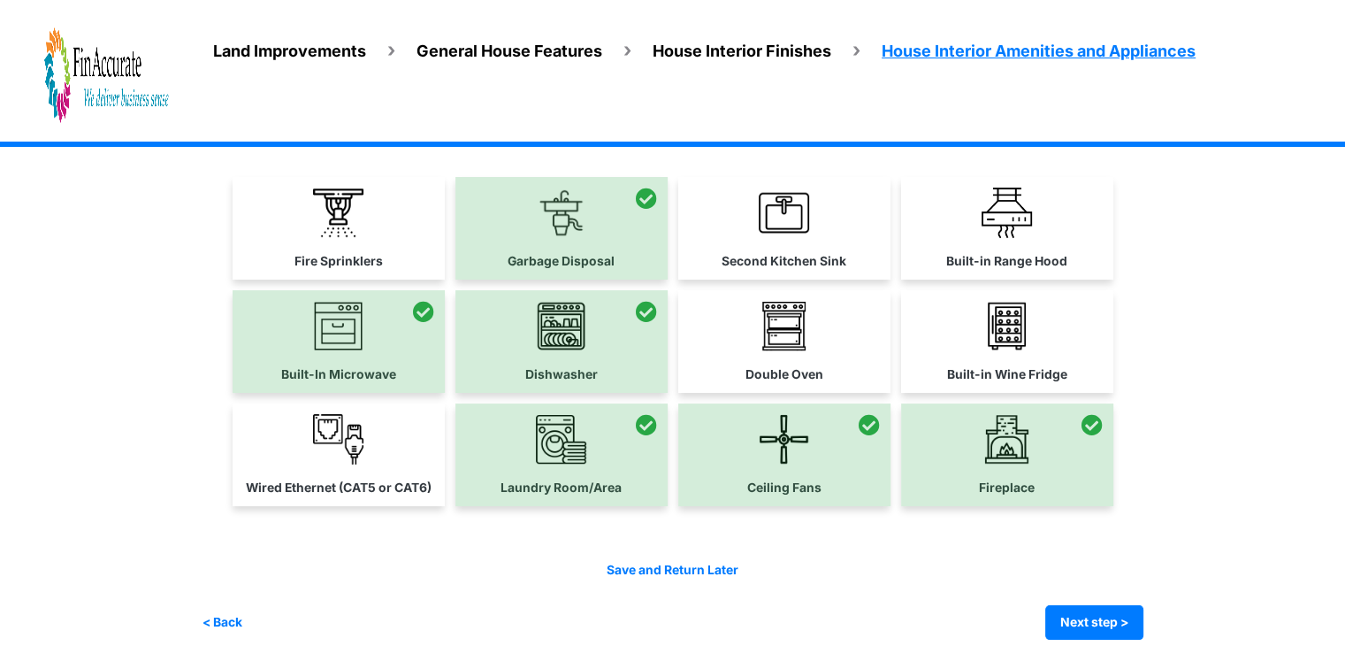
click at [1044, 429] on div at bounding box center [1007, 454] width 212 height 103
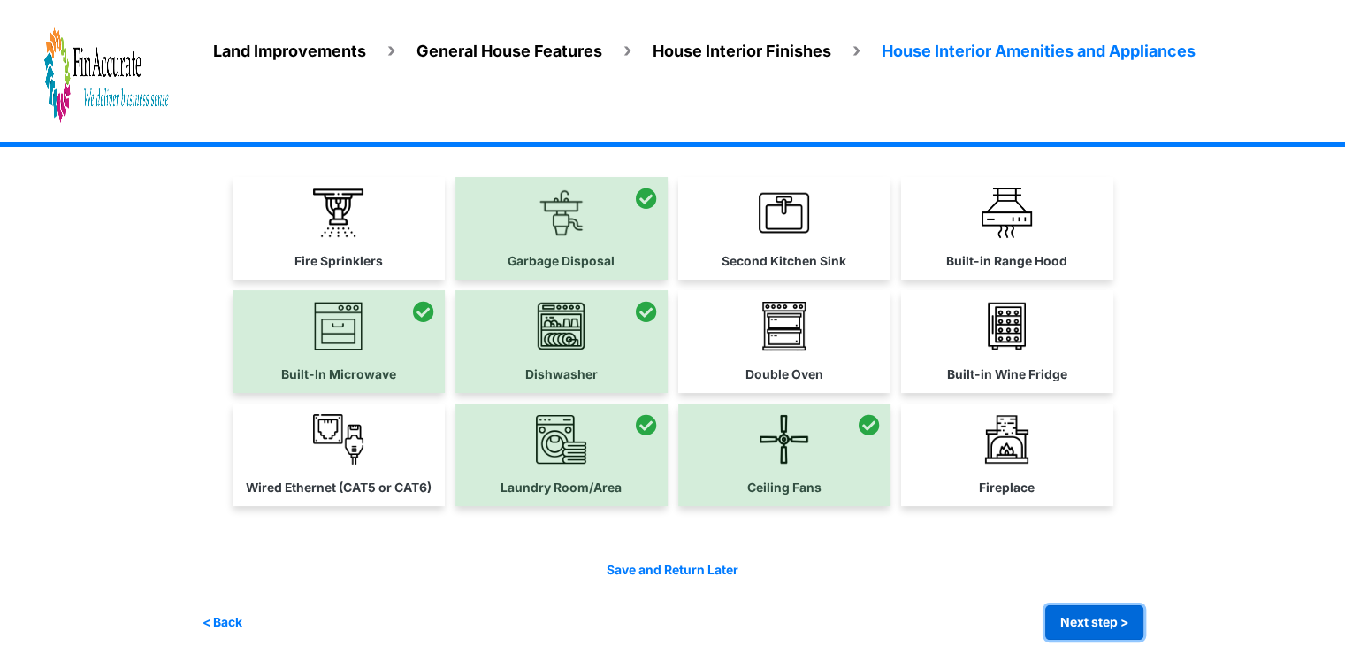
click at [1104, 613] on button "Next step >" at bounding box center [1094, 622] width 98 height 34
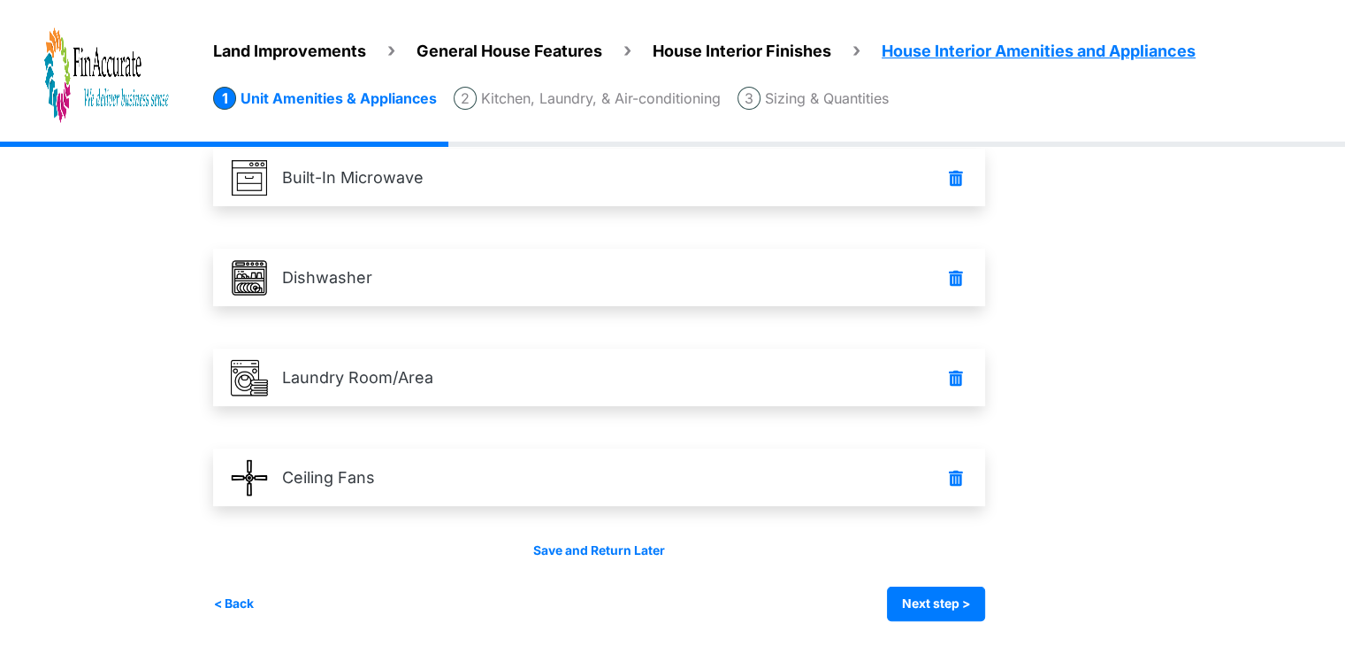
scroll to position [225, 0]
click at [953, 606] on button "Next step >" at bounding box center [936, 602] width 98 height 34
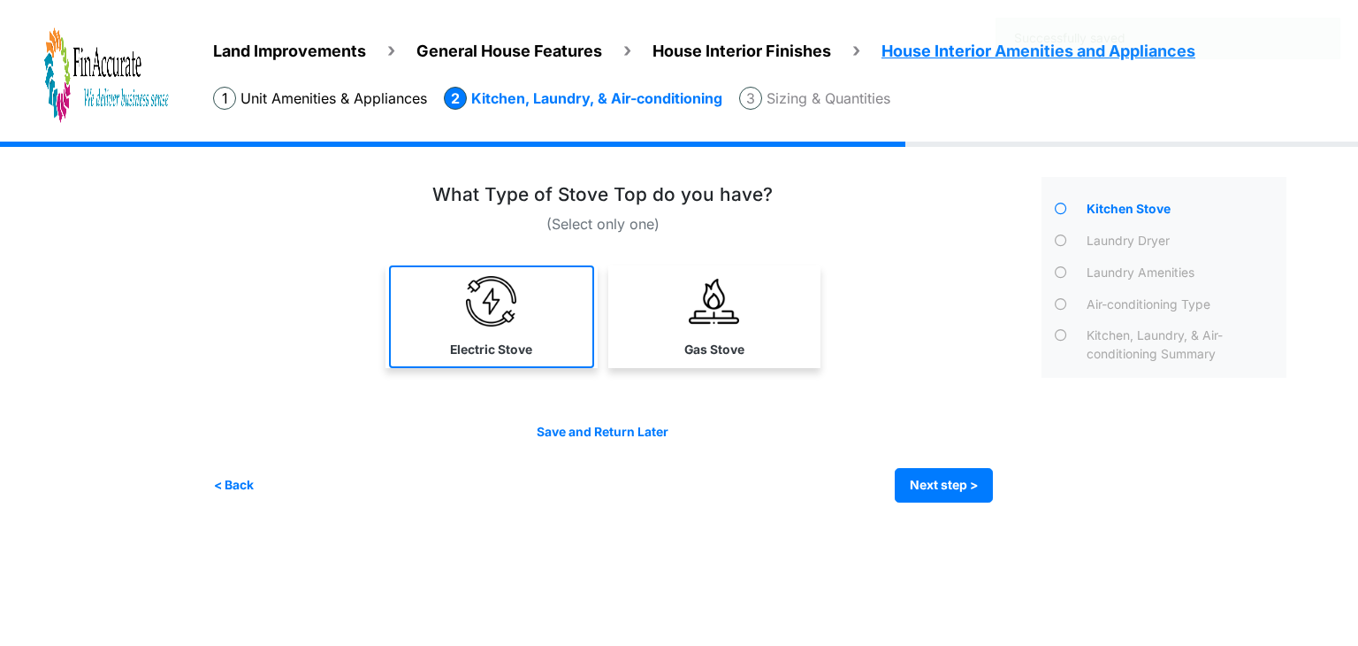
click at [512, 313] on img at bounding box center [491, 301] width 50 height 50
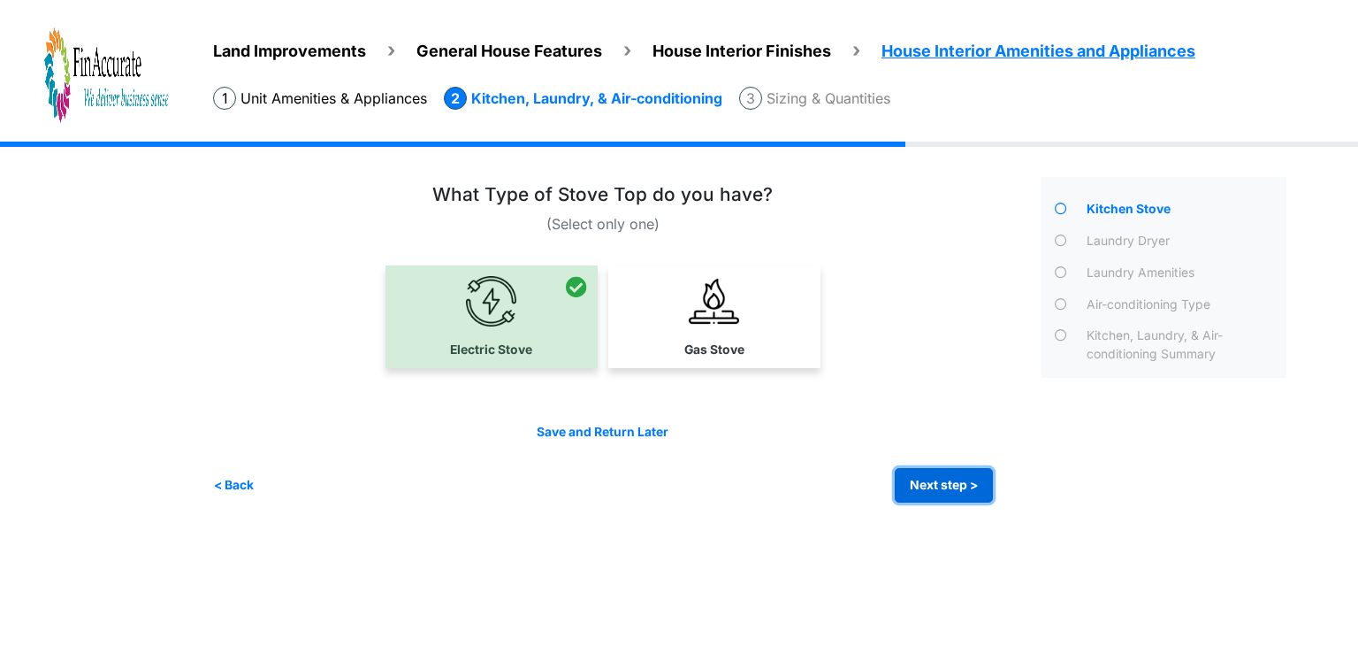
click at [916, 475] on button "Next step >" at bounding box center [944, 485] width 98 height 34
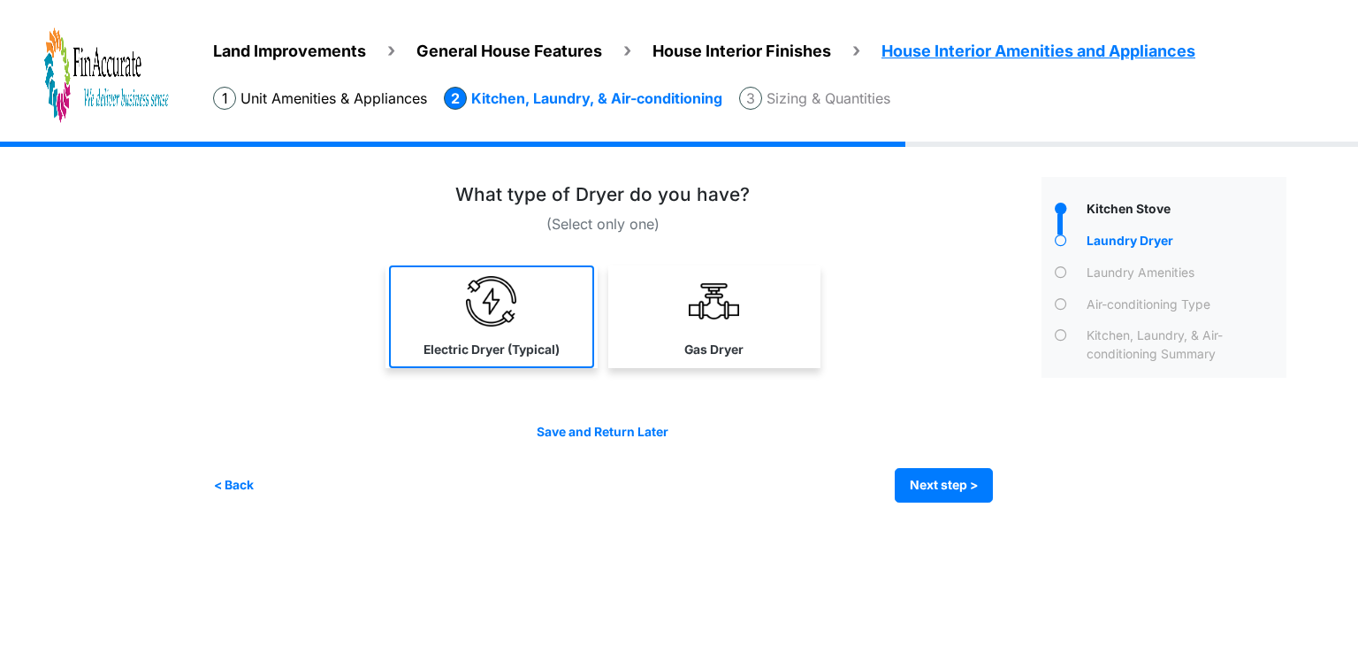
click at [480, 340] on label "Electric Dryer (Typical)" at bounding box center [492, 349] width 136 height 19
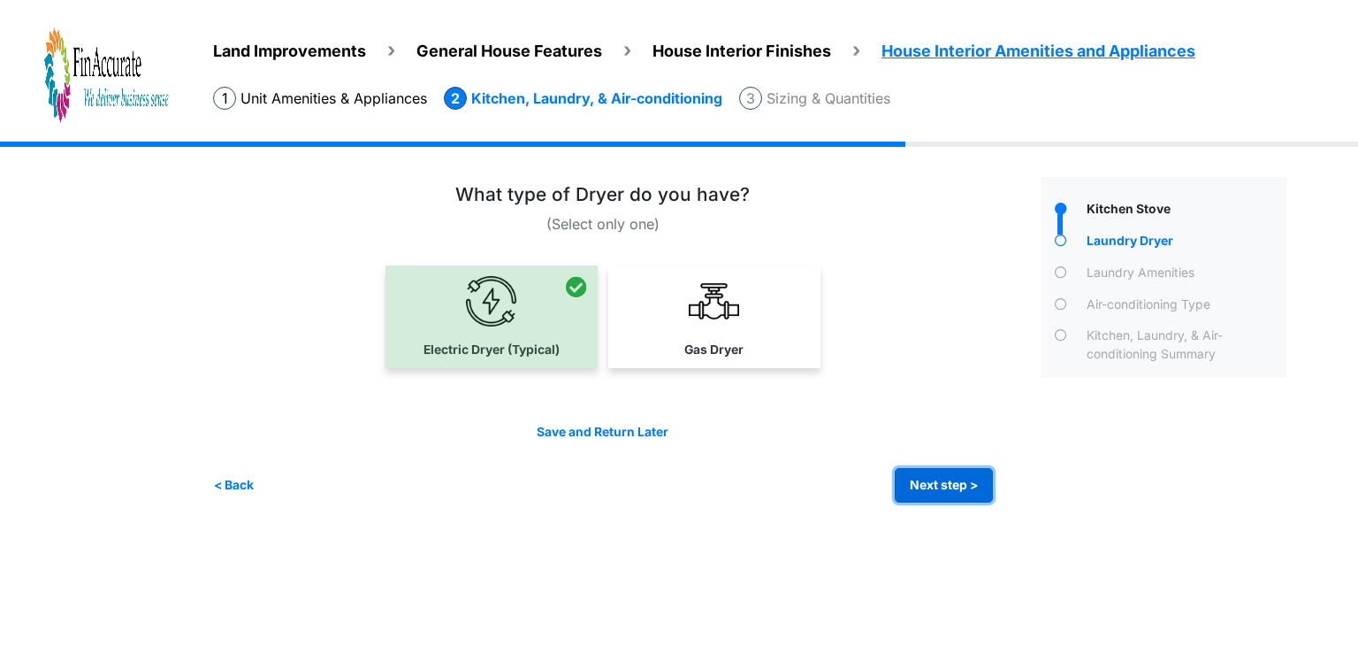
click at [946, 480] on button "Next step >" at bounding box center [944, 485] width 98 height 34
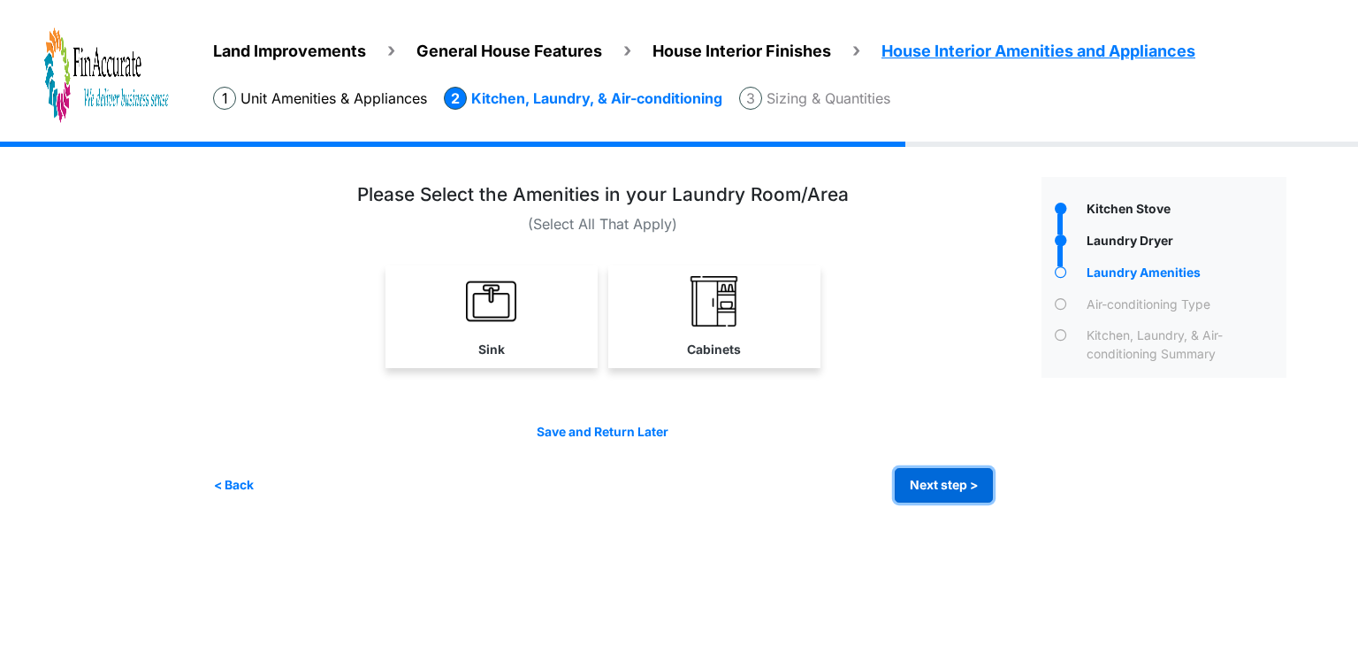
click at [941, 497] on button "Next step >" at bounding box center [944, 485] width 98 height 34
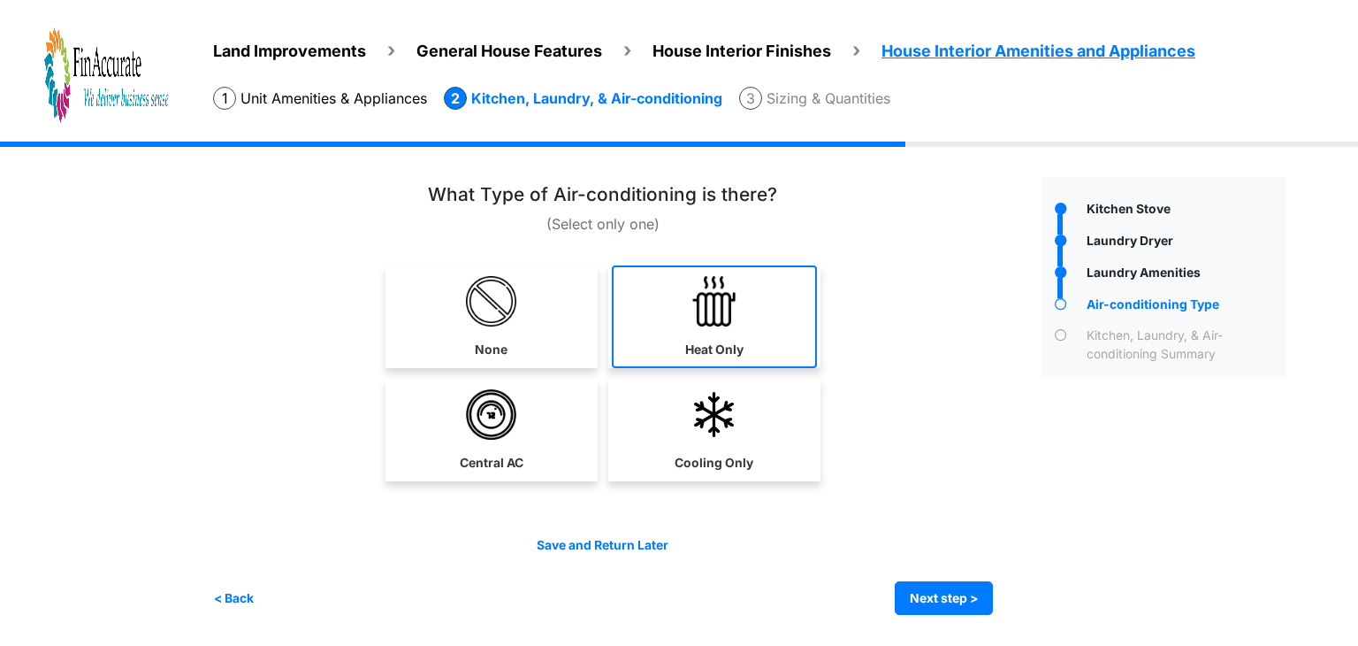
click at [737, 316] on img at bounding box center [714, 301] width 50 height 50
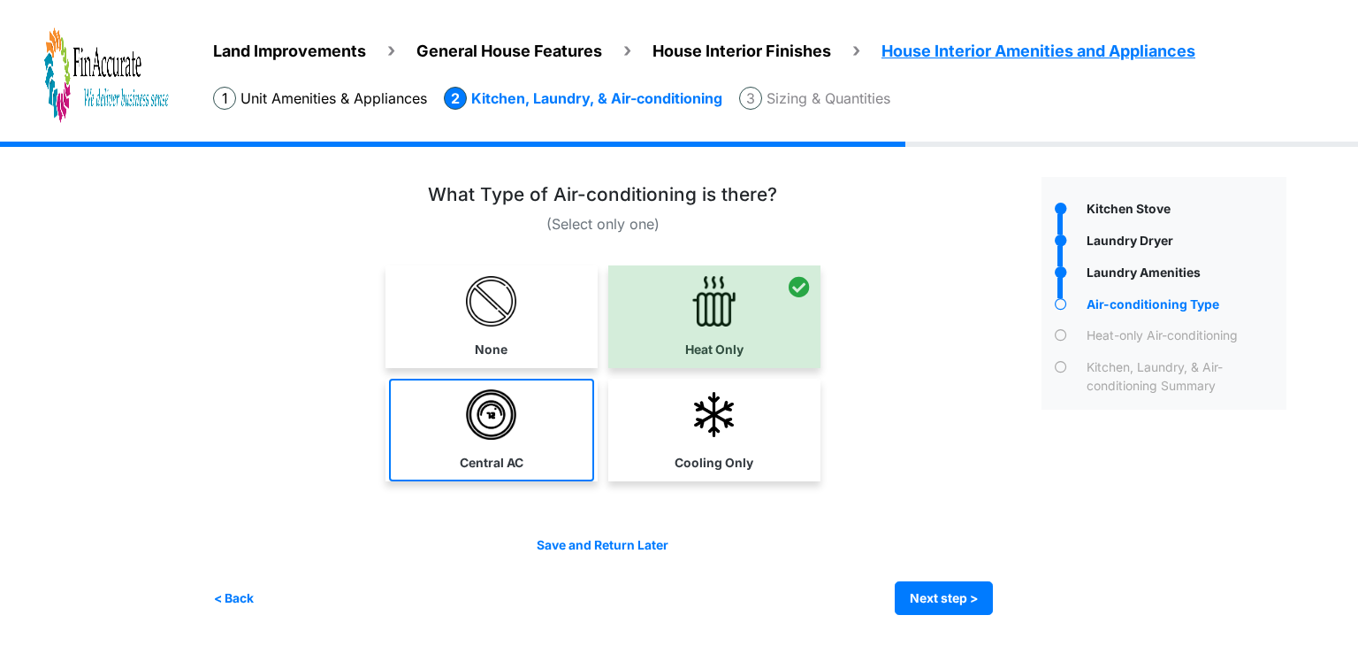
click at [528, 432] on link "Central AC" at bounding box center [491, 429] width 205 height 103
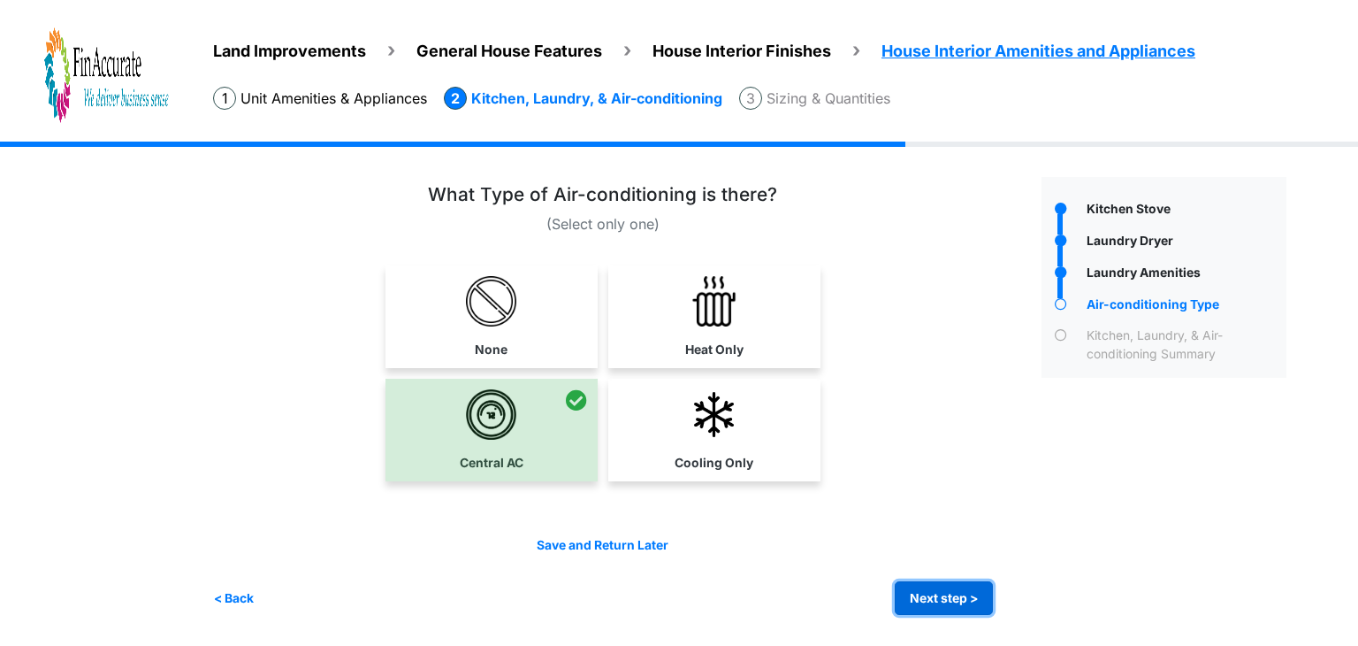
click at [927, 596] on button "Next step >" at bounding box center [944, 598] width 98 height 34
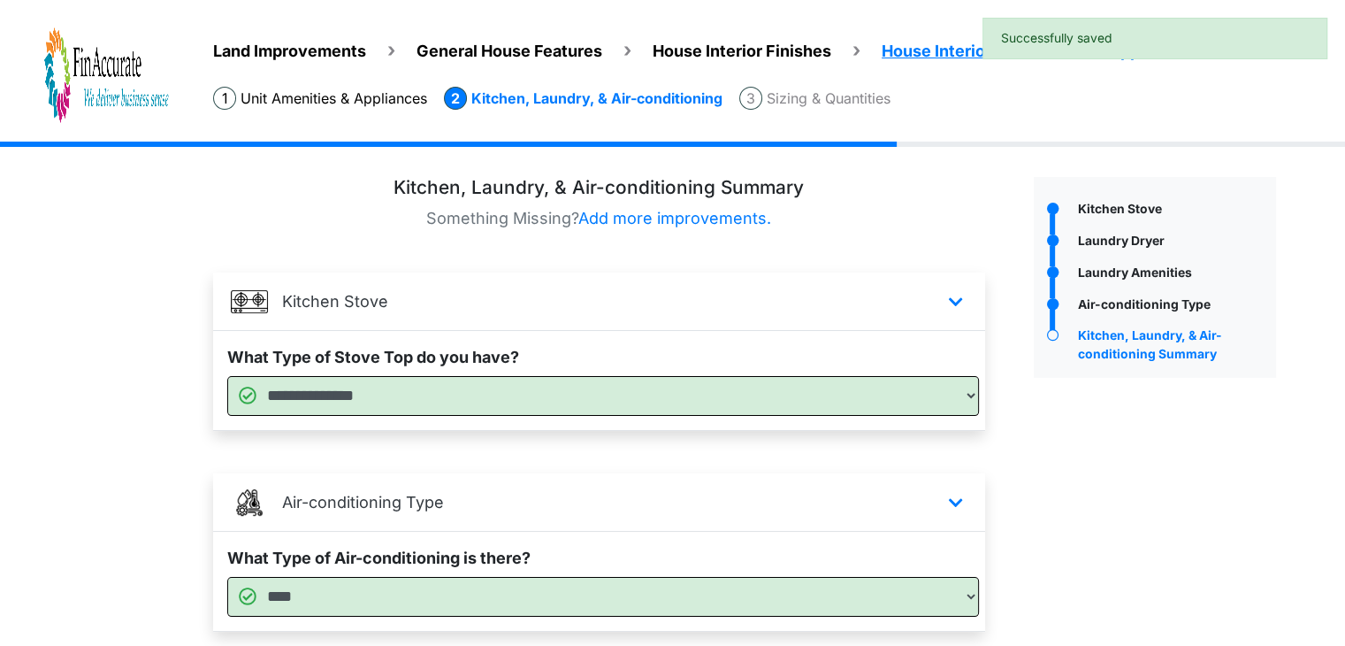
scroll to position [430, 0]
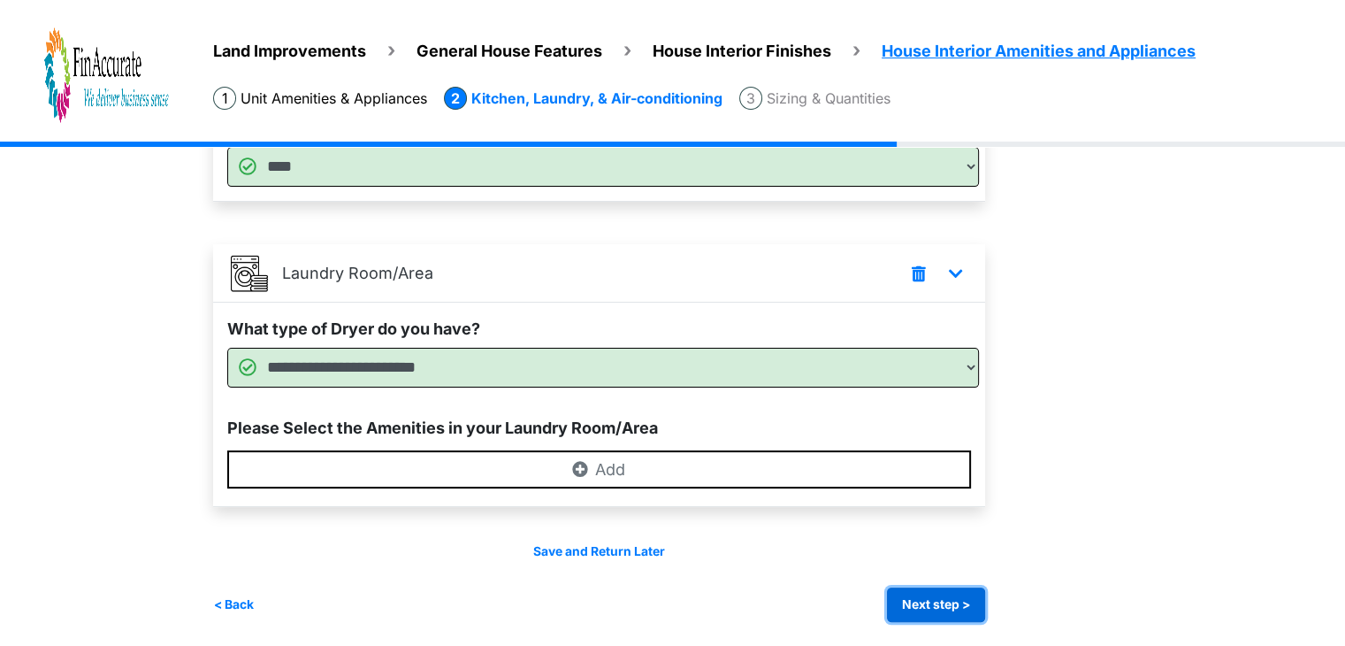
click at [922, 604] on button "Next step >" at bounding box center [936, 604] width 98 height 34
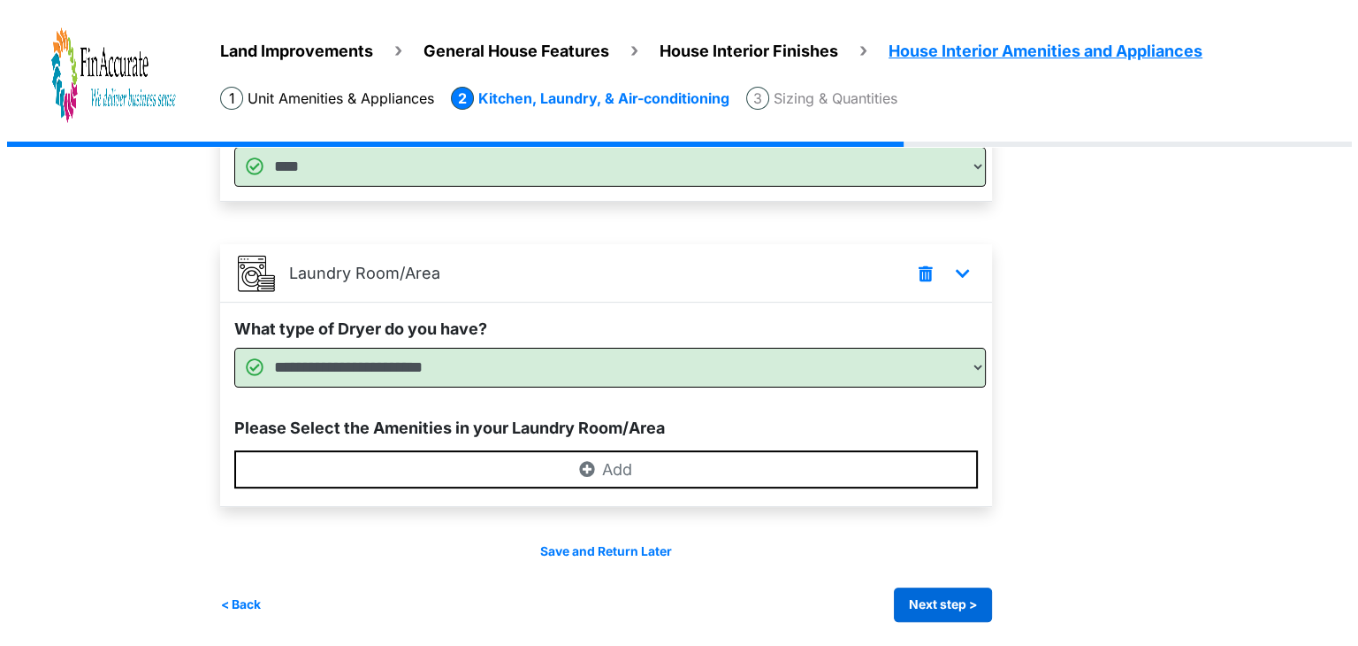
scroll to position [0, 0]
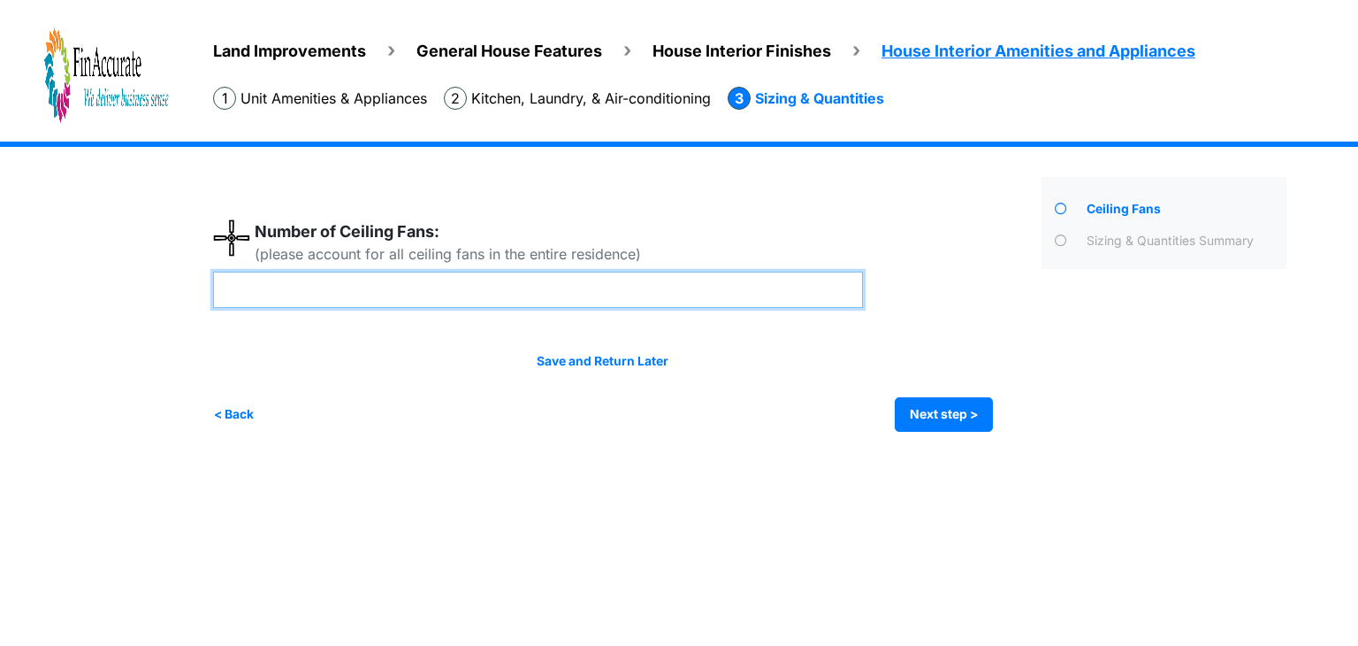
click at [401, 290] on input "number" at bounding box center [538, 289] width 650 height 36
type input "*"
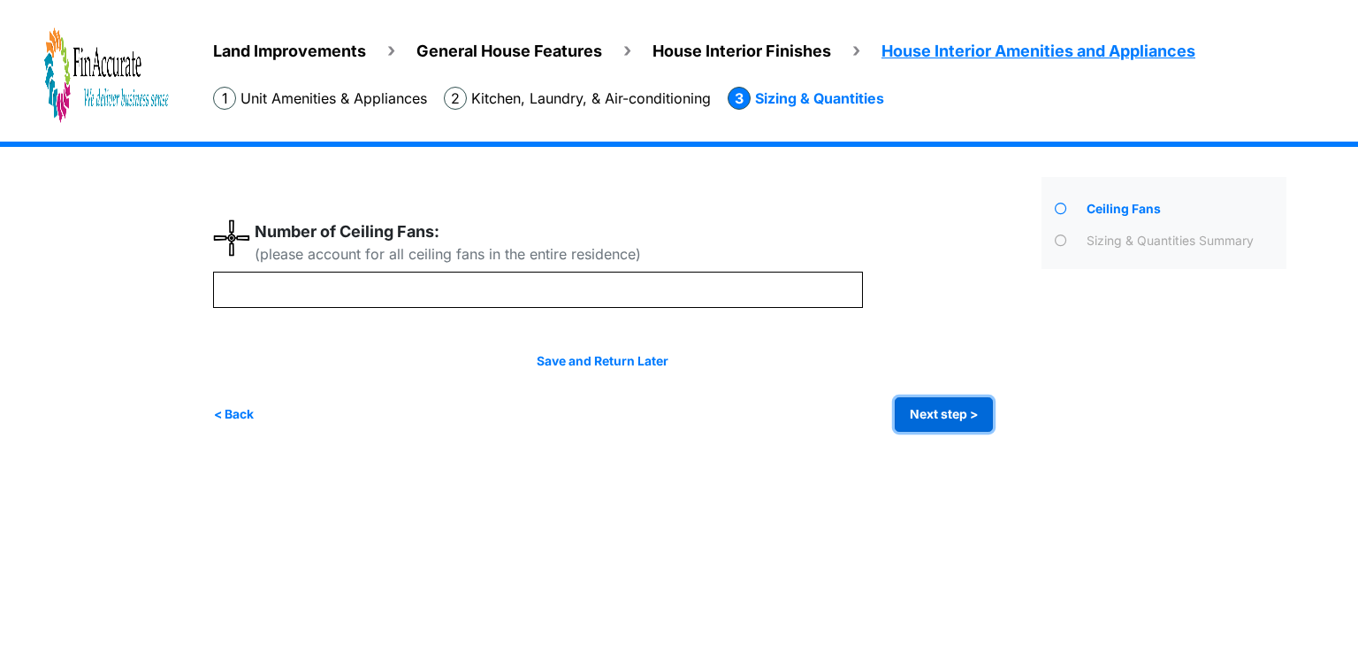
type input "*"
click at [934, 411] on button "Next step >" at bounding box center [944, 414] width 98 height 34
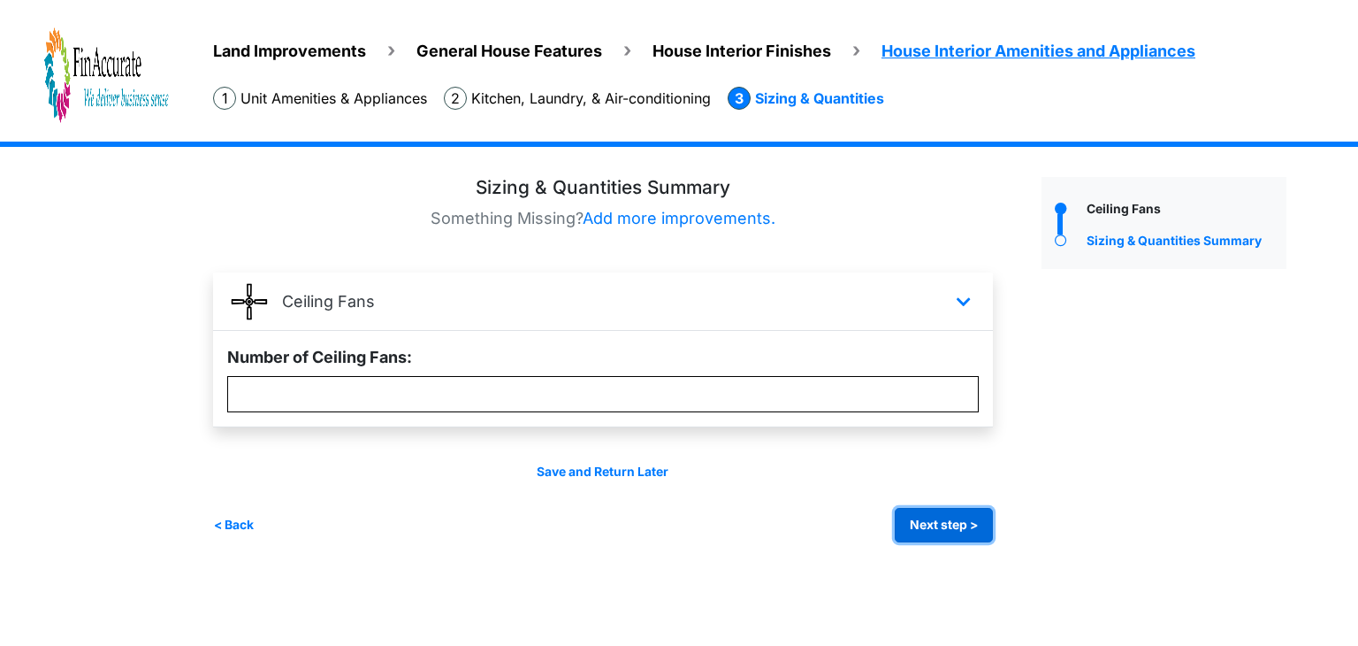
click at [942, 526] on button "Next step >" at bounding box center [944, 525] width 98 height 34
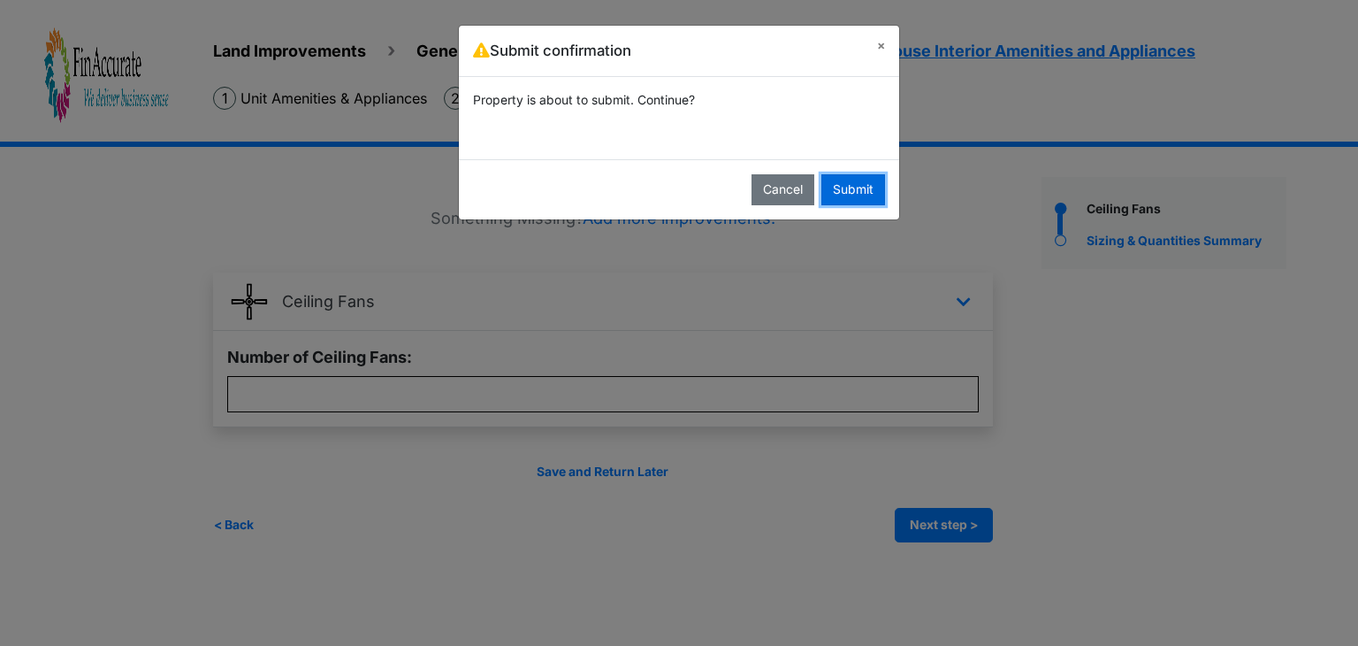
click at [875, 193] on button "Submit" at bounding box center [853, 189] width 64 height 31
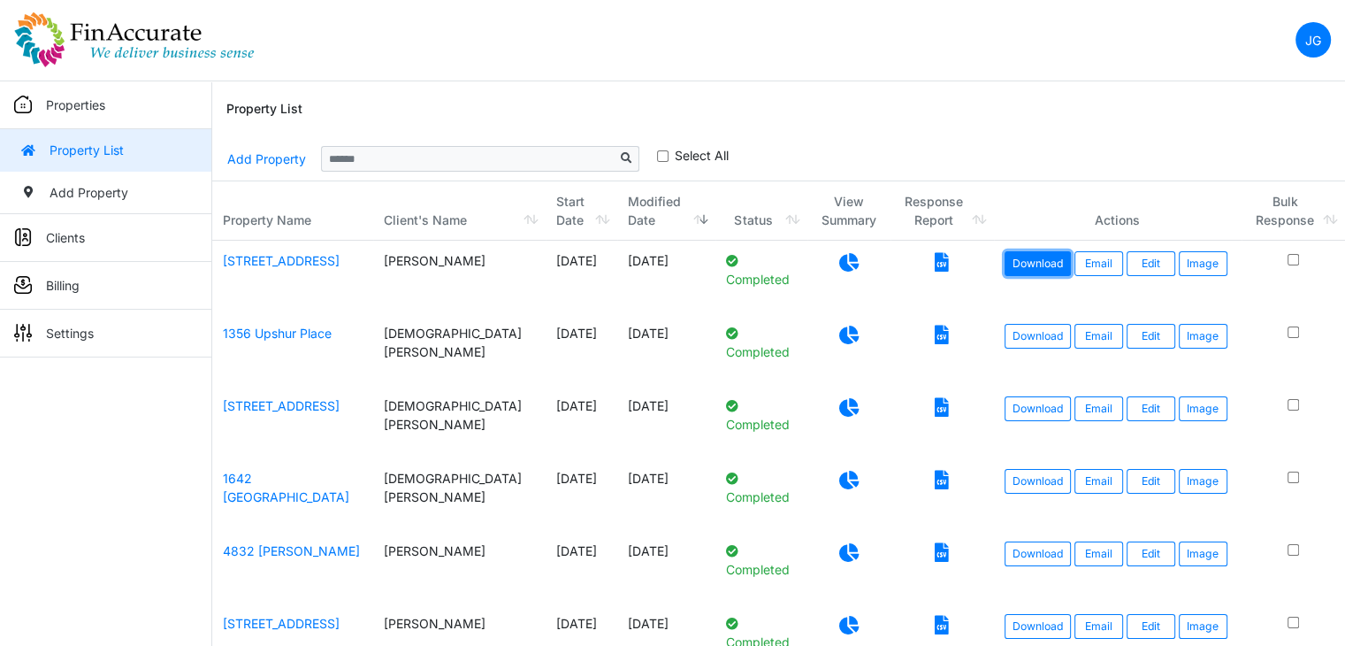
click at [1022, 260] on link "Download" at bounding box center [1038, 263] width 66 height 25
